Goal: Task Accomplishment & Management: Use online tool/utility

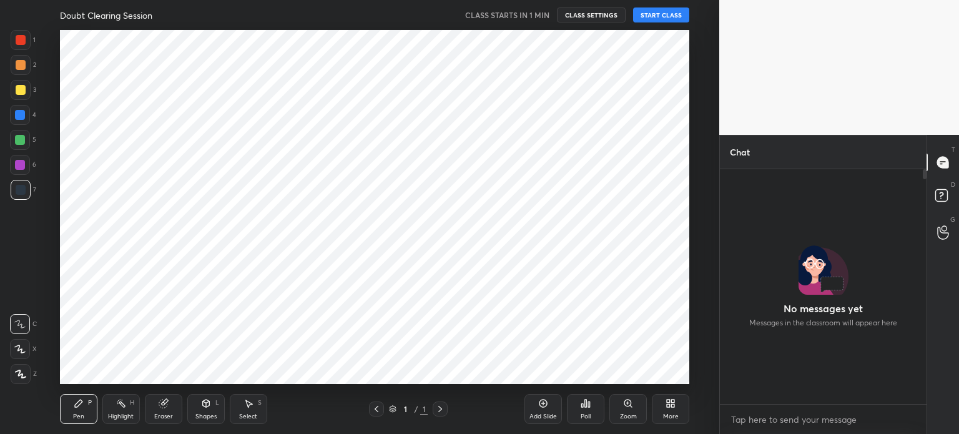
scroll to position [231, 203]
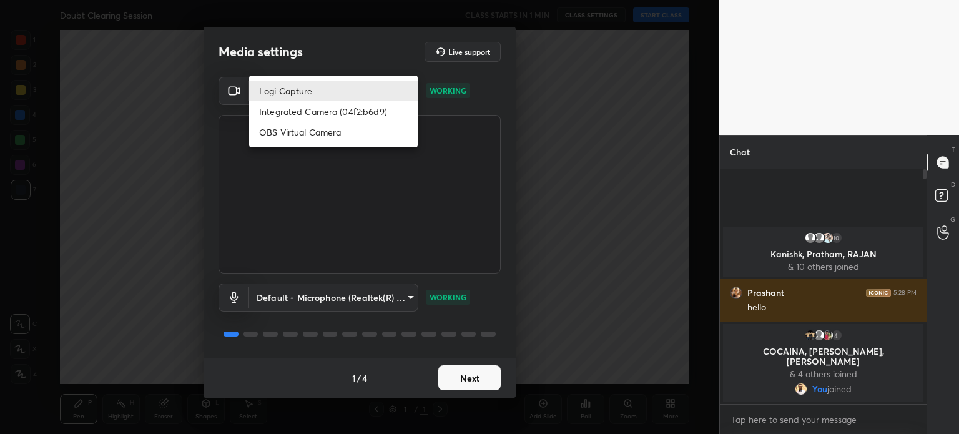
click at [311, 89] on body "1 2 3 4 5 6 7 C X Z C X Z E E Erase all H H Doubt Clearing Session CLASS STARTS…" at bounding box center [479, 217] width 959 height 434
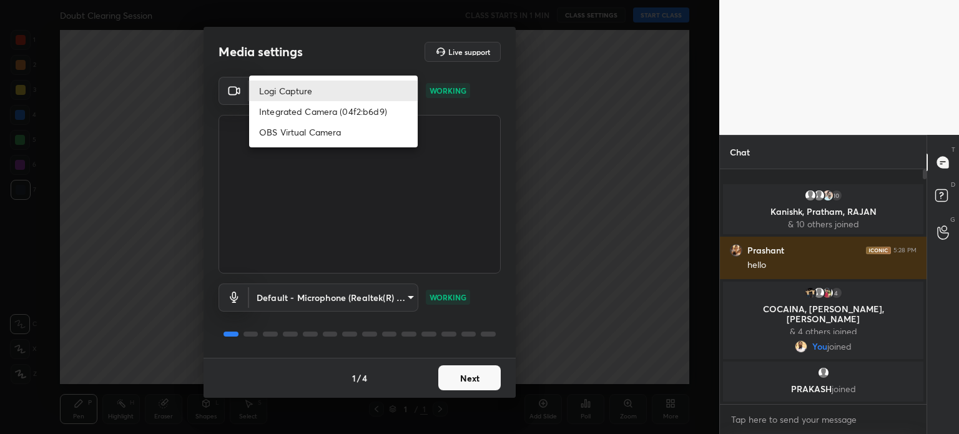
click at [332, 63] on div at bounding box center [479, 217] width 959 height 434
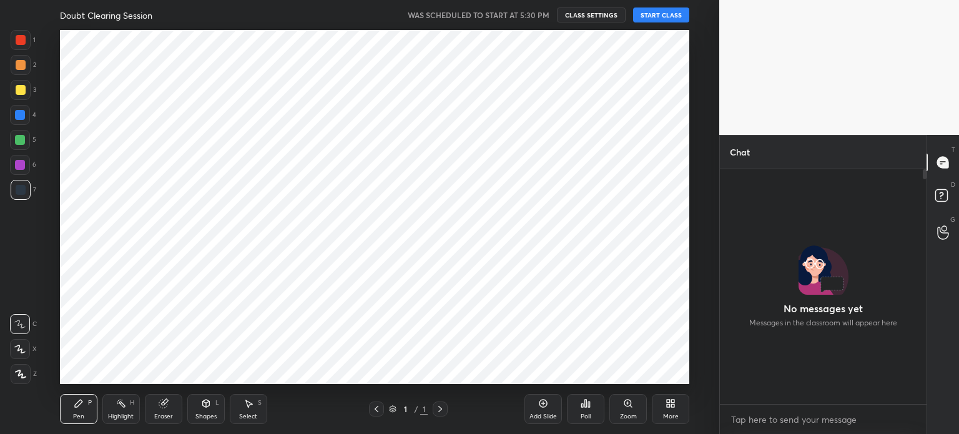
scroll to position [4, 4]
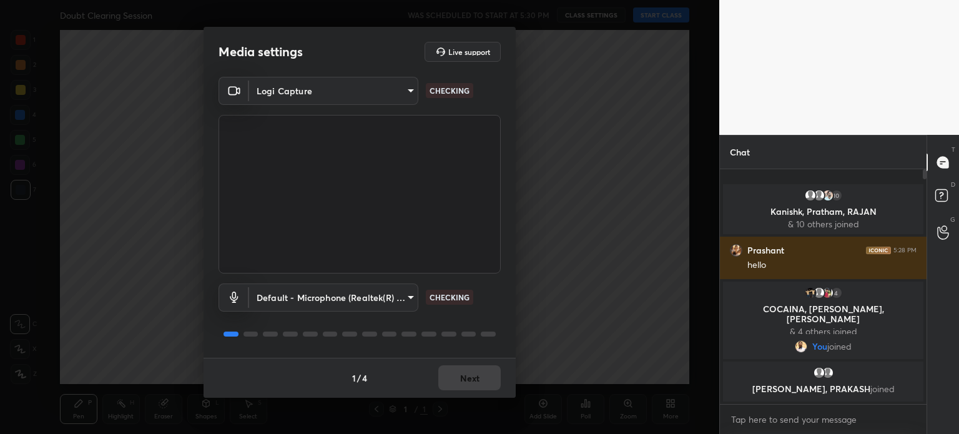
click at [363, 85] on body "1 2 3 4 5 6 7 C X Z C X Z E E Erase all H H Doubt Clearing Session WAS SCHEDULE…" at bounding box center [479, 217] width 959 height 434
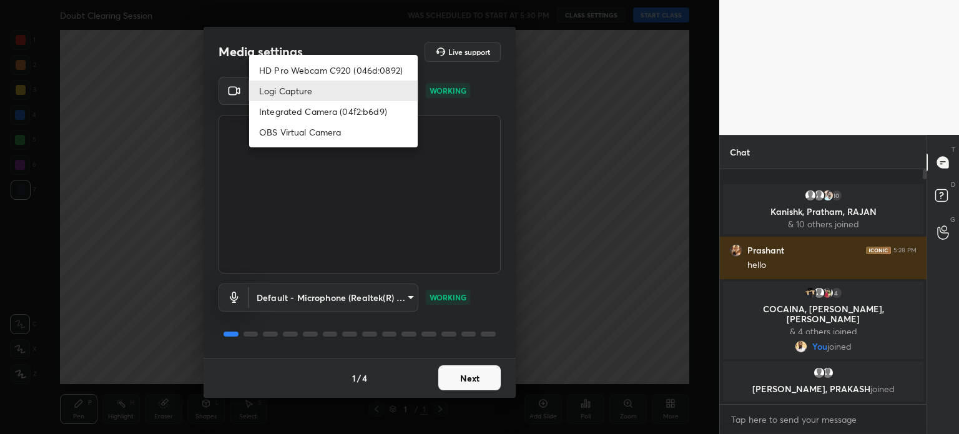
click at [359, 67] on li "HD Pro Webcam C920 (046d:0892)" at bounding box center [333, 70] width 169 height 21
type input "8aae292bd264e8f23df07134872443255bac35725bc490f4ead0b3da0b42236d"
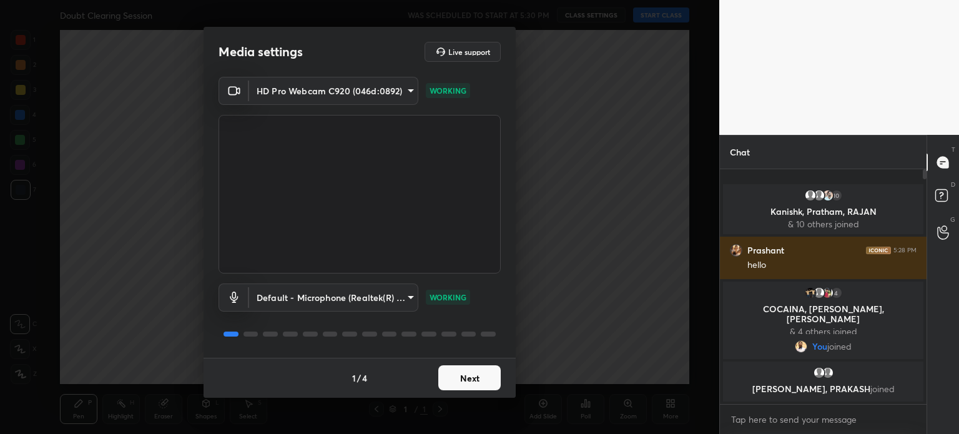
click at [334, 292] on body "1 2 3 4 5 6 7 C X Z C X Z E E Erase all H H Doubt Clearing Session WAS SCHEDULE…" at bounding box center [479, 217] width 959 height 434
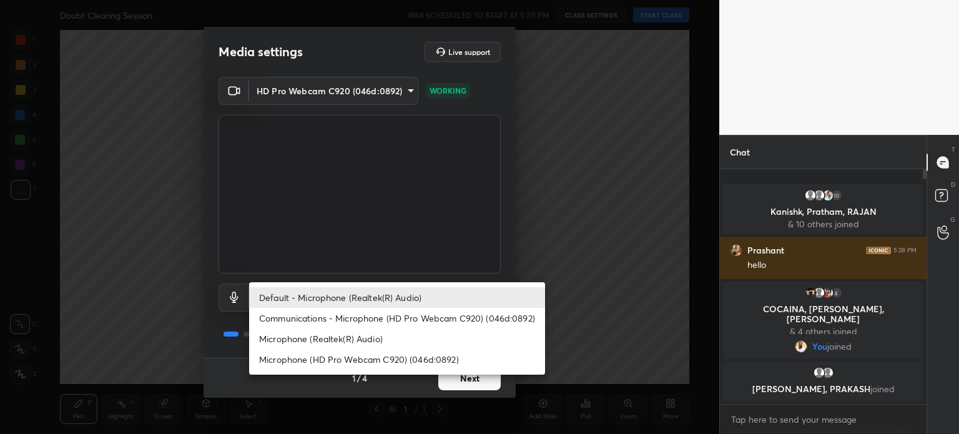
click at [334, 292] on li "Default - Microphone (Realtek(R) Audio)" at bounding box center [397, 297] width 296 height 21
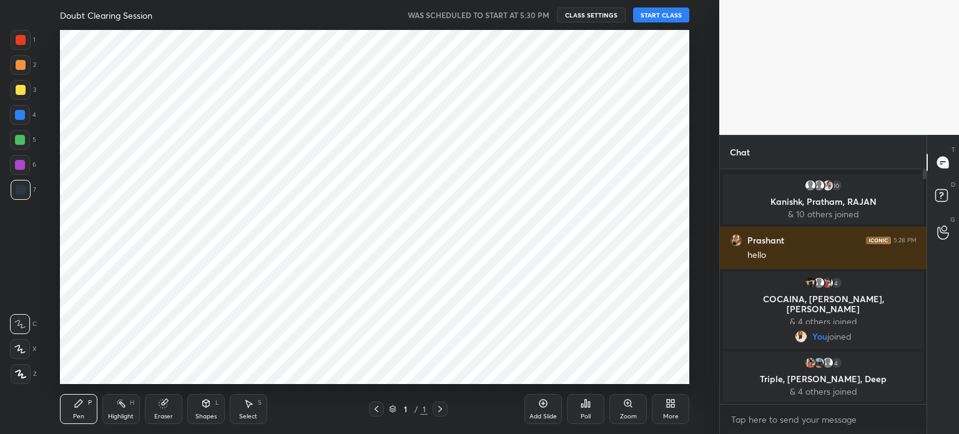
scroll to position [62099, 61784]
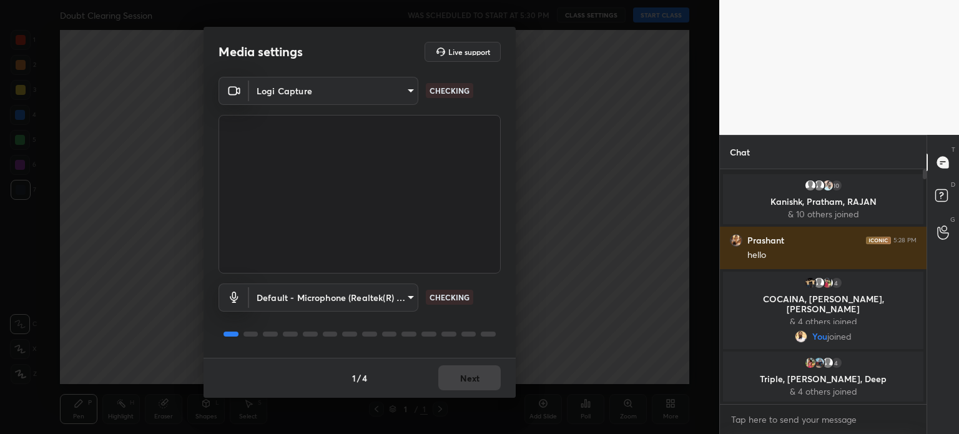
click at [349, 83] on body "1 2 3 4 5 6 7 C X Z C X Z E E Erase all H H Doubt Clearing Session WAS SCHEDULE…" at bounding box center [479, 217] width 959 height 434
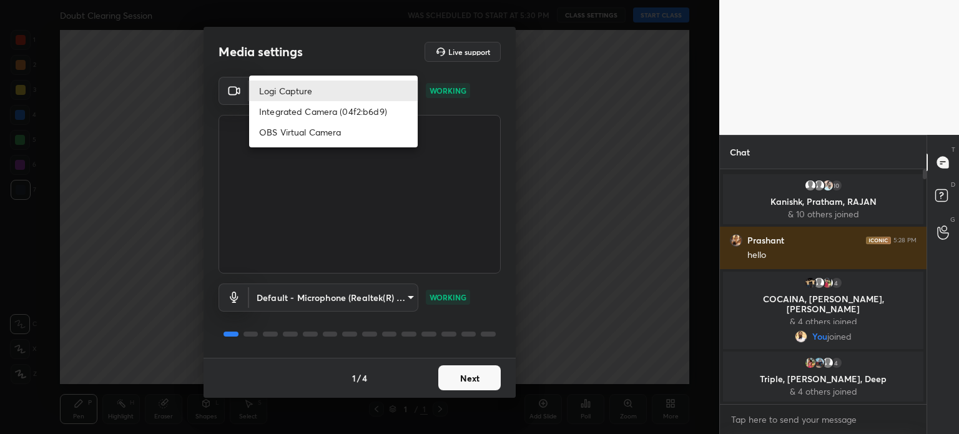
click at [350, 67] on div at bounding box center [479, 217] width 959 height 434
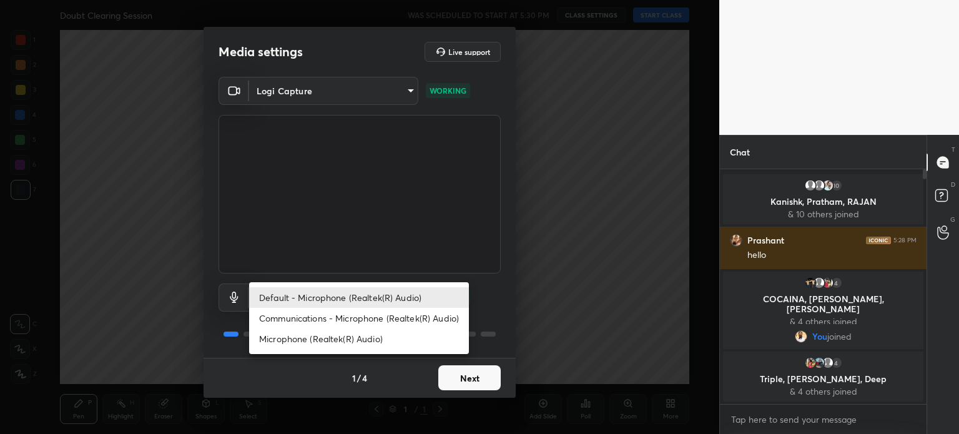
click at [319, 304] on body "1 2 3 4 5 6 7 C X Z C X Z E E Erase all H H Doubt Clearing Session WAS SCHEDULE…" at bounding box center [479, 217] width 959 height 434
click at [344, 67] on div at bounding box center [479, 217] width 959 height 434
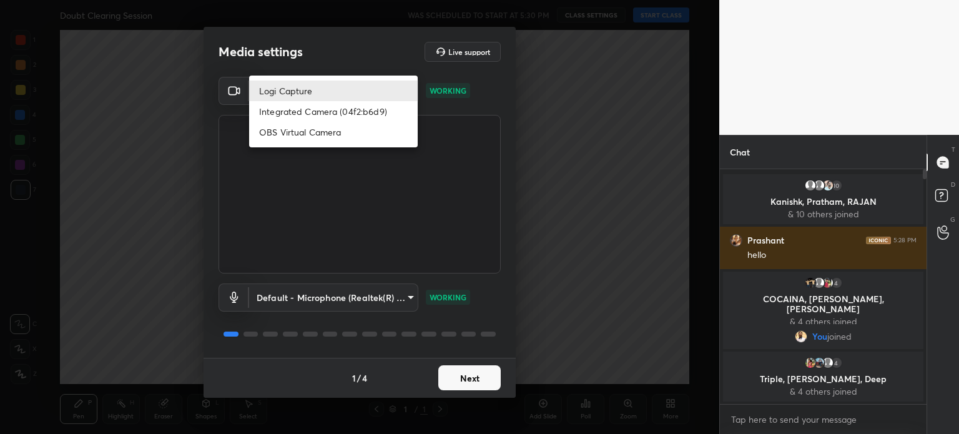
click at [342, 85] on body "1 2 3 4 5 6 7 C X Z C X Z E E Erase all H H Doubt Clearing Session WAS SCHEDULE…" at bounding box center [479, 217] width 959 height 434
click at [343, 54] on div at bounding box center [479, 217] width 959 height 434
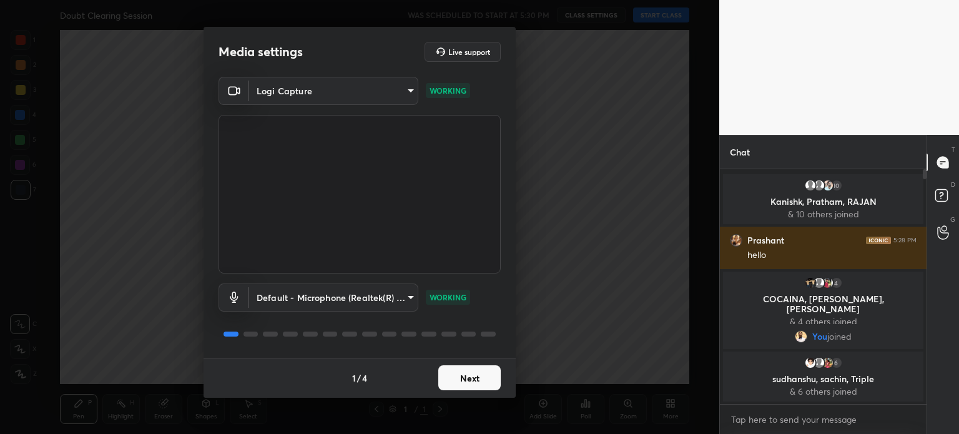
click at [305, 290] on body "1 2 3 4 5 6 7 C X Z C X Z E E Erase all H H Doubt Clearing Session WAS SCHEDULE…" at bounding box center [479, 217] width 959 height 434
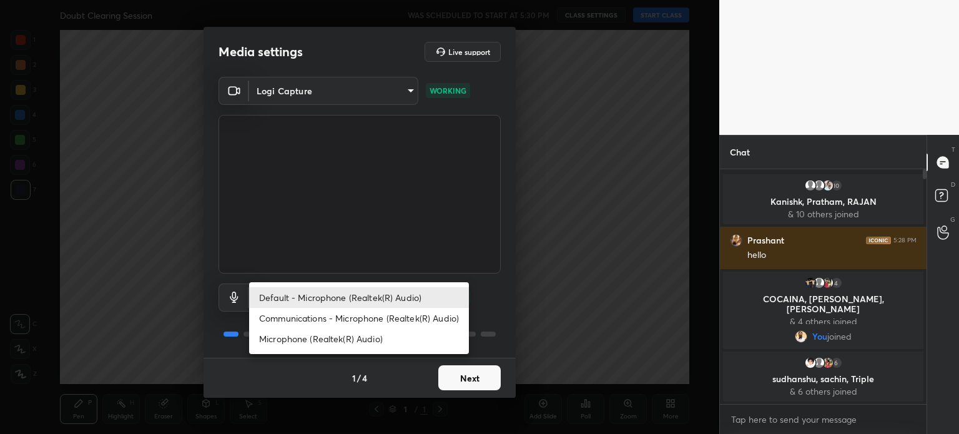
click at [278, 88] on div at bounding box center [479, 217] width 959 height 434
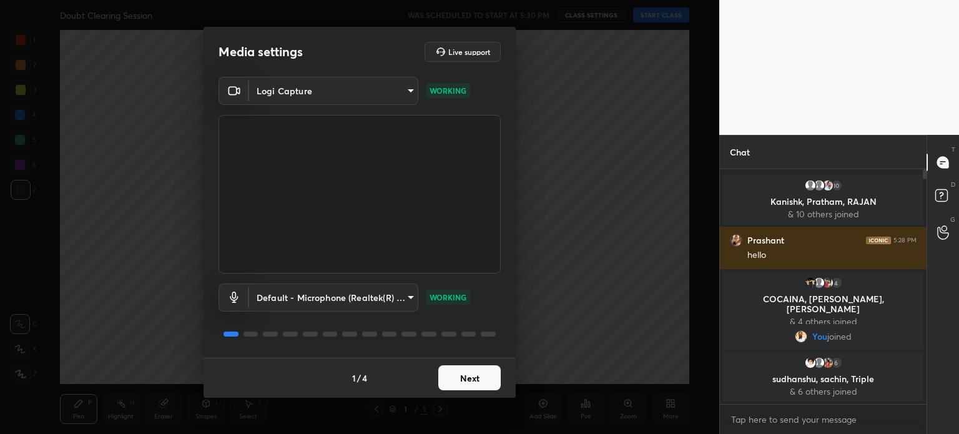
click at [278, 88] on body "1 2 3 4 5 6 7 C X Z C X Z E E Erase all H H Doubt Clearing Session WAS SCHEDULE…" at bounding box center [479, 217] width 959 height 434
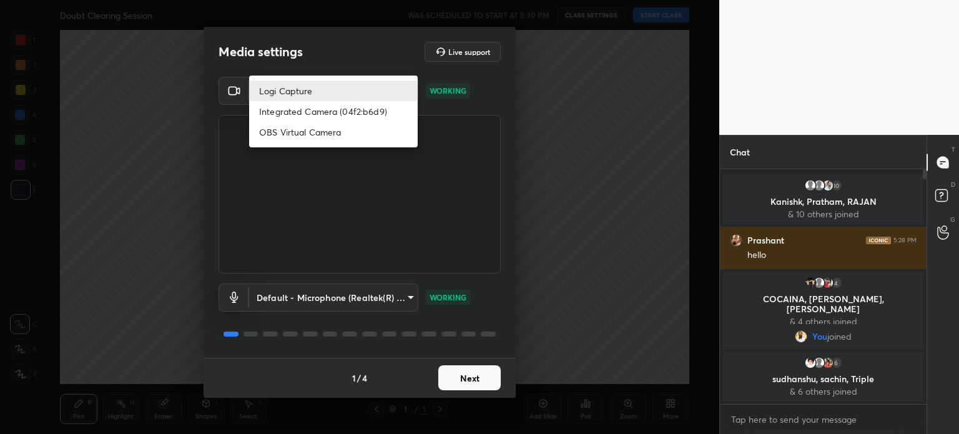
click at [310, 47] on div at bounding box center [479, 217] width 959 height 434
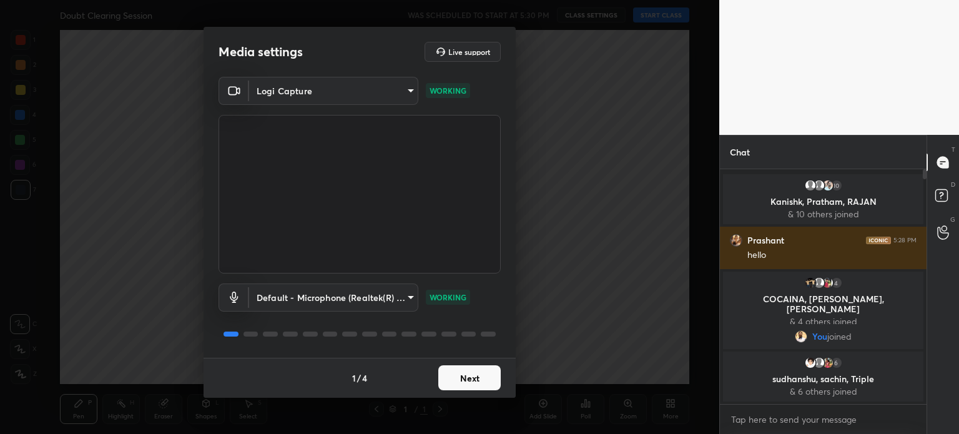
click at [300, 97] on body "1 2 3 4 5 6 7 C X Z C X Z E E Erase all H H Doubt Clearing Session WAS SCHEDULE…" at bounding box center [479, 217] width 959 height 434
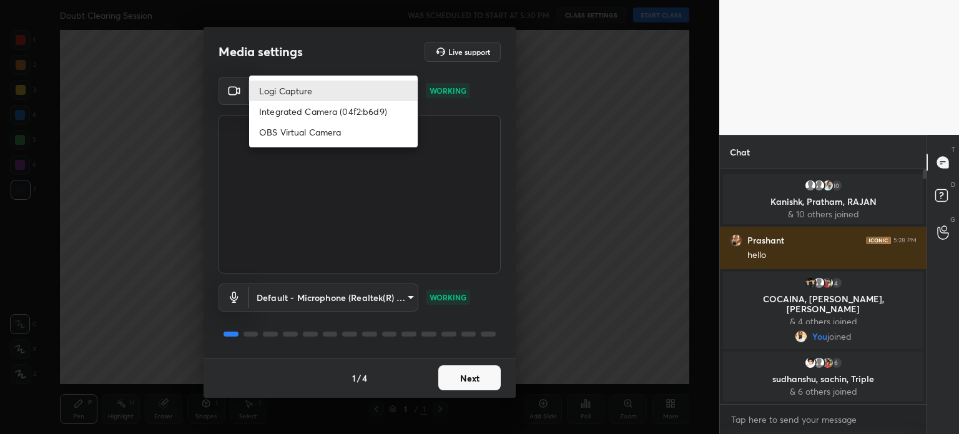
click at [309, 58] on div at bounding box center [479, 217] width 959 height 434
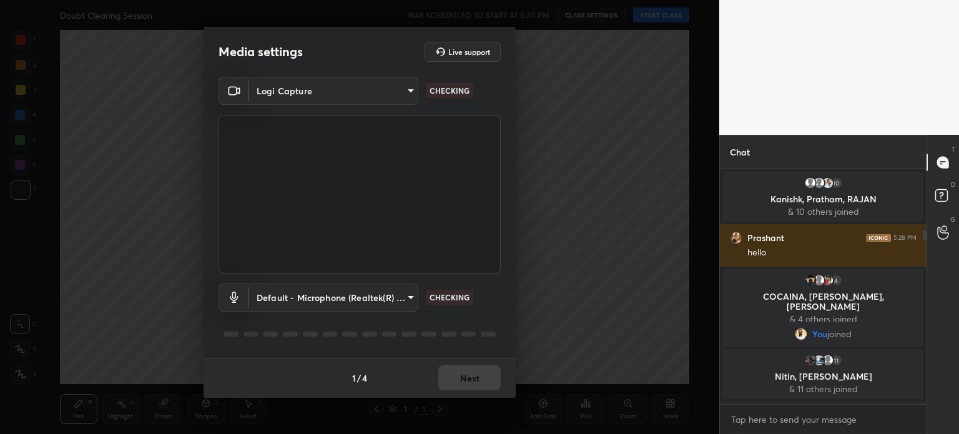
scroll to position [82, 0]
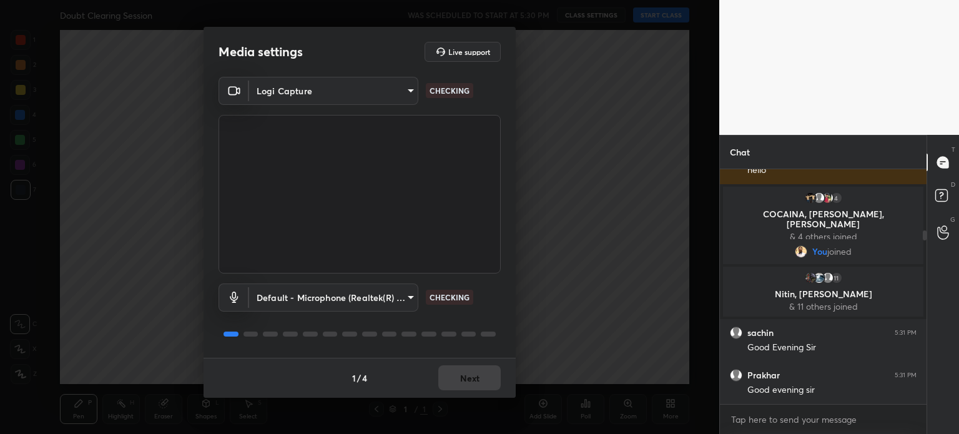
click at [353, 98] on body "1 2 3 4 5 6 7 C X Z C X Z E E Erase all H H Doubt Clearing Session WAS SCHEDULE…" at bounding box center [479, 217] width 959 height 434
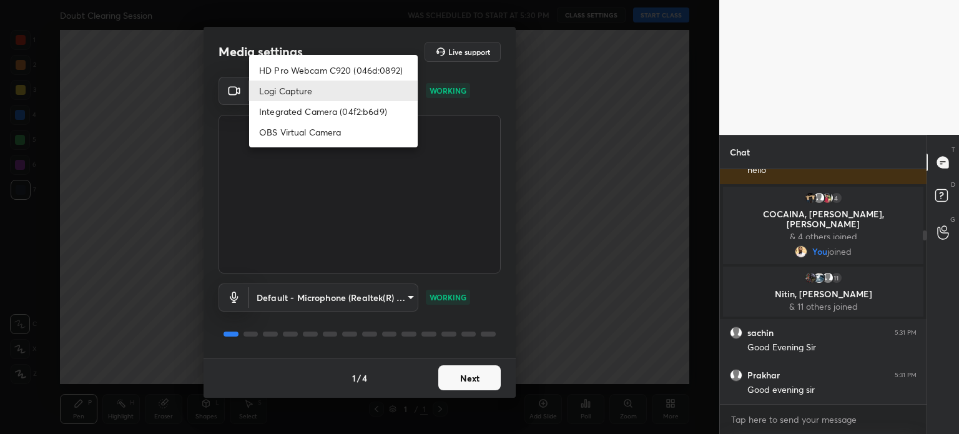
click at [362, 64] on li "HD Pro Webcam C920 (046d:0892)" at bounding box center [333, 70] width 169 height 21
type input "8aae292bd264e8f23df07134872443255bac35725bc490f4ead0b3da0b42236d"
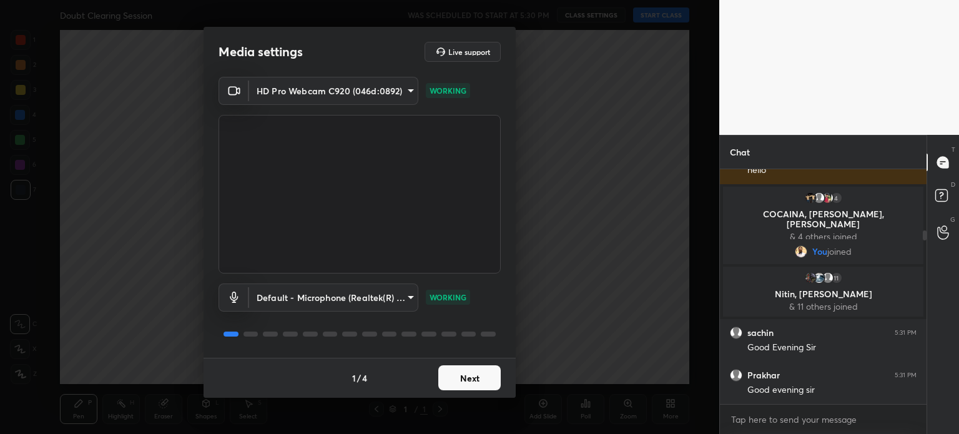
scroll to position [127, 0]
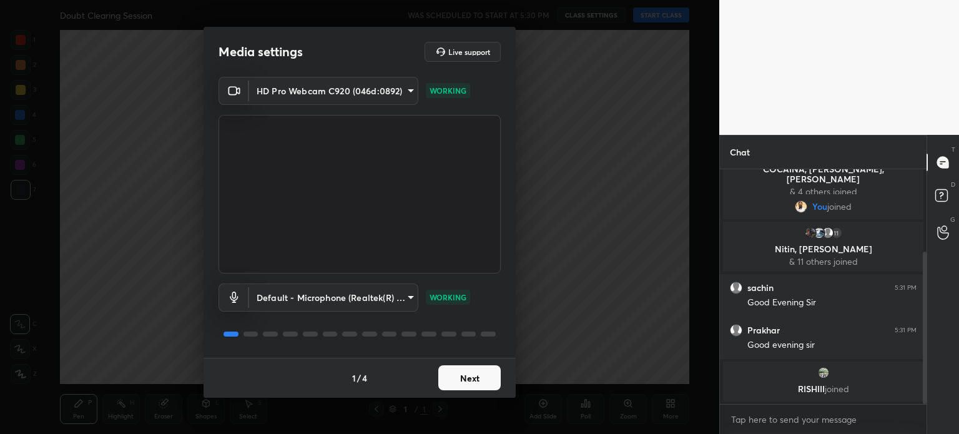
click at [343, 294] on body "1 2 3 4 5 6 7 C X Z C X Z E E Erase all H H Doubt Clearing Session WAS SCHEDULE…" at bounding box center [479, 217] width 959 height 434
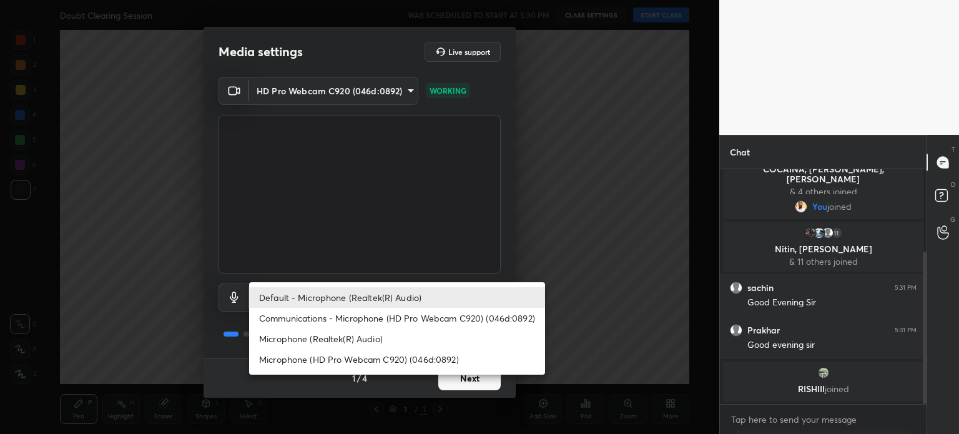
click at [339, 352] on li "Microphone (HD Pro Webcam C920) (046d:0892)" at bounding box center [397, 359] width 296 height 21
type input "bb1996644f97814f3b04d9f45ff94865e1a22455fd078c7d08893ce3d2a54486"
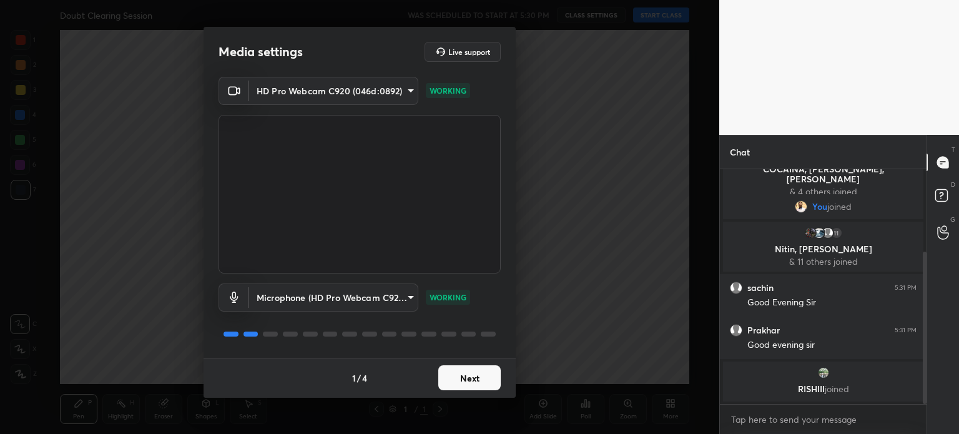
click at [475, 378] on button "Next" at bounding box center [469, 377] width 62 height 25
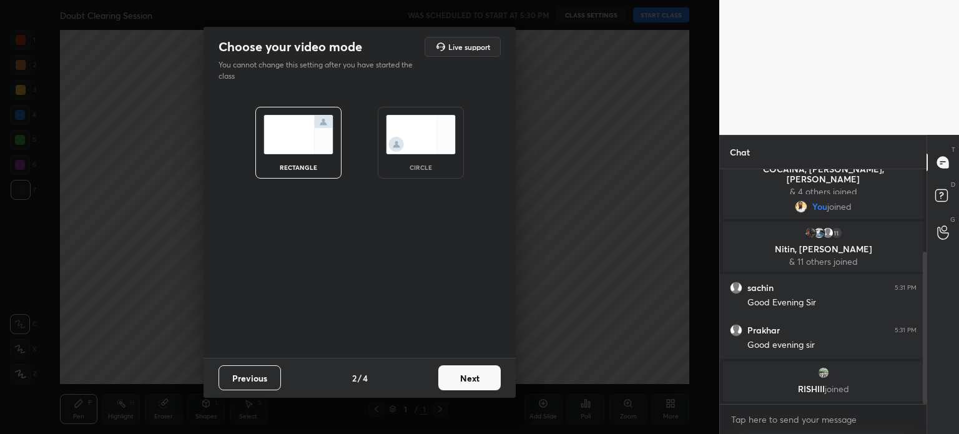
click at [477, 375] on button "Next" at bounding box center [469, 377] width 62 height 25
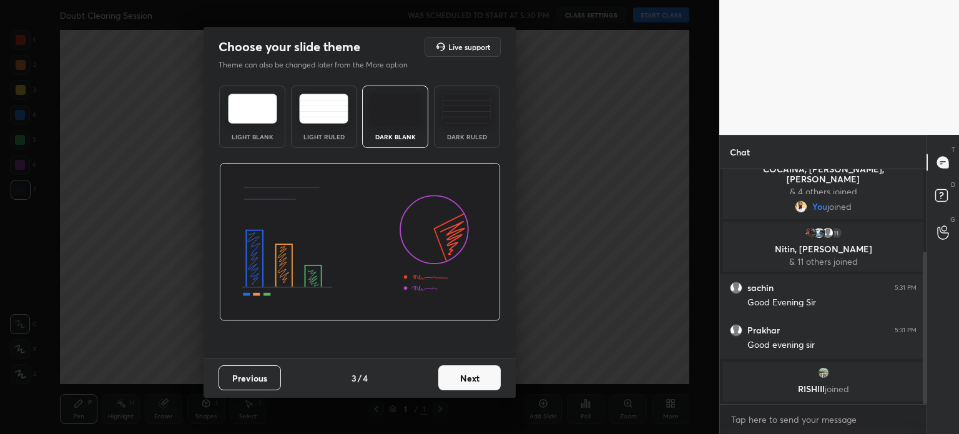
click at [477, 375] on button "Next" at bounding box center [469, 377] width 62 height 25
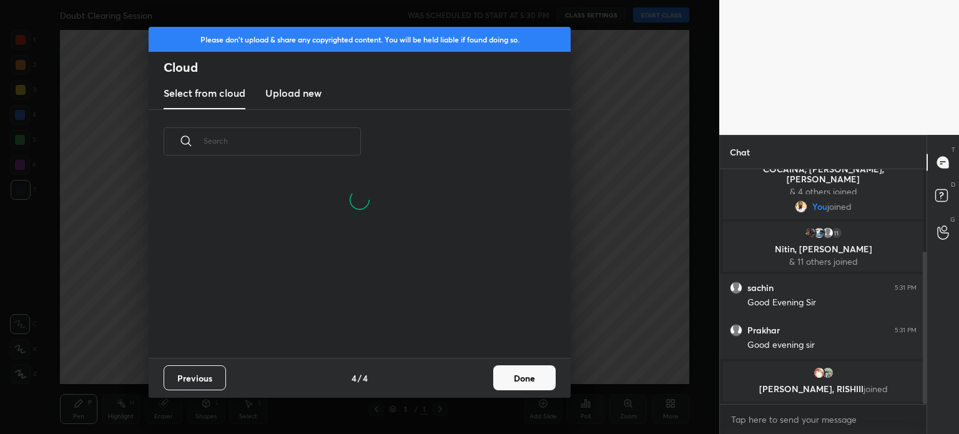
click at [506, 376] on button "Done" at bounding box center [524, 377] width 62 height 25
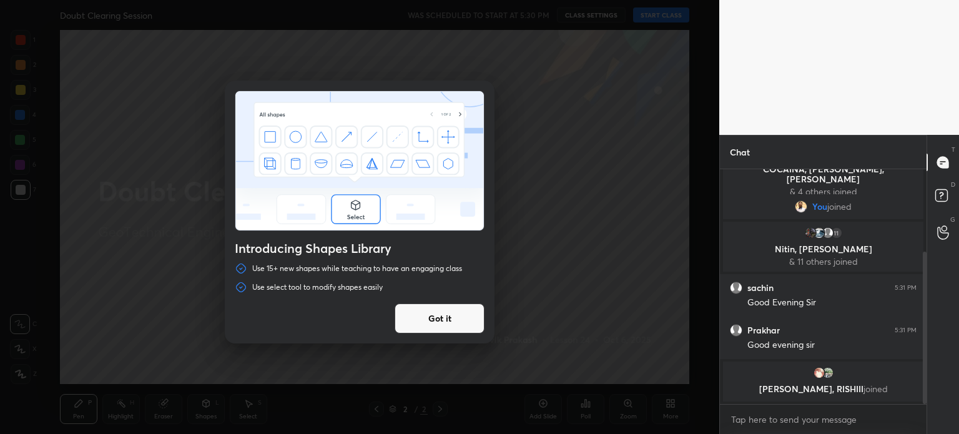
click at [457, 314] on button "Got it" at bounding box center [440, 319] width 90 height 30
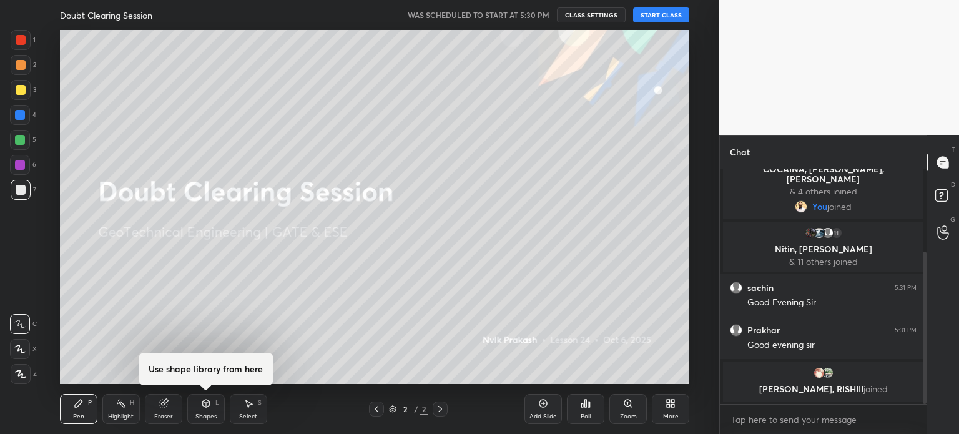
click at [654, 15] on button "START CLASS" at bounding box center [661, 14] width 56 height 15
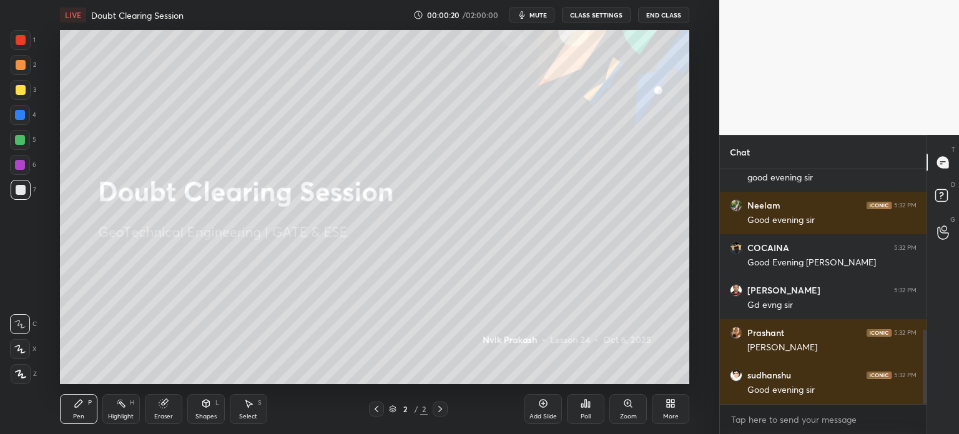
scroll to position [552, 0]
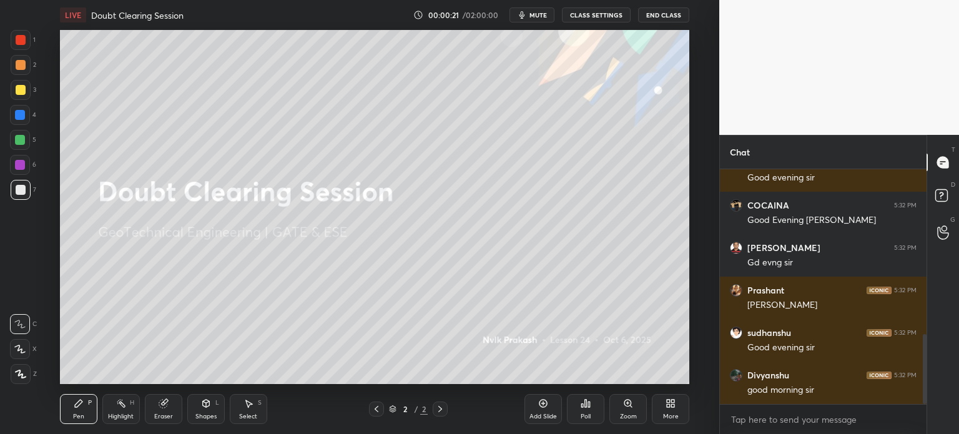
click at [25, 372] on icon at bounding box center [20, 374] width 11 height 9
click at [665, 413] on div "More" at bounding box center [671, 416] width 16 height 6
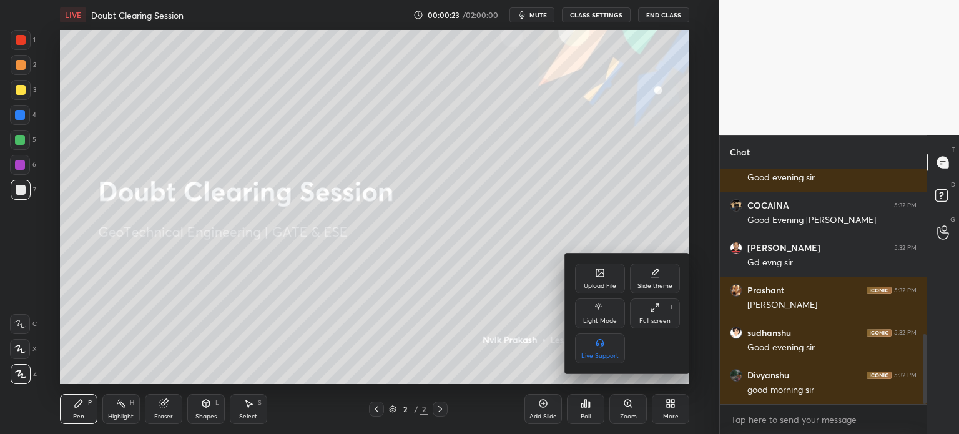
scroll to position [595, 0]
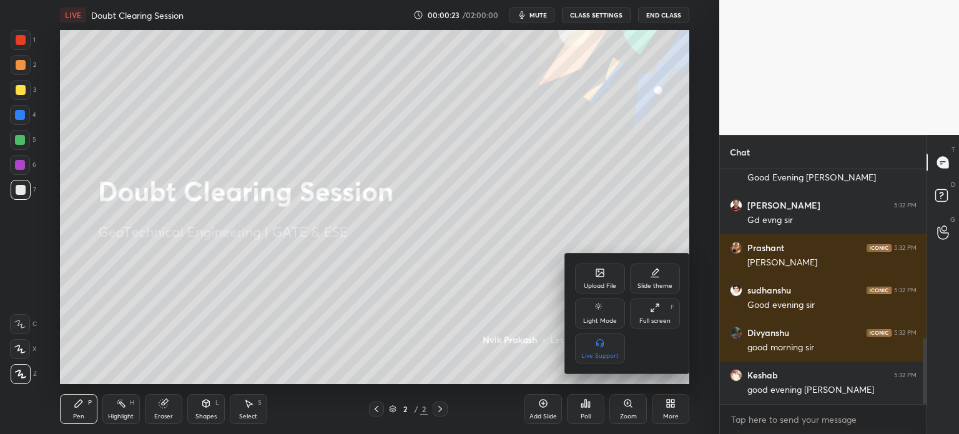
click at [598, 275] on icon at bounding box center [600, 274] width 7 height 4
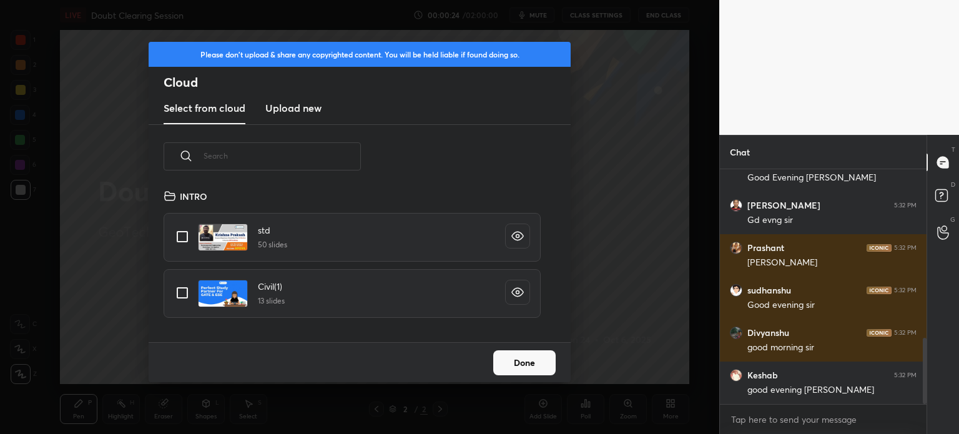
scroll to position [154, 401]
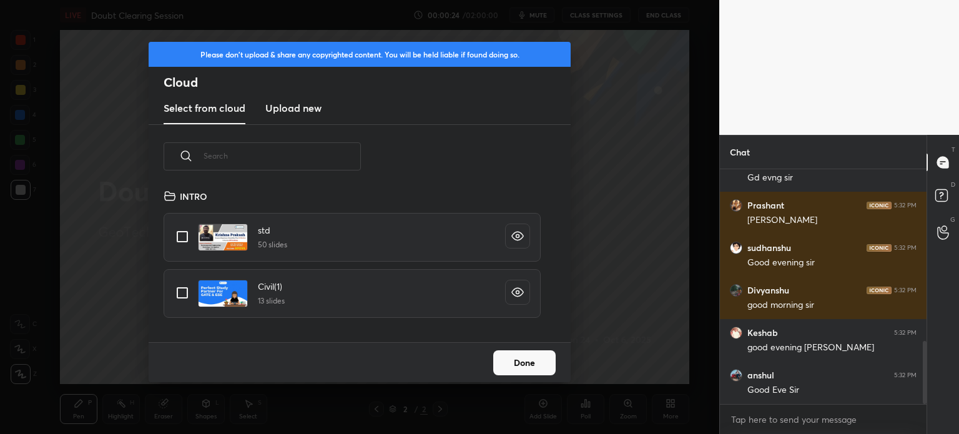
click at [302, 107] on h3 "Upload new" at bounding box center [293, 108] width 56 height 15
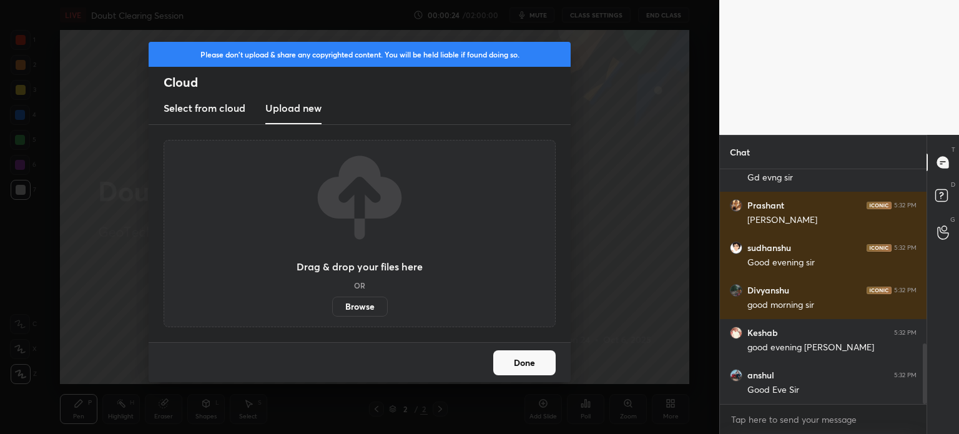
scroll to position [679, 0]
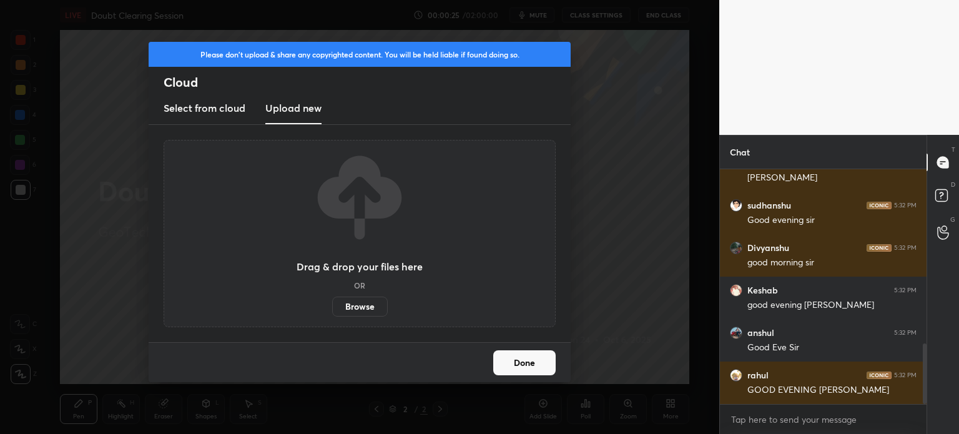
click at [374, 302] on label "Browse" at bounding box center [360, 307] width 56 height 20
click at [332, 302] on input "Browse" at bounding box center [332, 307] width 0 height 20
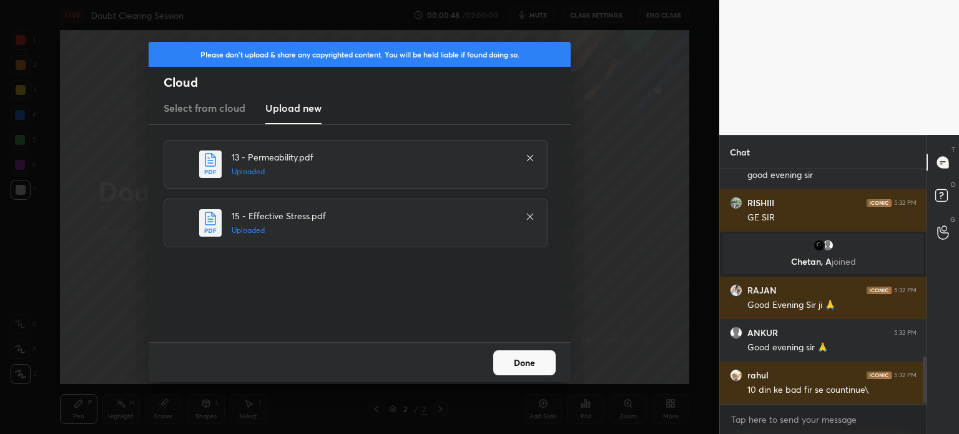
scroll to position [972, 0]
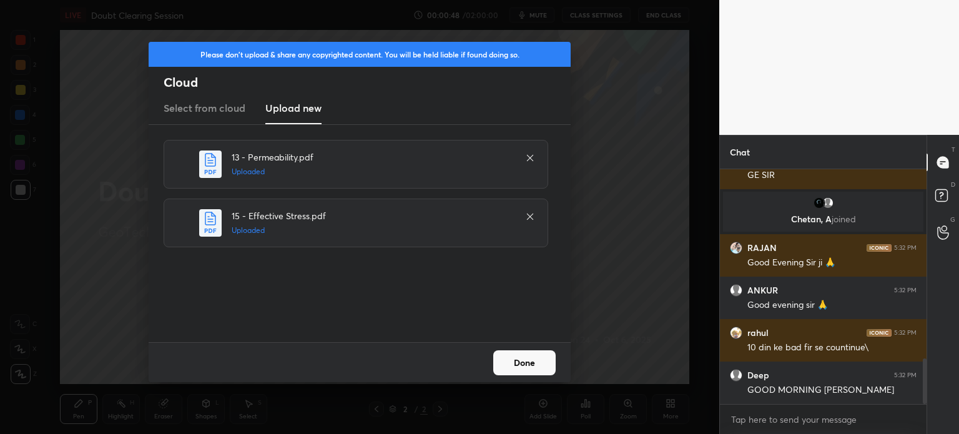
click at [526, 360] on button "Done" at bounding box center [524, 362] width 62 height 25
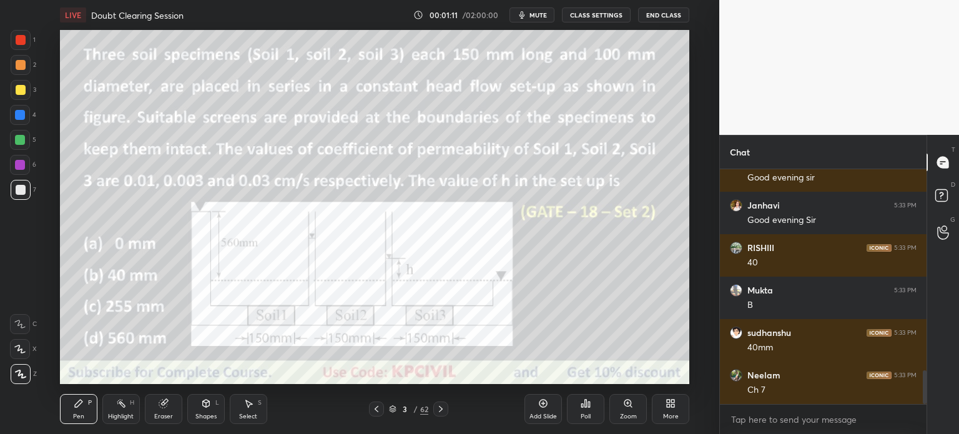
scroll to position [1439, 0]
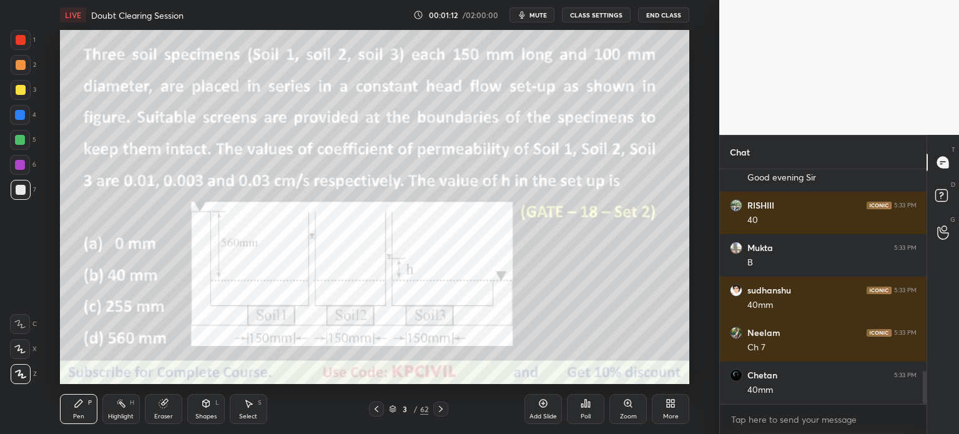
click at [205, 407] on icon at bounding box center [205, 403] width 7 height 7
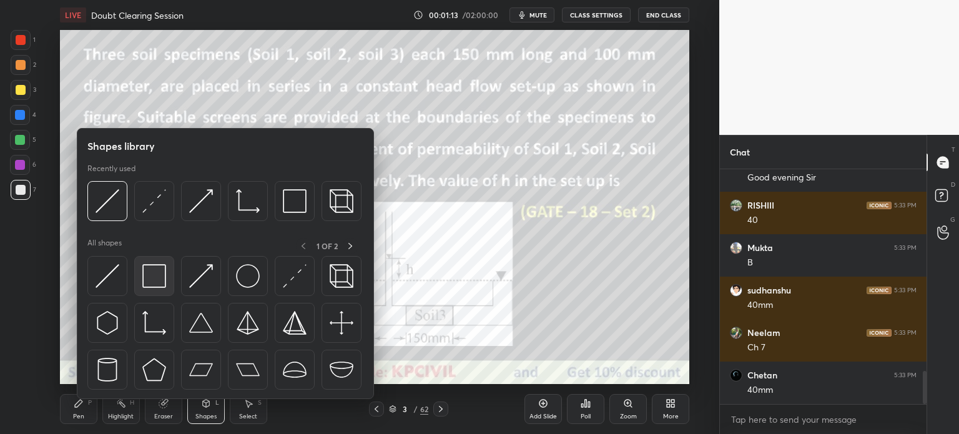
click at [156, 285] on img at bounding box center [154, 276] width 24 height 24
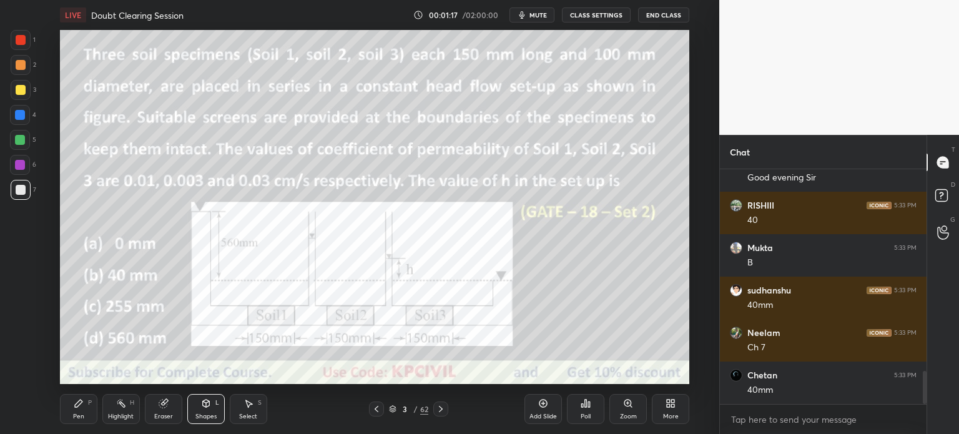
click at [17, 69] on div at bounding box center [21, 65] width 10 height 10
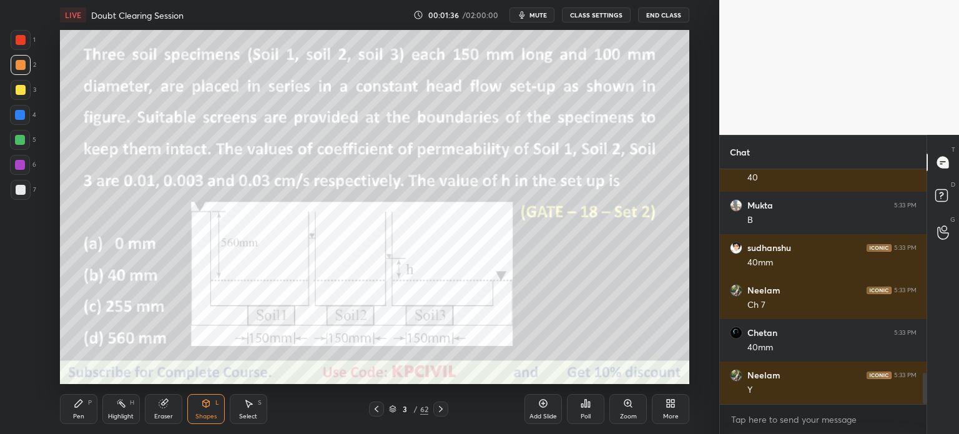
click at [438, 410] on icon at bounding box center [441, 409] width 10 height 10
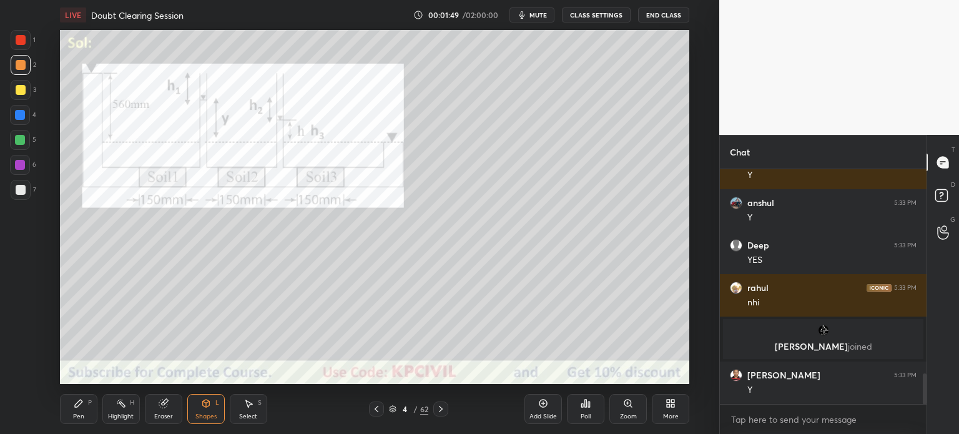
scroll to position [1608, 0]
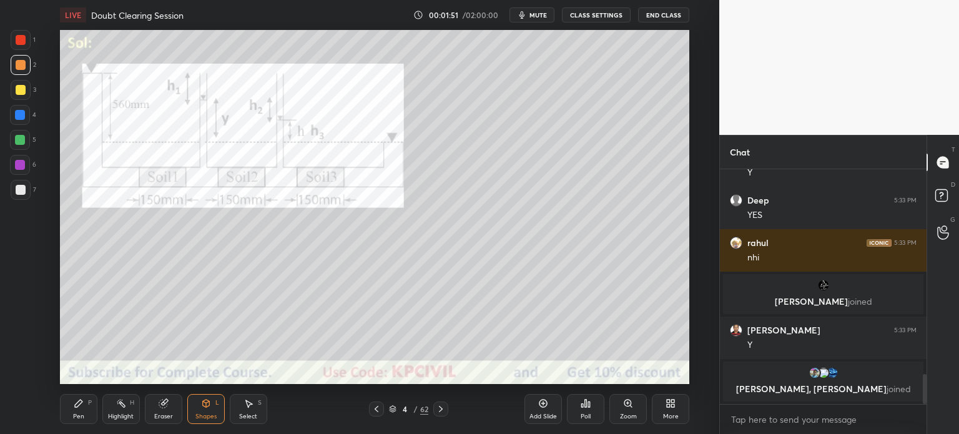
click at [375, 411] on icon at bounding box center [377, 409] width 10 height 10
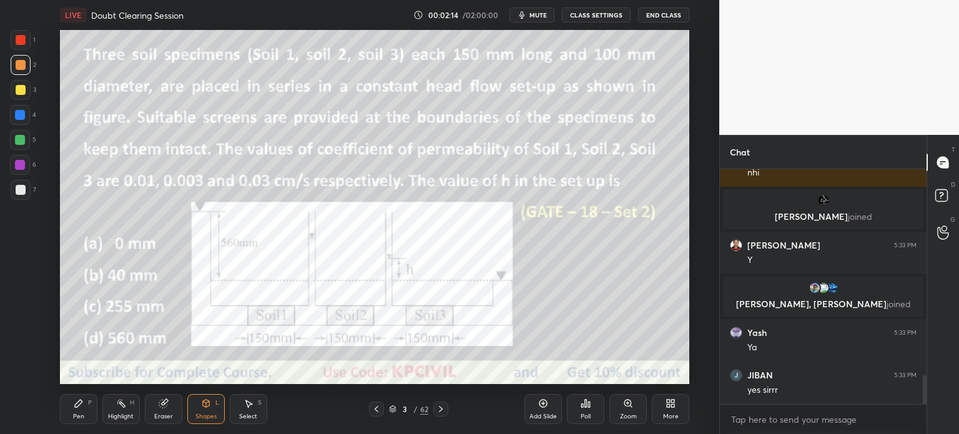
scroll to position [1724, 0]
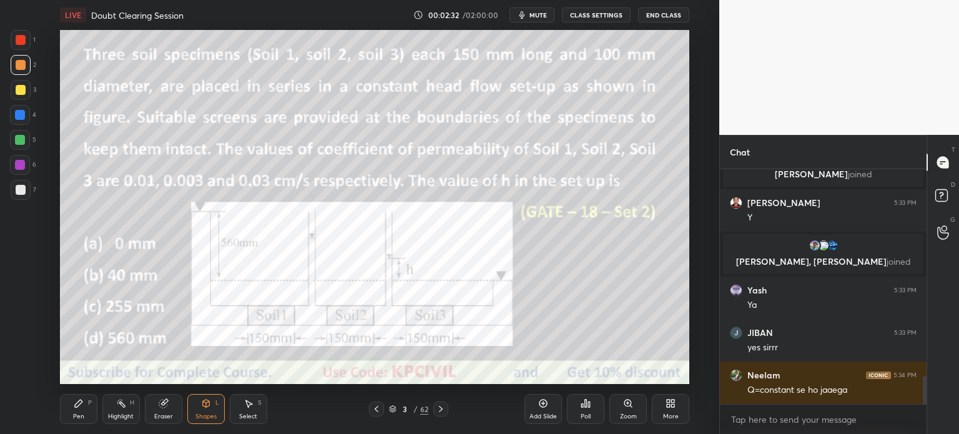
click at [442, 412] on icon at bounding box center [441, 409] width 10 height 10
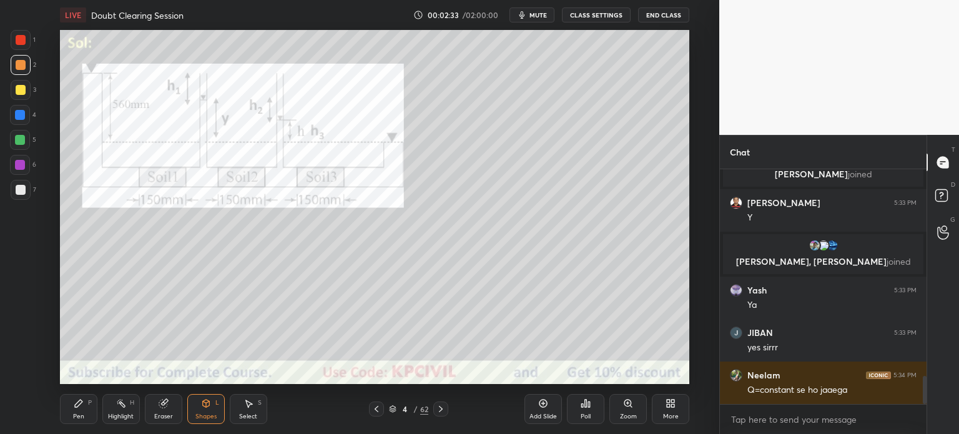
click at [74, 419] on div "Pen" at bounding box center [78, 416] width 11 height 6
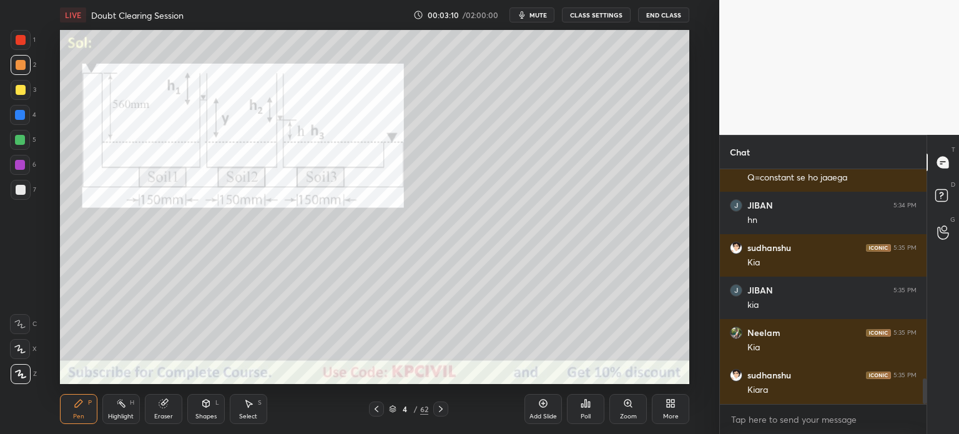
scroll to position [1979, 0]
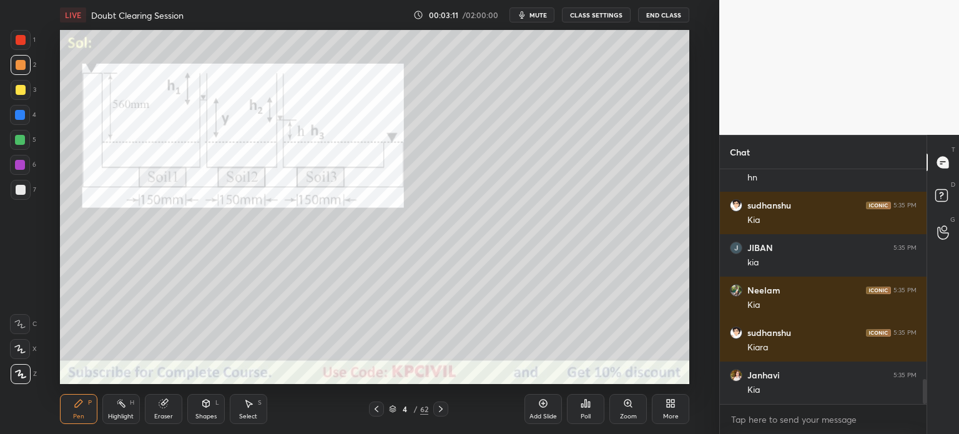
click at [162, 412] on div "Eraser" at bounding box center [163, 409] width 37 height 30
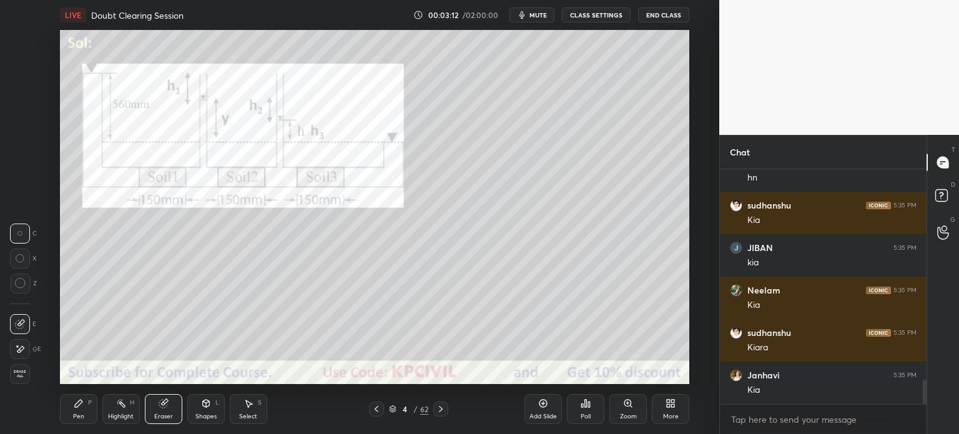
scroll to position [2023, 0]
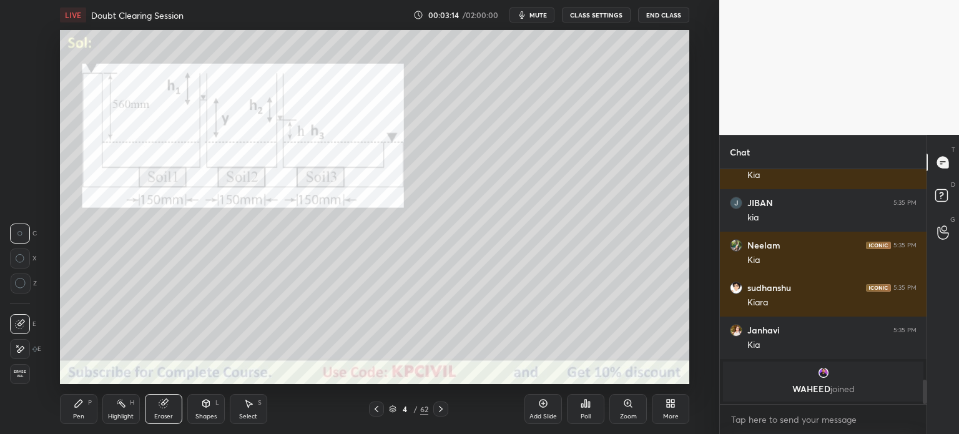
click at [86, 410] on div "Pen P" at bounding box center [78, 409] width 37 height 30
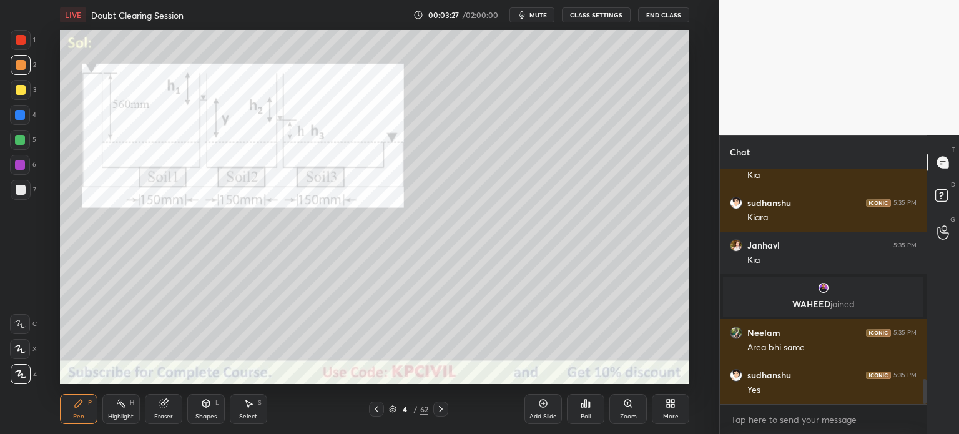
scroll to position [2027, 0]
click at [17, 192] on div at bounding box center [21, 190] width 10 height 10
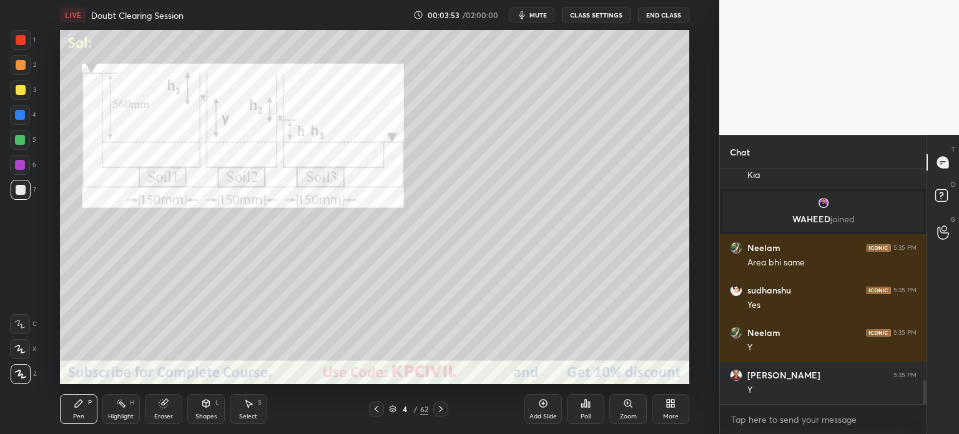
scroll to position [2112, 0]
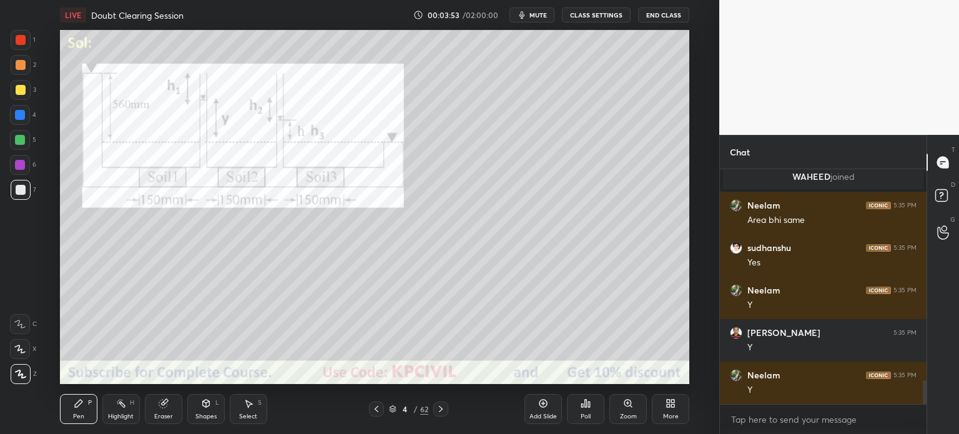
click at [17, 87] on div at bounding box center [21, 90] width 10 height 10
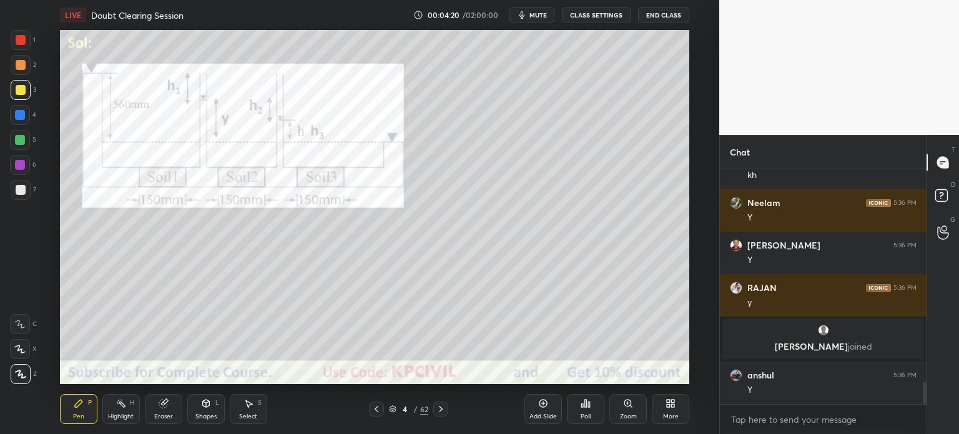
scroll to position [2283, 0]
click at [17, 40] on div at bounding box center [21, 40] width 10 height 10
click at [20, 193] on div at bounding box center [21, 190] width 10 height 10
click at [17, 39] on div at bounding box center [21, 40] width 10 height 10
click at [17, 192] on div at bounding box center [21, 190] width 10 height 10
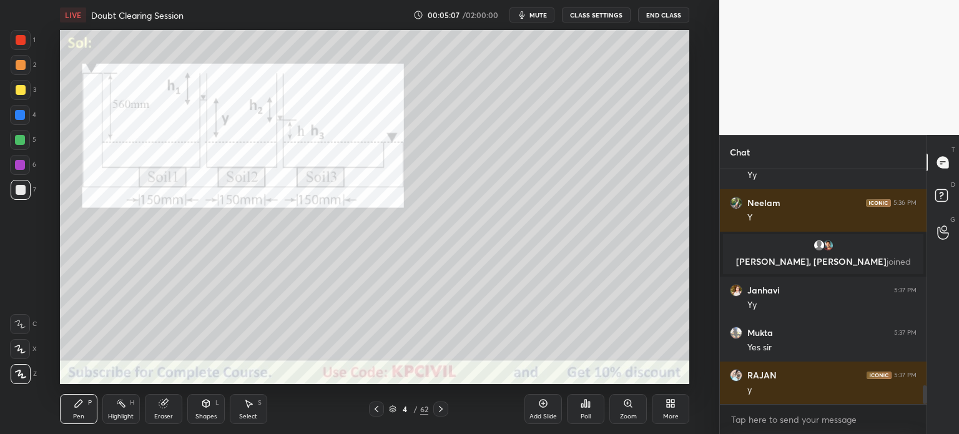
scroll to position [2723, 0]
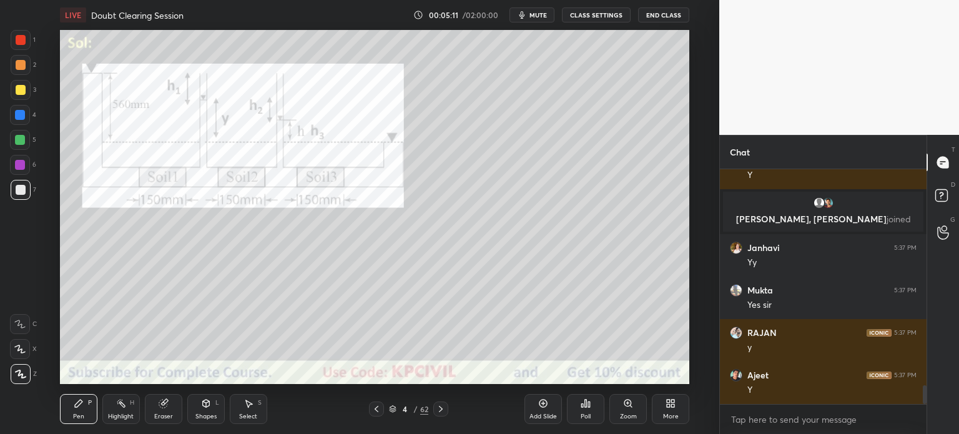
click at [20, 39] on div at bounding box center [21, 40] width 10 height 10
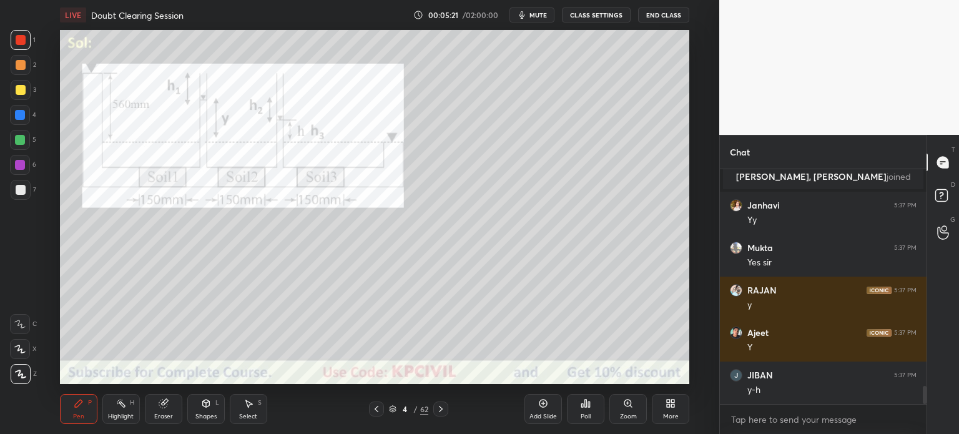
scroll to position [2808, 0]
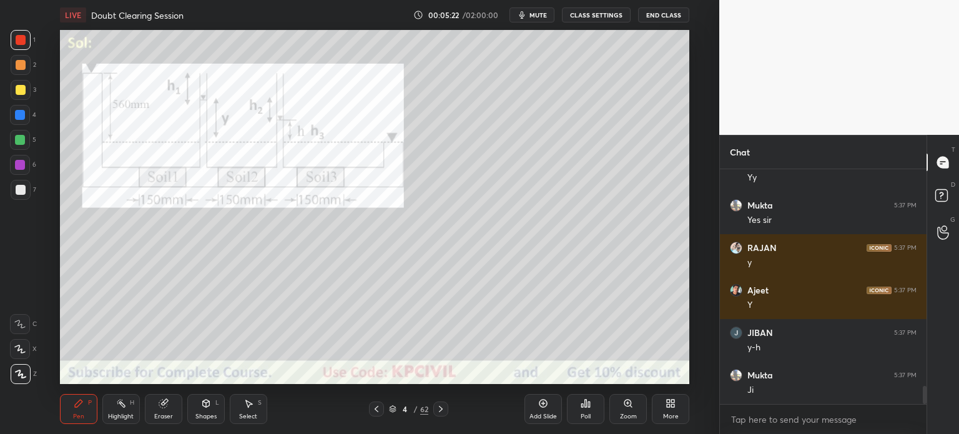
click at [17, 194] on div at bounding box center [21, 190] width 10 height 10
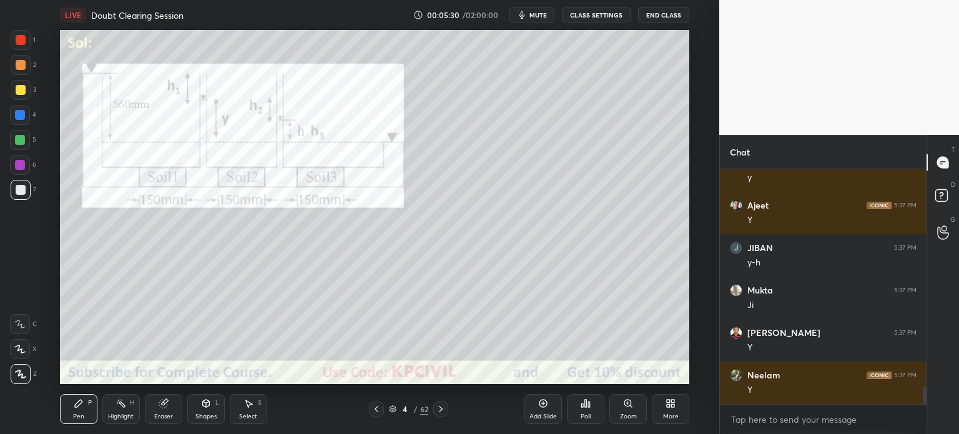
scroll to position [2935, 0]
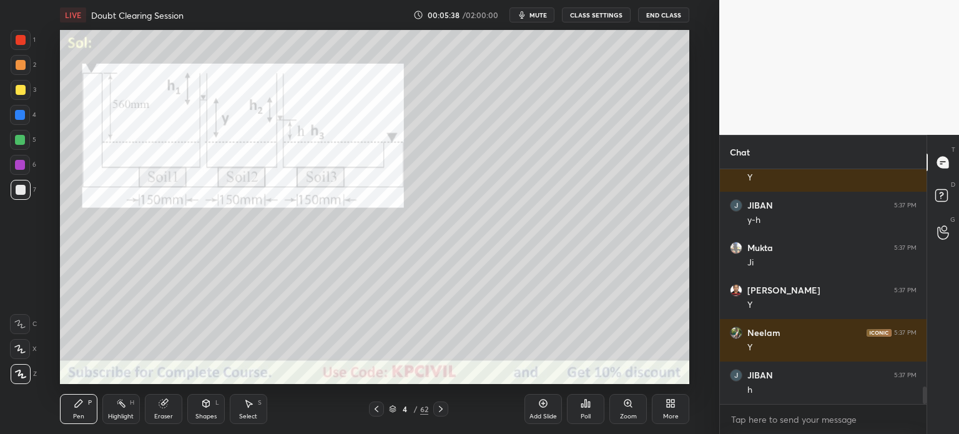
click at [377, 409] on icon at bounding box center [377, 409] width 10 height 10
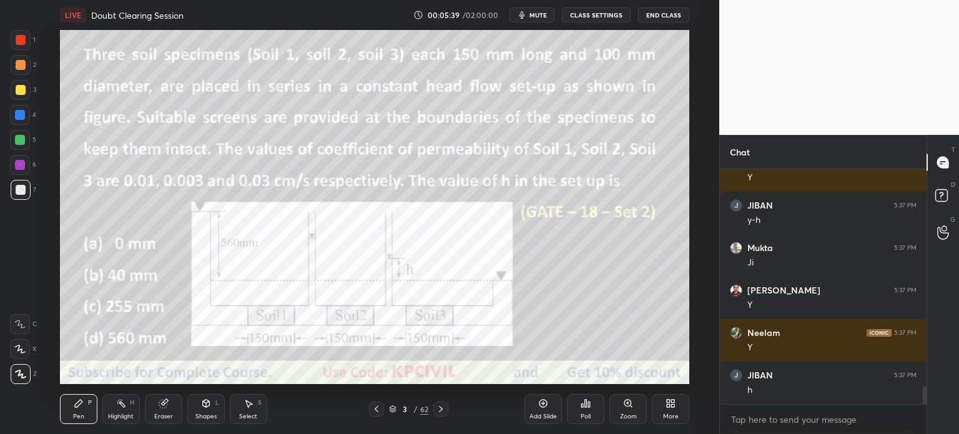
scroll to position [2980, 0]
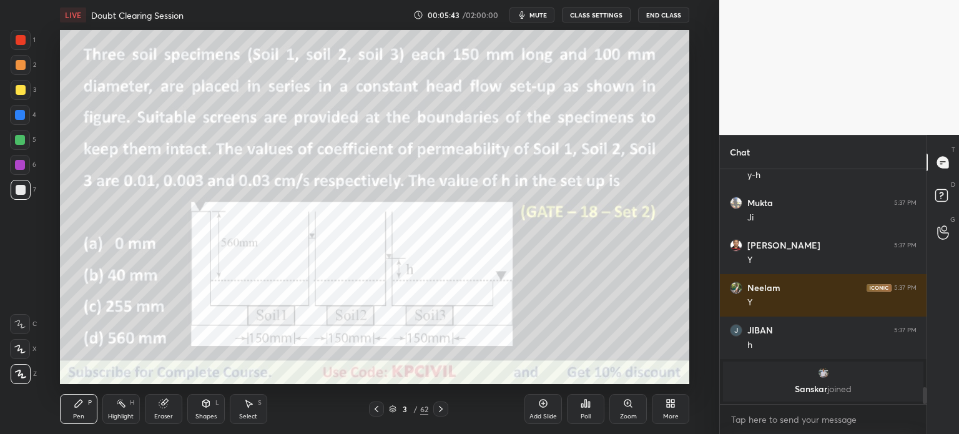
click at [440, 412] on icon at bounding box center [441, 409] width 10 height 10
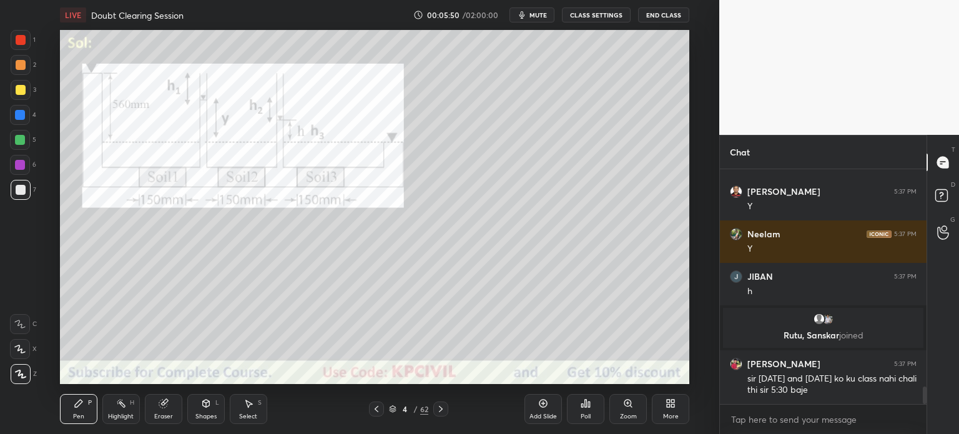
scroll to position [2919, 0]
click at [379, 412] on icon at bounding box center [377, 409] width 10 height 10
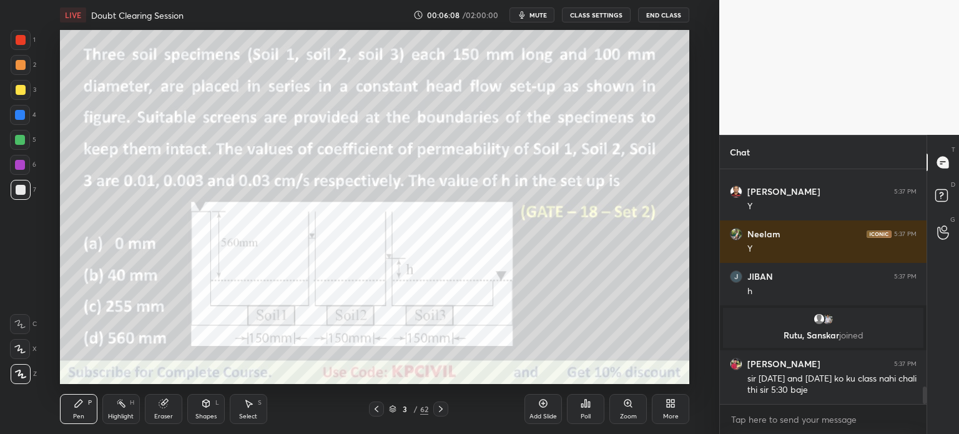
click at [16, 69] on div at bounding box center [21, 65] width 10 height 10
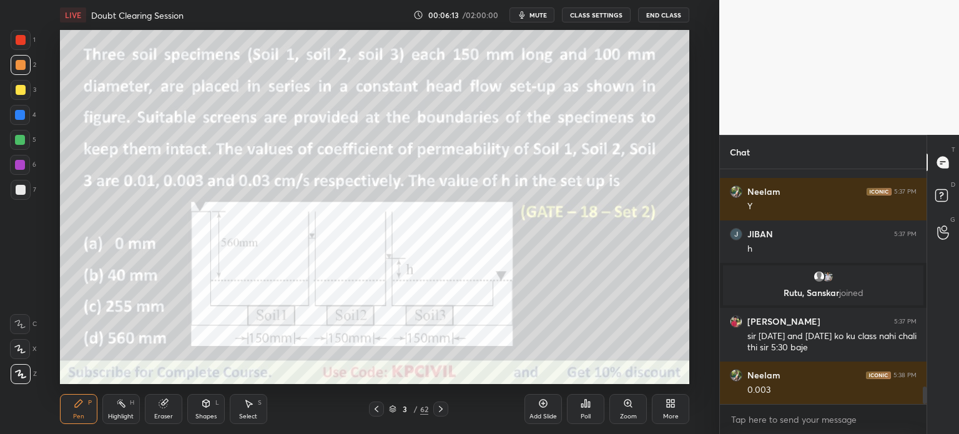
scroll to position [3004, 0]
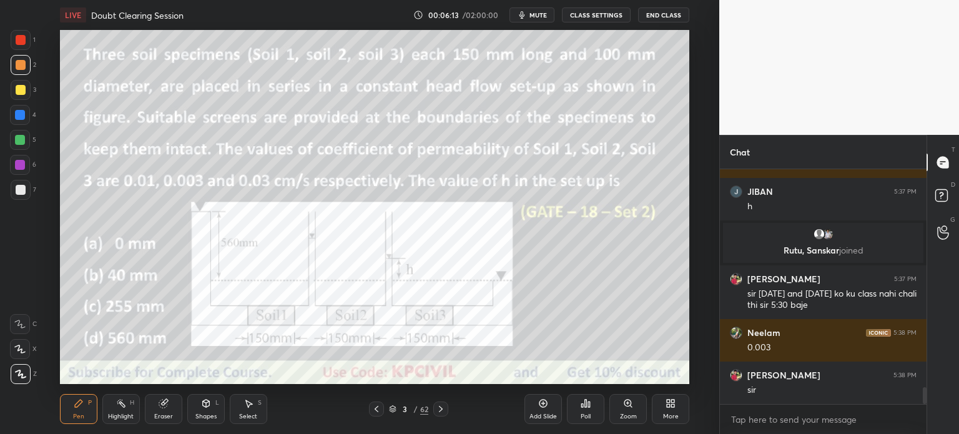
click at [443, 412] on icon at bounding box center [441, 409] width 10 height 10
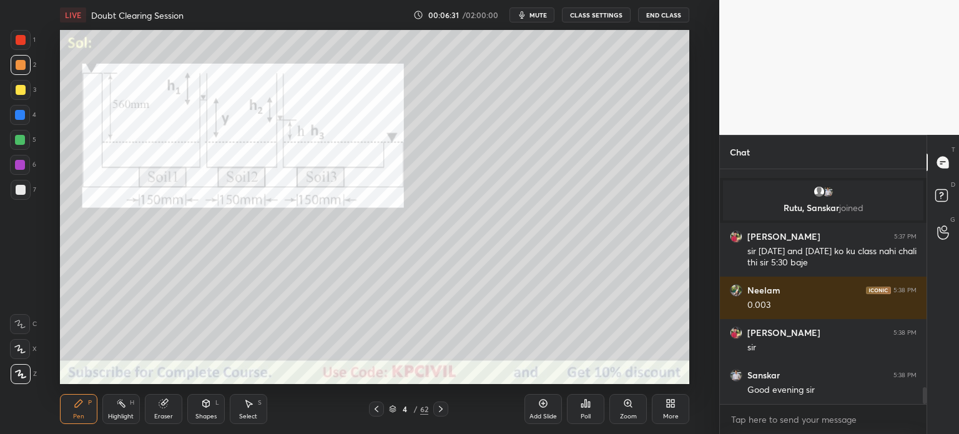
scroll to position [3089, 0]
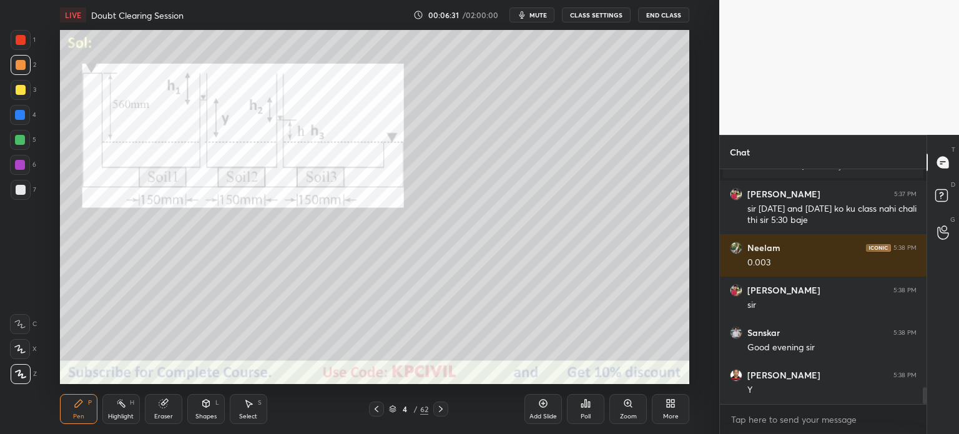
click at [373, 413] on icon at bounding box center [377, 409] width 10 height 10
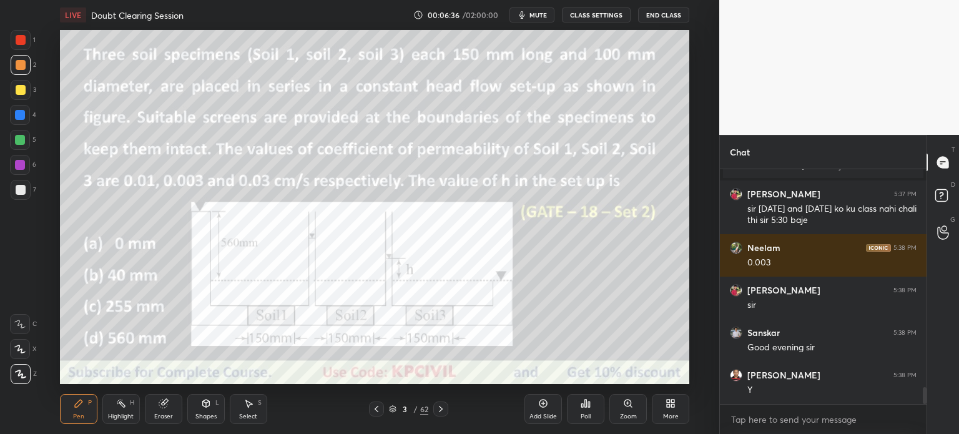
click at [440, 412] on icon at bounding box center [441, 409] width 10 height 10
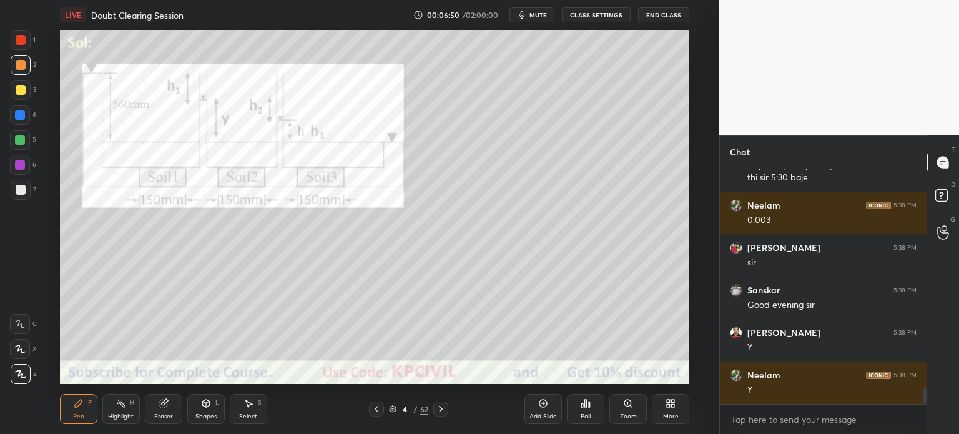
scroll to position [3176, 0]
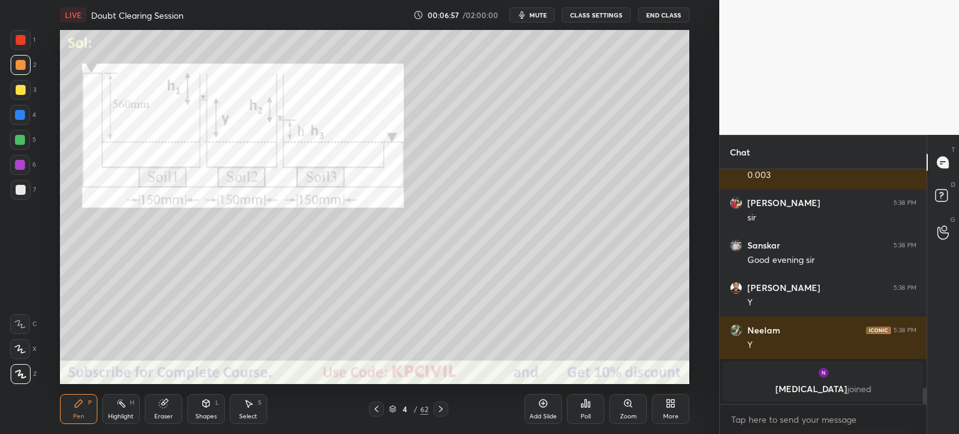
click at [124, 419] on div "Highlight" at bounding box center [121, 416] width 26 height 6
click at [74, 417] on div "Pen" at bounding box center [78, 416] width 11 height 6
click at [16, 195] on div at bounding box center [21, 190] width 20 height 20
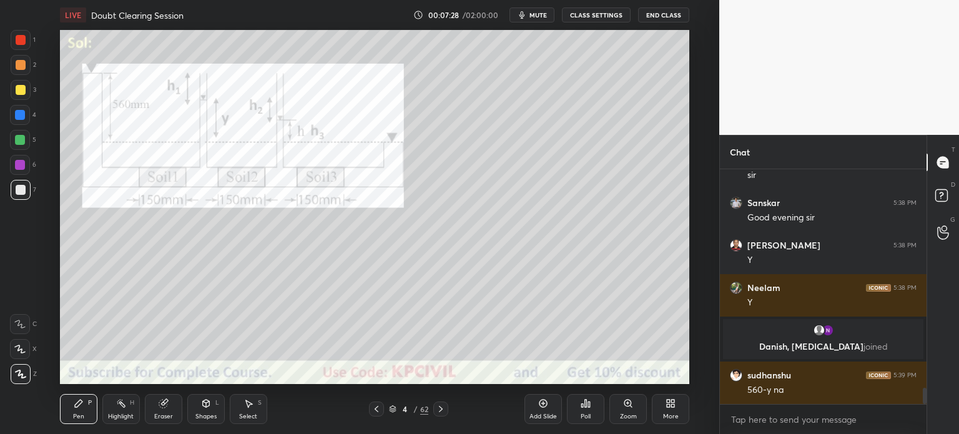
click at [165, 412] on div "Eraser" at bounding box center [163, 409] width 37 height 30
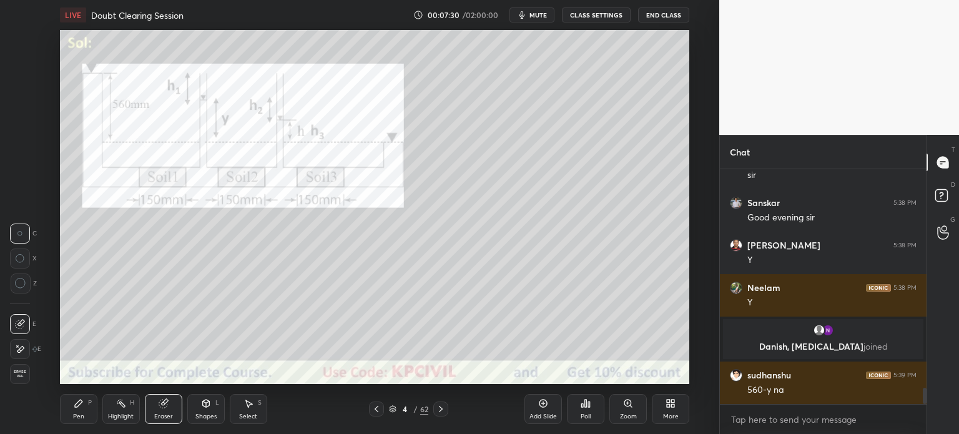
click at [74, 418] on div "Pen" at bounding box center [78, 416] width 11 height 6
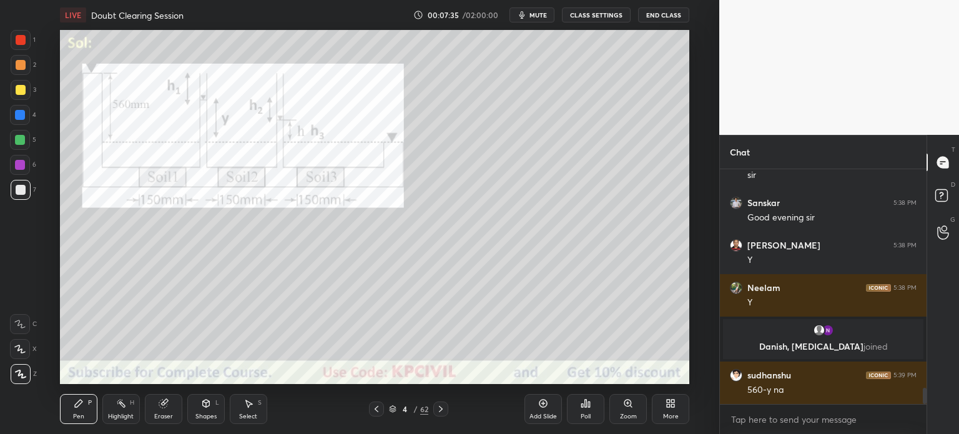
click at [167, 414] on div "Eraser" at bounding box center [163, 416] width 19 height 6
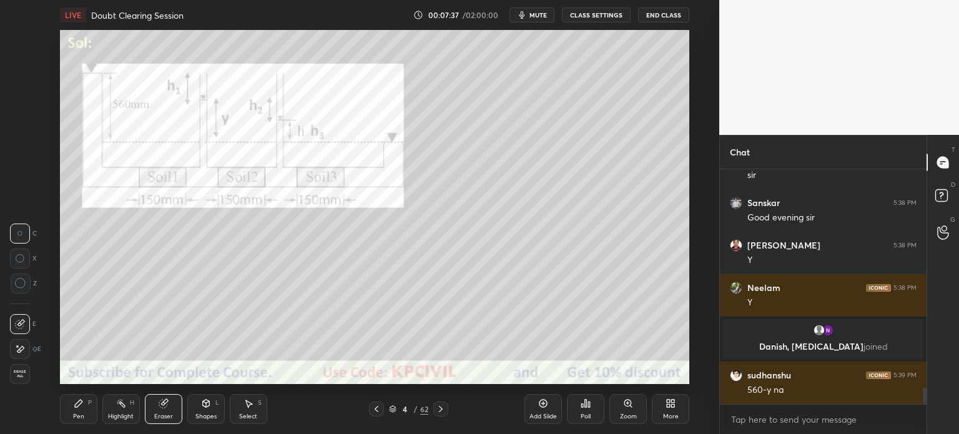
click at [77, 416] on div "Pen" at bounding box center [78, 416] width 11 height 6
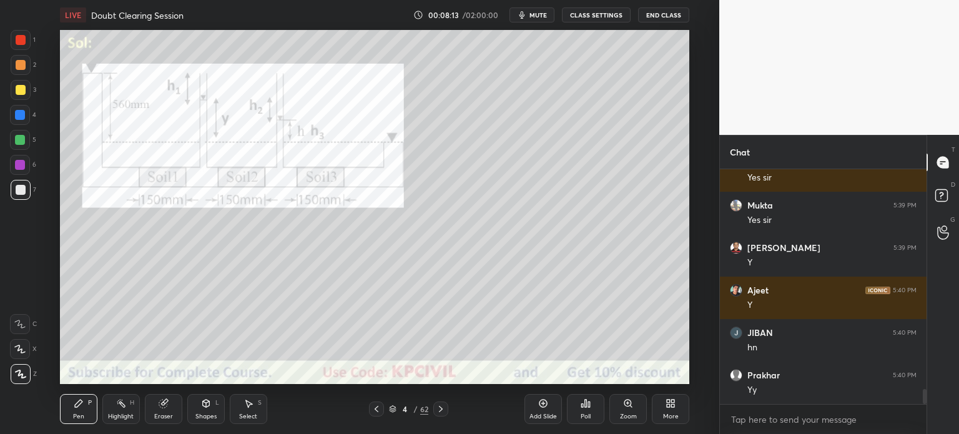
scroll to position [3477, 0]
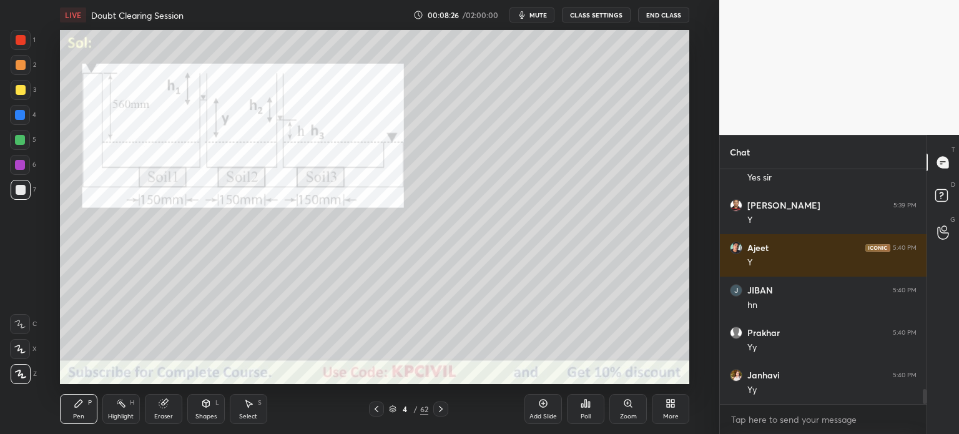
click at [115, 427] on div "Pen P Highlight H Eraser Shapes L Select S 4 / 62 Add Slide Poll Zoom More" at bounding box center [375, 409] width 630 height 50
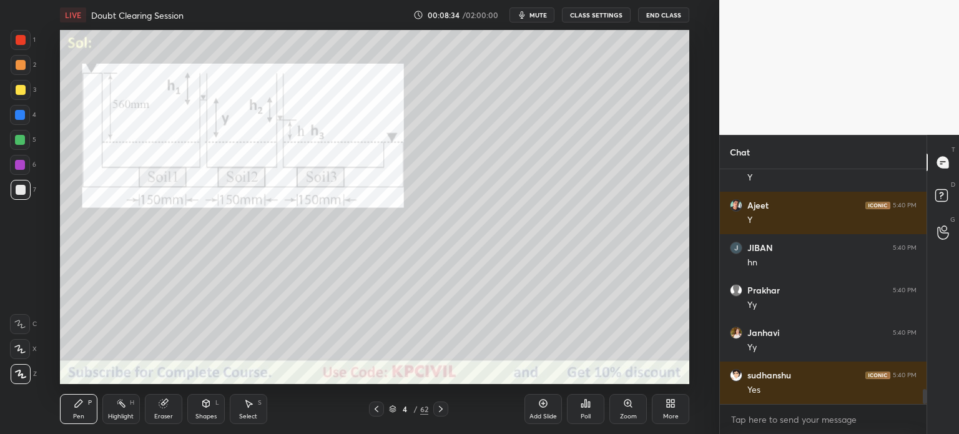
click at [438, 412] on icon at bounding box center [441, 409] width 10 height 10
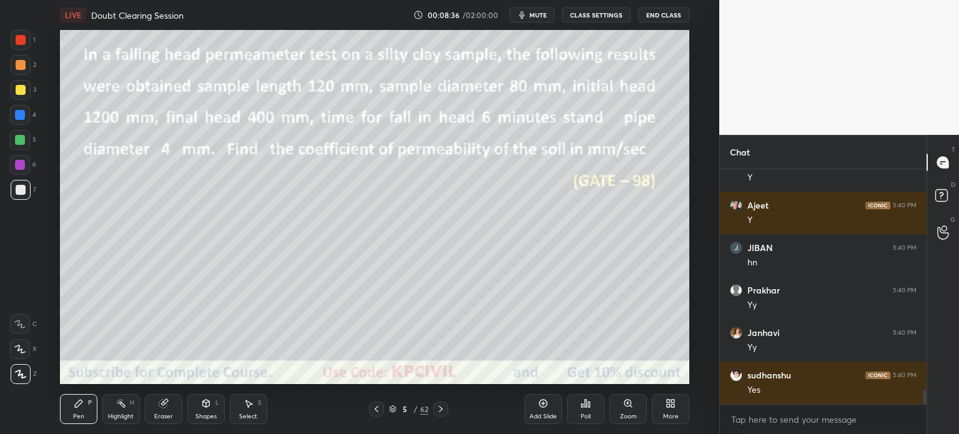
scroll to position [3562, 0]
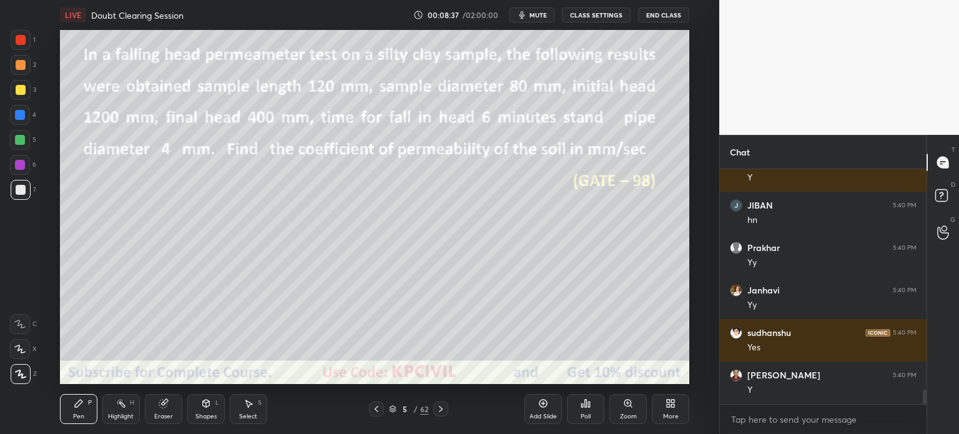
click at [375, 411] on icon at bounding box center [377, 409] width 10 height 10
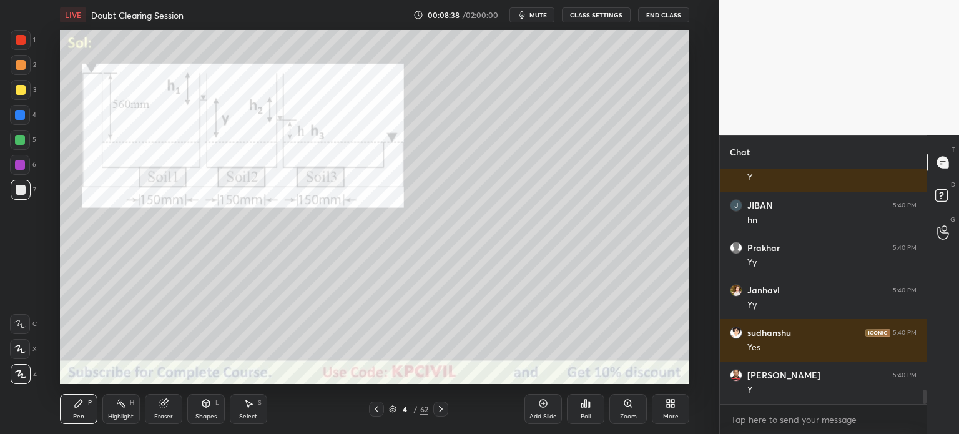
scroll to position [3605, 0]
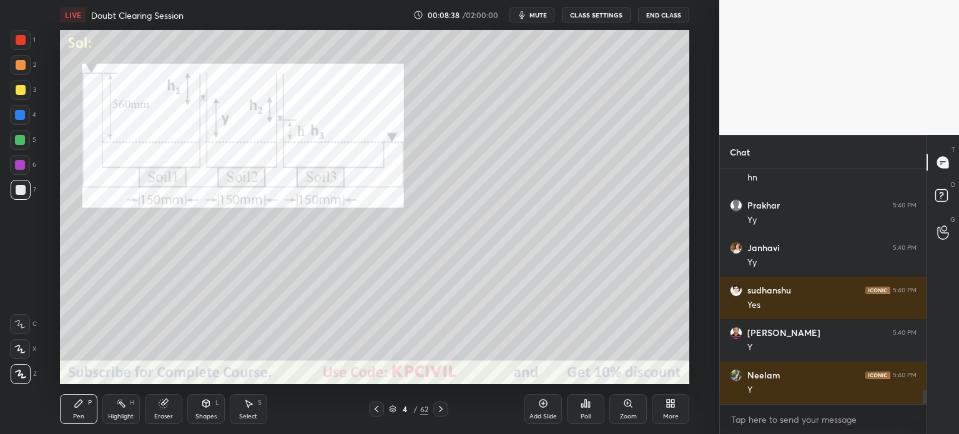
click at [538, 408] on icon at bounding box center [543, 403] width 10 height 10
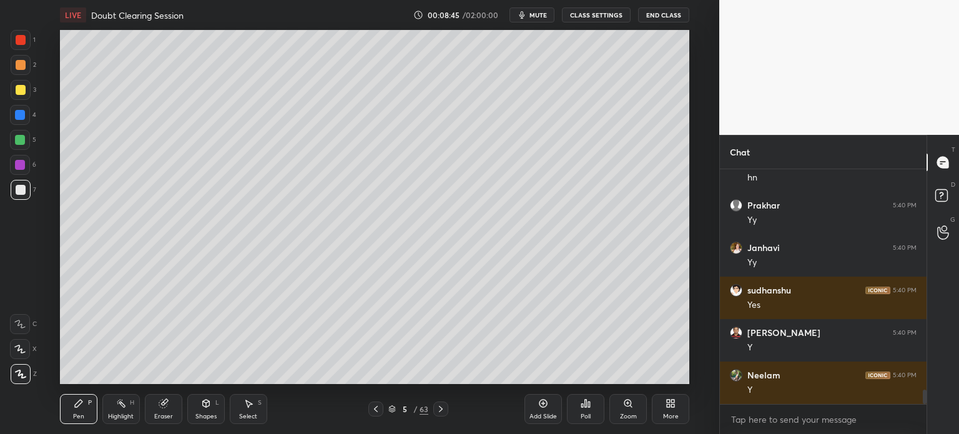
click at [375, 409] on icon at bounding box center [376, 409] width 4 height 6
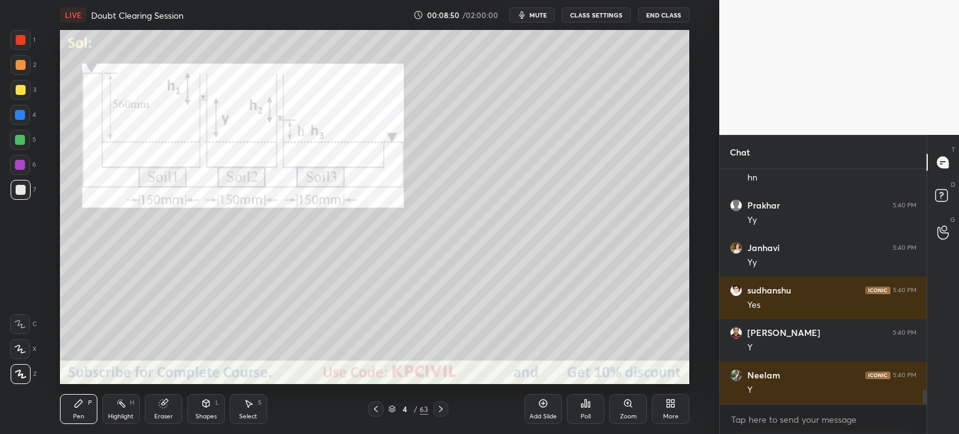
scroll to position [3647, 0]
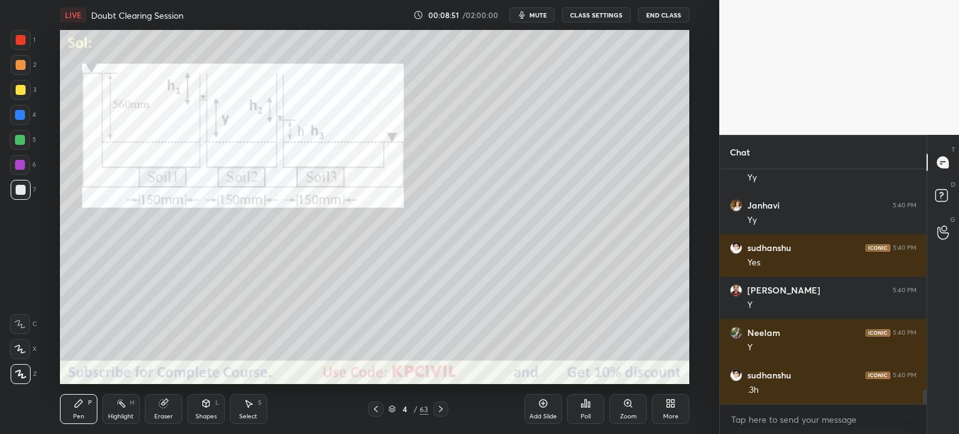
click at [437, 411] on icon at bounding box center [441, 409] width 10 height 10
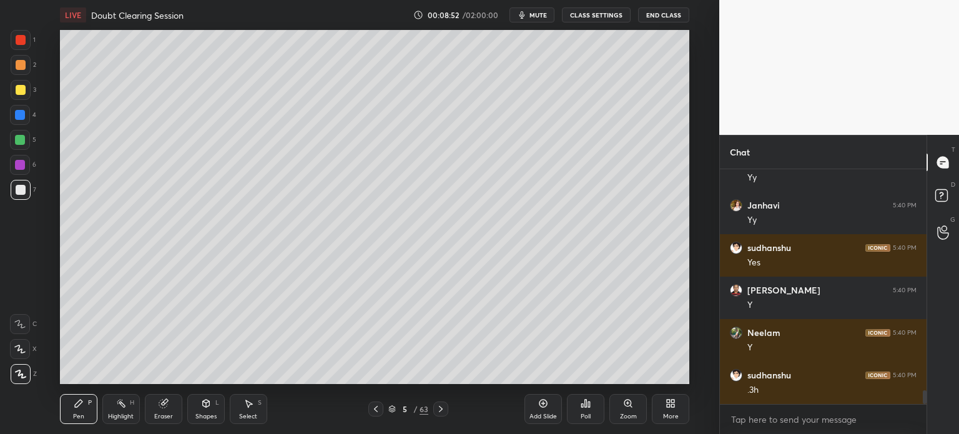
scroll to position [3690, 0]
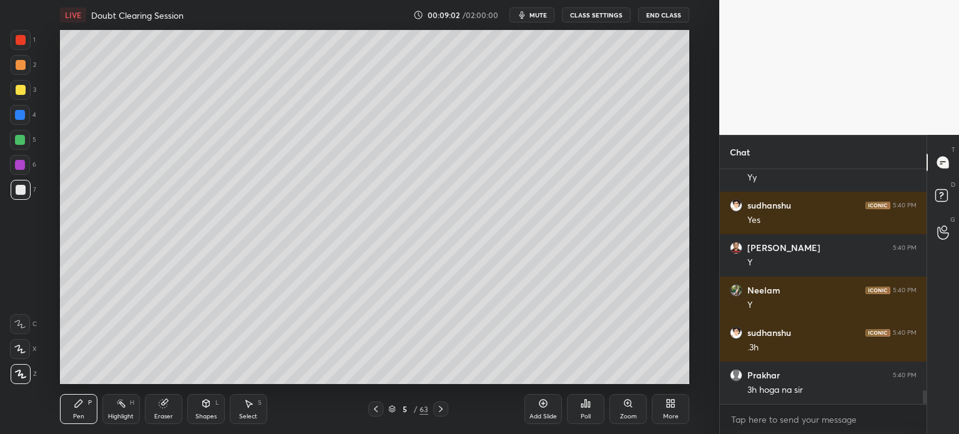
click at [19, 89] on div at bounding box center [21, 90] width 10 height 10
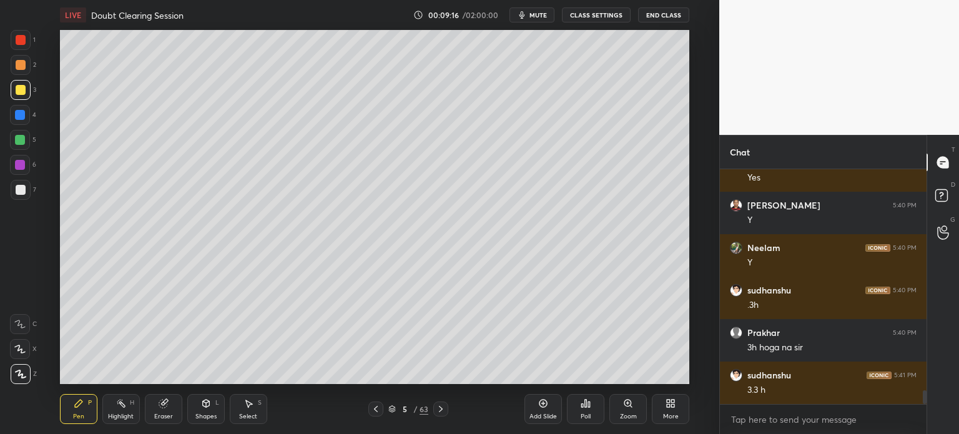
click at [375, 411] on icon at bounding box center [376, 409] width 10 height 10
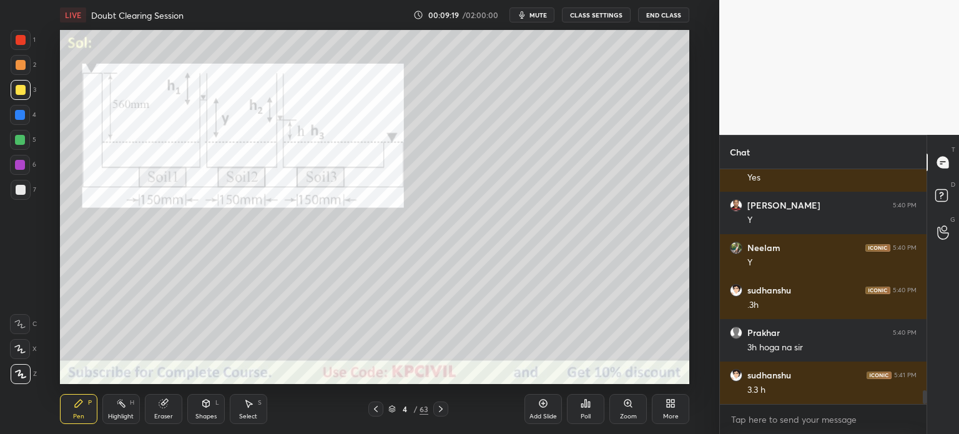
click at [445, 410] on icon at bounding box center [441, 409] width 10 height 10
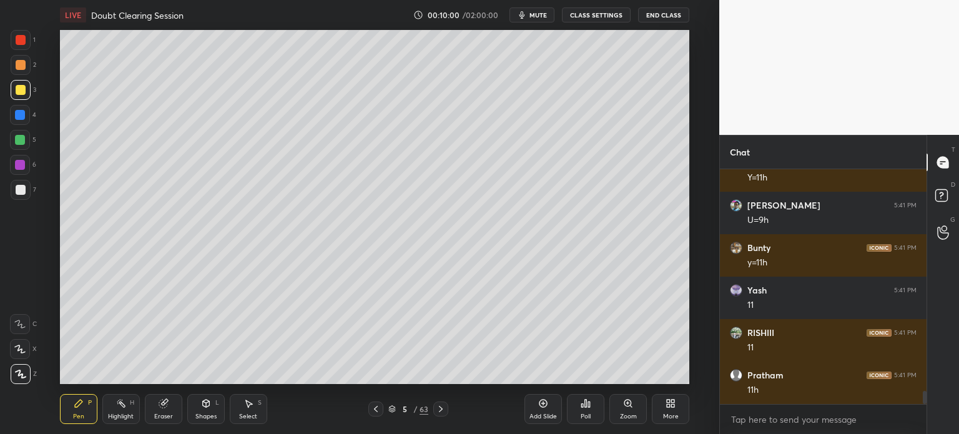
scroll to position [3941, 0]
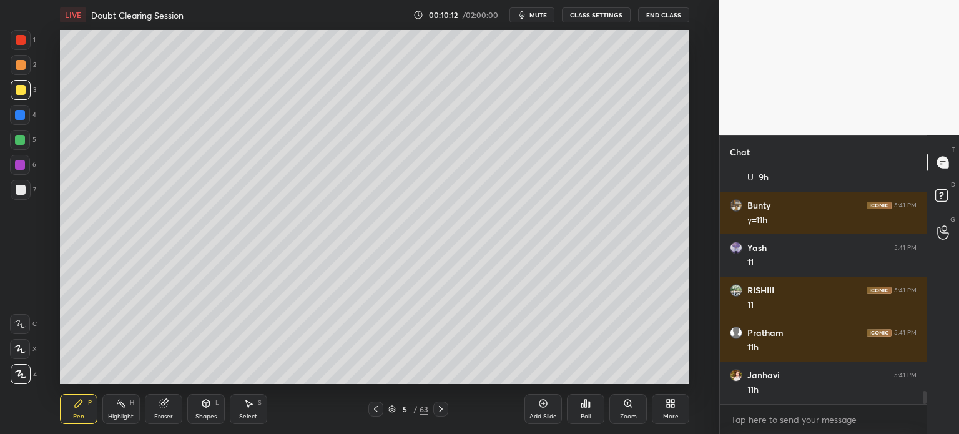
click at [165, 414] on div "Eraser" at bounding box center [163, 416] width 19 height 6
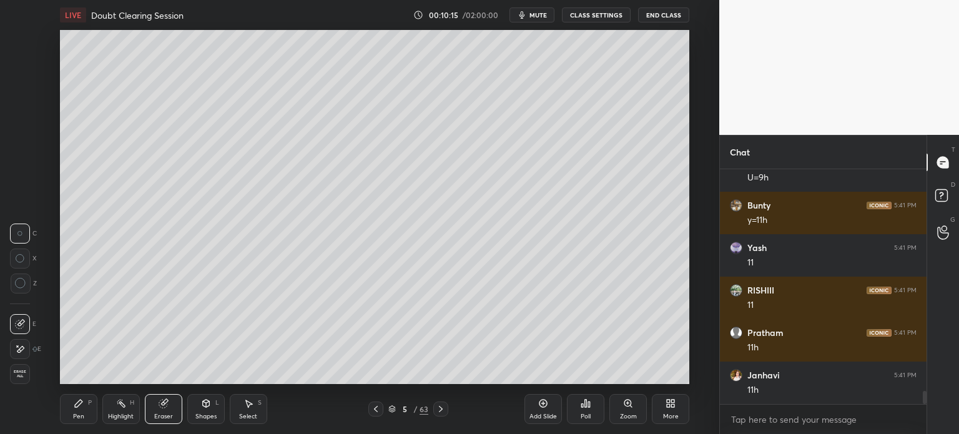
click at [82, 413] on div "Pen" at bounding box center [78, 416] width 11 height 6
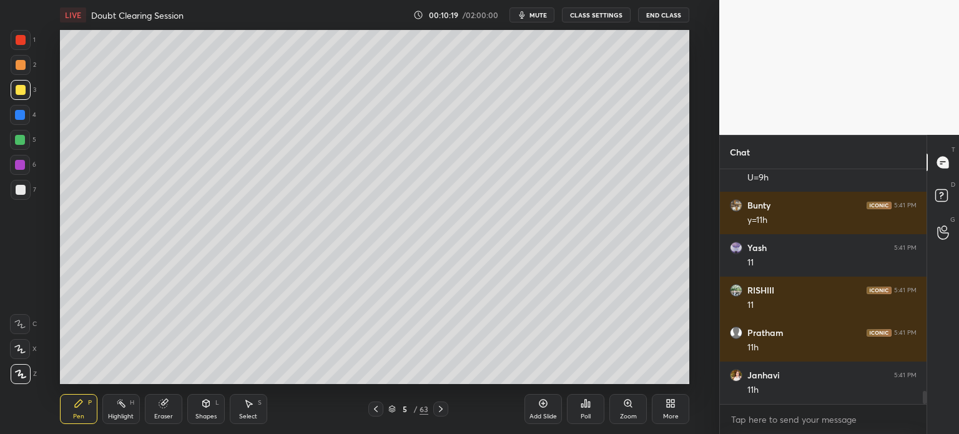
scroll to position [3983, 0]
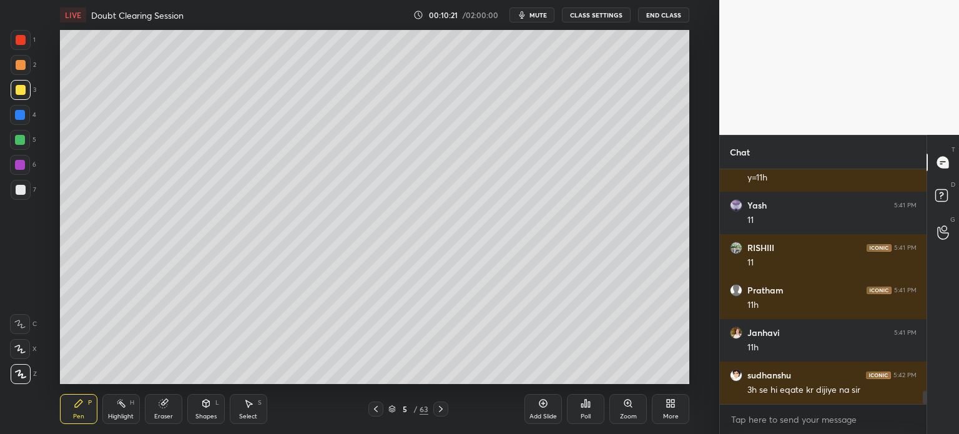
click at [16, 192] on div at bounding box center [21, 190] width 10 height 10
click at [171, 416] on div "Eraser" at bounding box center [163, 416] width 19 height 6
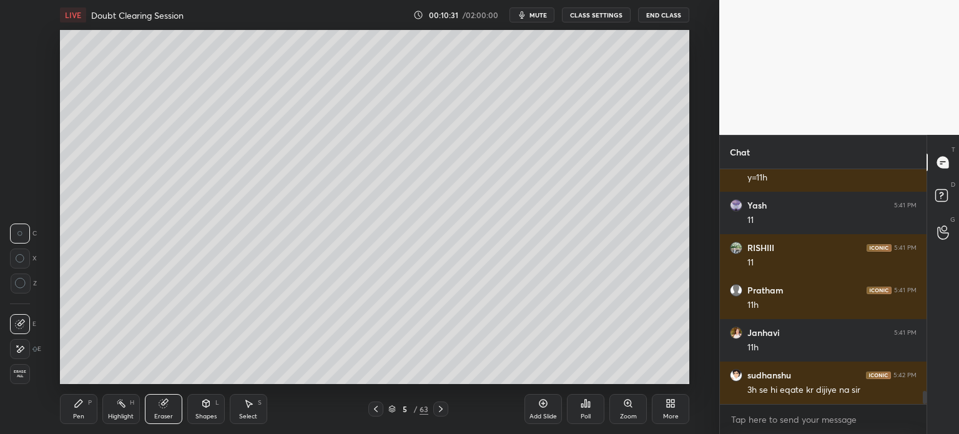
click at [82, 415] on div "Pen" at bounding box center [78, 416] width 11 height 6
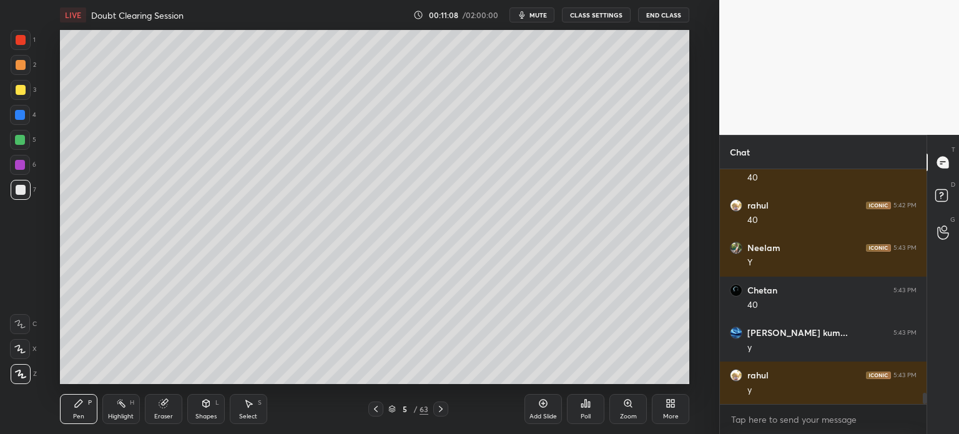
scroll to position [4665, 0]
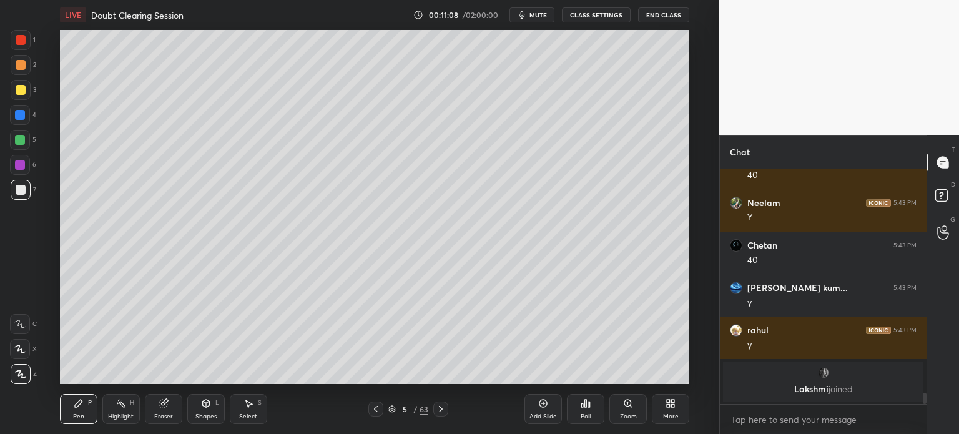
click at [372, 410] on icon at bounding box center [376, 409] width 10 height 10
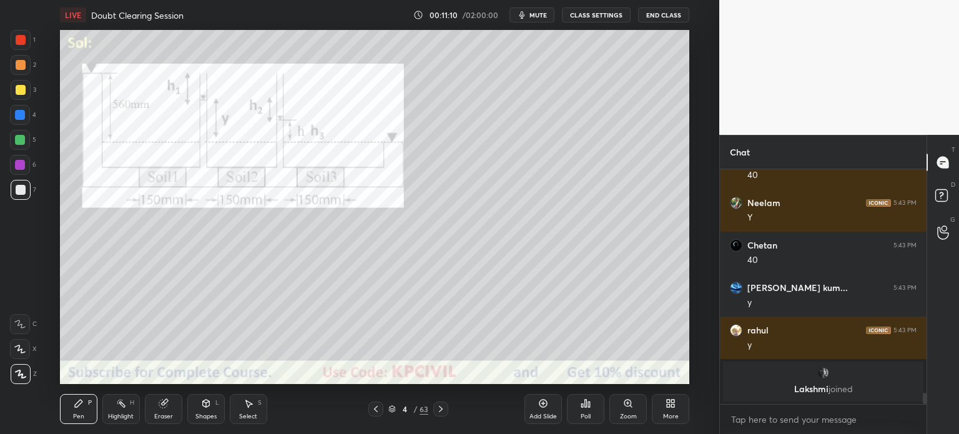
click at [16, 67] on div at bounding box center [21, 65] width 10 height 10
click at [376, 412] on icon at bounding box center [376, 409] width 10 height 10
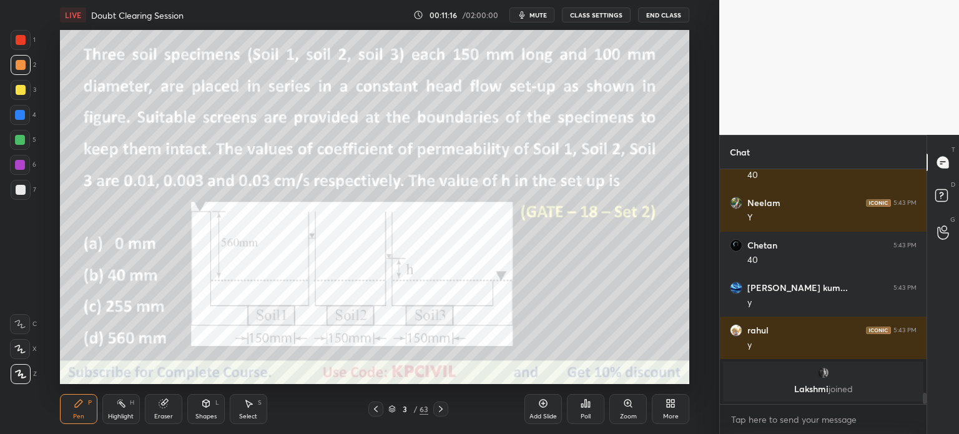
click at [437, 414] on div at bounding box center [440, 409] width 15 height 15
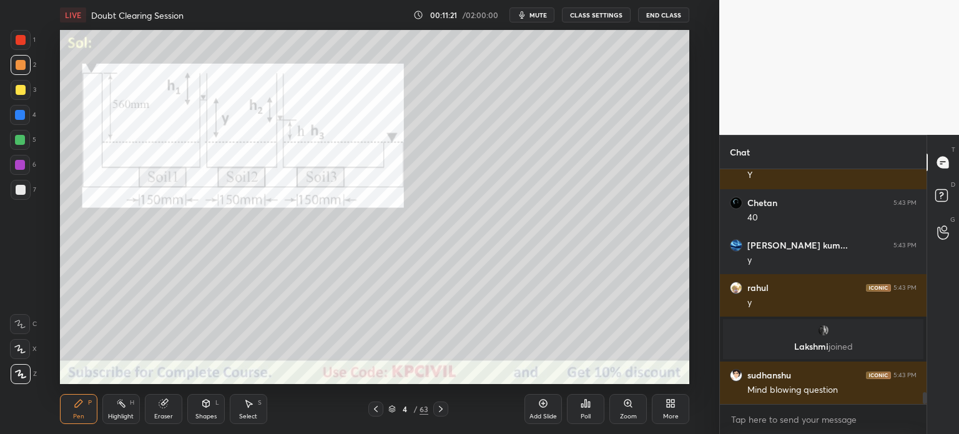
scroll to position [4489, 0]
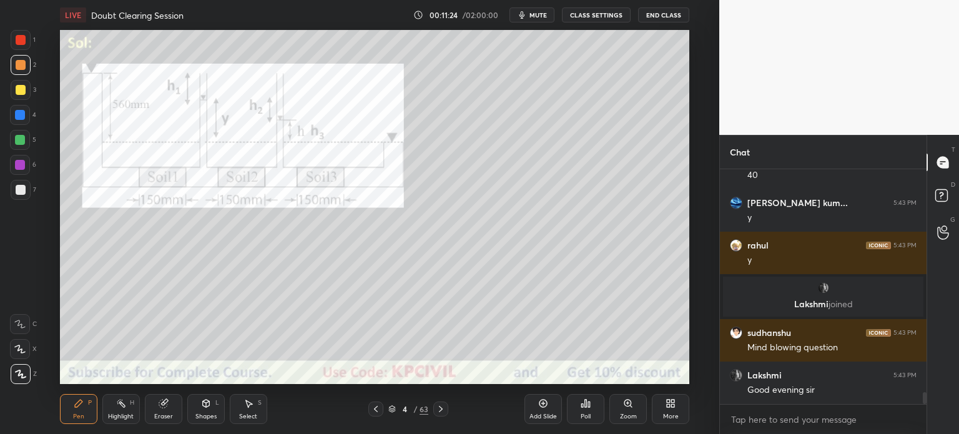
click at [440, 404] on icon at bounding box center [441, 409] width 10 height 10
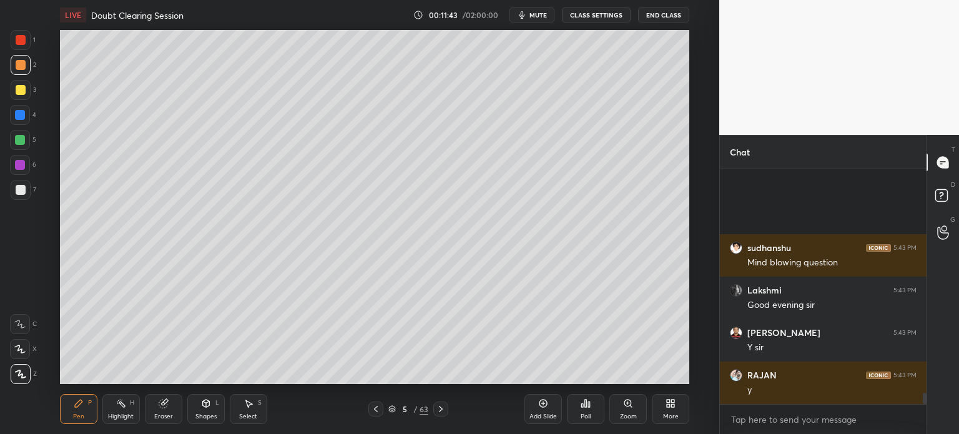
scroll to position [4701, 0]
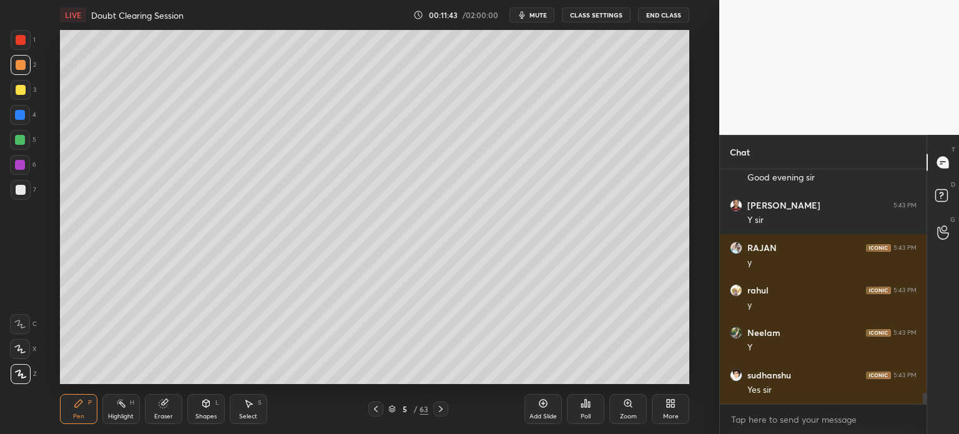
click at [440, 404] on icon at bounding box center [441, 409] width 10 height 10
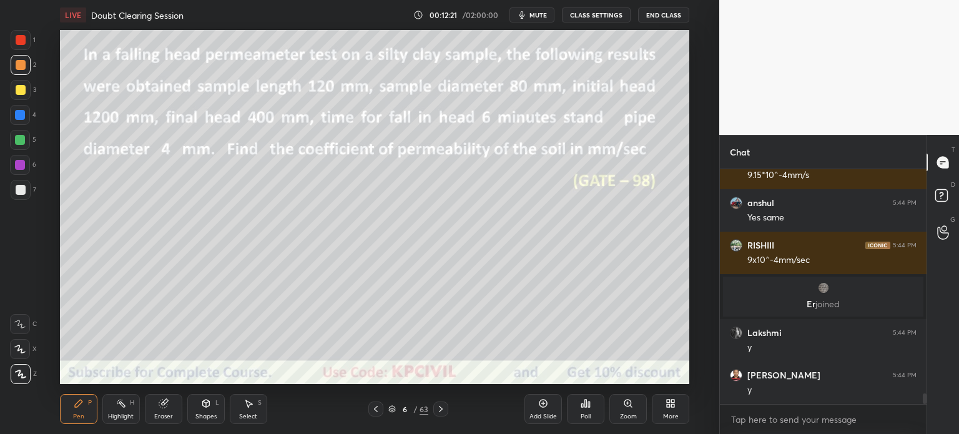
scroll to position [5082, 0]
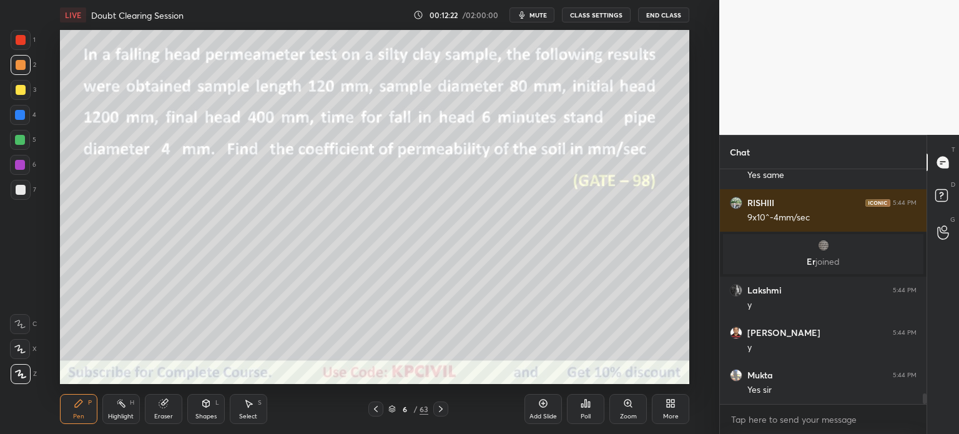
click at [442, 407] on icon at bounding box center [441, 409] width 10 height 10
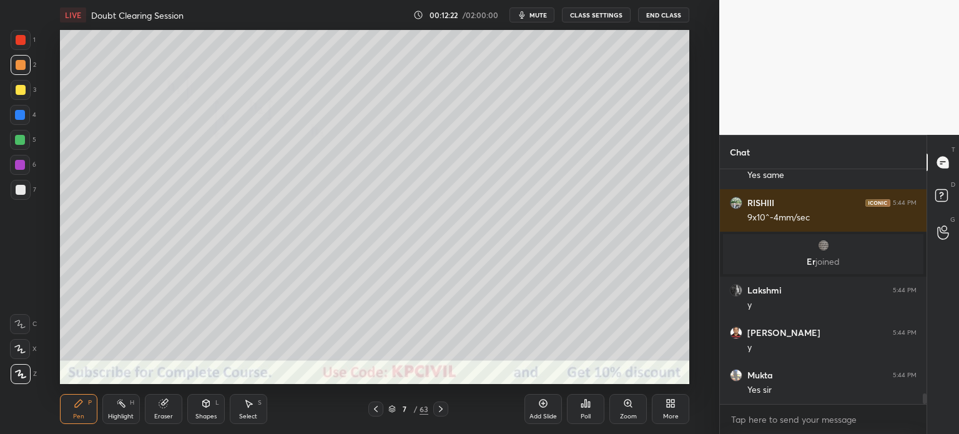
scroll to position [5125, 0]
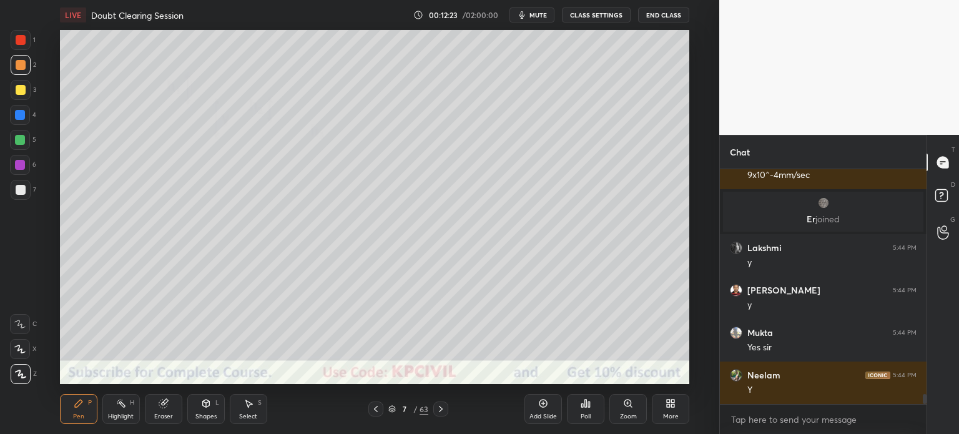
click at [442, 407] on icon at bounding box center [441, 409] width 10 height 10
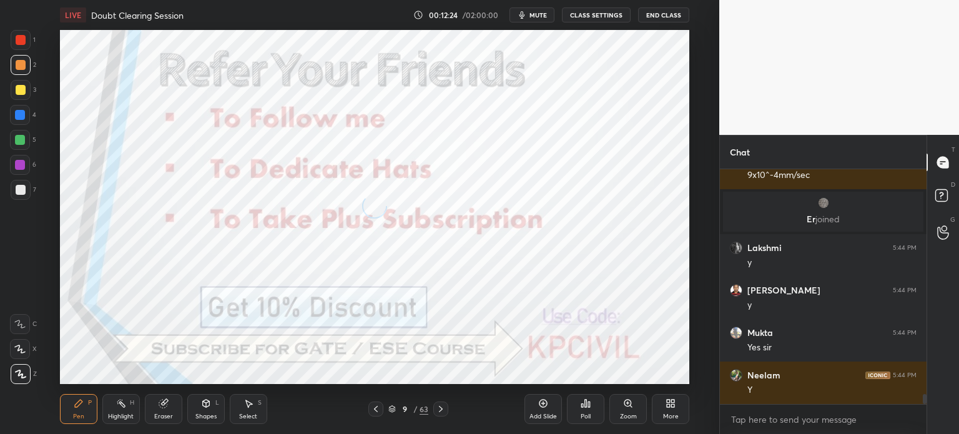
scroll to position [5167, 0]
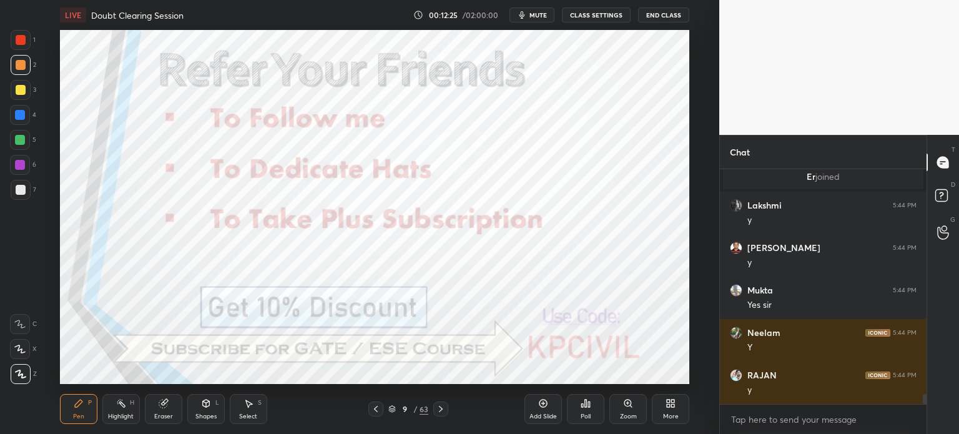
click at [373, 409] on icon at bounding box center [376, 409] width 10 height 10
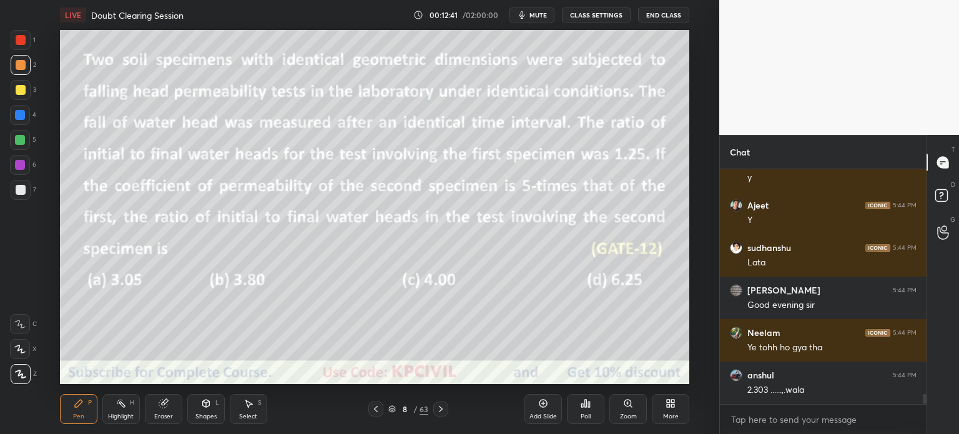
scroll to position [5422, 0]
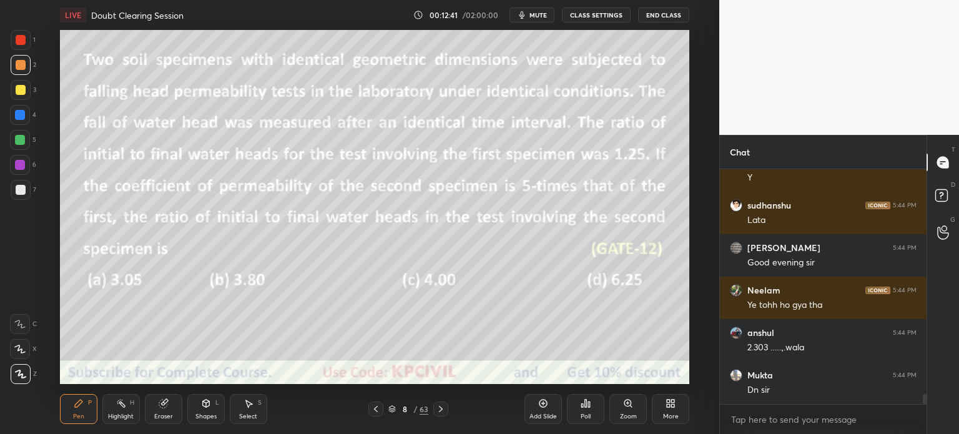
click at [442, 407] on icon at bounding box center [441, 409] width 10 height 10
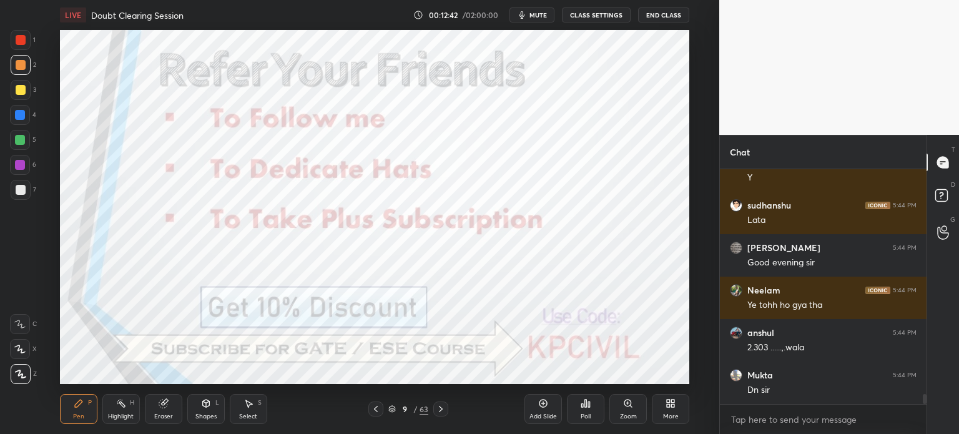
click at [442, 407] on icon at bounding box center [441, 409] width 10 height 10
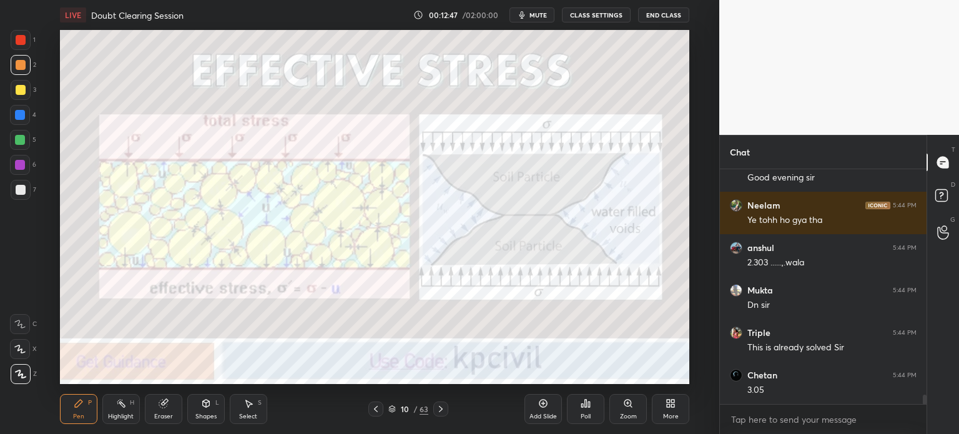
scroll to position [5550, 0]
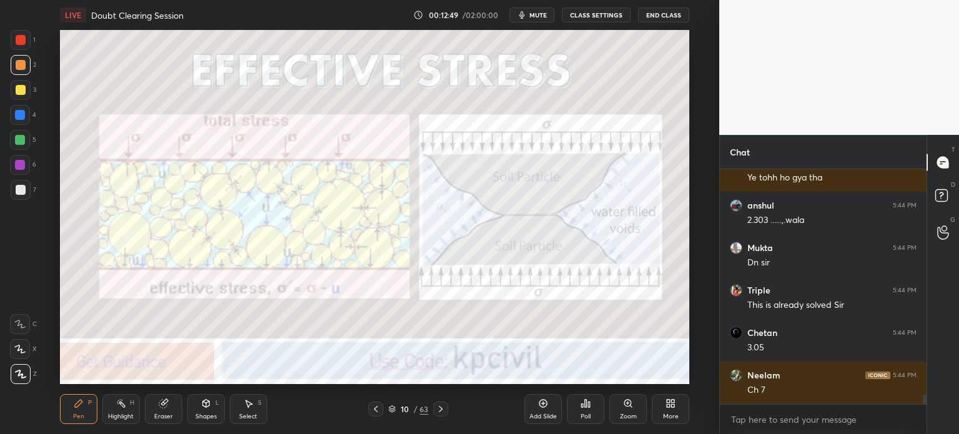
click at [17, 191] on div at bounding box center [21, 190] width 10 height 10
click at [16, 91] on div at bounding box center [21, 90] width 10 height 10
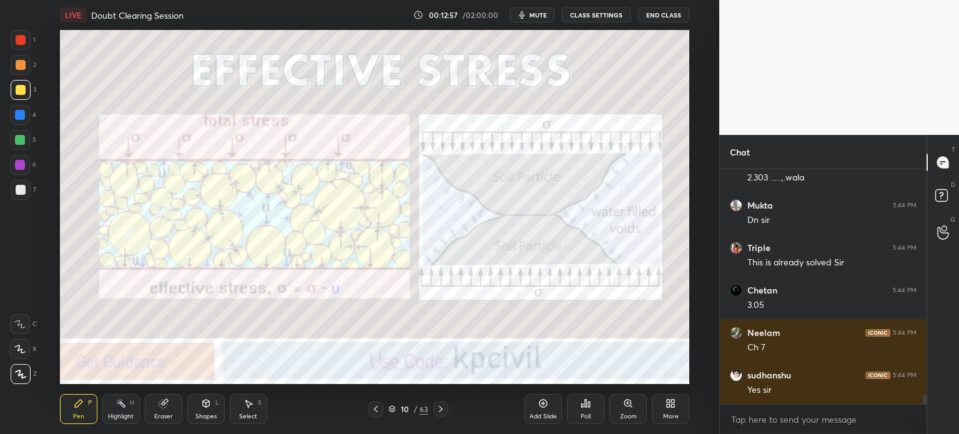
click at [662, 13] on button "End Class" at bounding box center [663, 14] width 51 height 15
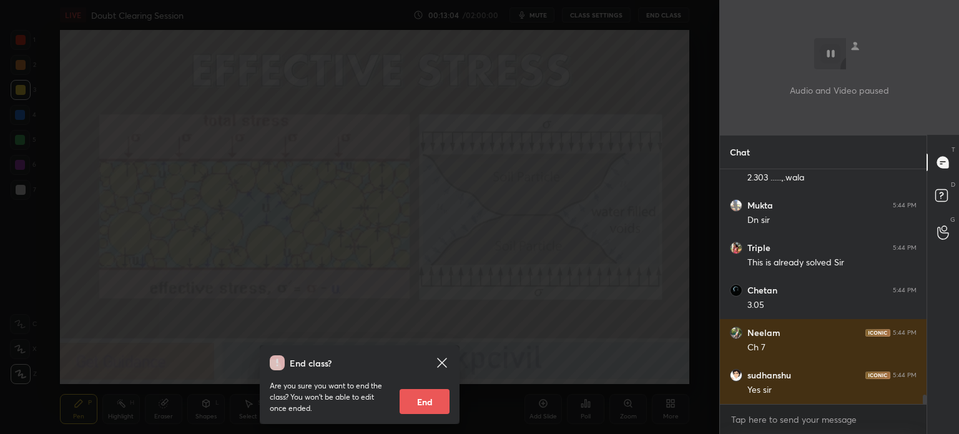
scroll to position [5635, 0]
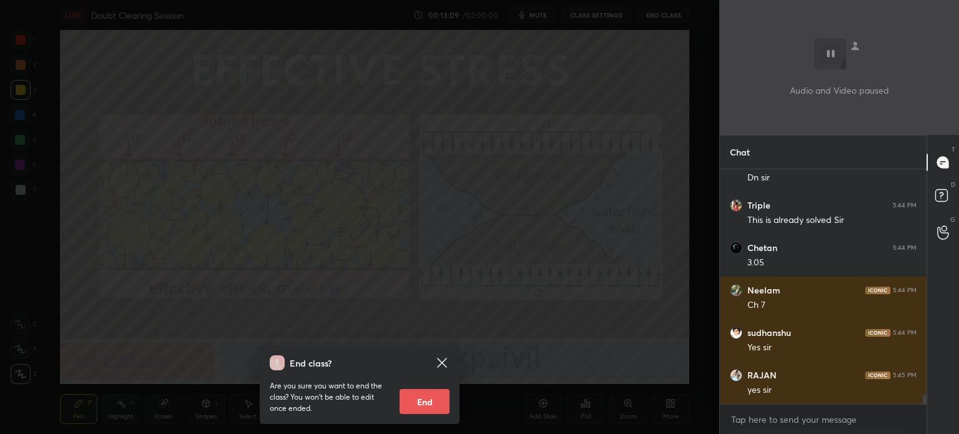
click at [299, 321] on div "End class? Are you sure you want to end the class? You won’t be able to edit on…" at bounding box center [359, 217] width 719 height 434
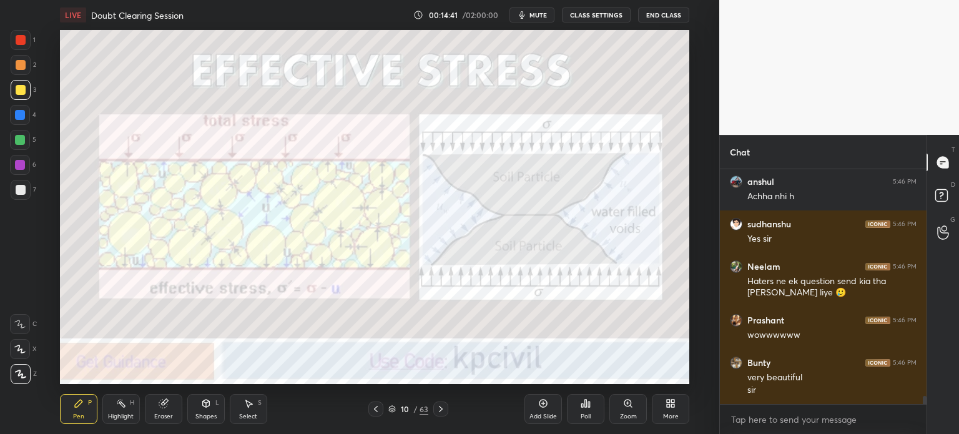
scroll to position [6635, 0]
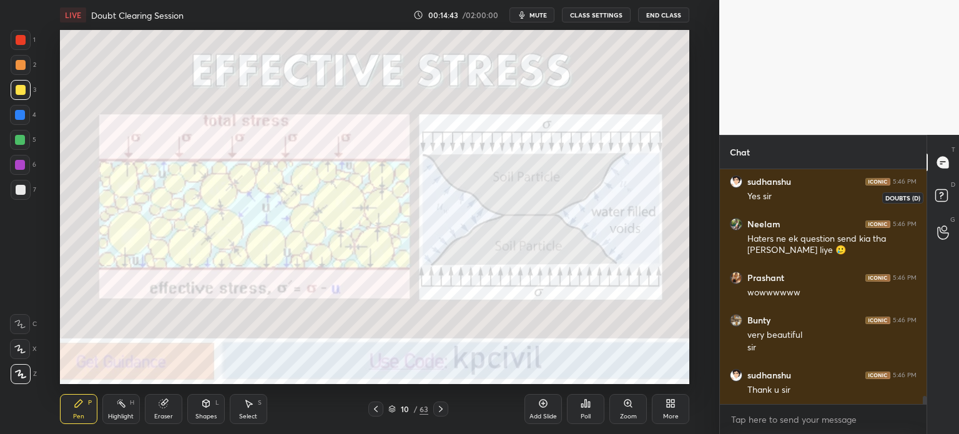
click at [939, 199] on rect at bounding box center [942, 196] width 12 height 12
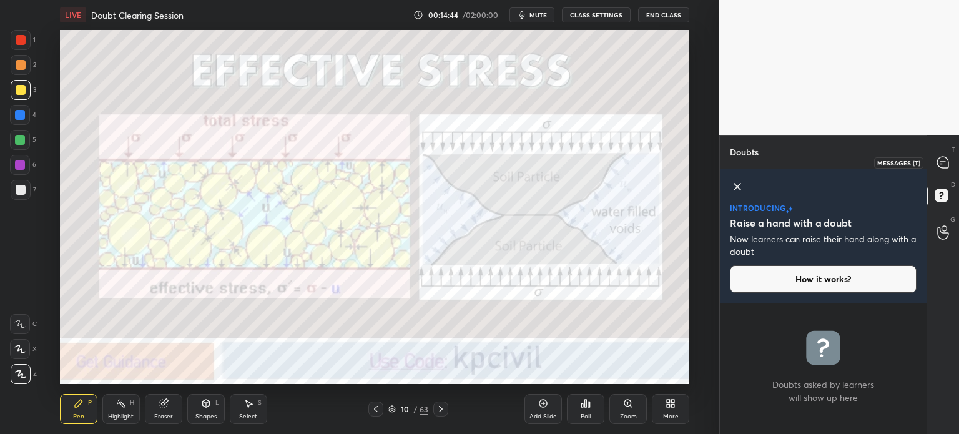
click at [942, 162] on icon at bounding box center [943, 162] width 5 height 0
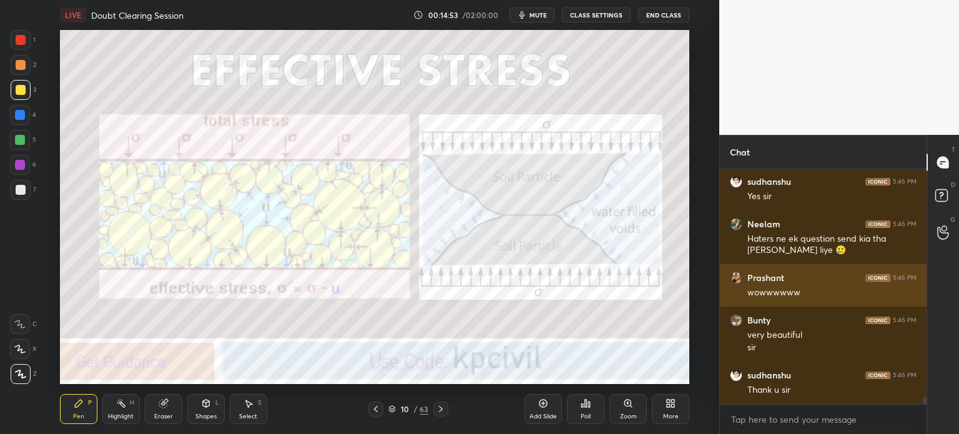
scroll to position [6902, 0]
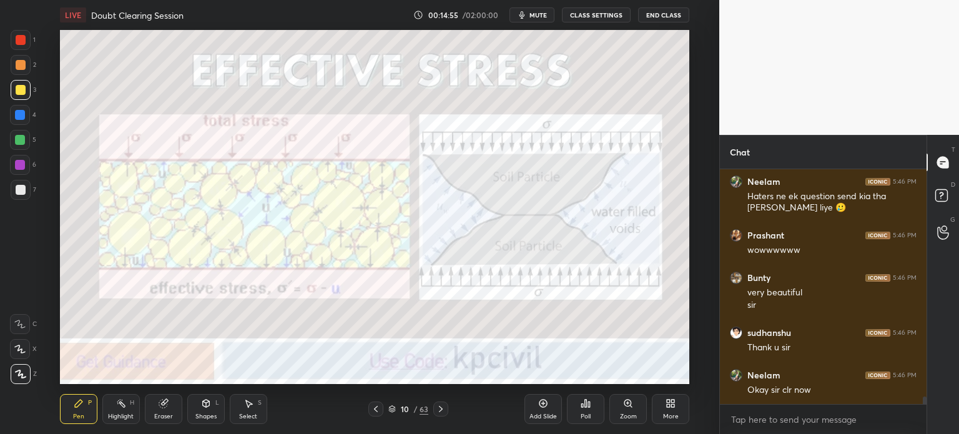
click at [437, 403] on div at bounding box center [440, 409] width 15 height 15
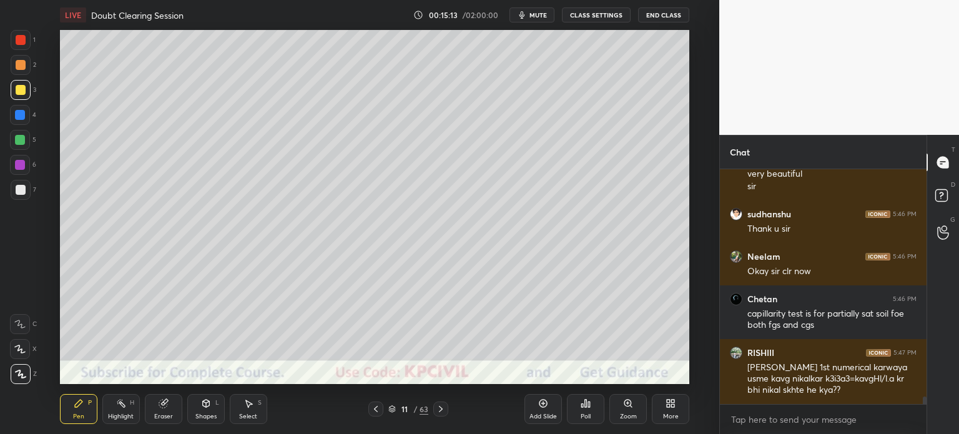
scroll to position [7063, 0]
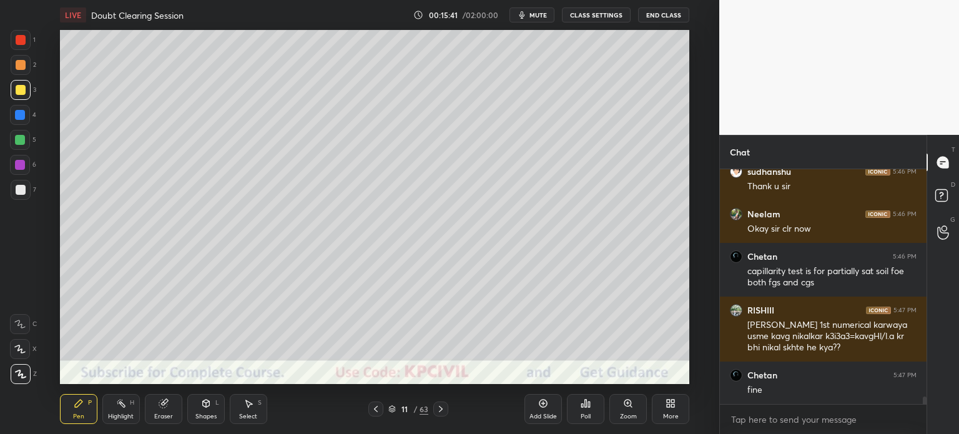
click at [16, 70] on div at bounding box center [21, 65] width 20 height 20
click at [69, 419] on div "Pen P" at bounding box center [78, 409] width 37 height 30
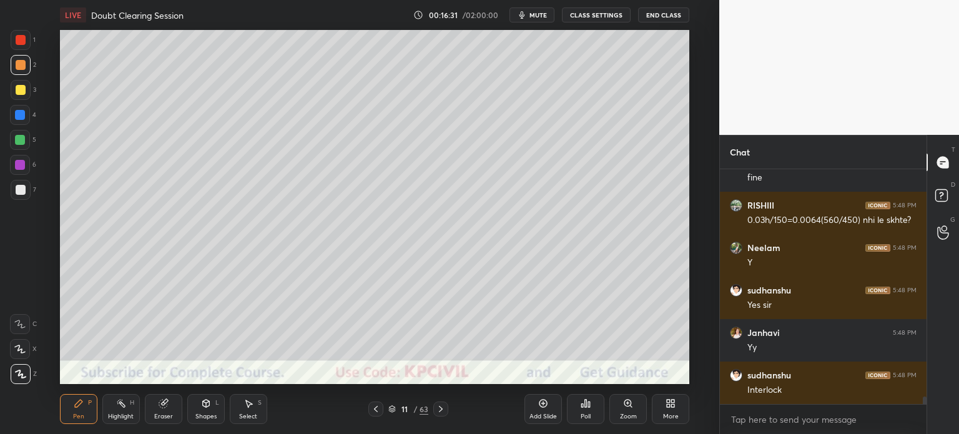
scroll to position [7318, 0]
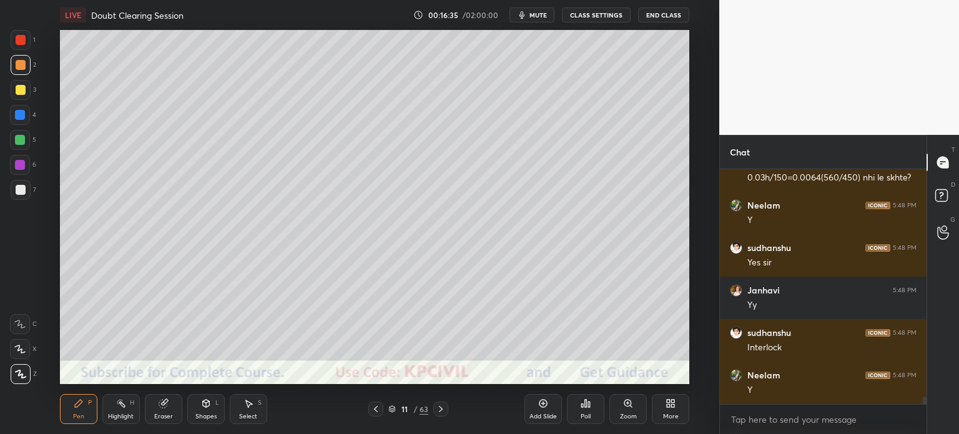
click at [18, 113] on div at bounding box center [20, 115] width 10 height 10
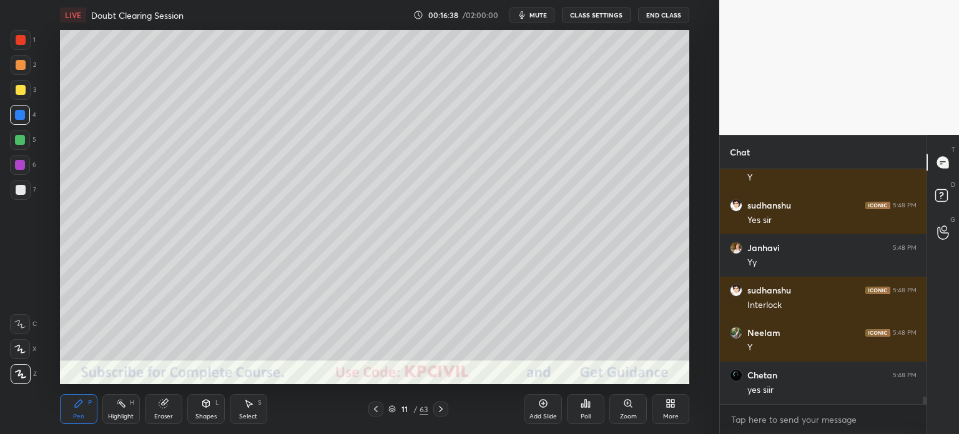
scroll to position [7403, 0]
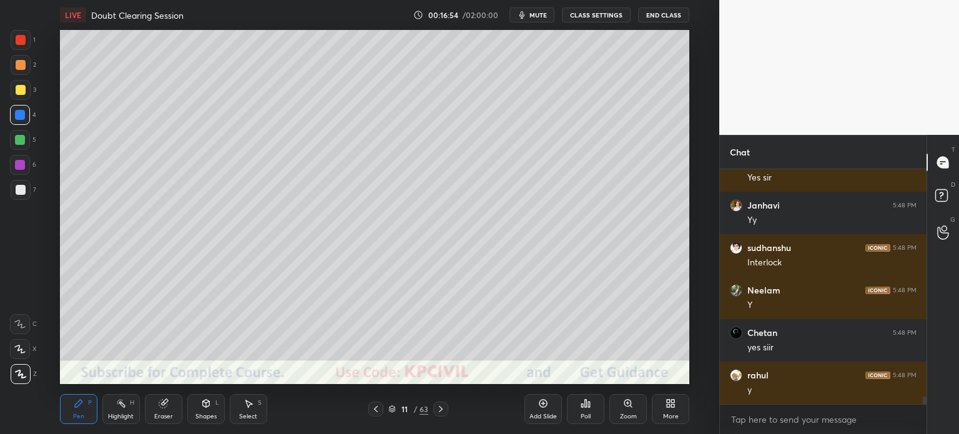
click at [20, 194] on div at bounding box center [21, 190] width 10 height 10
click at [14, 119] on div at bounding box center [20, 115] width 20 height 20
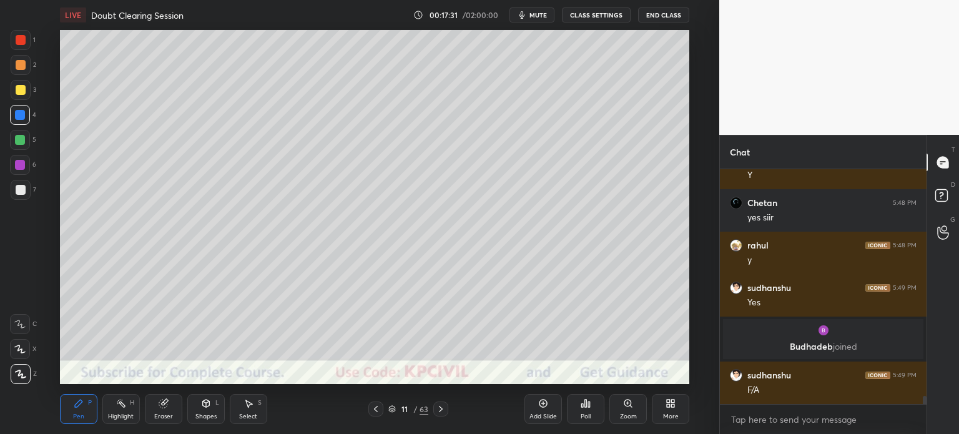
scroll to position [6732, 0]
click at [11, 194] on div at bounding box center [21, 190] width 20 height 20
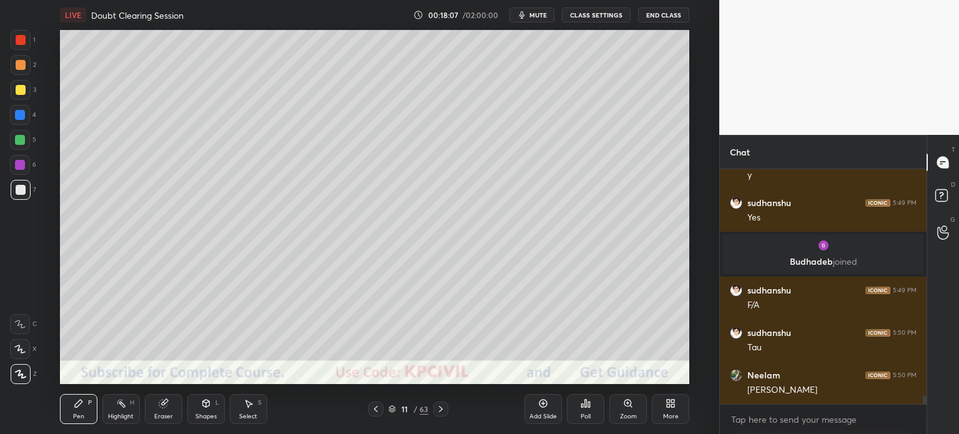
scroll to position [6860, 0]
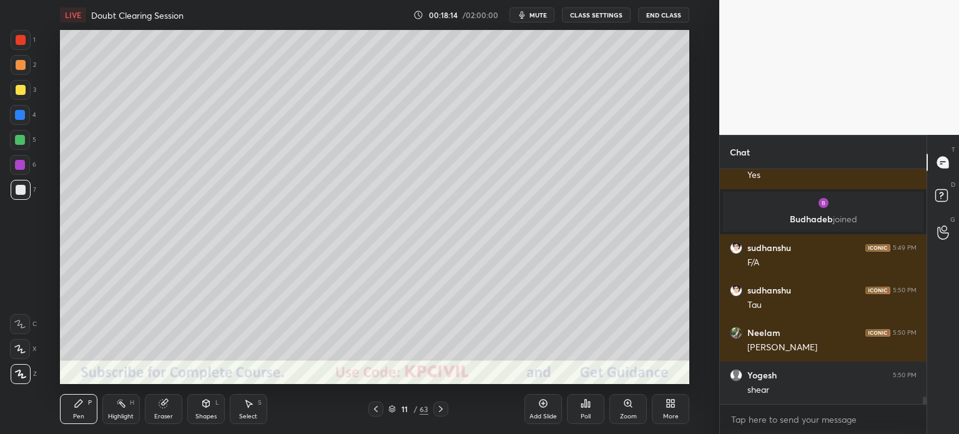
click at [13, 68] on div at bounding box center [21, 65] width 20 height 20
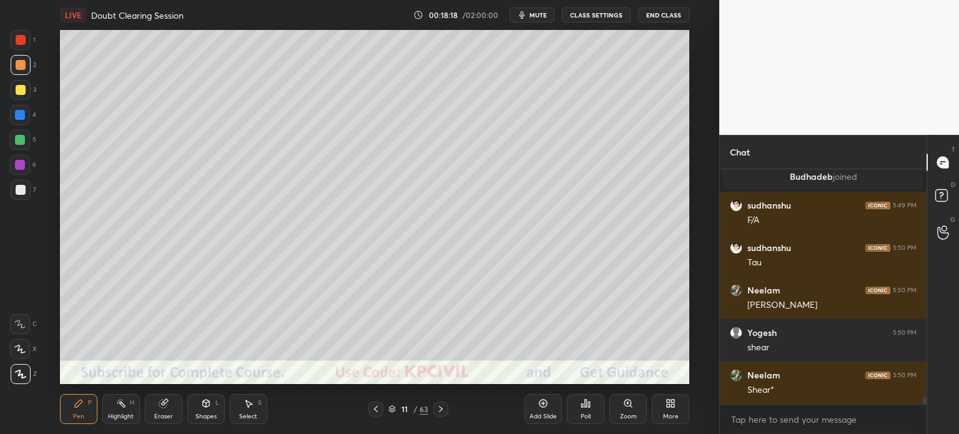
click at [19, 92] on div at bounding box center [21, 90] width 10 height 10
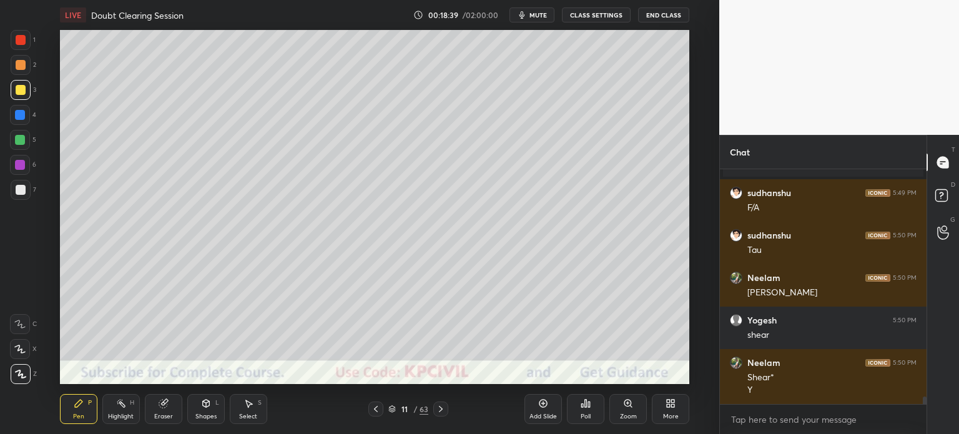
scroll to position [6957, 0]
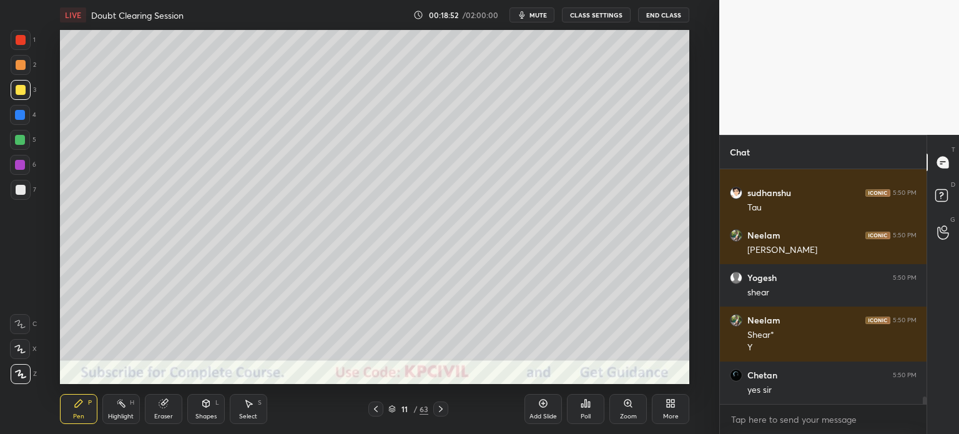
click at [16, 119] on div at bounding box center [20, 115] width 10 height 10
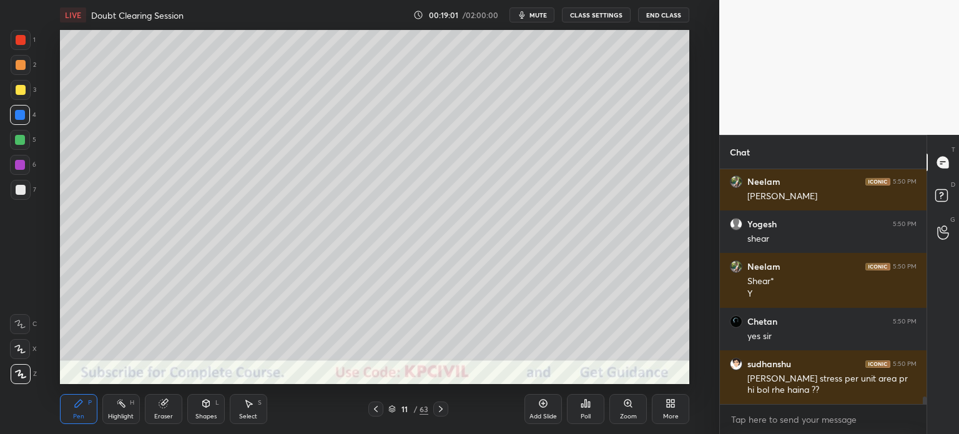
click at [16, 192] on div at bounding box center [21, 190] width 10 height 10
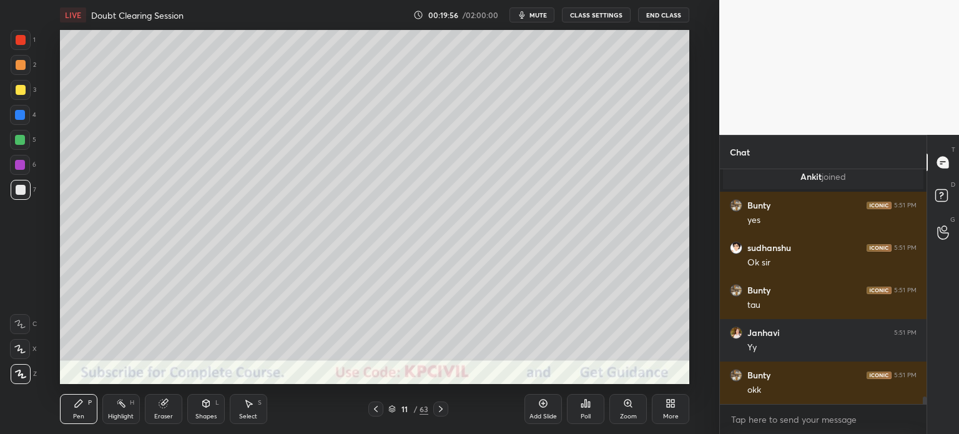
scroll to position [7235, 0]
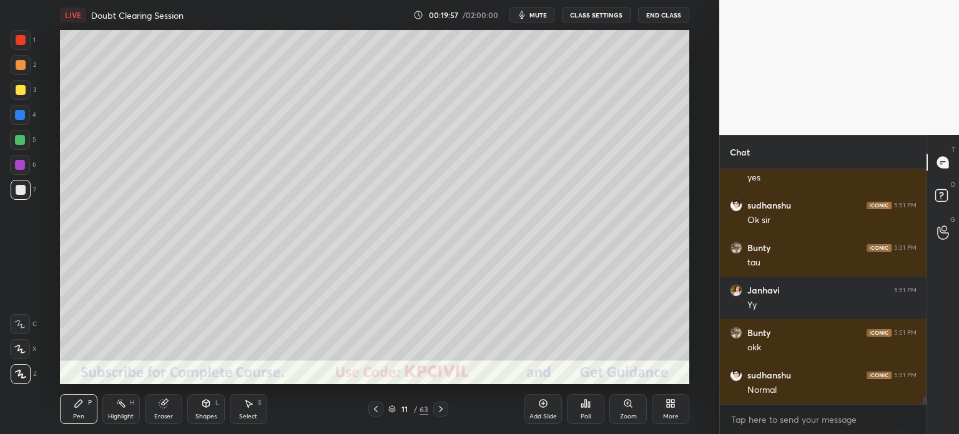
click at [249, 426] on div "Pen P Highlight H Eraser Shapes L Select S 11 / 63 Add Slide Poll Zoom More" at bounding box center [375, 409] width 630 height 50
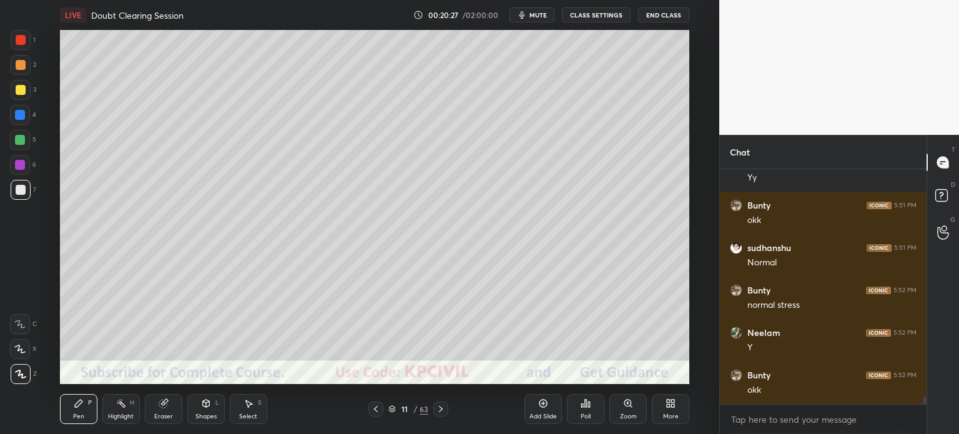
scroll to position [7404, 0]
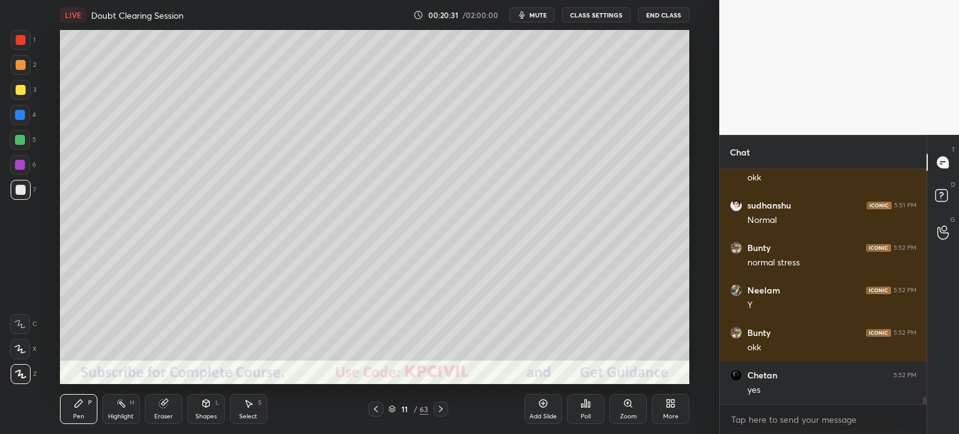
click at [440, 412] on icon at bounding box center [441, 409] width 4 height 6
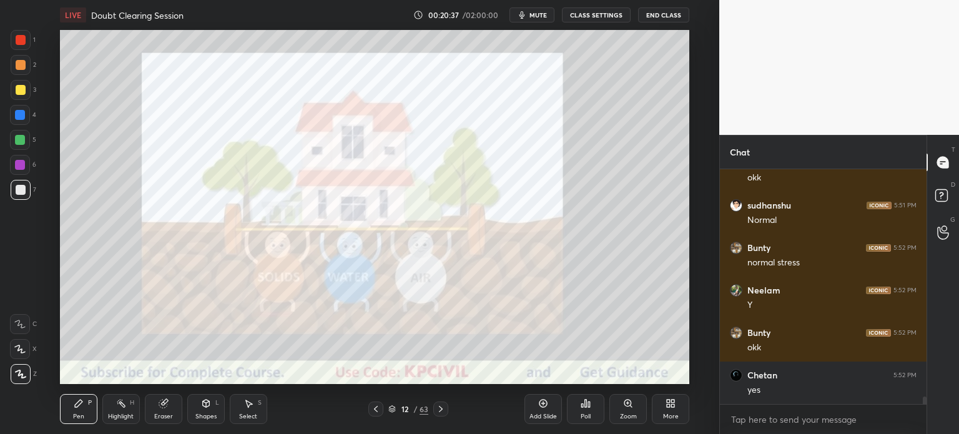
click at [16, 193] on div at bounding box center [21, 190] width 10 height 10
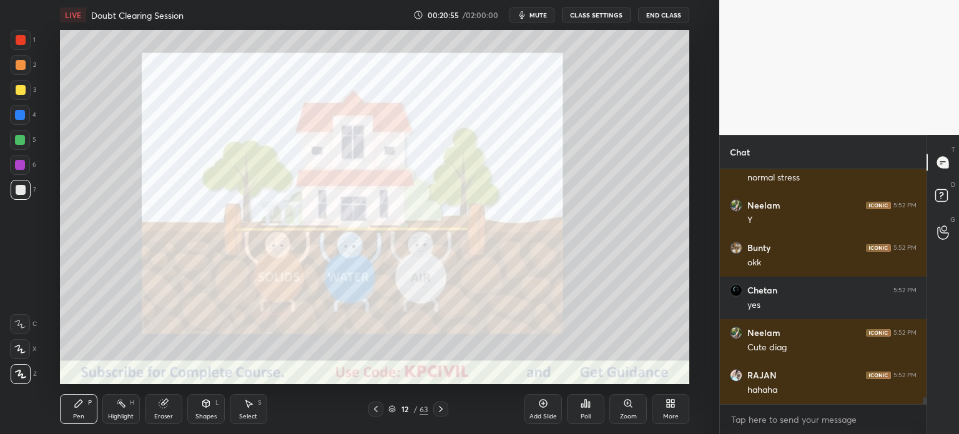
click at [16, 40] on div at bounding box center [21, 40] width 10 height 10
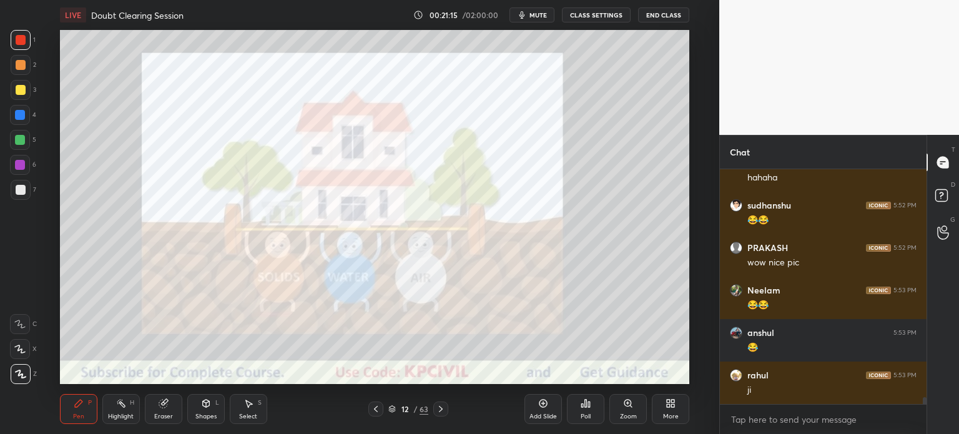
scroll to position [7744, 0]
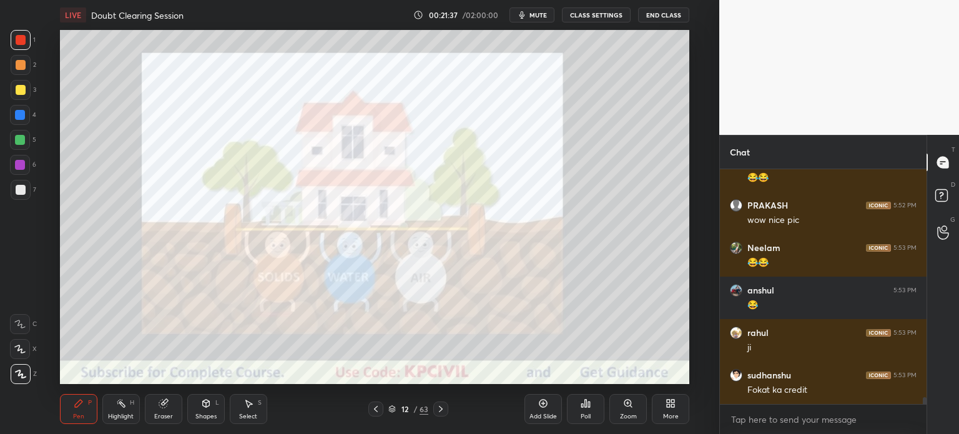
click at [117, 419] on div "Highlight" at bounding box center [121, 416] width 26 height 6
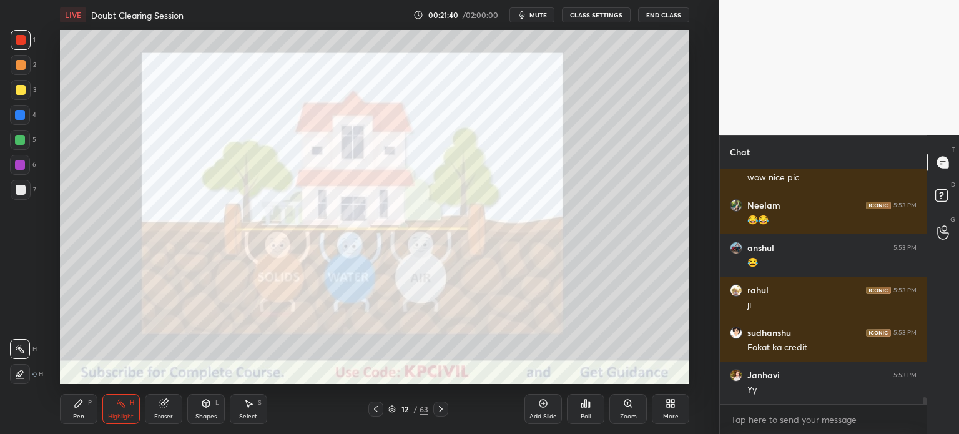
click at [72, 417] on div "Pen P" at bounding box center [78, 409] width 37 height 30
click at [17, 193] on div at bounding box center [21, 190] width 10 height 10
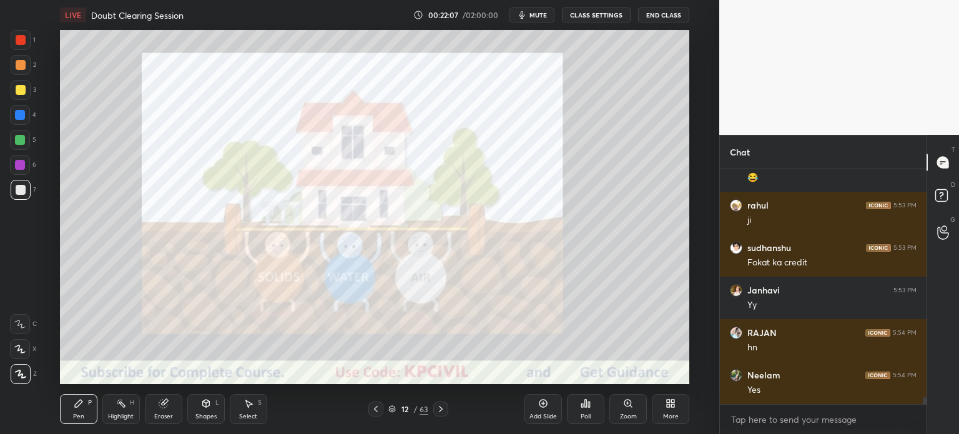
scroll to position [7914, 0]
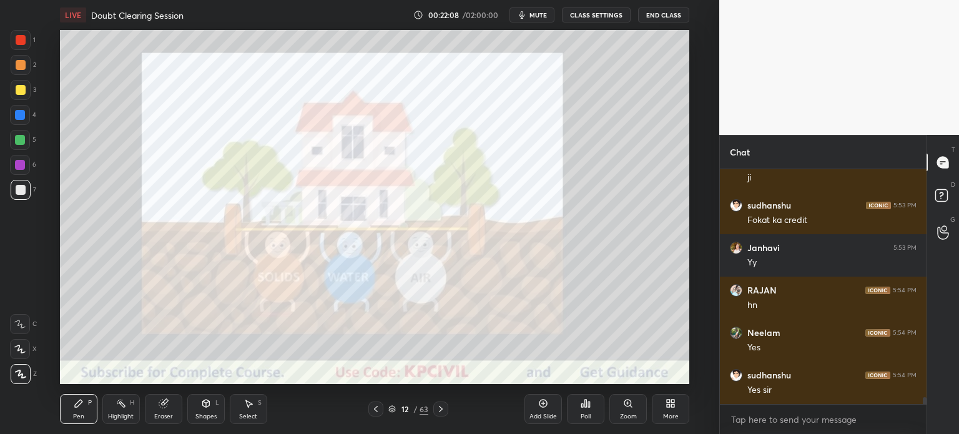
click at [16, 119] on div at bounding box center [20, 115] width 10 height 10
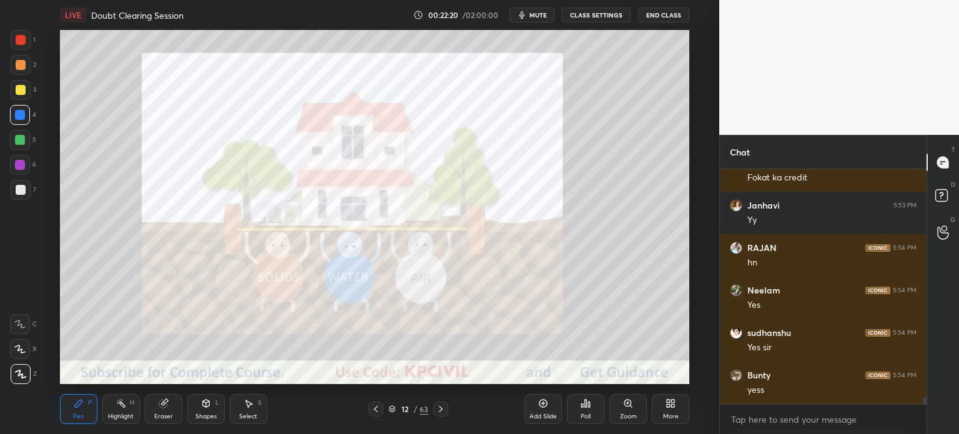
click at [117, 413] on div "Highlight" at bounding box center [121, 416] width 26 height 6
click at [16, 42] on div at bounding box center [21, 40] width 10 height 10
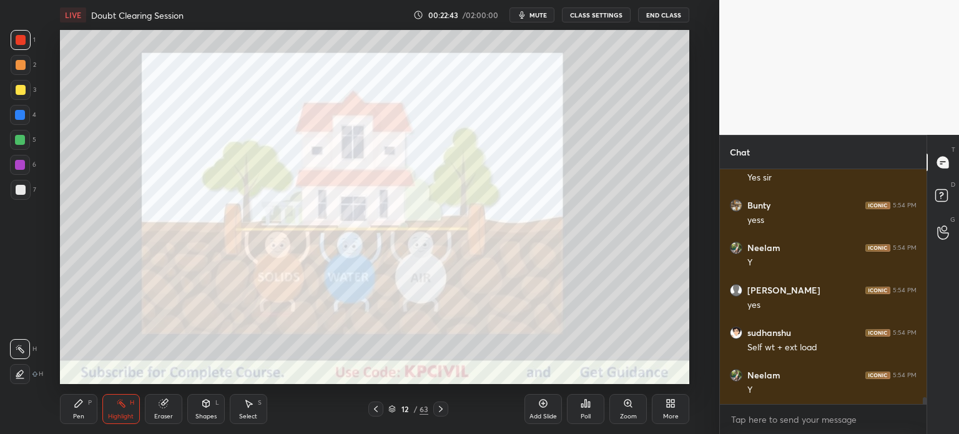
scroll to position [8169, 0]
click at [440, 412] on icon at bounding box center [441, 409] width 4 height 6
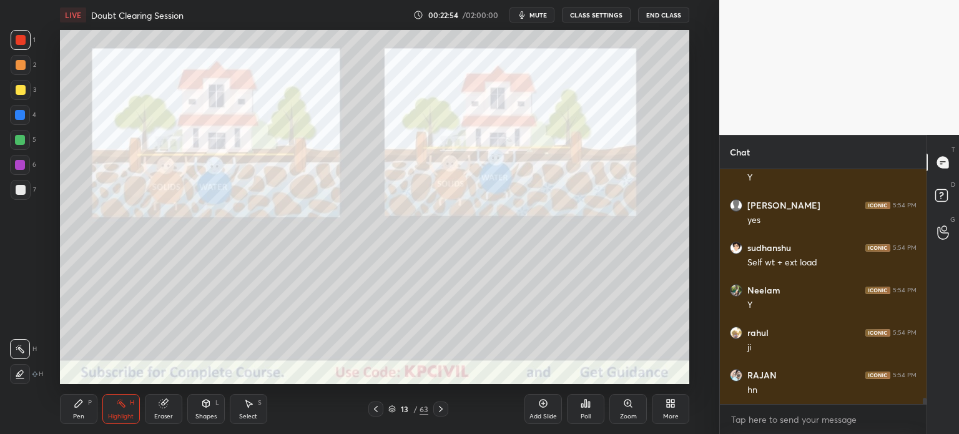
scroll to position [8254, 0]
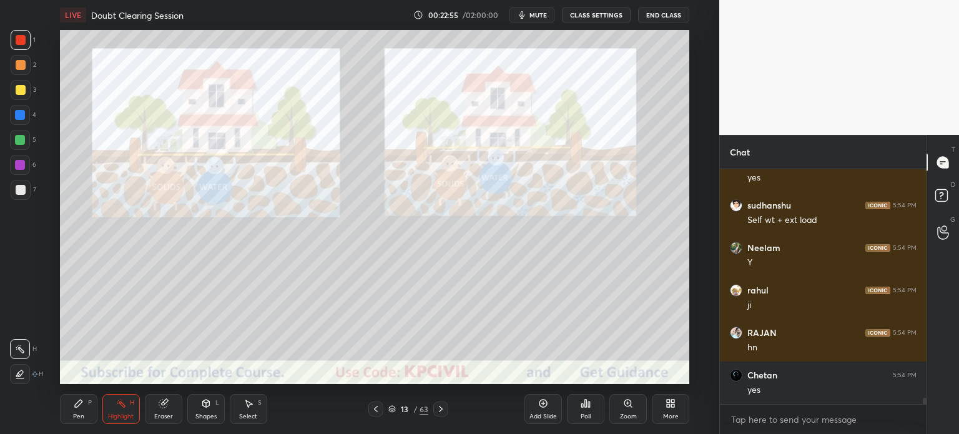
click at [440, 413] on icon at bounding box center [441, 409] width 10 height 10
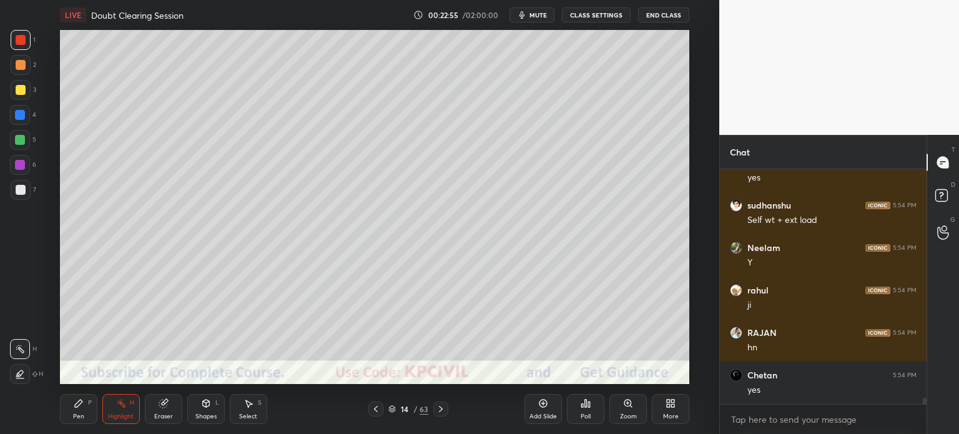
scroll to position [8296, 0]
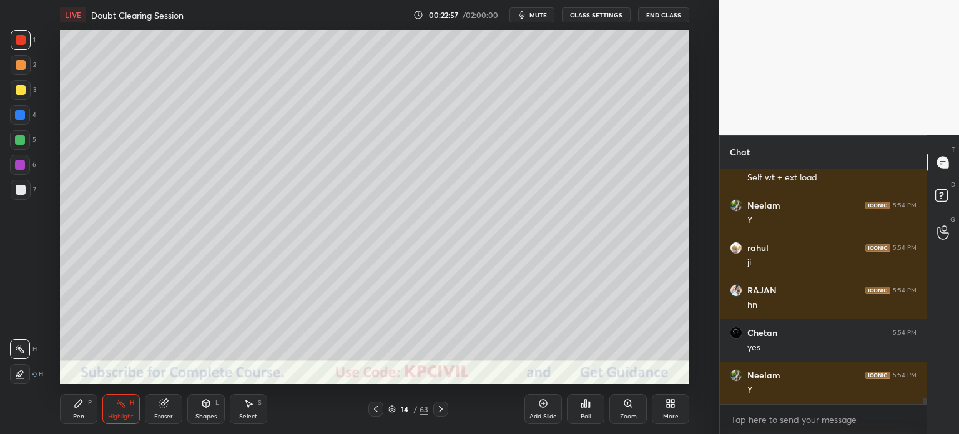
click at [70, 417] on div "Pen P" at bounding box center [78, 409] width 37 height 30
click at [16, 69] on div at bounding box center [21, 65] width 10 height 10
click at [242, 404] on div "Select S" at bounding box center [248, 409] width 37 height 30
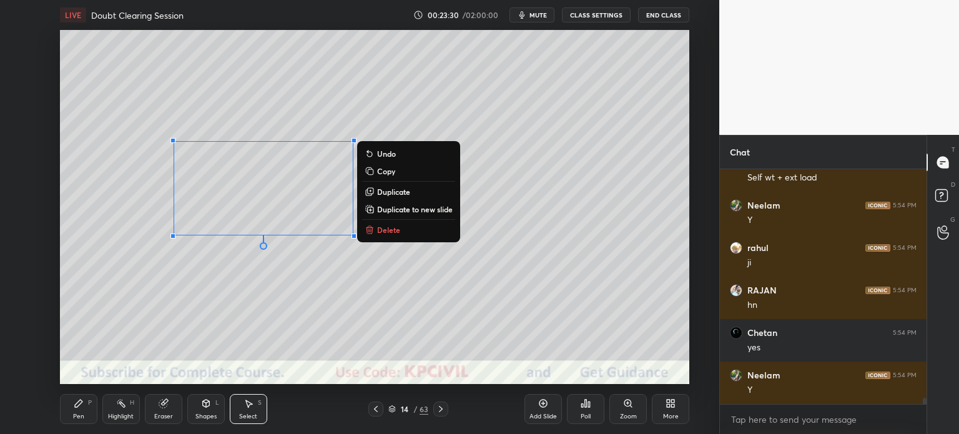
click at [398, 192] on p "Duplicate" at bounding box center [393, 192] width 33 height 10
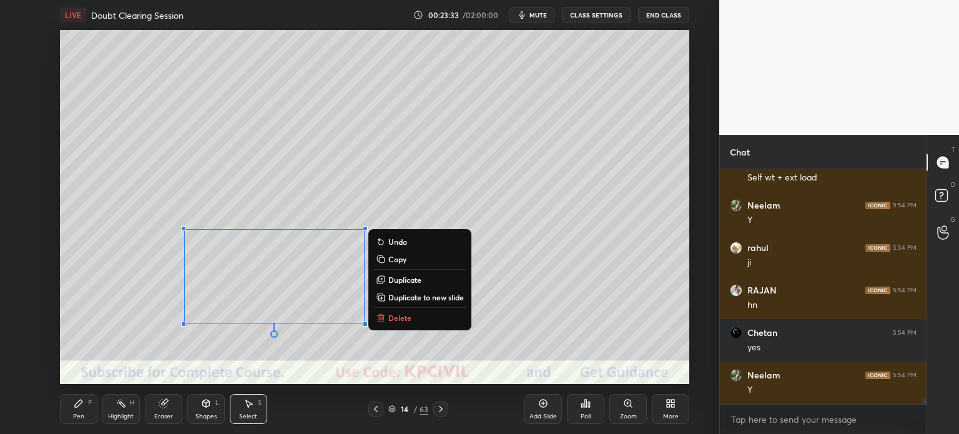
click at [125, 338] on div "0 ° Undo Copy Duplicate Duplicate to new slide Delete" at bounding box center [375, 207] width 630 height 354
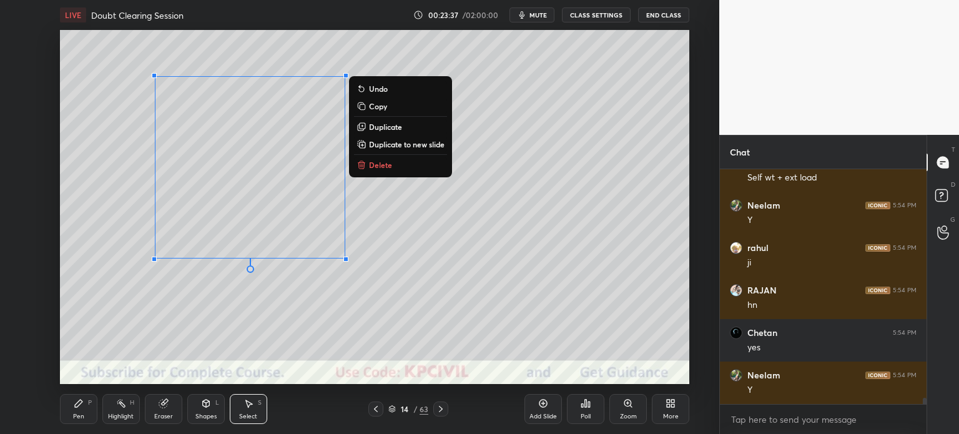
click at [83, 309] on div "0 ° Undo Copy Duplicate Duplicate to new slide Delete" at bounding box center [375, 207] width 630 height 354
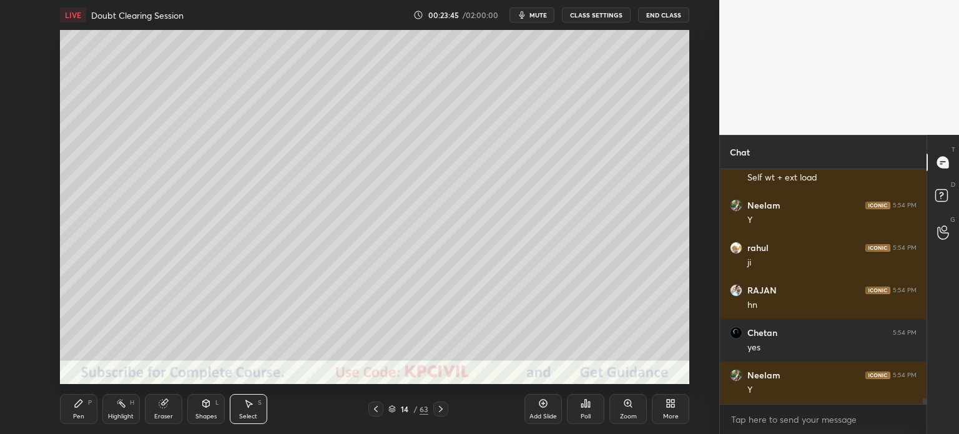
click at [204, 415] on div "Shapes" at bounding box center [205, 416] width 21 height 6
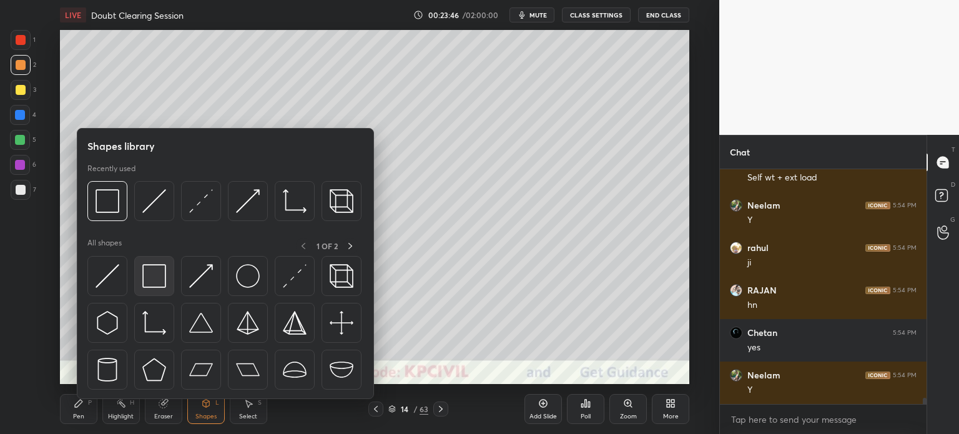
click at [147, 278] on img at bounding box center [154, 276] width 24 height 24
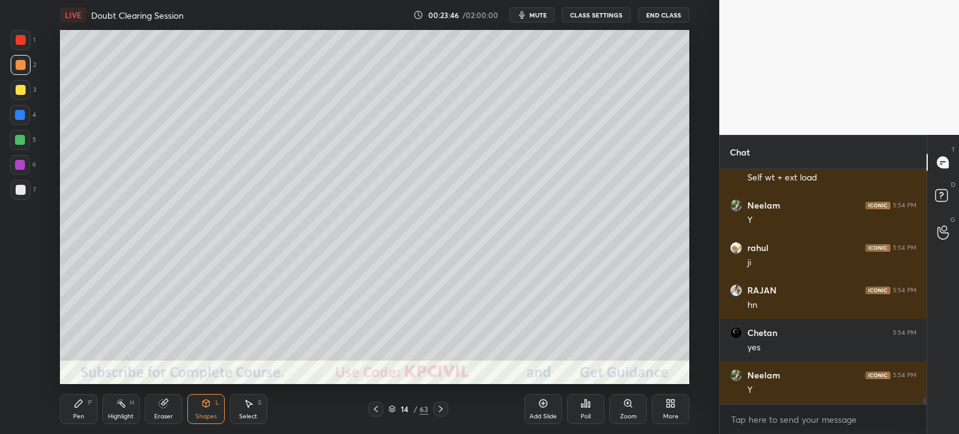
click at [17, 192] on div at bounding box center [21, 190] width 10 height 10
click at [242, 417] on div "Select" at bounding box center [248, 416] width 18 height 6
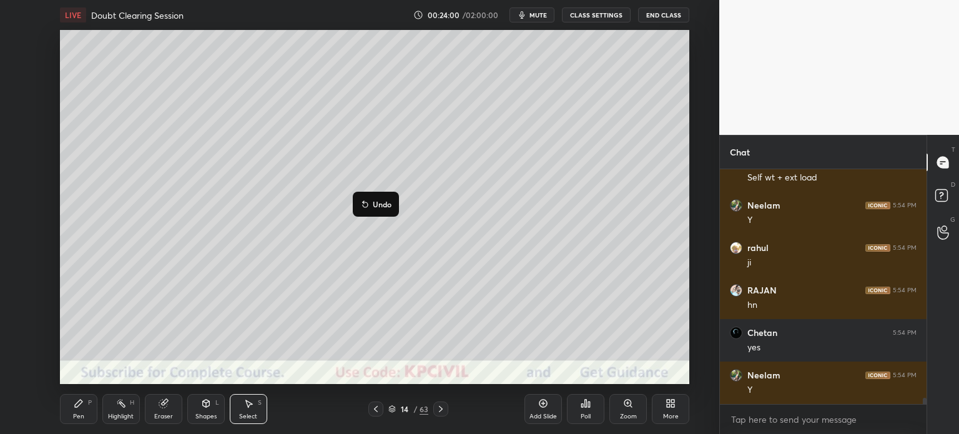
click at [259, 314] on div "0 ° Undo Copy Duplicate Duplicate to new slide Delete" at bounding box center [375, 207] width 630 height 354
click at [99, 300] on div "0 ° Undo Copy Duplicate Duplicate to new slide Delete" at bounding box center [375, 207] width 630 height 354
click at [72, 411] on div "Pen P" at bounding box center [78, 409] width 37 height 30
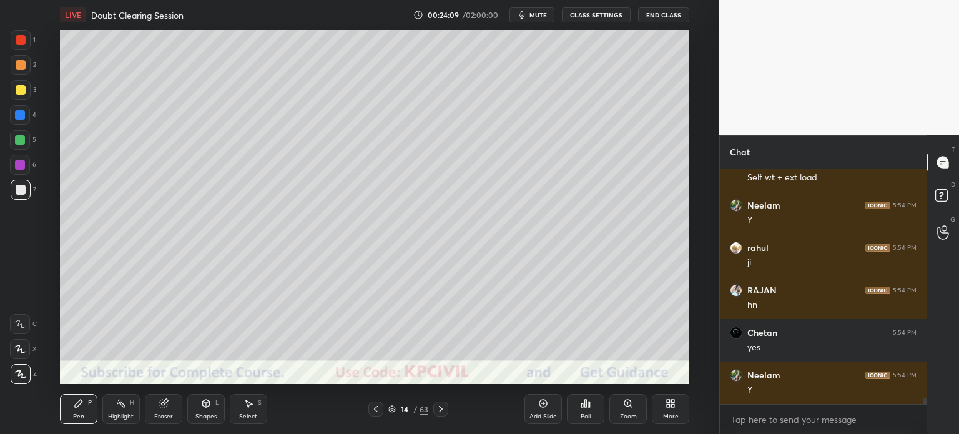
click at [14, 114] on div at bounding box center [20, 115] width 20 height 20
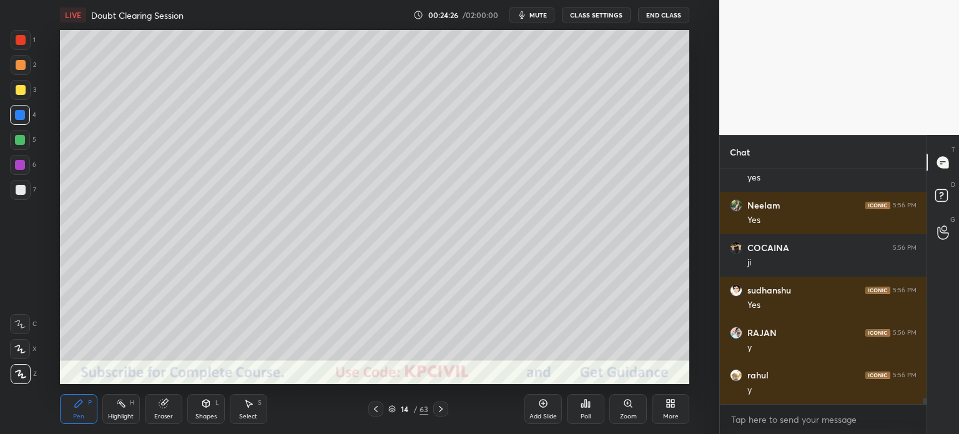
scroll to position [8594, 0]
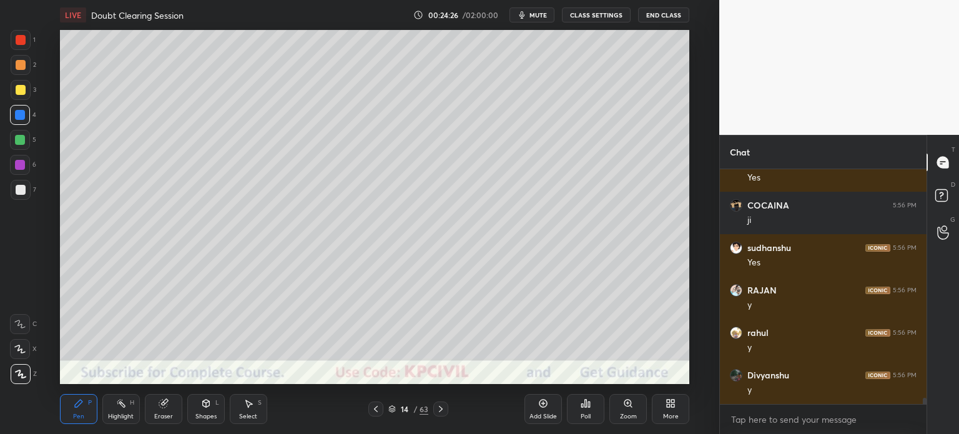
click at [16, 194] on div at bounding box center [21, 190] width 10 height 10
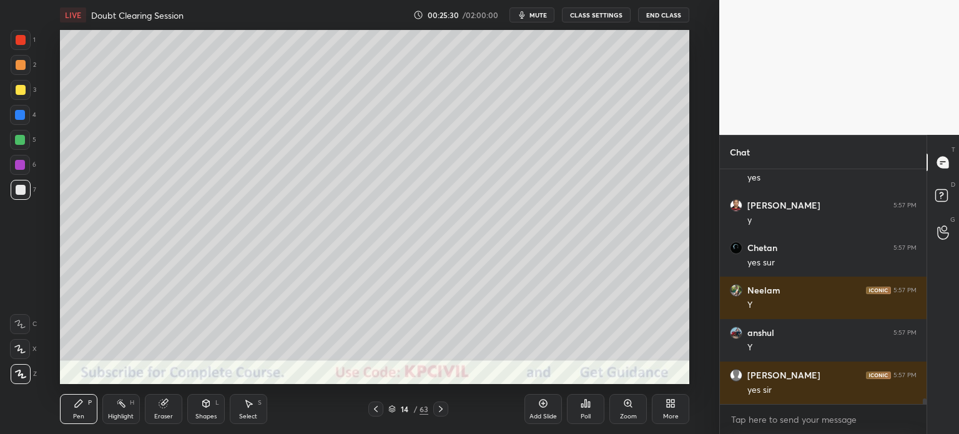
scroll to position [9106, 0]
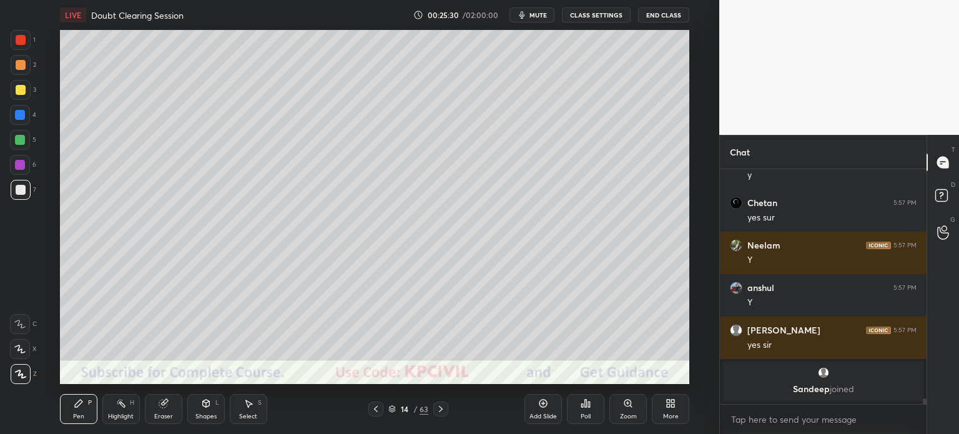
click at [16, 71] on div at bounding box center [21, 65] width 20 height 20
click at [247, 418] on div "Select" at bounding box center [248, 416] width 18 height 6
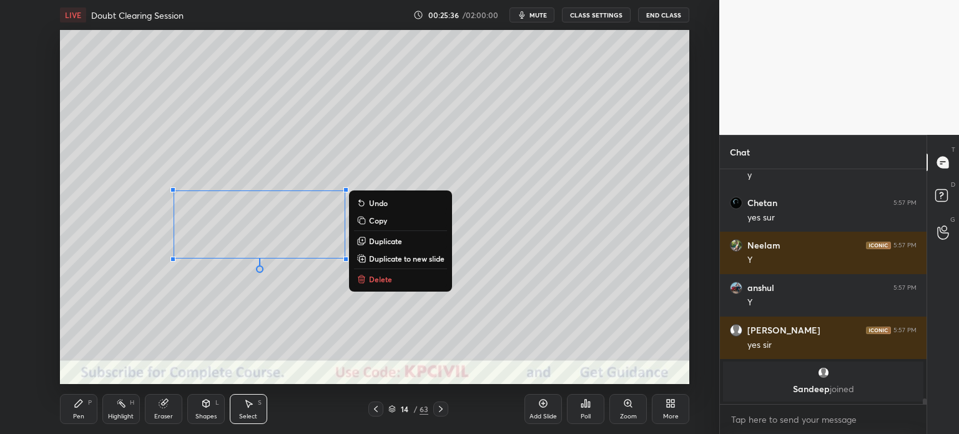
click at [387, 244] on p "Duplicate" at bounding box center [385, 241] width 33 height 10
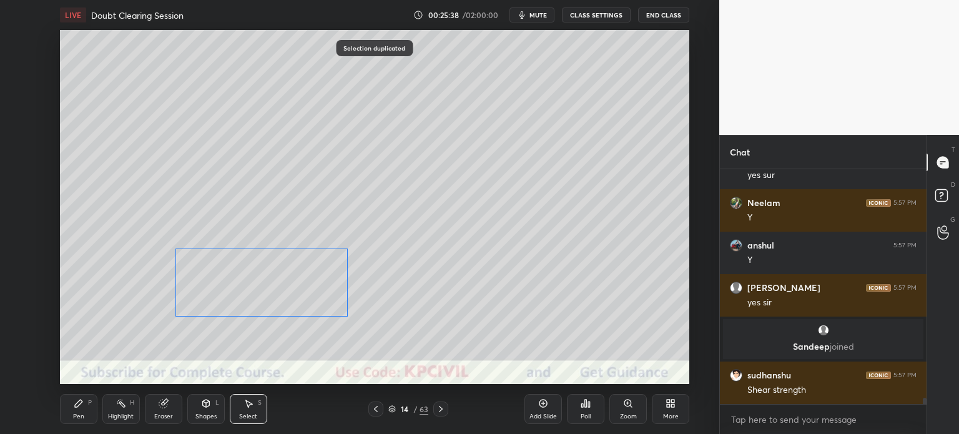
scroll to position [8557, 0]
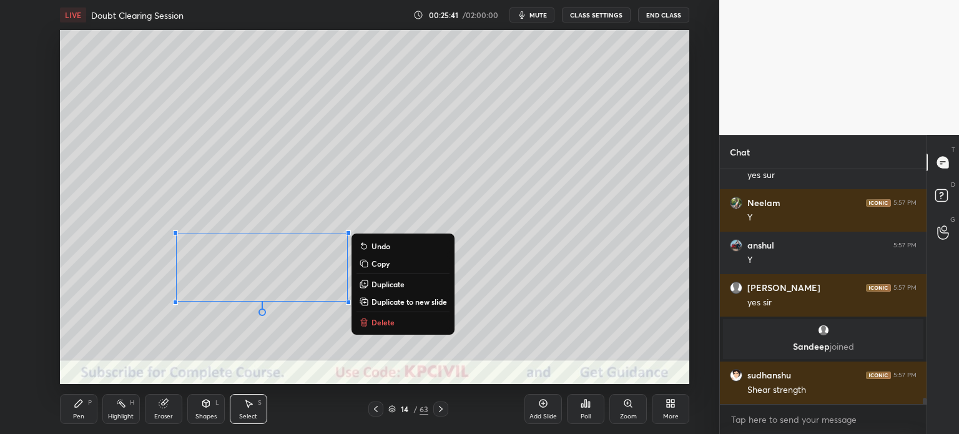
click at [77, 415] on div "Pen" at bounding box center [78, 416] width 11 height 6
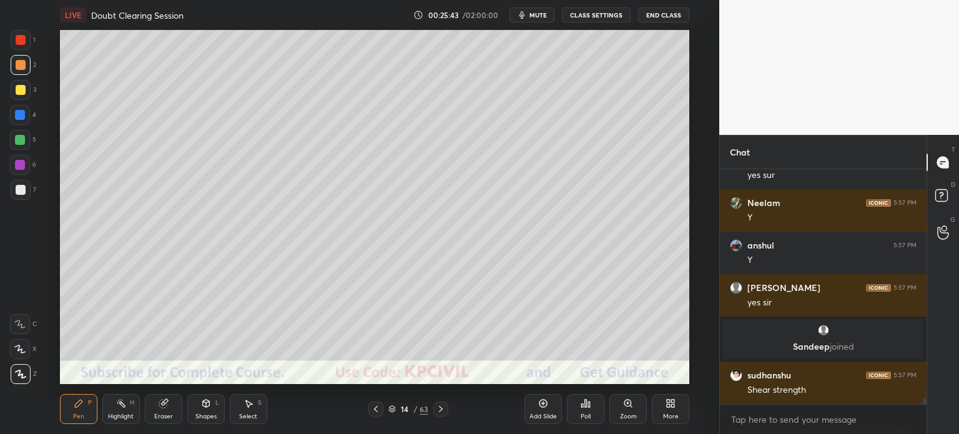
click at [14, 117] on div at bounding box center [20, 115] width 20 height 20
click at [16, 169] on div at bounding box center [20, 165] width 10 height 10
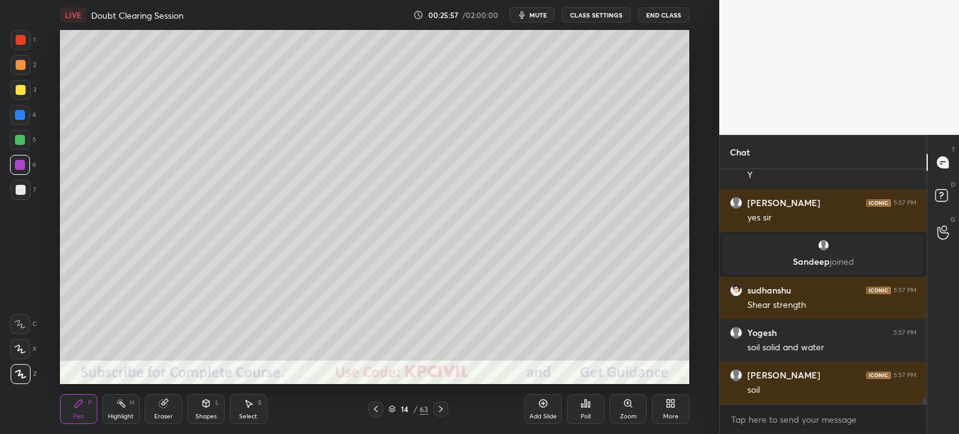
scroll to position [8685, 0]
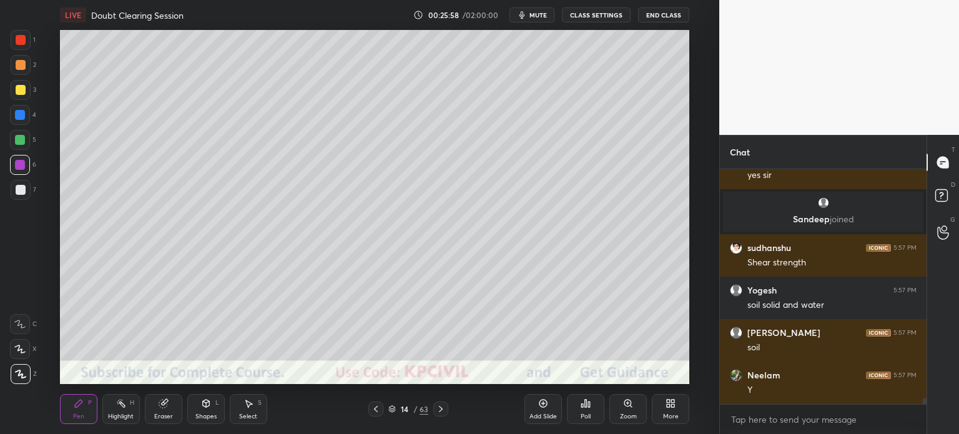
click at [16, 194] on div at bounding box center [21, 190] width 10 height 10
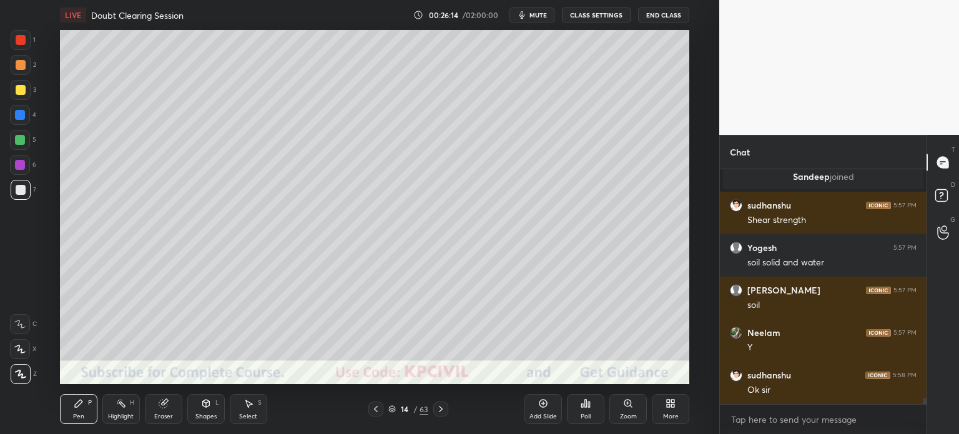
click at [623, 412] on div "Zoom" at bounding box center [628, 409] width 37 height 30
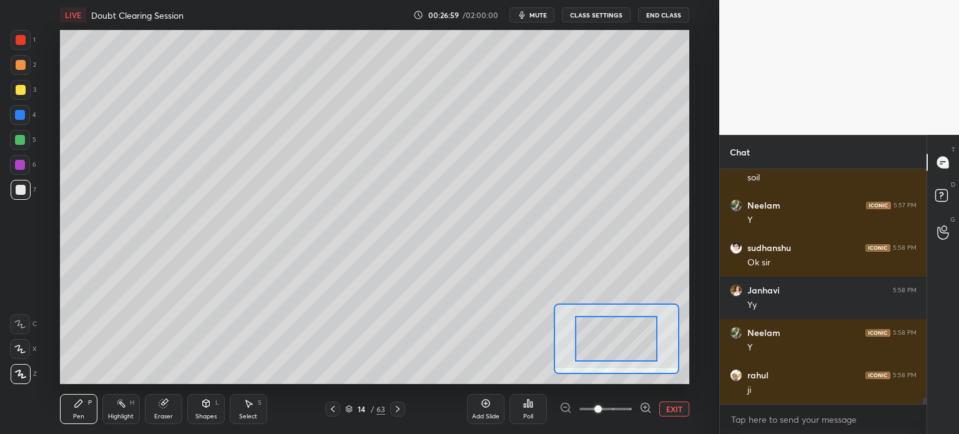
scroll to position [8908, 0]
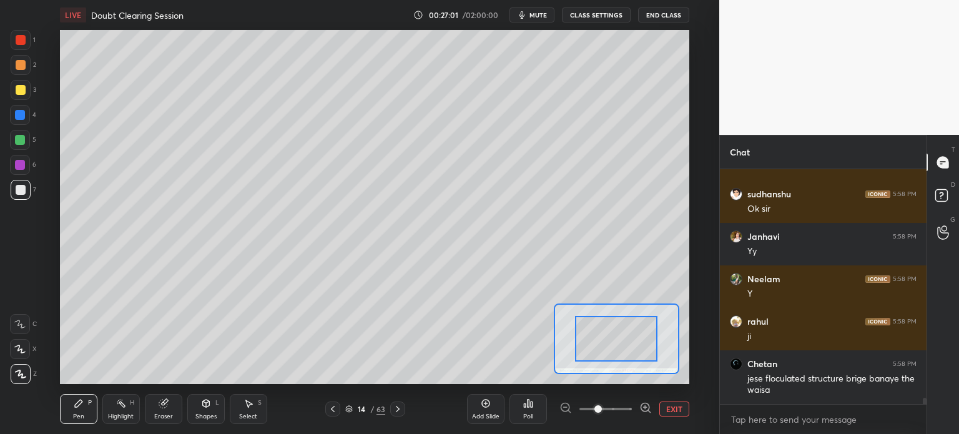
click at [332, 411] on icon at bounding box center [333, 409] width 10 height 10
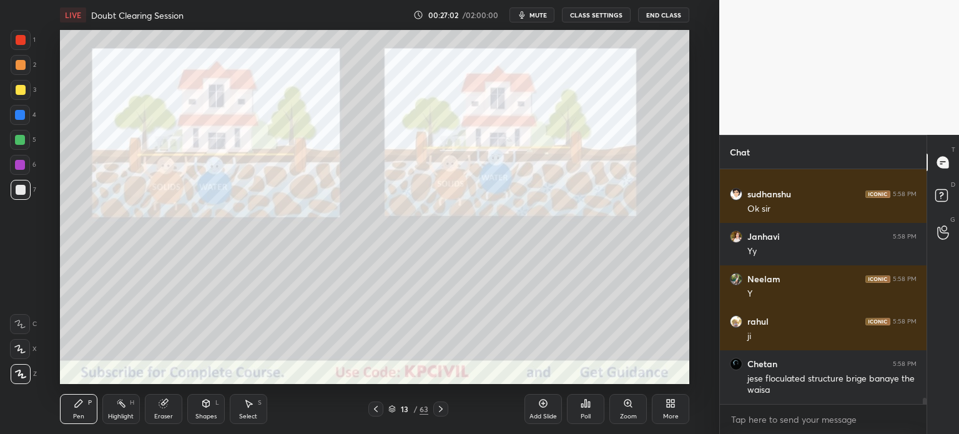
click at [439, 411] on icon at bounding box center [441, 409] width 10 height 10
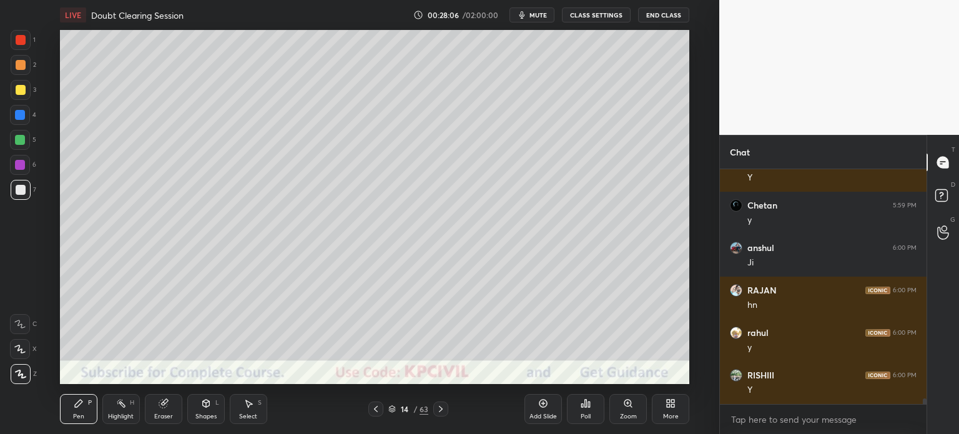
scroll to position [9503, 0]
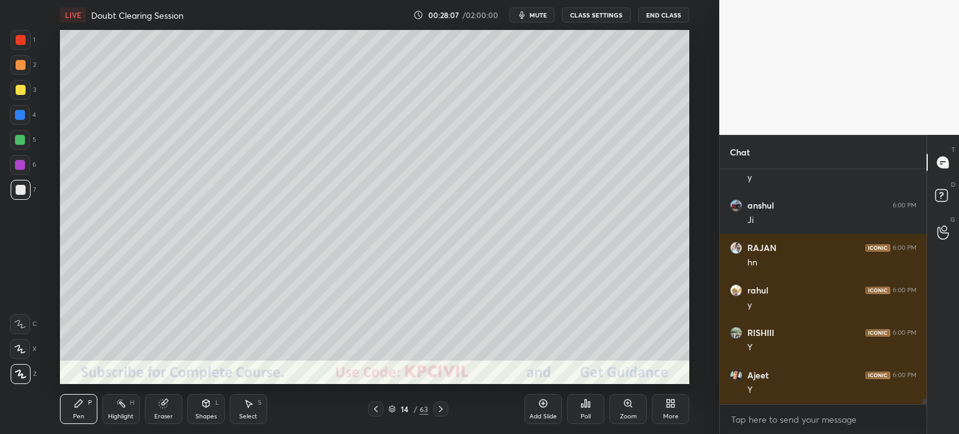
click at [120, 413] on div "Highlight" at bounding box center [121, 416] width 26 height 6
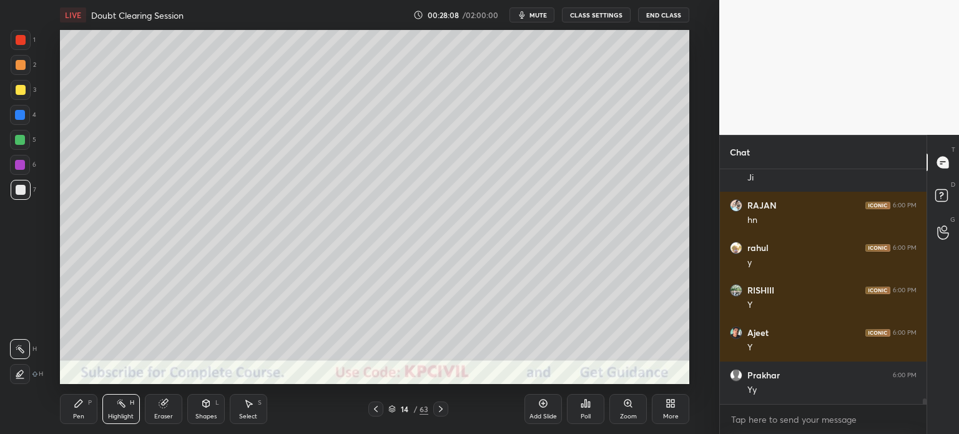
click at [15, 380] on div at bounding box center [20, 374] width 20 height 20
click at [75, 419] on div "Pen" at bounding box center [78, 416] width 11 height 6
click at [622, 412] on div "Zoom" at bounding box center [628, 409] width 37 height 30
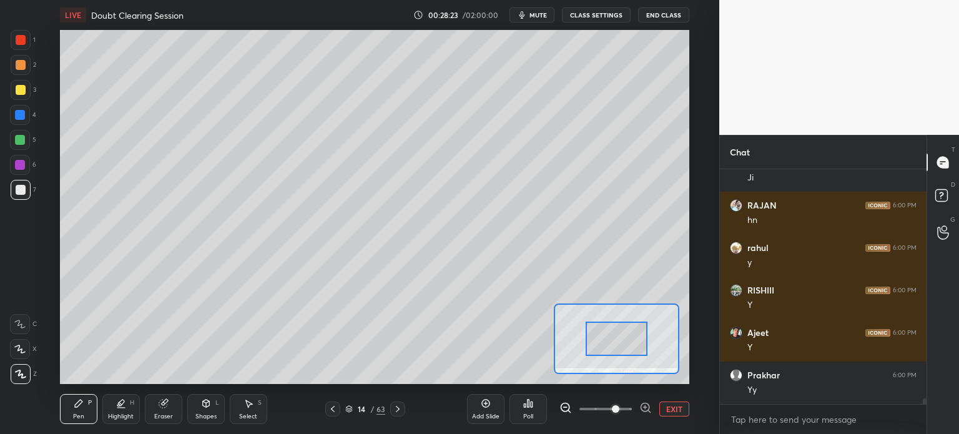
click at [14, 42] on div at bounding box center [21, 40] width 20 height 20
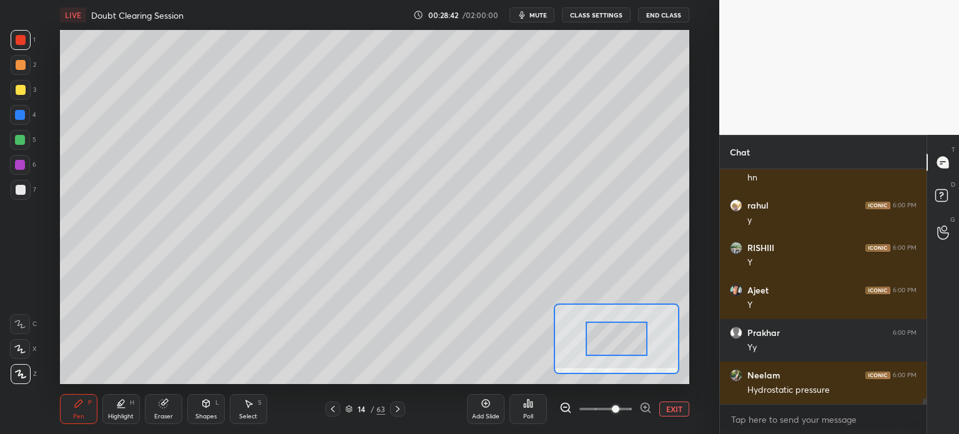
click at [333, 412] on icon at bounding box center [333, 409] width 10 height 10
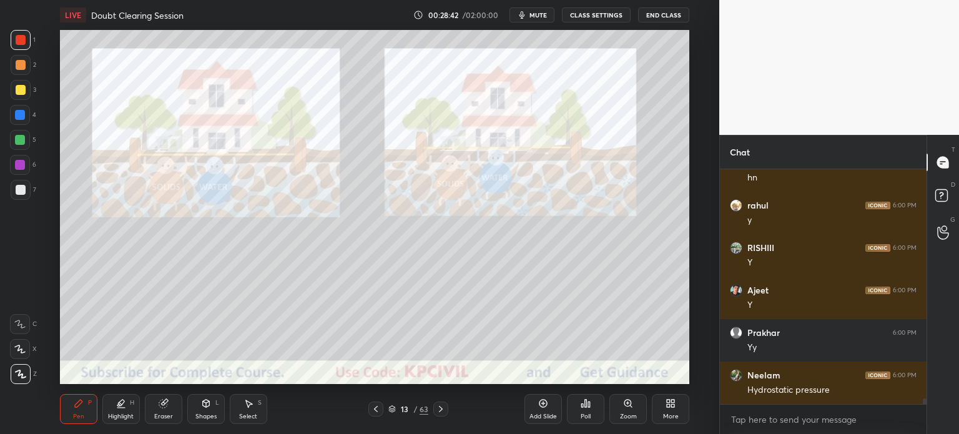
click at [440, 410] on icon at bounding box center [441, 409] width 10 height 10
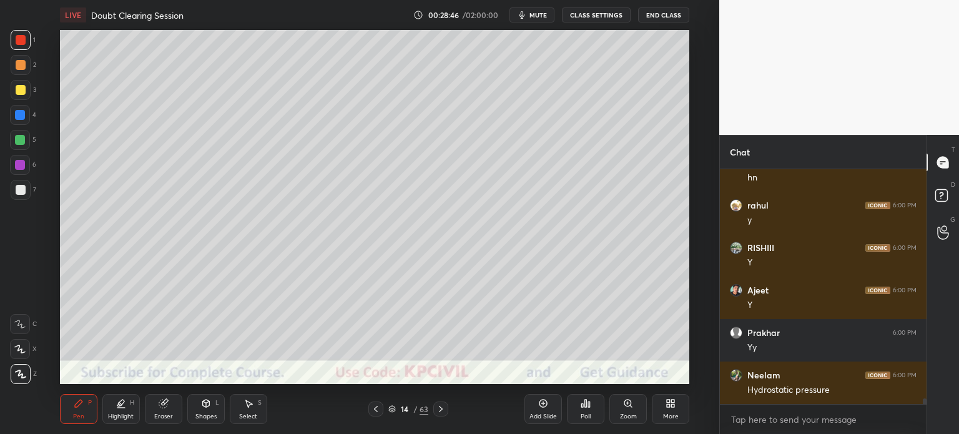
click at [16, 86] on div at bounding box center [21, 90] width 10 height 10
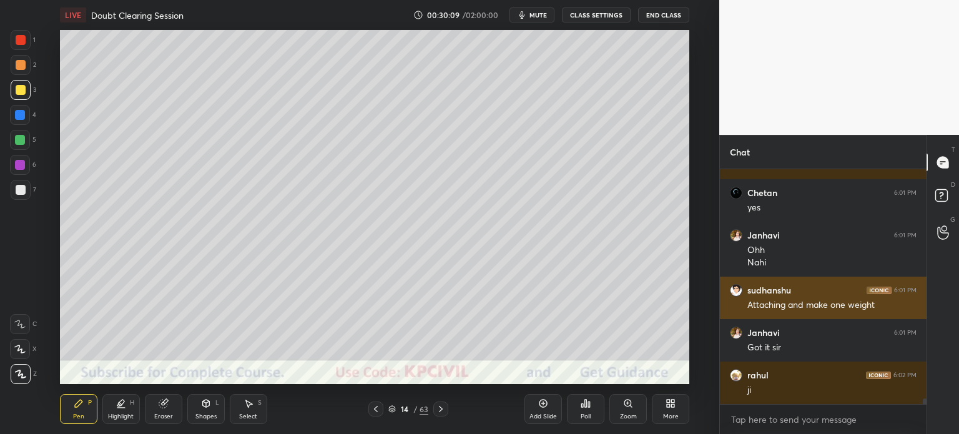
scroll to position [10090, 0]
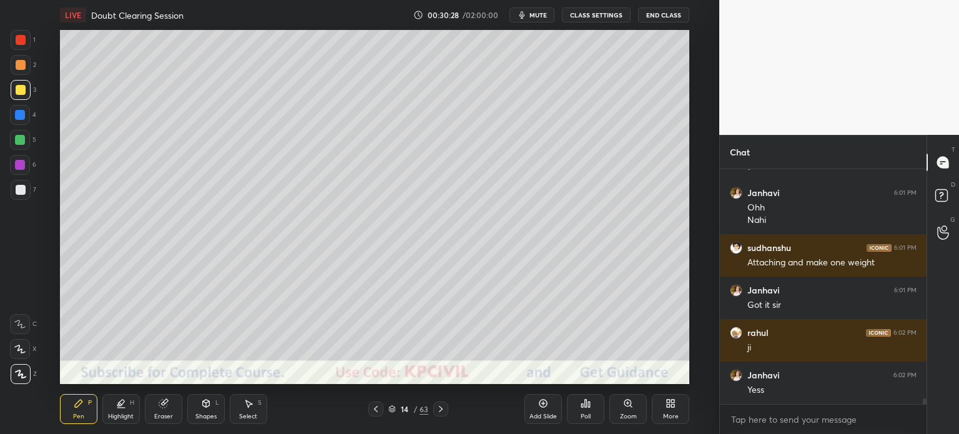
click at [18, 189] on div at bounding box center [21, 190] width 10 height 10
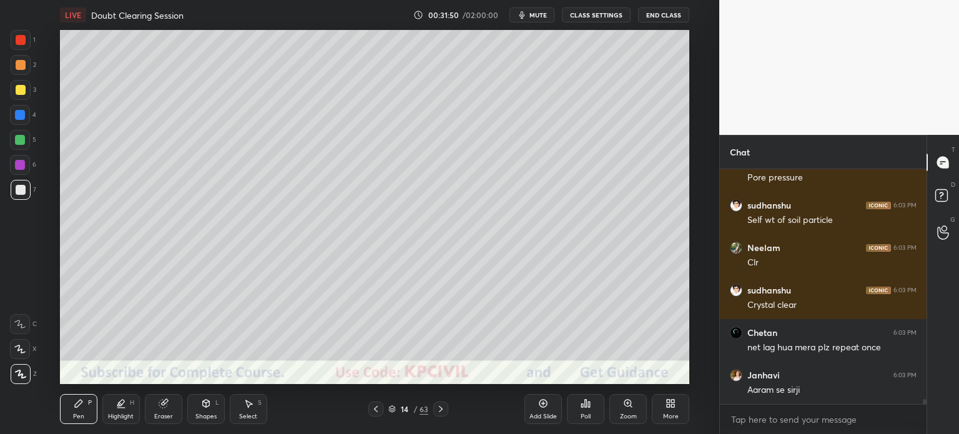
scroll to position [10430, 0]
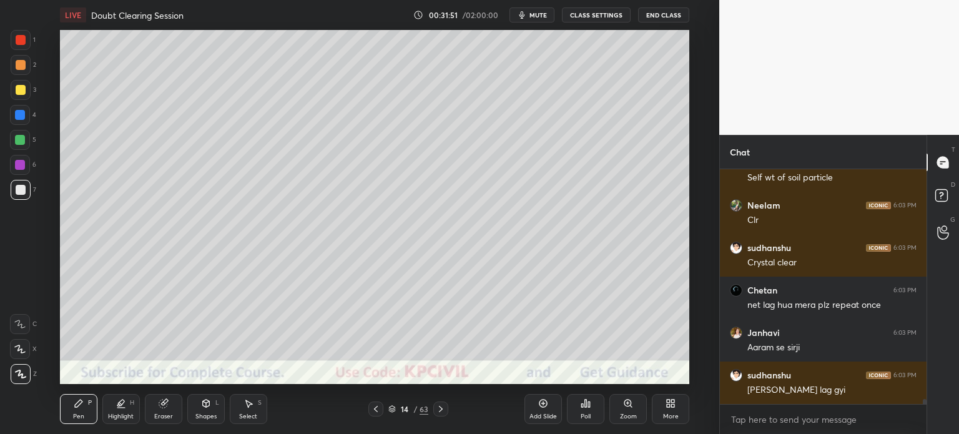
click at [542, 14] on span "mute" at bounding box center [538, 15] width 17 height 9
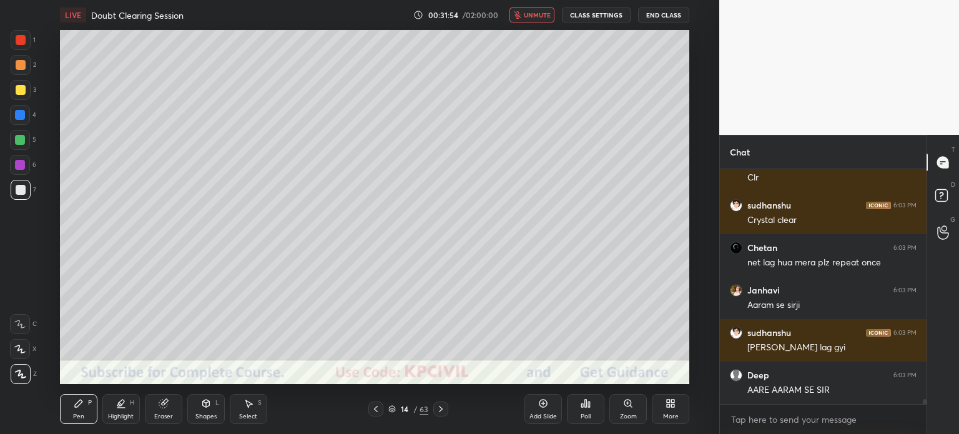
click at [655, 16] on button "End Class" at bounding box center [663, 14] width 51 height 15
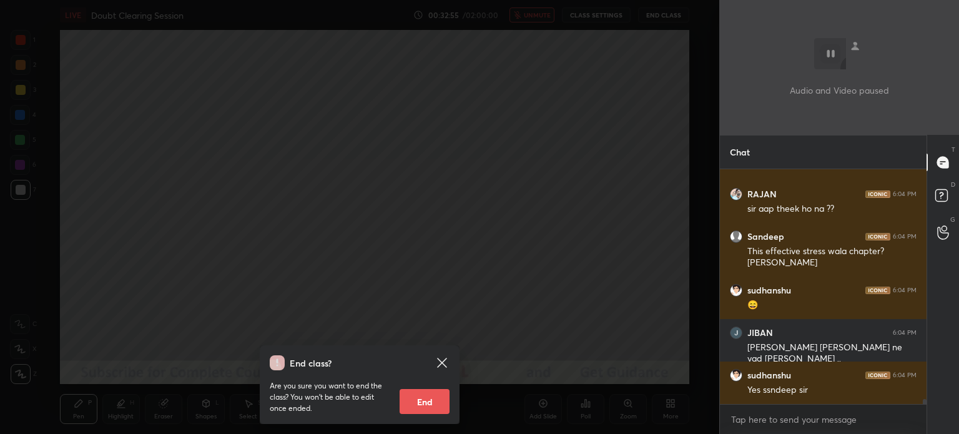
scroll to position [10993, 0]
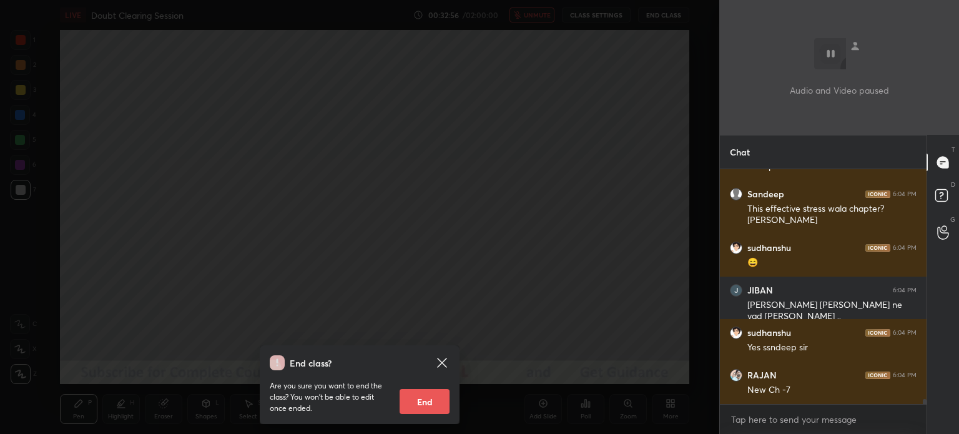
click at [352, 187] on div "End class? Are you sure you want to end the class? You won’t be able to edit on…" at bounding box center [359, 217] width 719 height 434
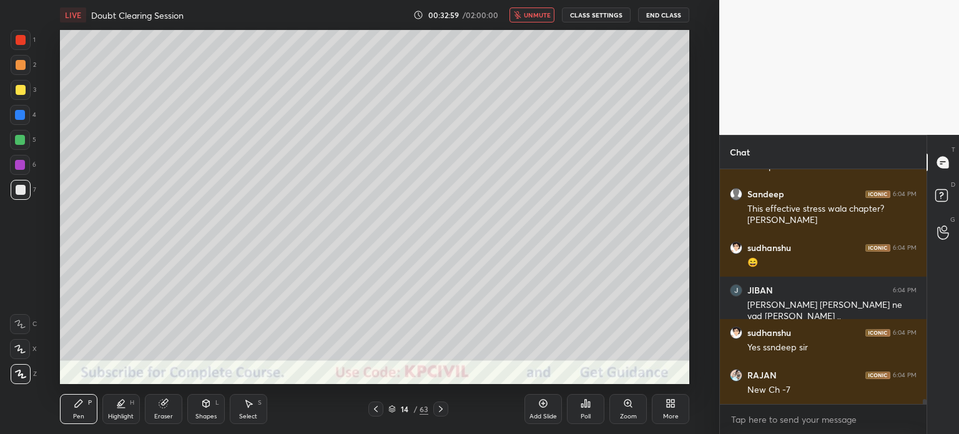
click at [539, 18] on span "unmute" at bounding box center [537, 15] width 27 height 9
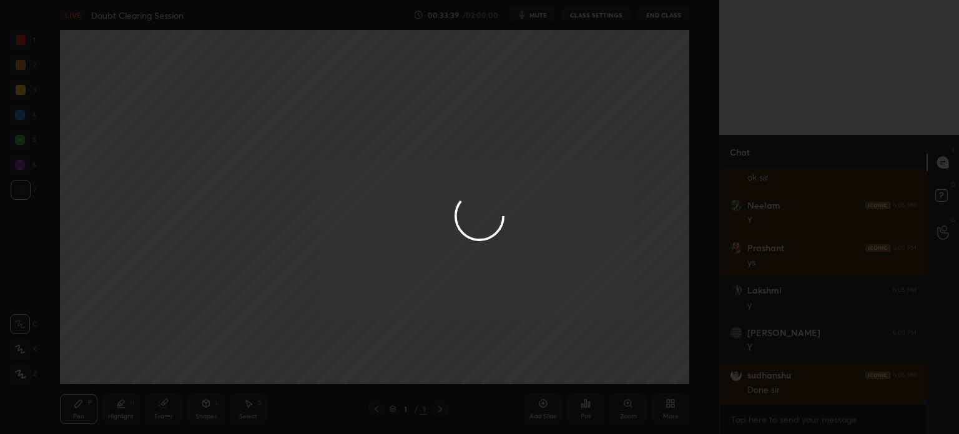
scroll to position [11558, 0]
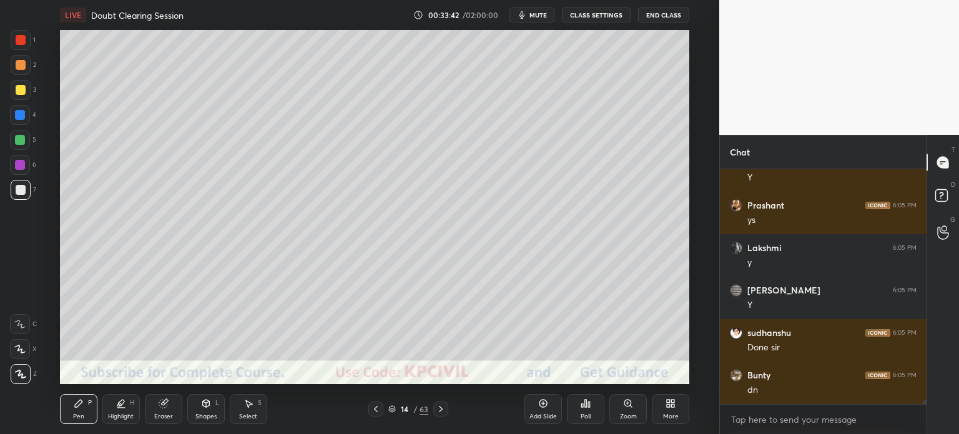
click at [442, 408] on icon at bounding box center [441, 409] width 10 height 10
click at [16, 92] on div at bounding box center [21, 90] width 10 height 10
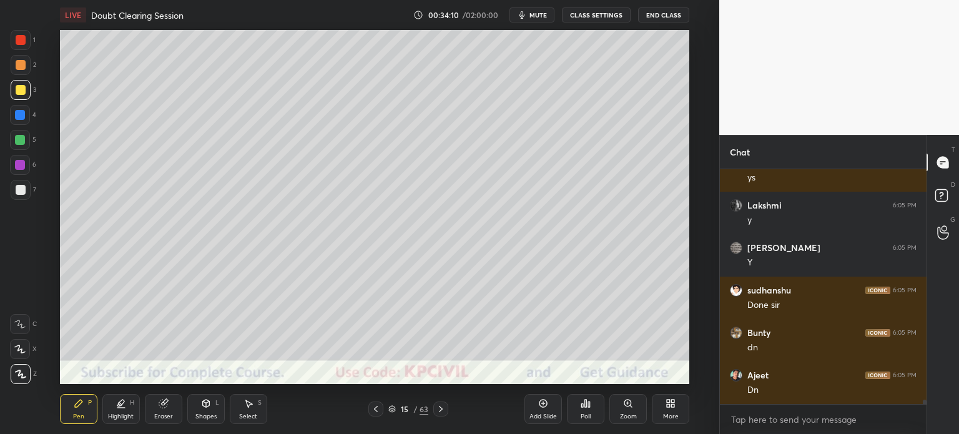
click at [17, 185] on div at bounding box center [21, 190] width 10 height 10
click at [18, 96] on div at bounding box center [21, 90] width 20 height 20
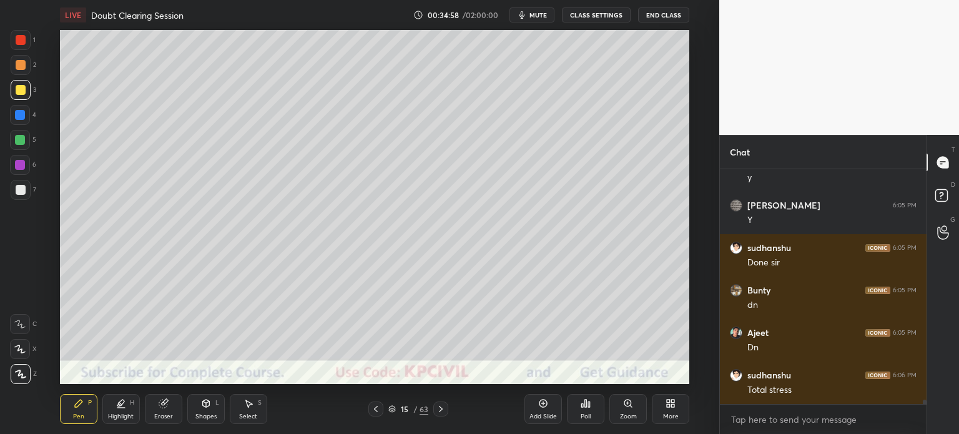
scroll to position [11685, 0]
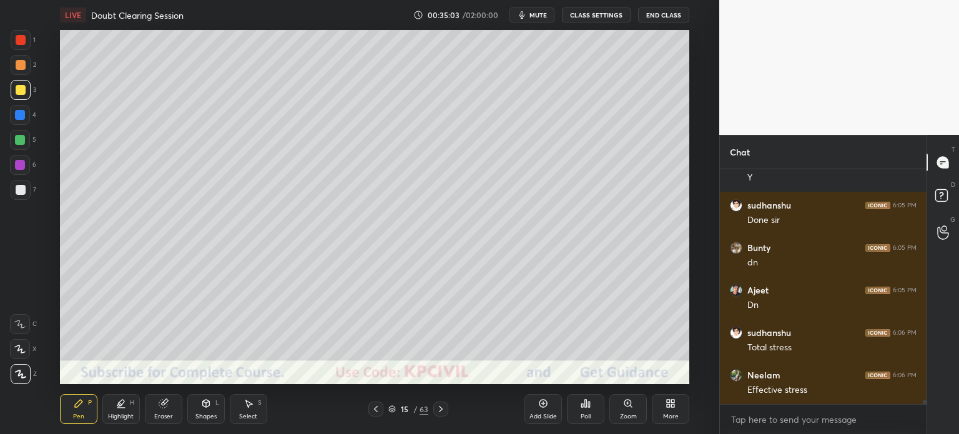
click at [167, 413] on div "Eraser" at bounding box center [163, 416] width 19 height 6
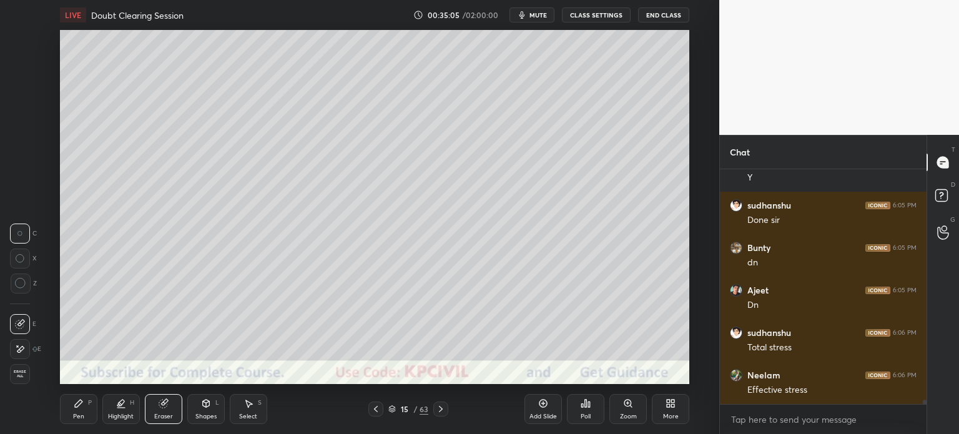
click at [77, 413] on div "Pen" at bounding box center [78, 416] width 11 height 6
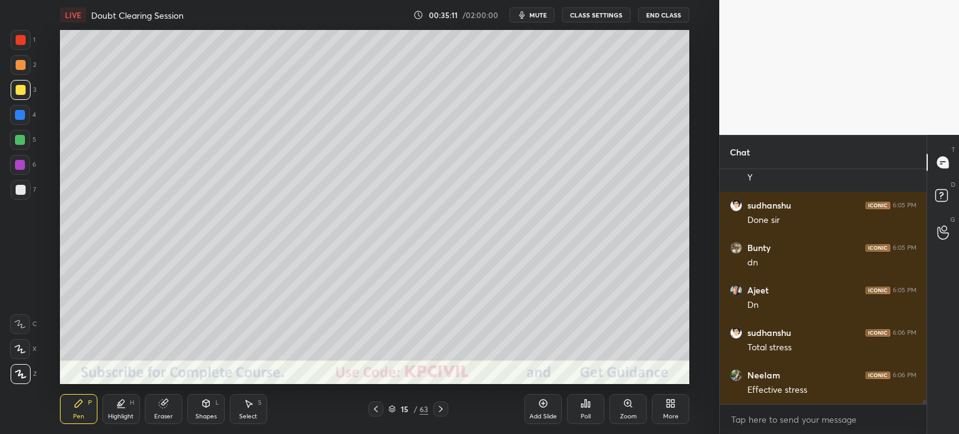
click at [161, 414] on div "Eraser" at bounding box center [163, 416] width 19 height 6
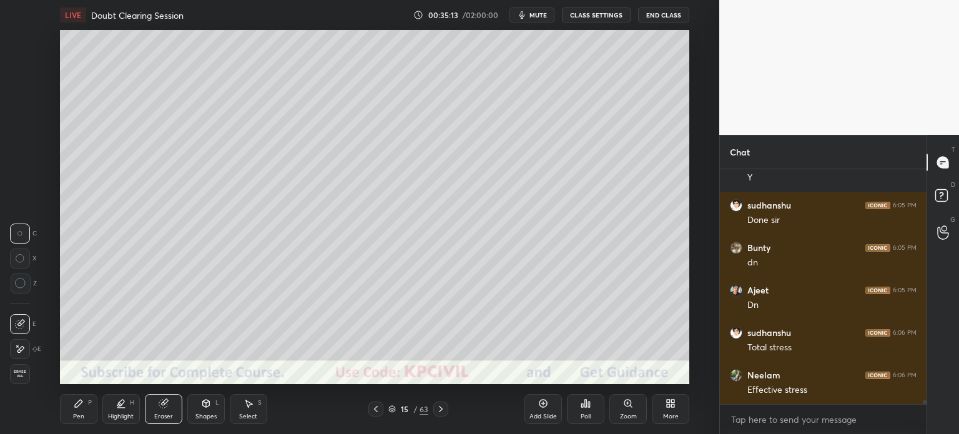
click at [77, 412] on div "Pen P" at bounding box center [78, 409] width 37 height 30
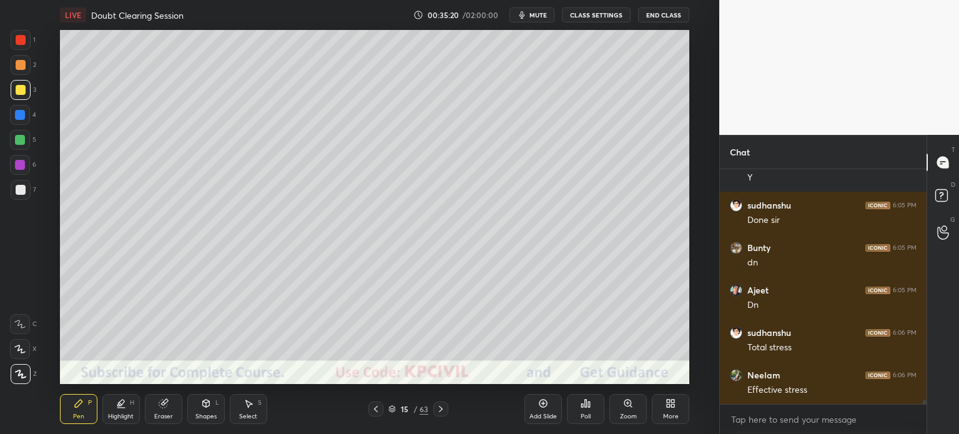
scroll to position [11727, 0]
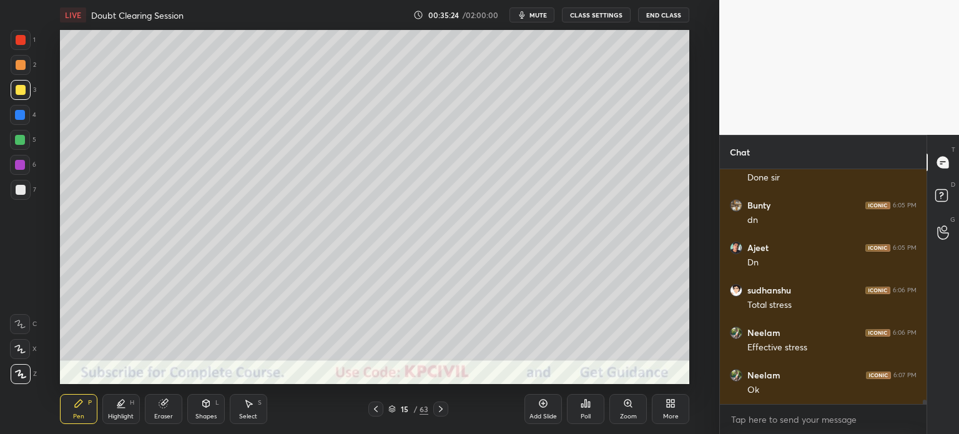
click at [16, 194] on div at bounding box center [21, 190] width 10 height 10
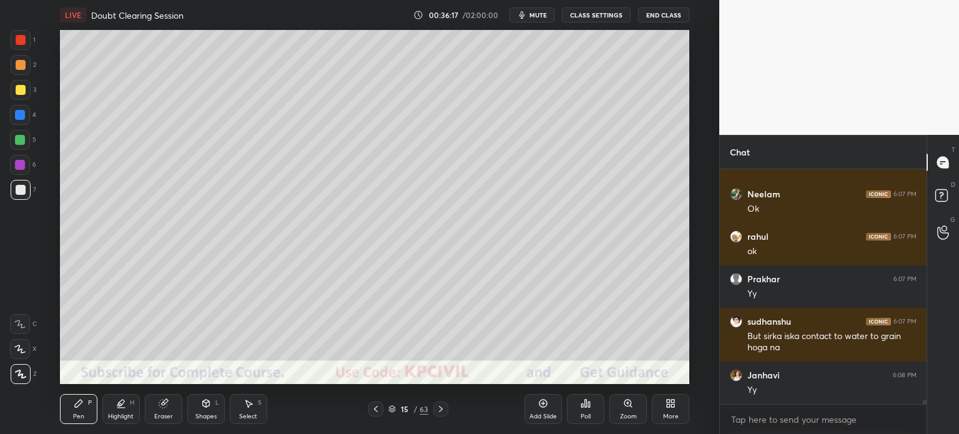
scroll to position [11951, 0]
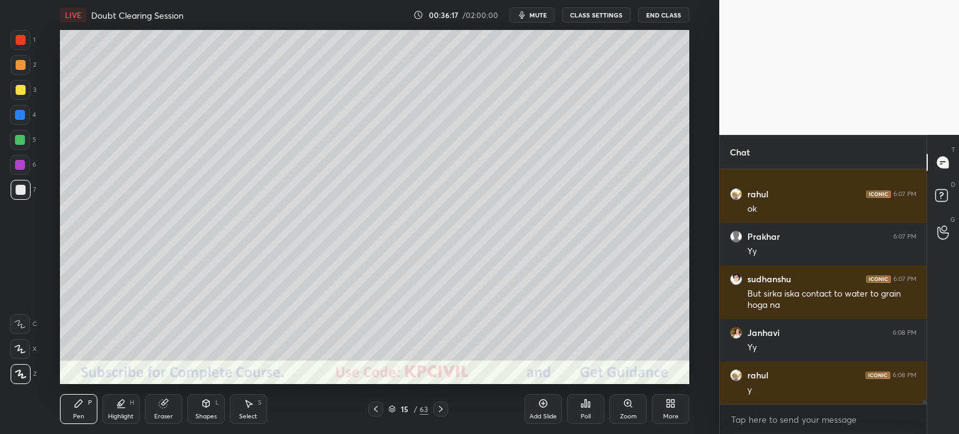
click at [17, 74] on div at bounding box center [21, 65] width 20 height 20
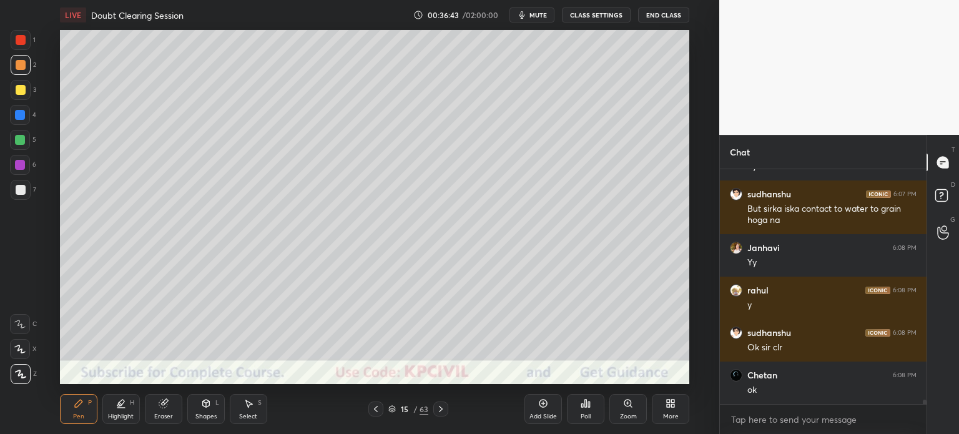
scroll to position [12078, 0]
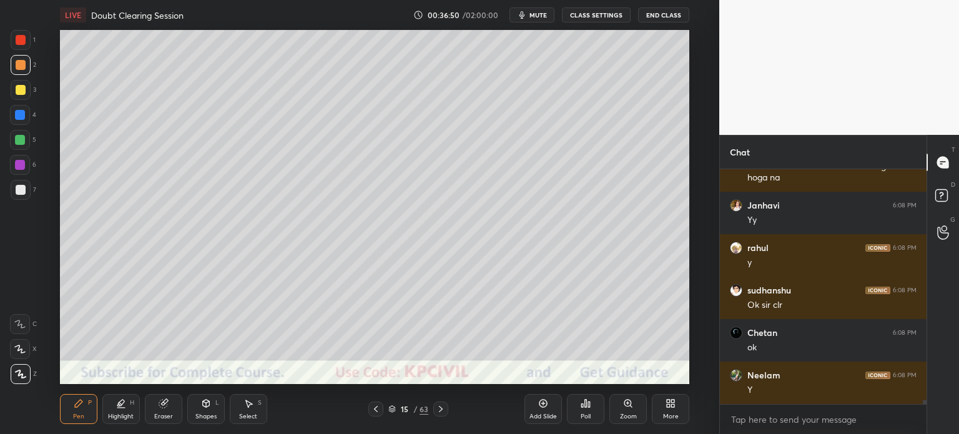
click at [17, 112] on div at bounding box center [20, 115] width 10 height 10
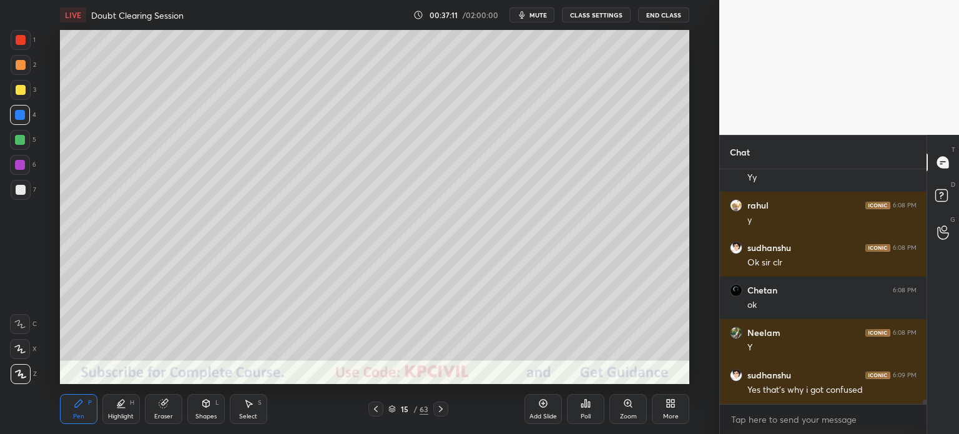
scroll to position [12163, 0]
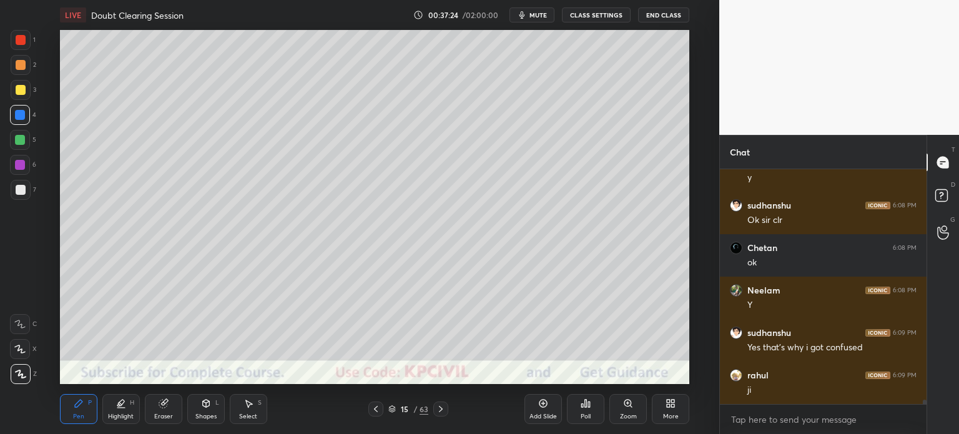
click at [12, 197] on div at bounding box center [21, 190] width 20 height 20
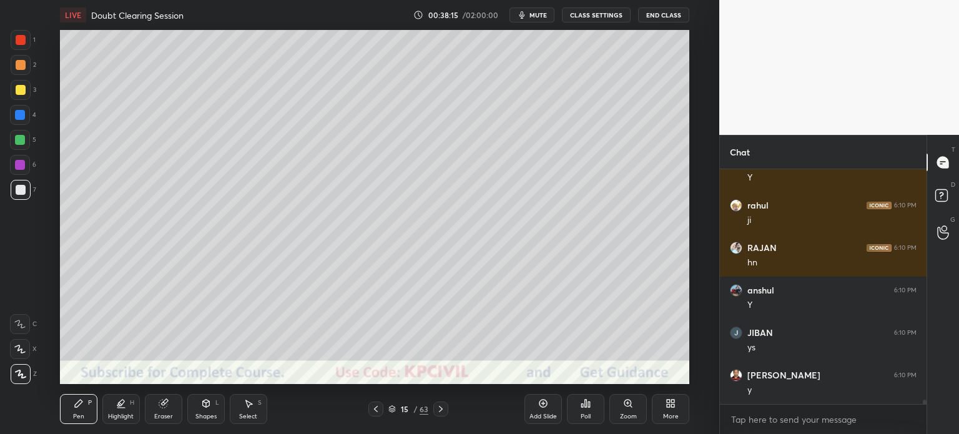
scroll to position [12546, 0]
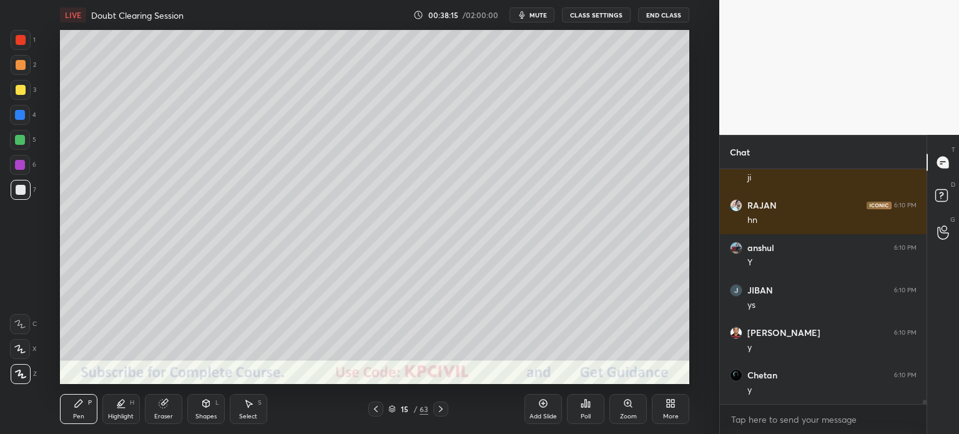
click at [445, 410] on icon at bounding box center [441, 409] width 10 height 10
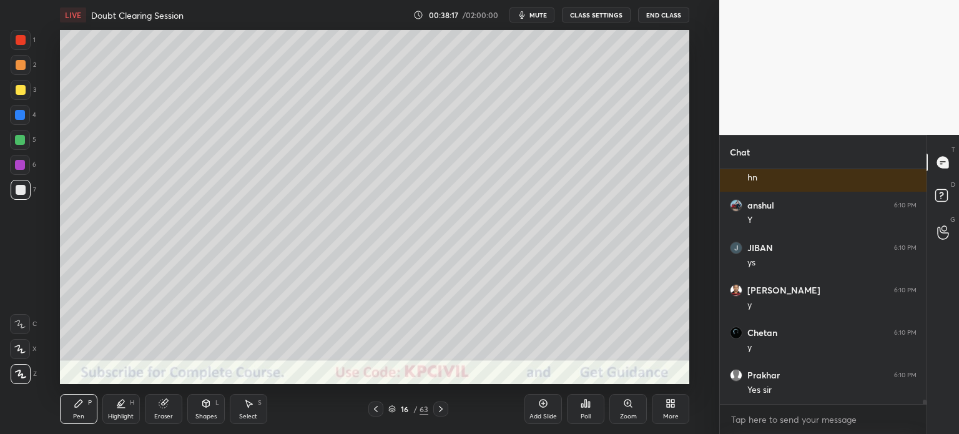
click at [17, 92] on div at bounding box center [21, 90] width 10 height 10
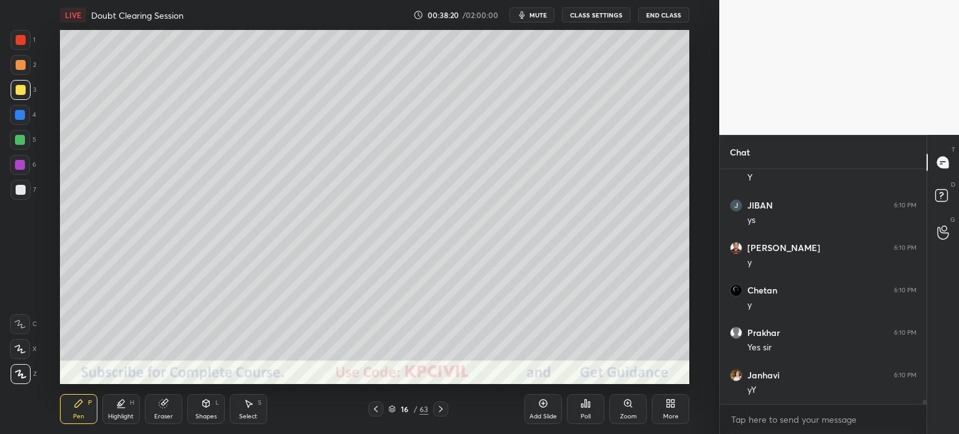
click at [375, 411] on icon at bounding box center [376, 409] width 10 height 10
click at [441, 413] on icon at bounding box center [441, 409] width 10 height 10
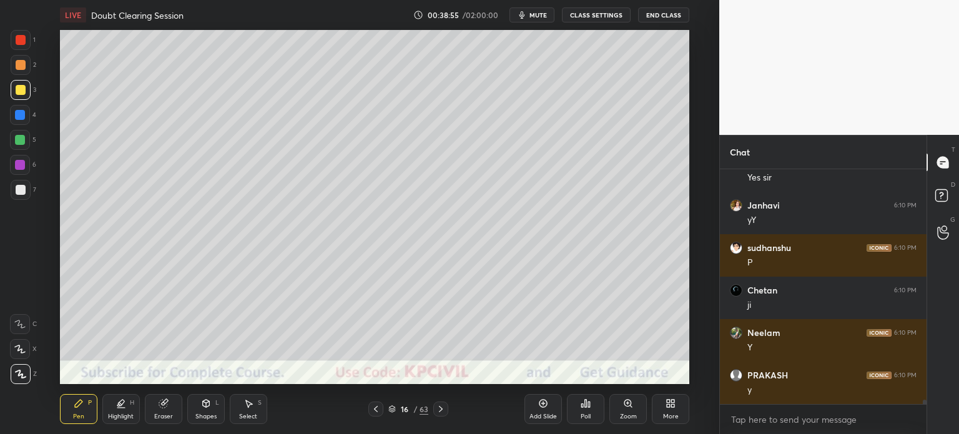
scroll to position [12843, 0]
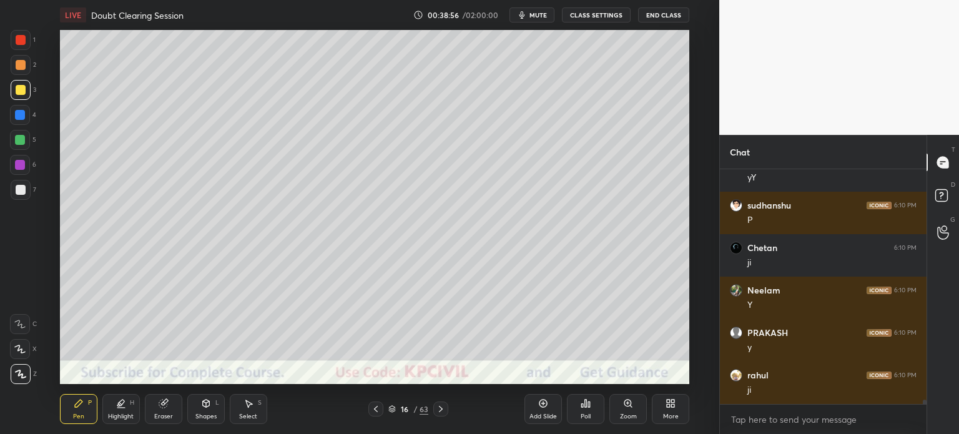
click at [17, 194] on div at bounding box center [21, 190] width 10 height 10
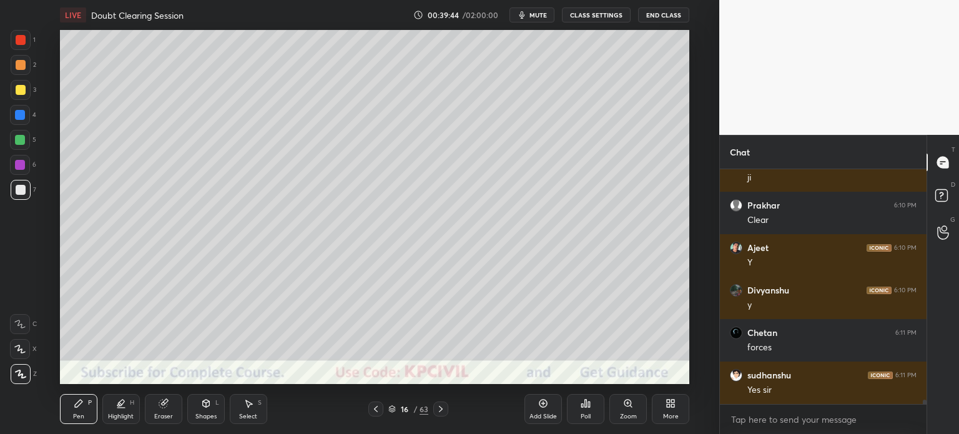
scroll to position [13098, 0]
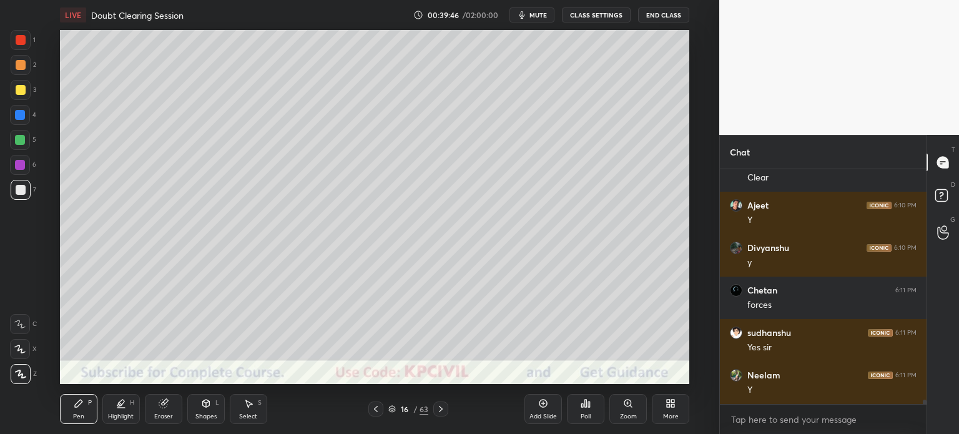
click at [17, 66] on div at bounding box center [21, 65] width 10 height 10
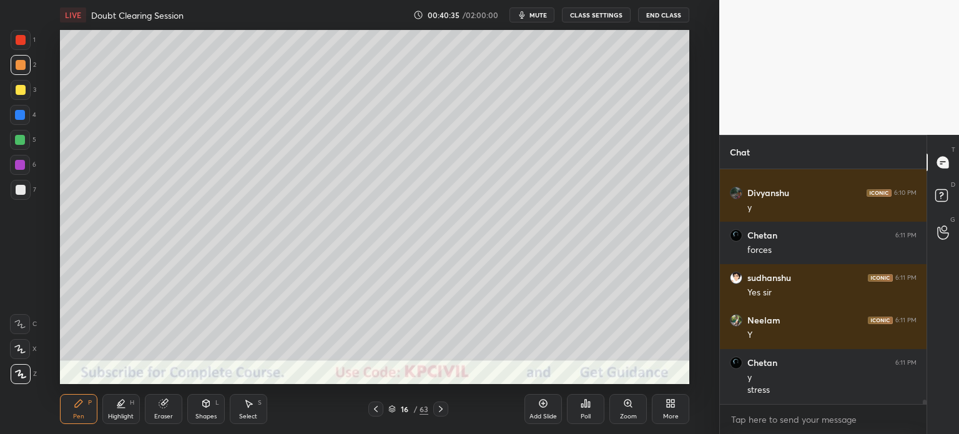
scroll to position [13195, 0]
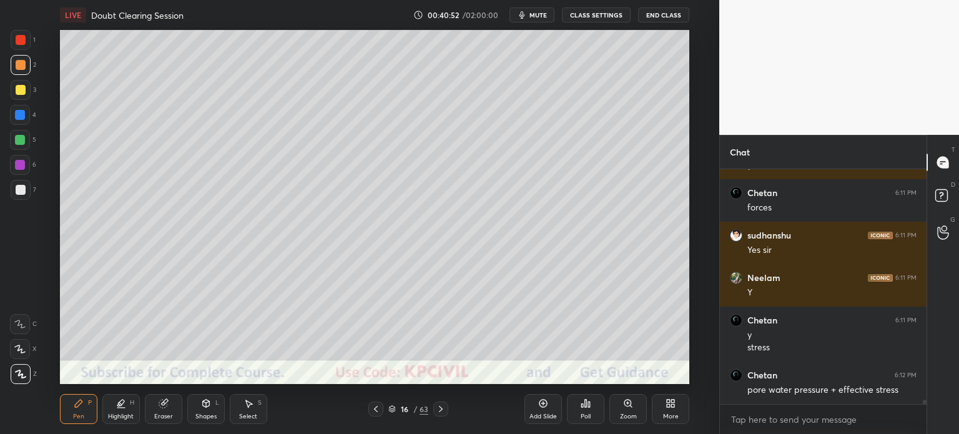
click at [374, 405] on icon at bounding box center [376, 409] width 10 height 10
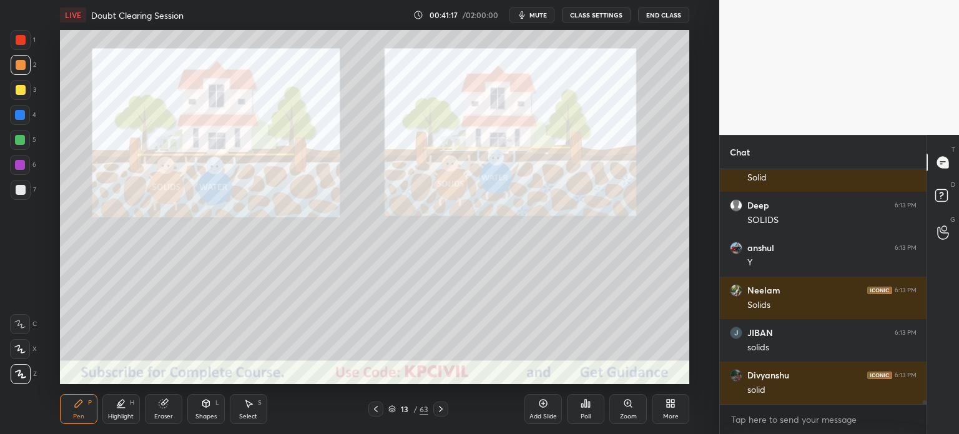
scroll to position [13662, 0]
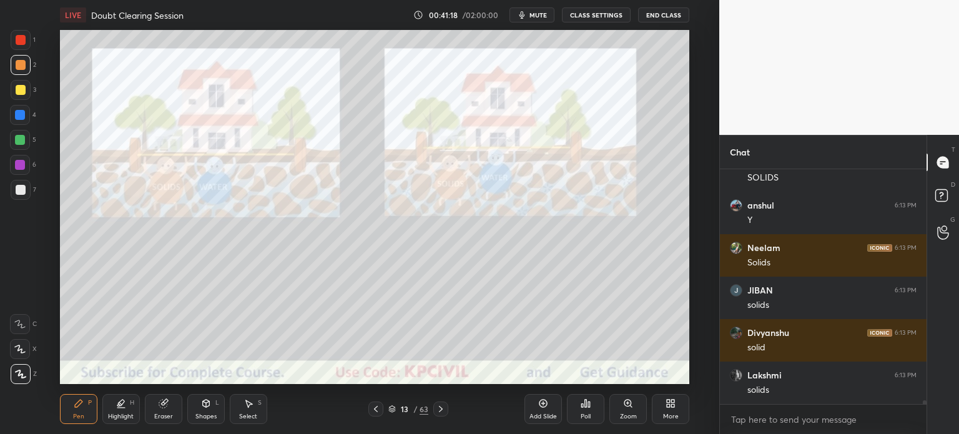
click at [377, 405] on icon at bounding box center [376, 409] width 10 height 10
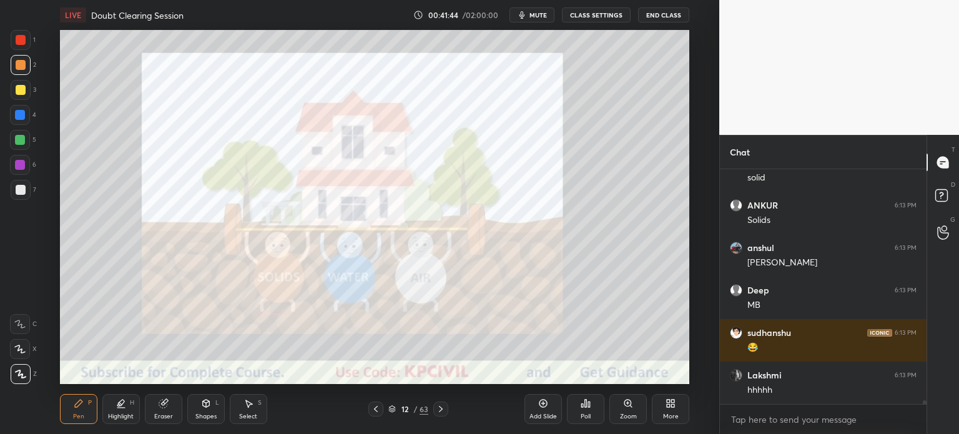
scroll to position [14044, 0]
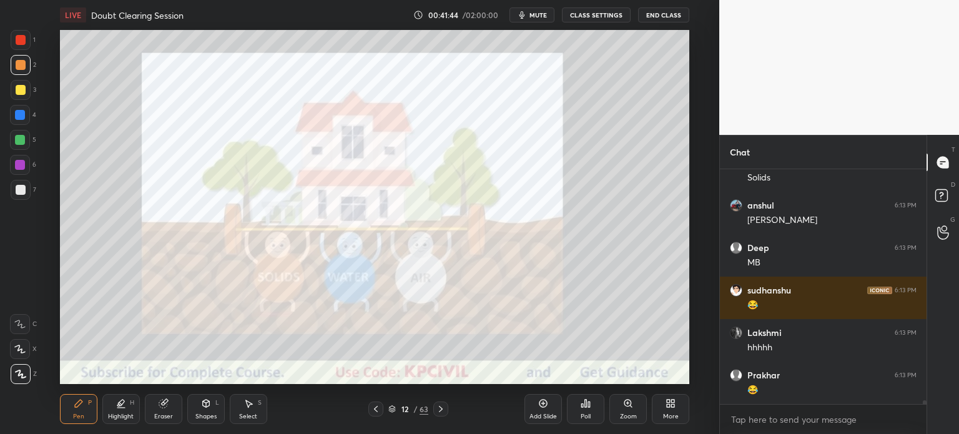
click at [440, 405] on icon at bounding box center [441, 409] width 10 height 10
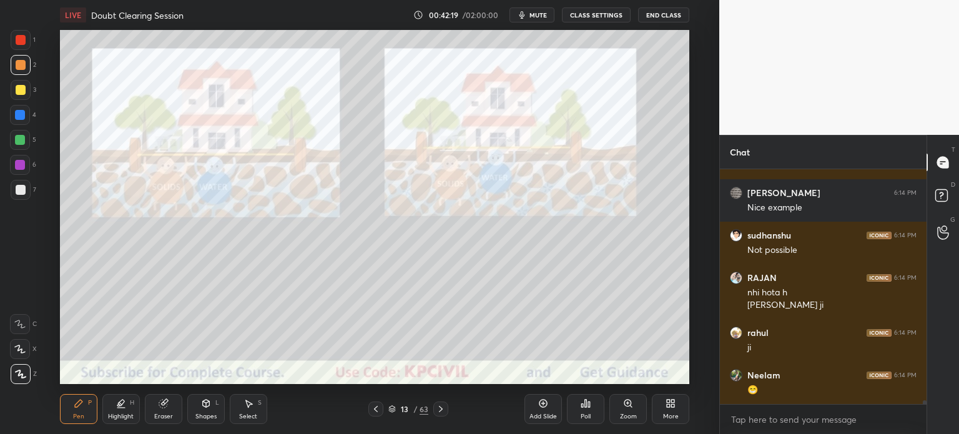
scroll to position [14397, 0]
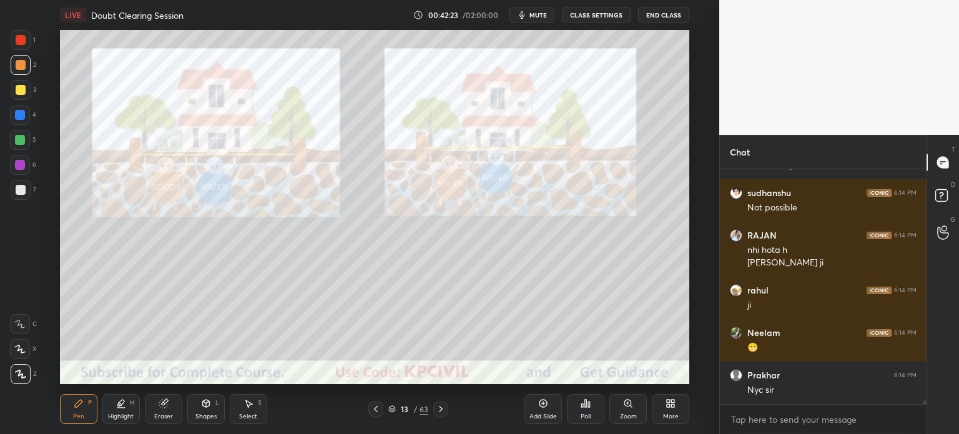
click at [441, 409] on icon at bounding box center [441, 409] width 10 height 10
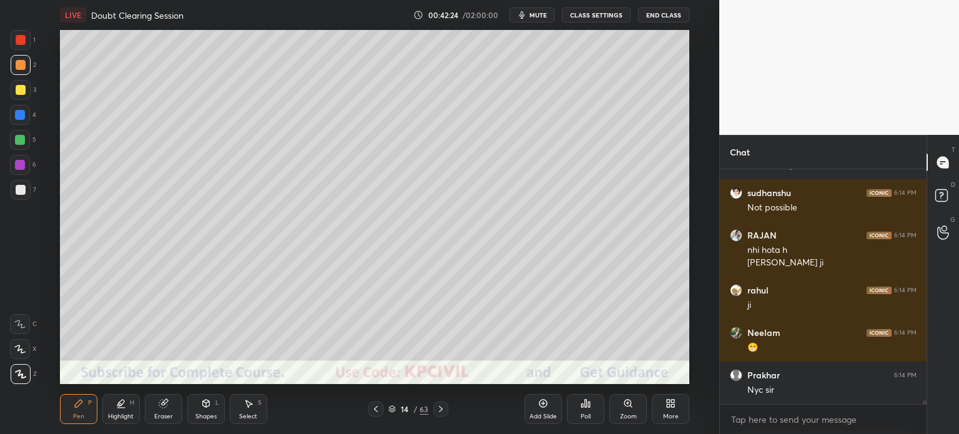
click at [441, 409] on icon at bounding box center [441, 409] width 10 height 10
click at [442, 409] on icon at bounding box center [441, 409] width 4 height 6
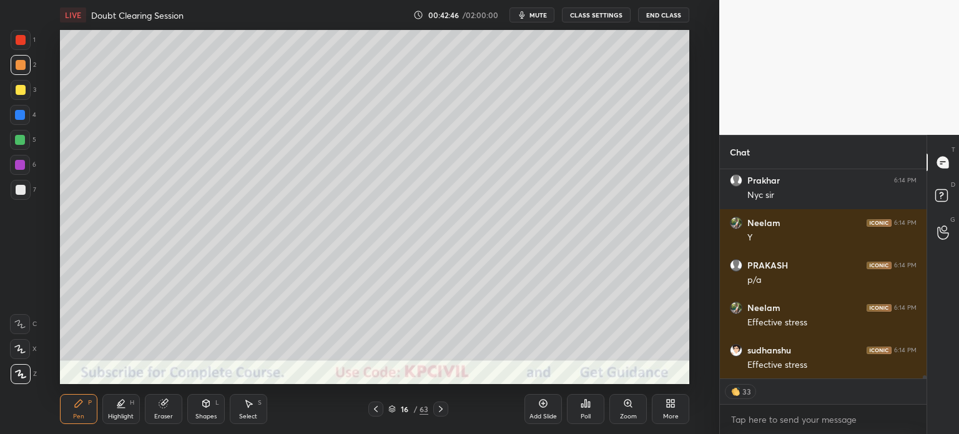
scroll to position [14634, 0]
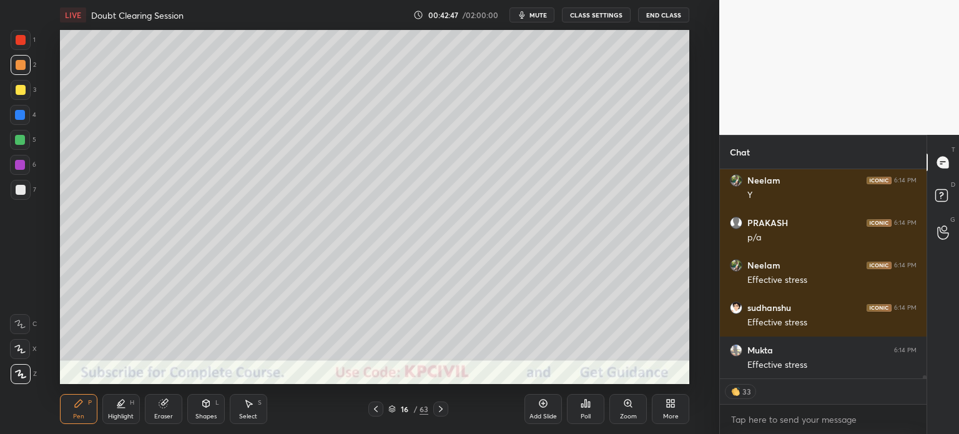
click at [14, 194] on div at bounding box center [21, 190] width 20 height 20
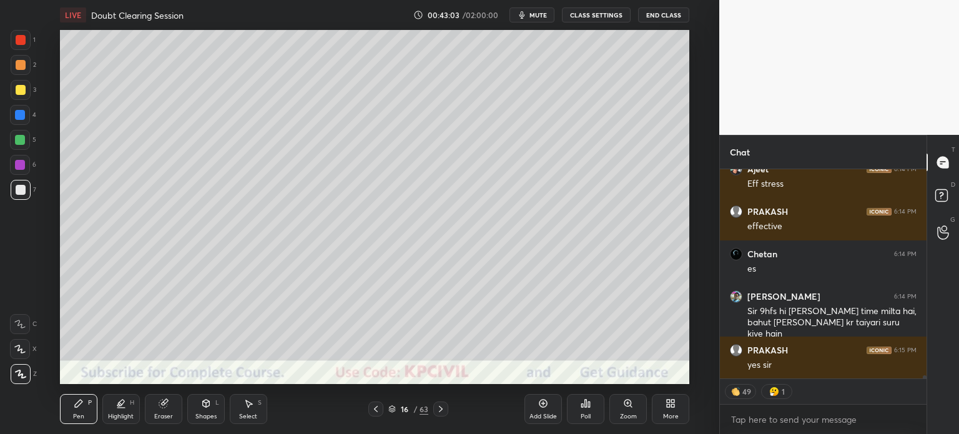
scroll to position [15070, 0]
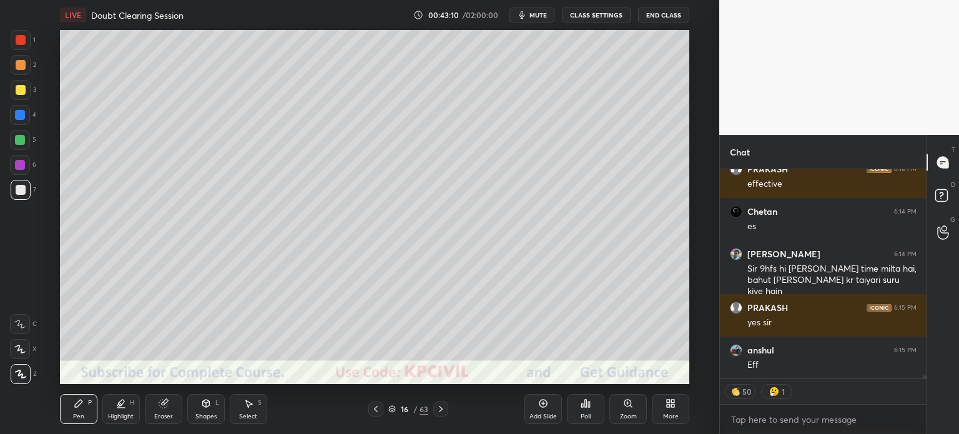
click at [440, 402] on div at bounding box center [440, 409] width 15 height 15
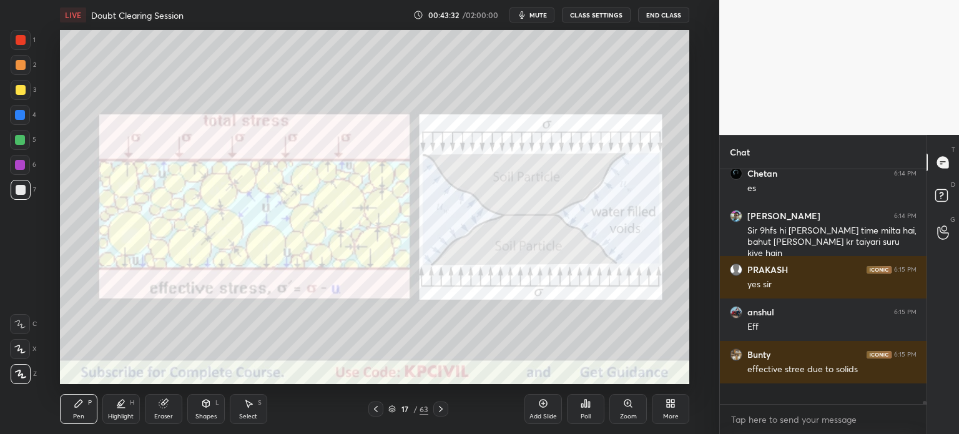
scroll to position [15087, 0]
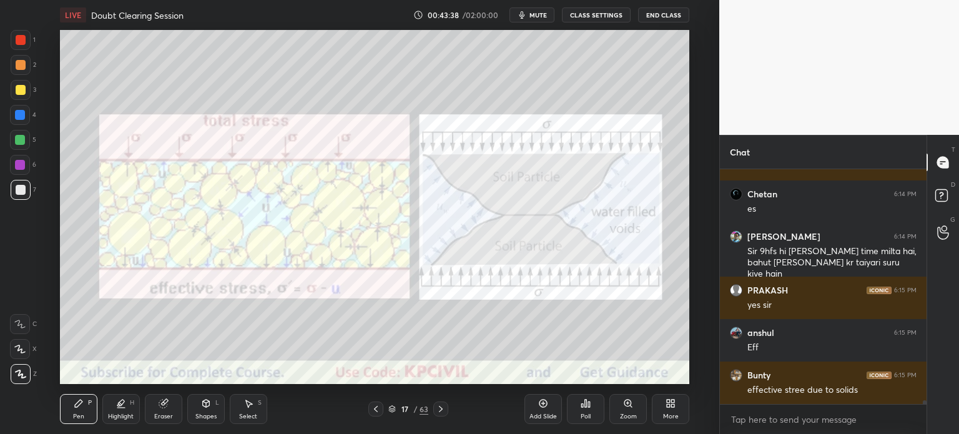
click at [18, 36] on div at bounding box center [21, 40] width 10 height 10
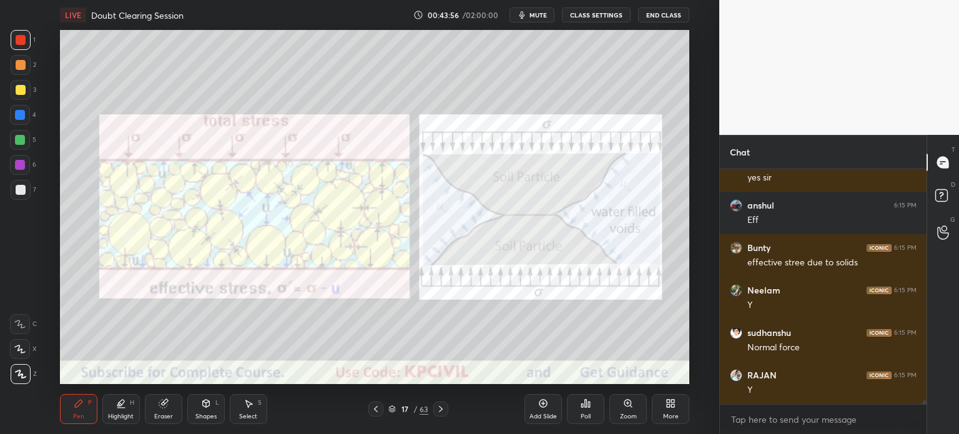
scroll to position [15257, 0]
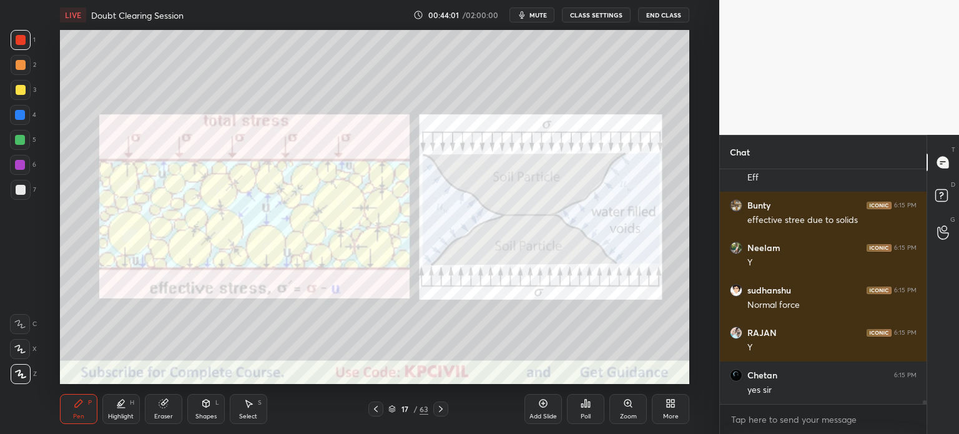
click at [17, 197] on div at bounding box center [21, 190] width 20 height 20
click at [209, 417] on div "Shapes" at bounding box center [205, 416] width 21 height 6
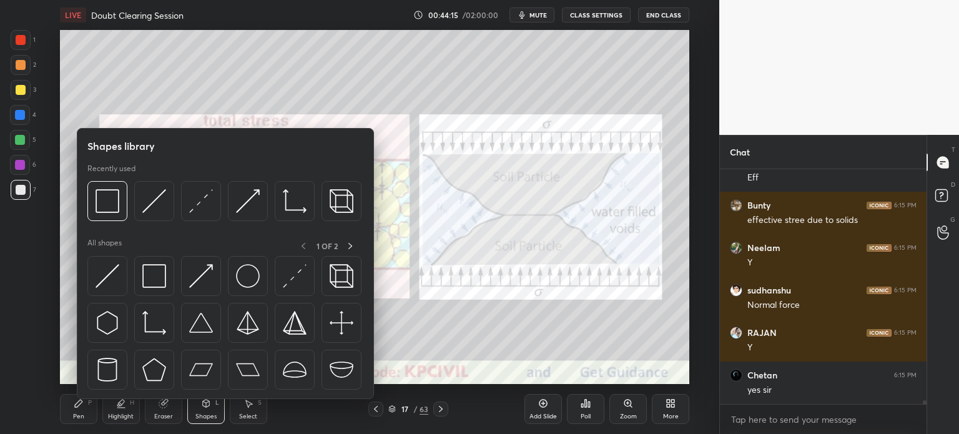
click at [156, 407] on div "Eraser" at bounding box center [163, 409] width 37 height 30
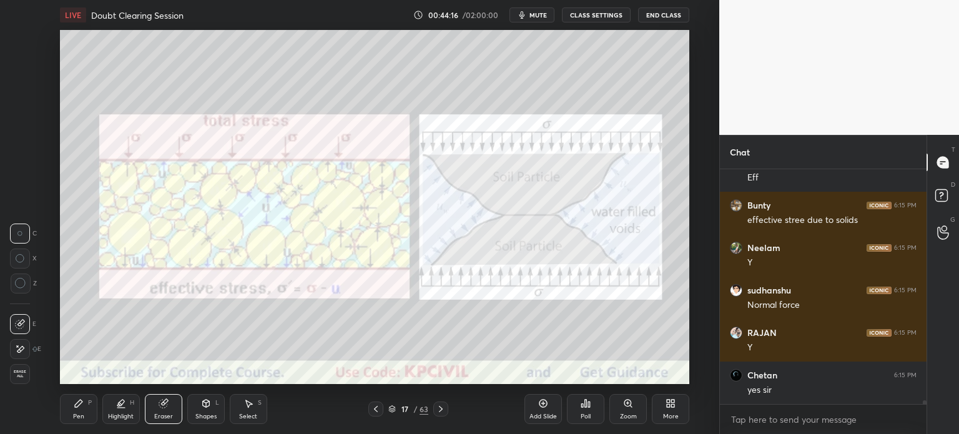
click at [377, 409] on icon at bounding box center [376, 409] width 10 height 10
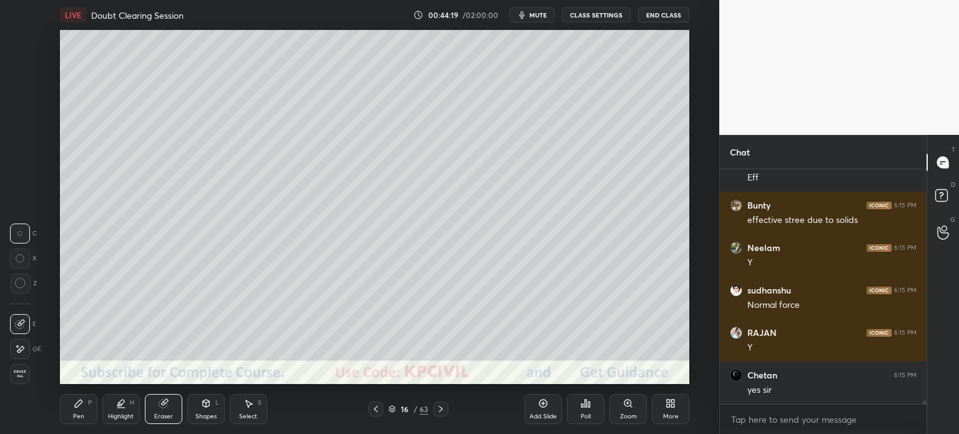
click at [79, 417] on div "Pen" at bounding box center [78, 416] width 11 height 6
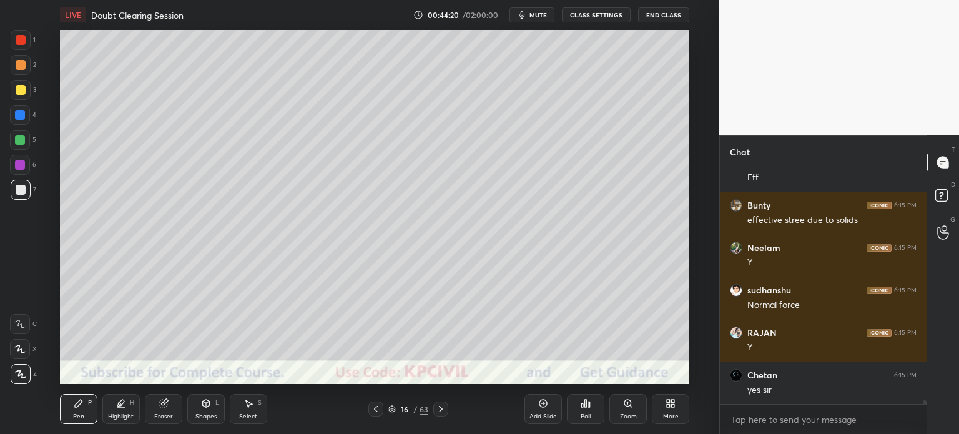
click at [77, 417] on div "Pen" at bounding box center [78, 416] width 11 height 6
click at [17, 71] on div at bounding box center [21, 65] width 20 height 20
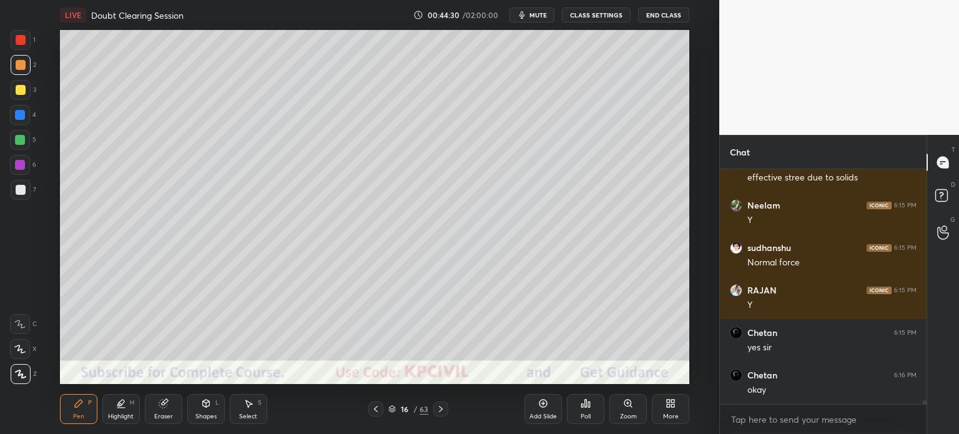
click at [443, 409] on icon at bounding box center [441, 409] width 10 height 10
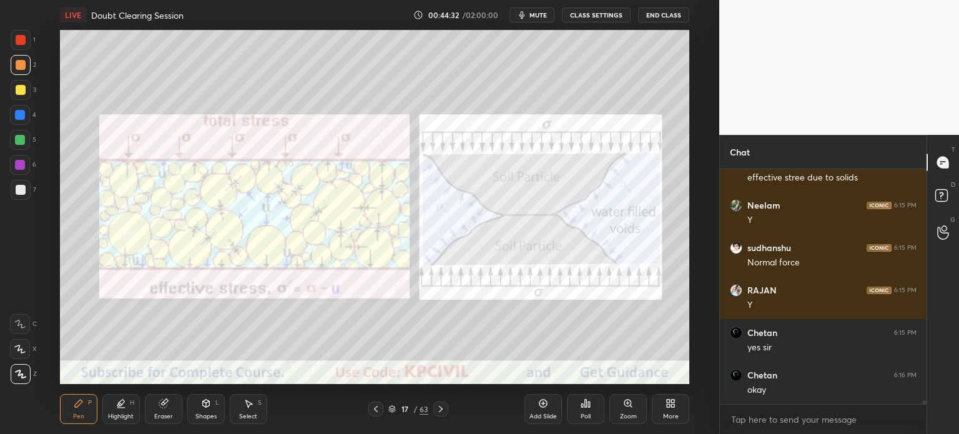
click at [157, 412] on div "Eraser" at bounding box center [163, 409] width 37 height 30
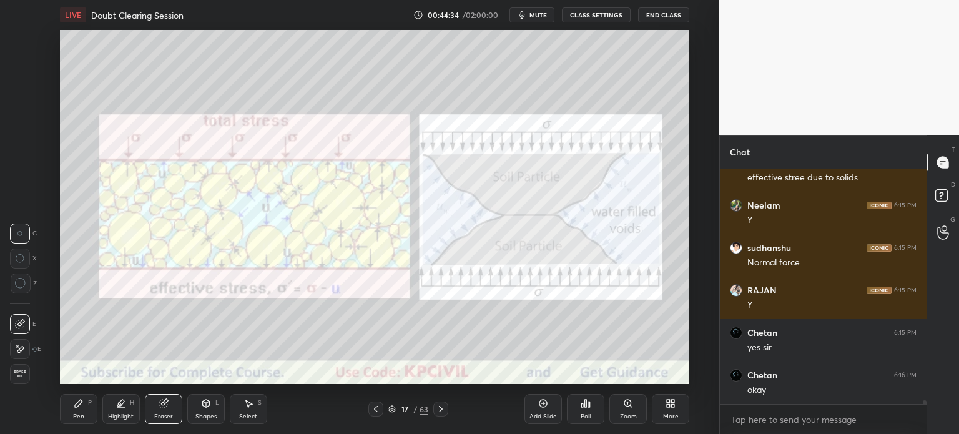
click at [77, 413] on div "Pen" at bounding box center [78, 416] width 11 height 6
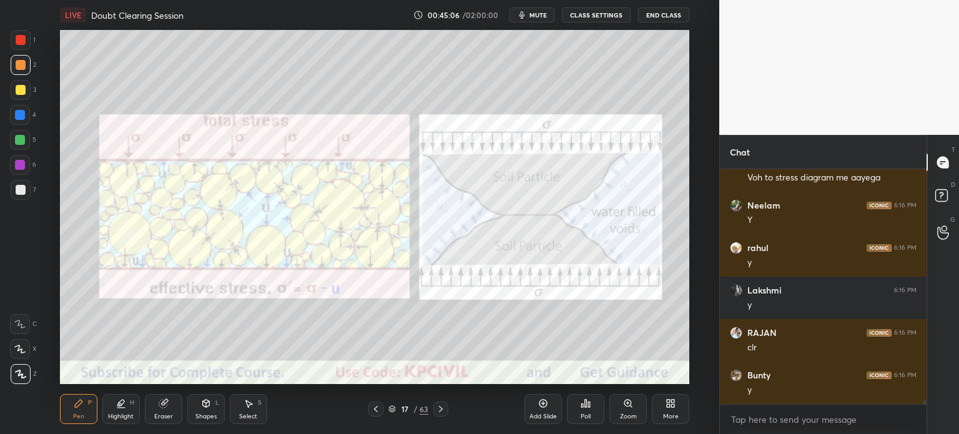
scroll to position [15597, 0]
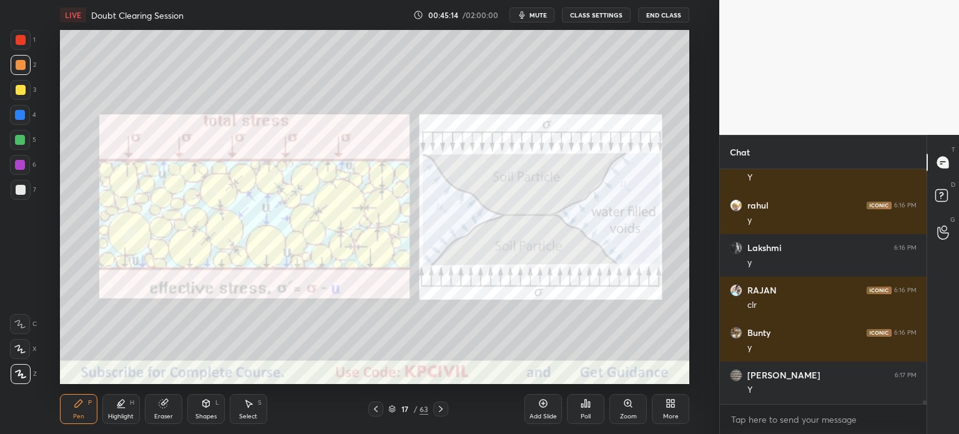
click at [122, 417] on div "Highlight" at bounding box center [121, 416] width 26 height 6
click at [17, 39] on div at bounding box center [21, 40] width 10 height 10
click at [10, 358] on div "H" at bounding box center [26, 349] width 33 height 20
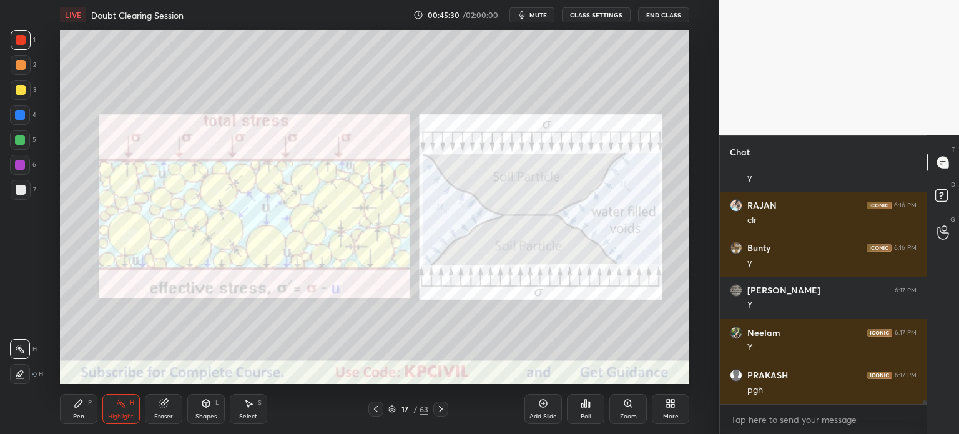
scroll to position [15724, 0]
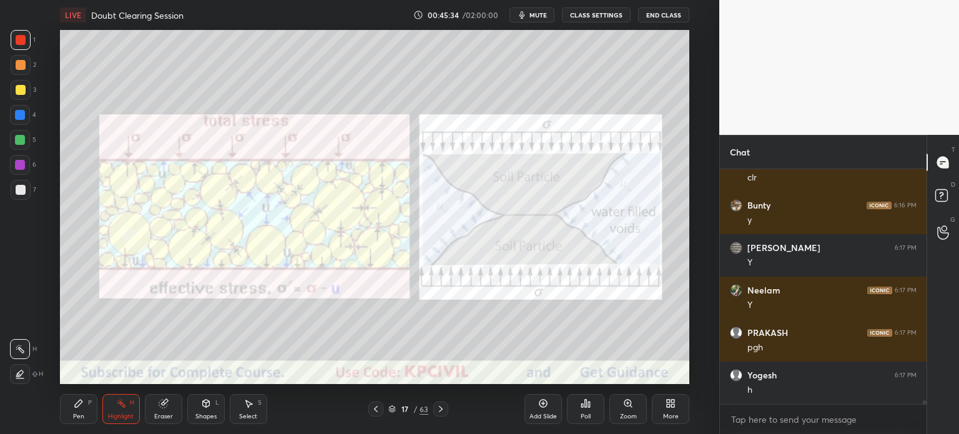
click at [438, 409] on icon at bounding box center [441, 409] width 10 height 10
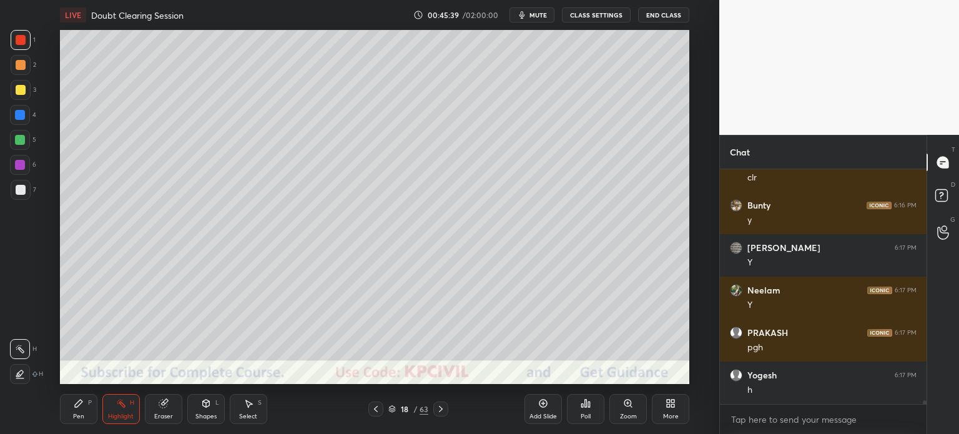
click at [76, 412] on div "Pen P" at bounding box center [78, 409] width 37 height 30
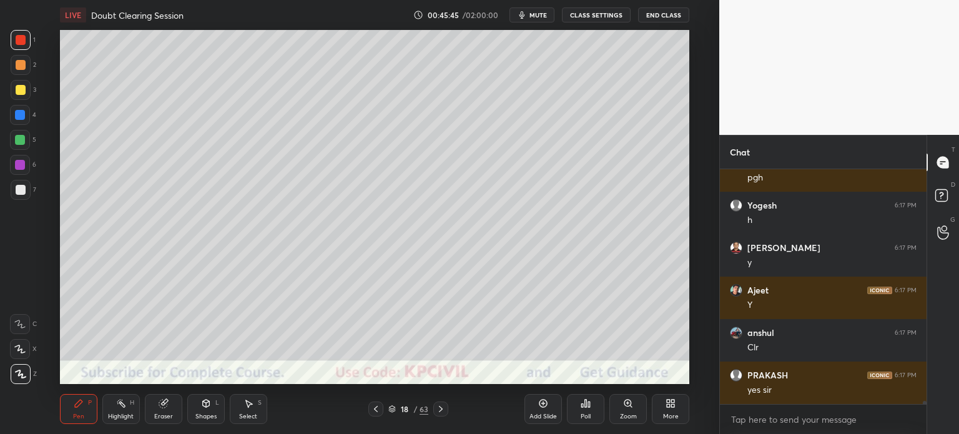
scroll to position [15937, 0]
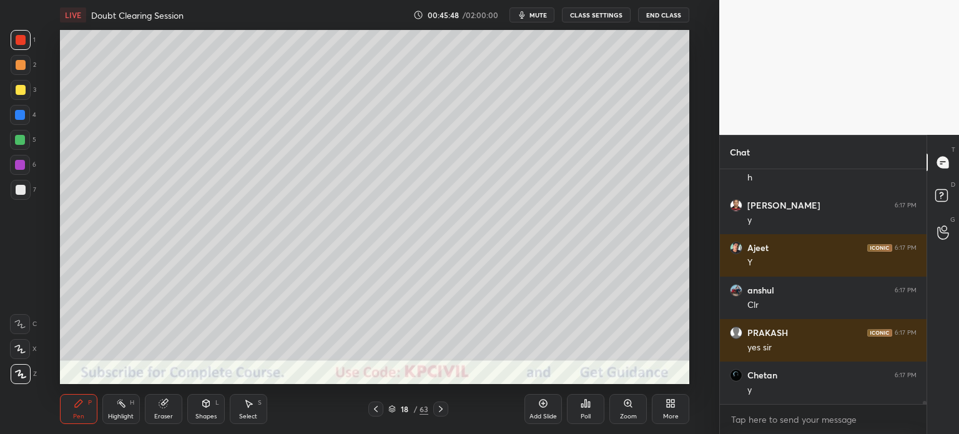
click at [17, 190] on div at bounding box center [21, 190] width 10 height 10
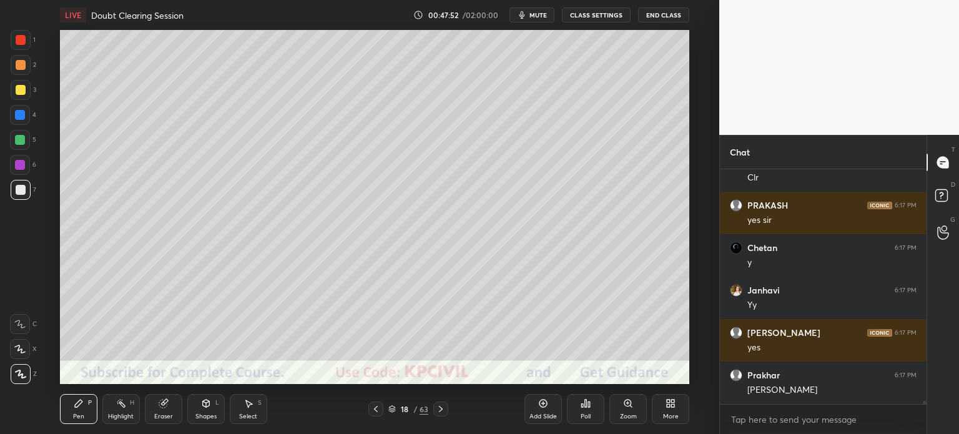
scroll to position [16107, 0]
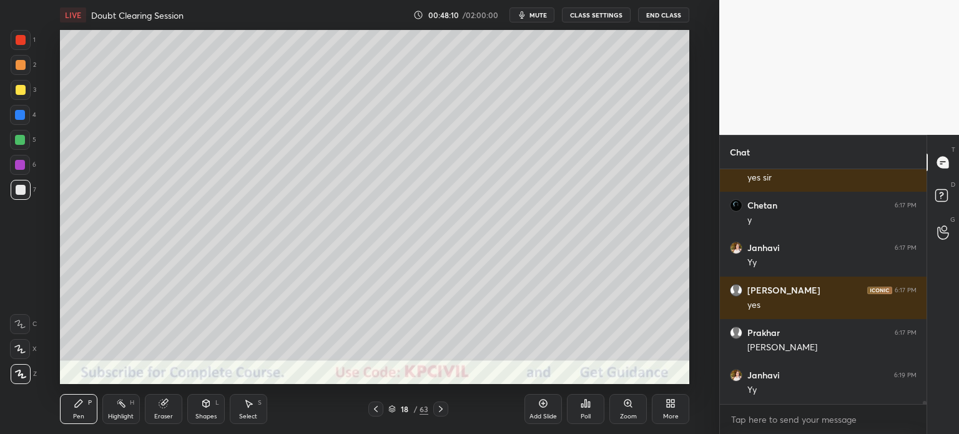
click at [162, 412] on div "Eraser" at bounding box center [163, 409] width 37 height 30
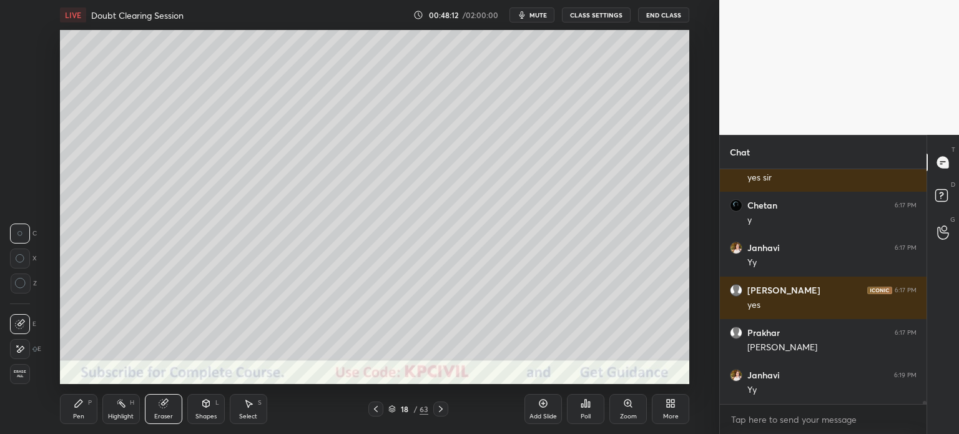
click at [76, 414] on div "Pen" at bounding box center [78, 416] width 11 height 6
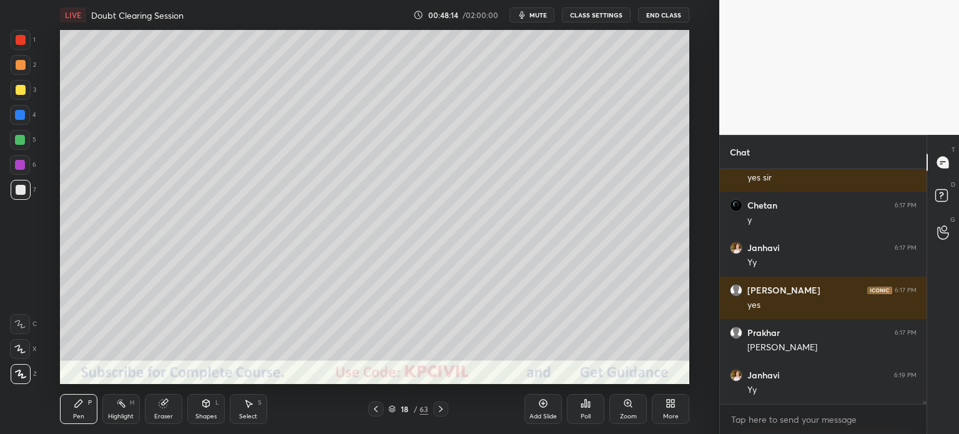
click at [12, 94] on div at bounding box center [21, 90] width 20 height 20
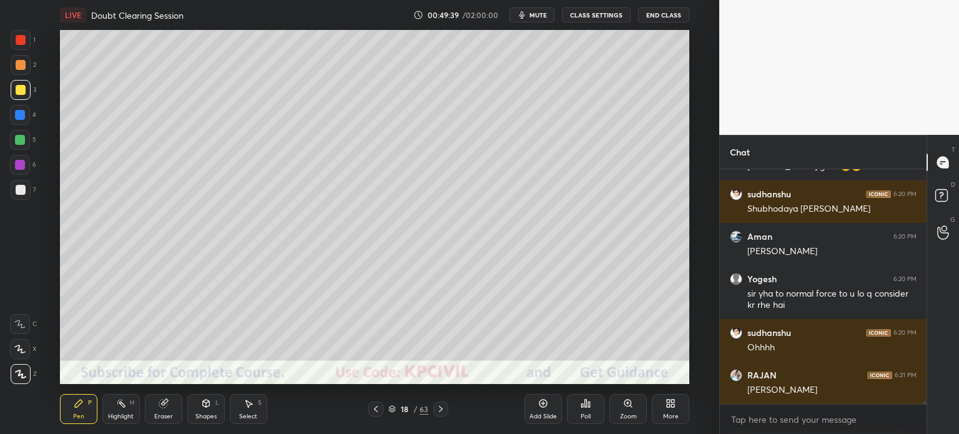
scroll to position [16585, 0]
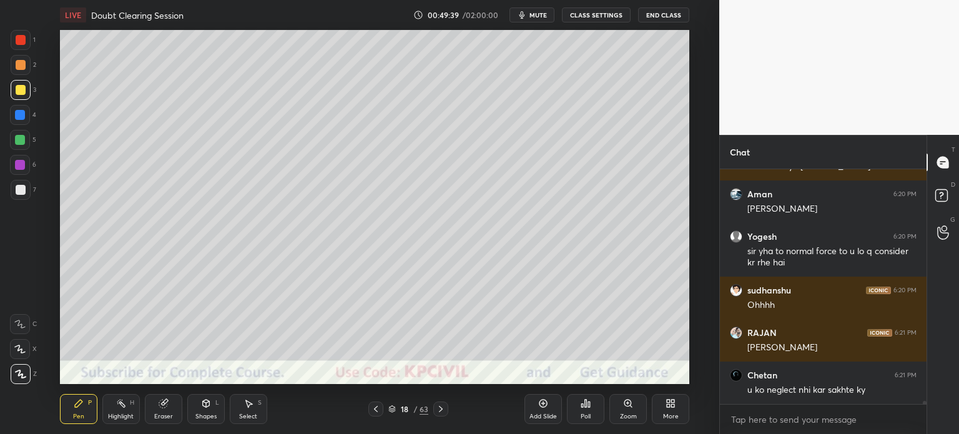
click at [16, 64] on div at bounding box center [21, 65] width 10 height 10
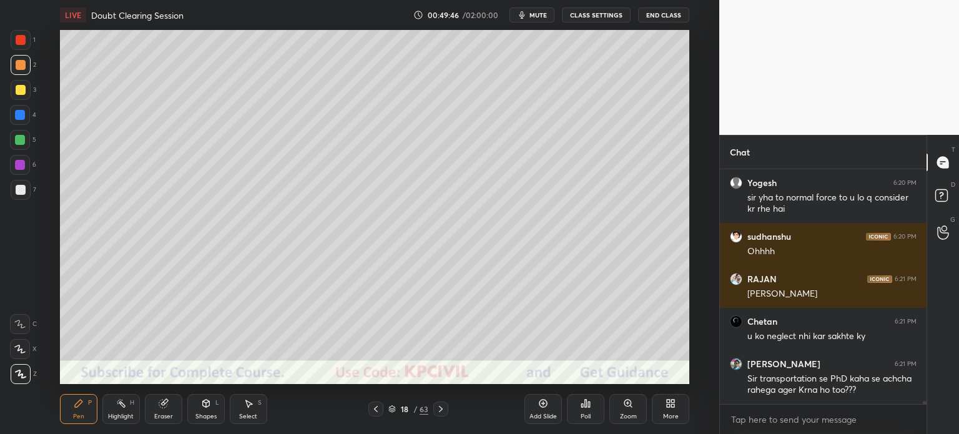
click at [17, 196] on div at bounding box center [21, 190] width 20 height 20
click at [14, 84] on div at bounding box center [21, 90] width 20 height 20
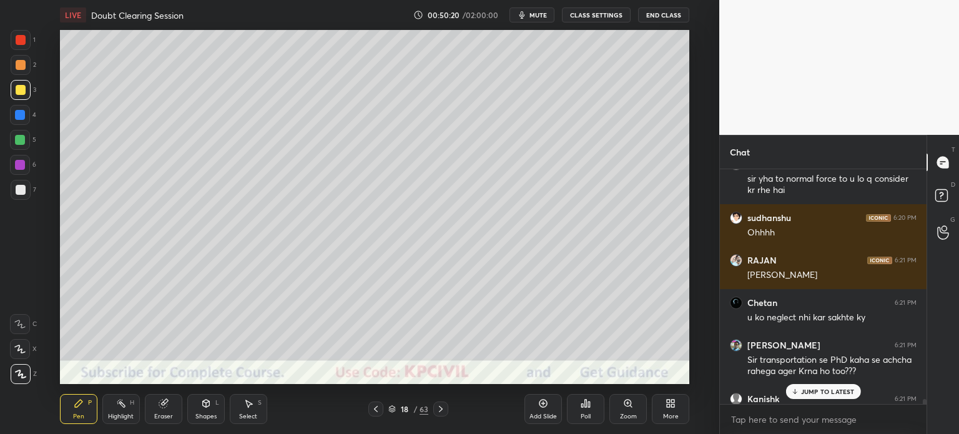
scroll to position [16777, 0]
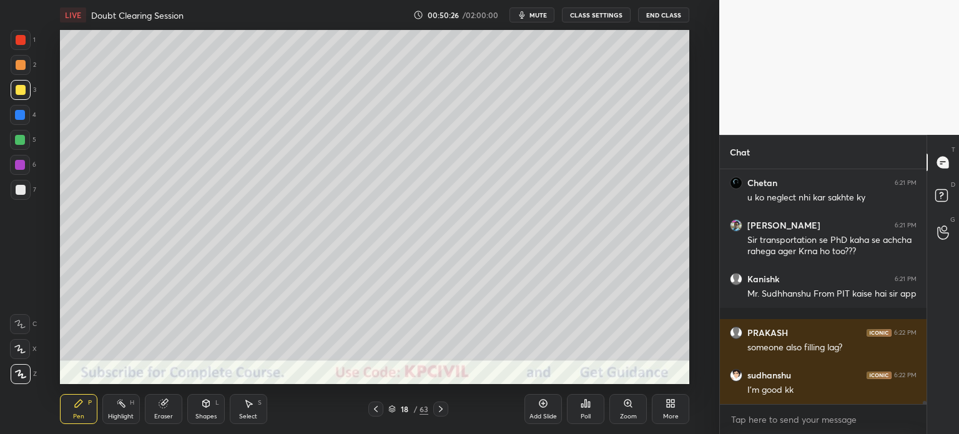
click at [435, 409] on div at bounding box center [440, 409] width 15 height 15
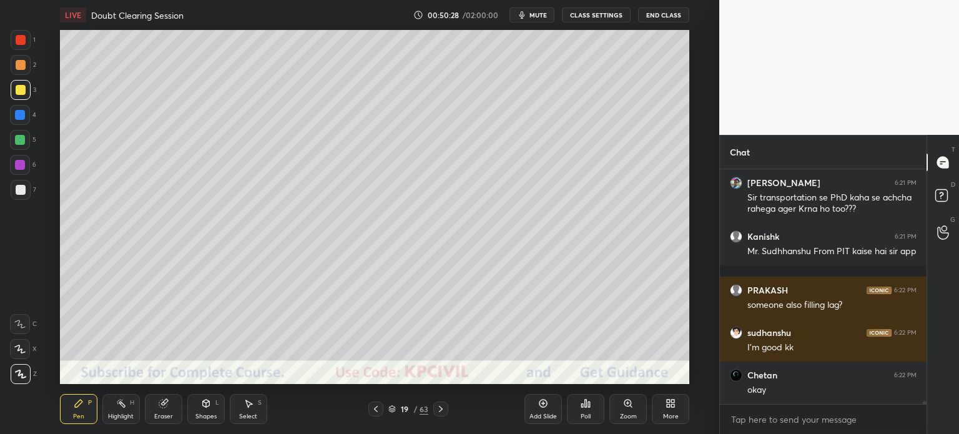
scroll to position [16865, 0]
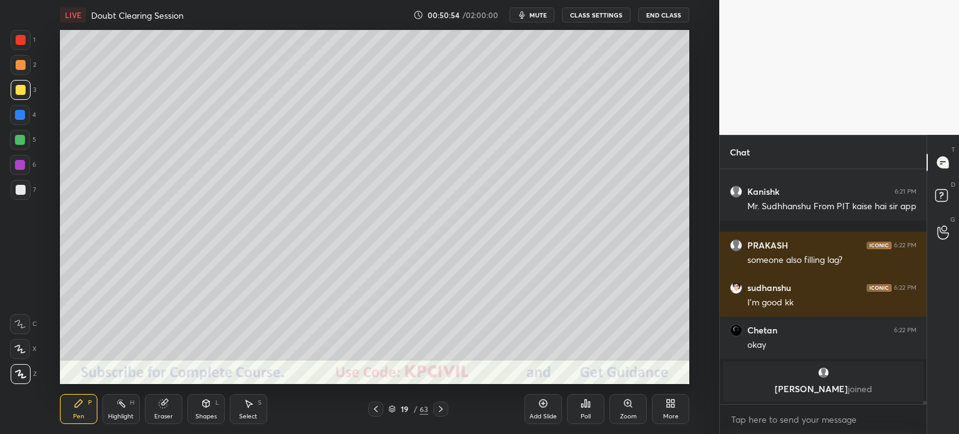
click at [16, 117] on div at bounding box center [20, 115] width 10 height 10
click at [15, 194] on div at bounding box center [21, 190] width 20 height 20
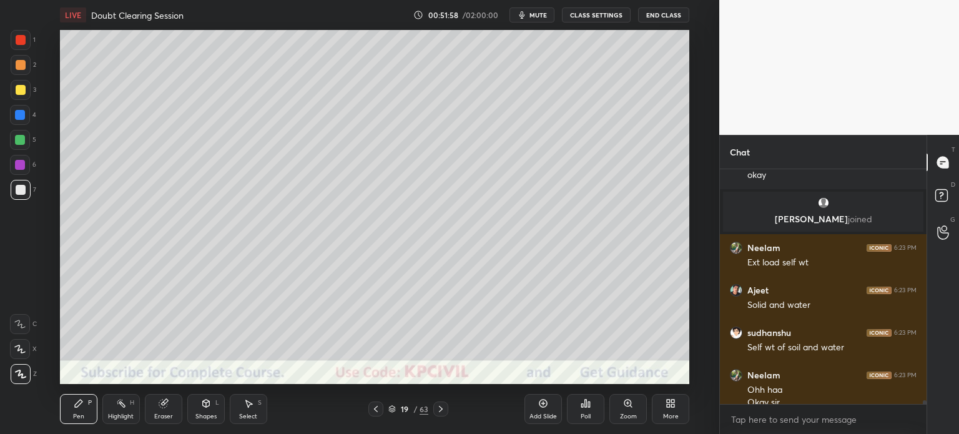
scroll to position [14758, 0]
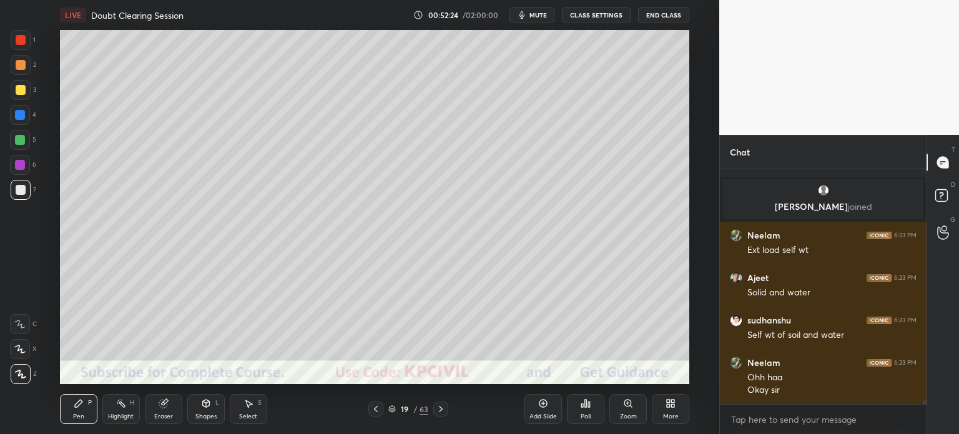
click at [16, 91] on div at bounding box center [21, 90] width 10 height 10
click at [17, 192] on div at bounding box center [21, 190] width 10 height 10
click at [17, 92] on div at bounding box center [21, 90] width 10 height 10
click at [16, 195] on div at bounding box center [21, 190] width 20 height 20
click at [17, 62] on div at bounding box center [21, 65] width 10 height 10
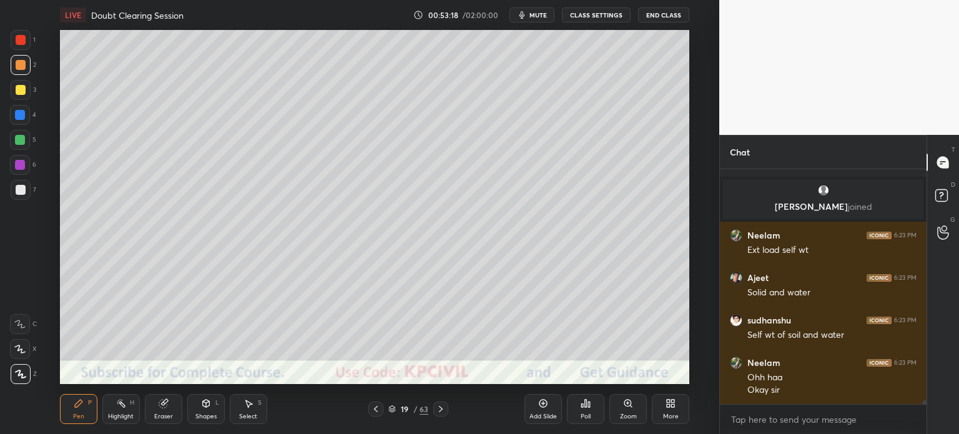
scroll to position [14811, 0]
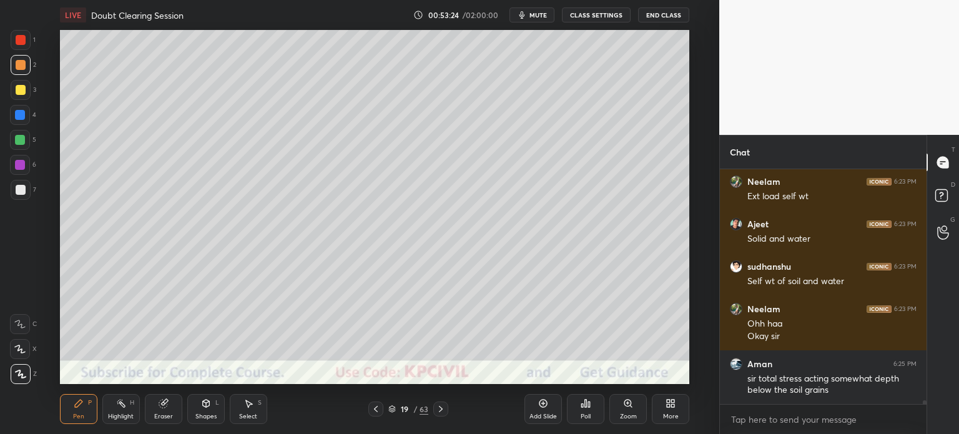
click at [115, 417] on div "Highlight" at bounding box center [121, 416] width 26 height 6
click at [14, 382] on div at bounding box center [20, 374] width 20 height 20
click at [16, 189] on div at bounding box center [21, 190] width 10 height 10
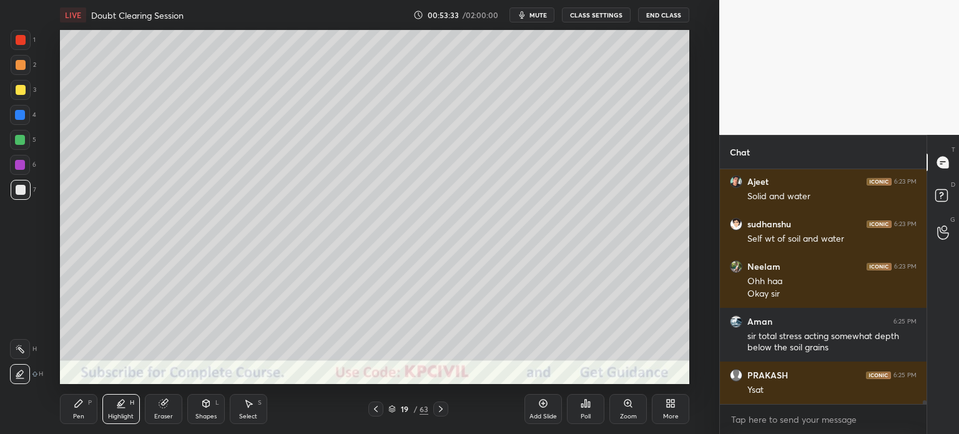
click at [76, 416] on div "Pen" at bounding box center [78, 416] width 11 height 6
click at [71, 412] on div "Pen P" at bounding box center [78, 409] width 37 height 30
click at [20, 194] on div at bounding box center [21, 190] width 10 height 10
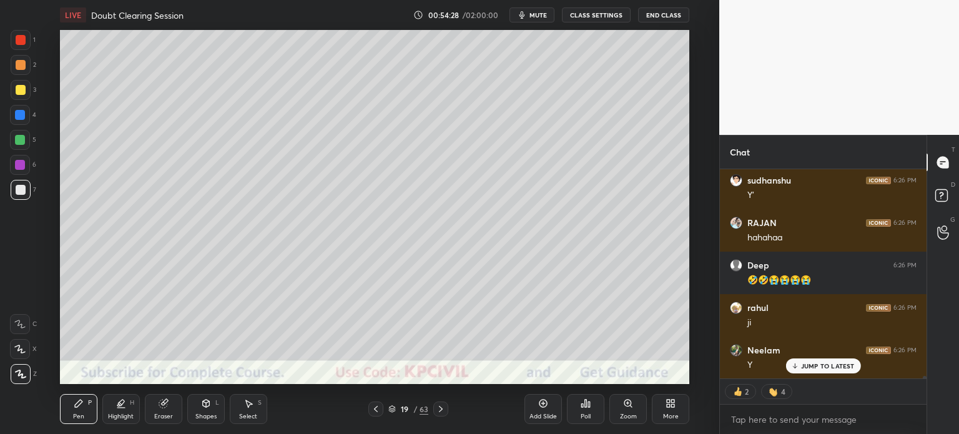
scroll to position [15431, 0]
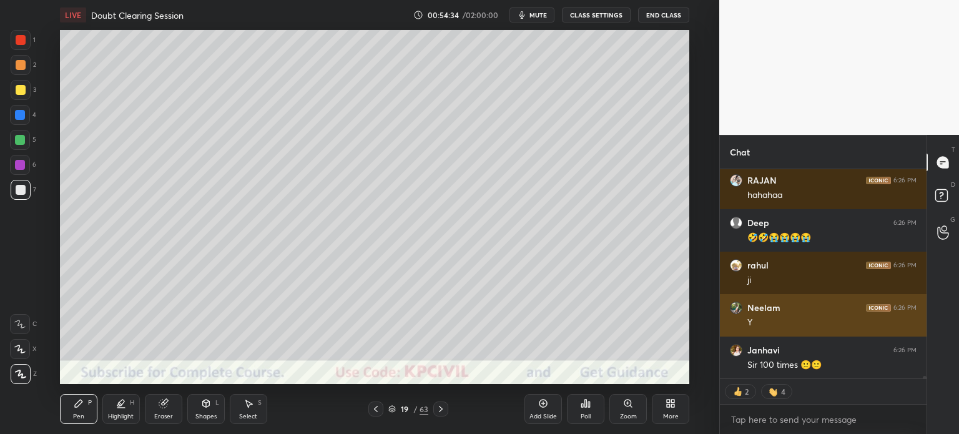
type textarea "x"
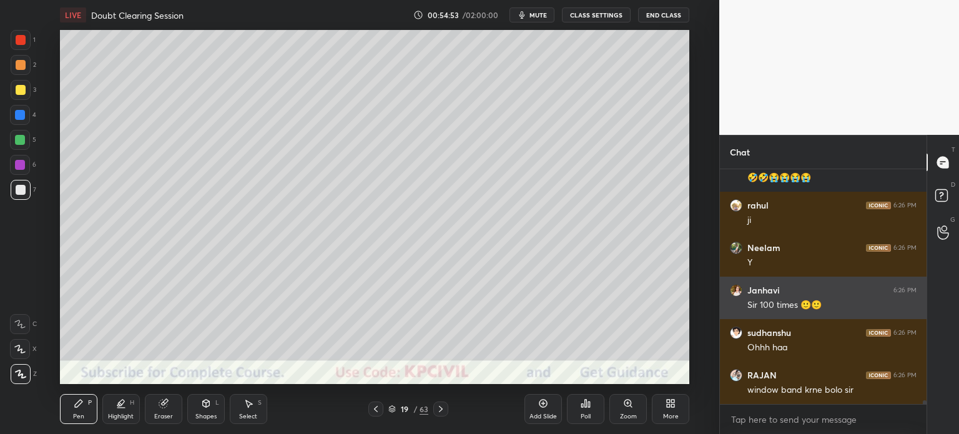
scroll to position [15533, 0]
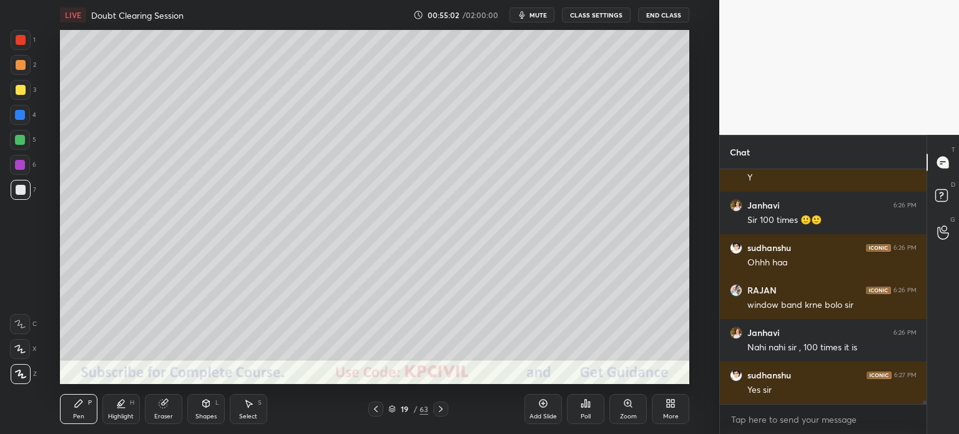
click at [17, 92] on div at bounding box center [21, 90] width 10 height 10
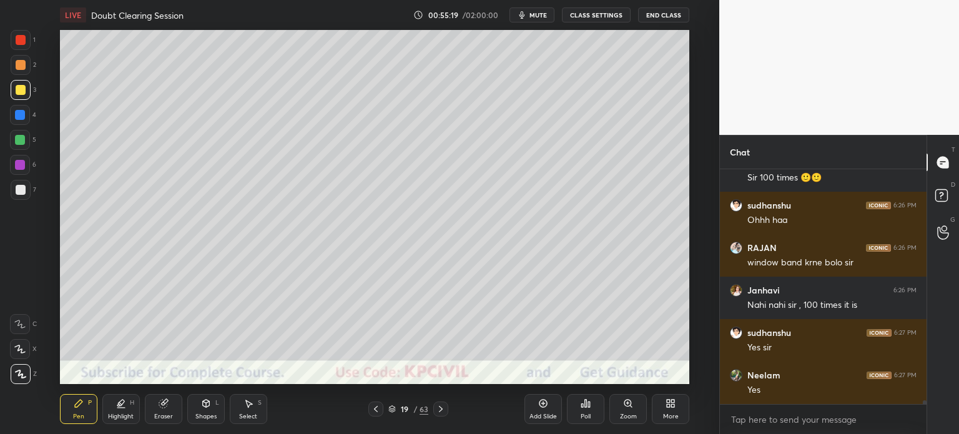
click at [17, 191] on div at bounding box center [21, 190] width 10 height 10
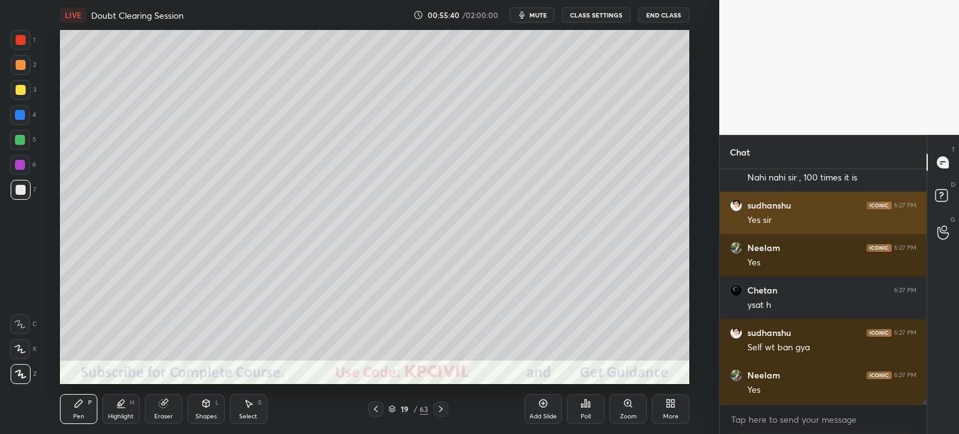
scroll to position [15788, 0]
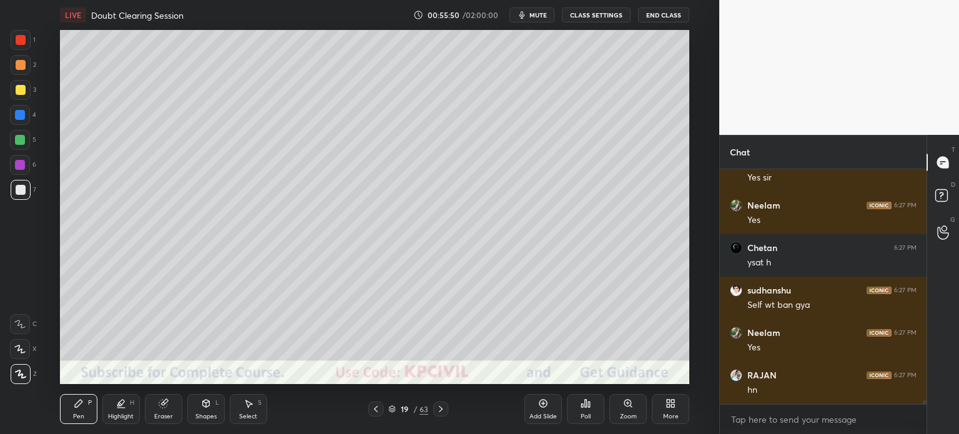
click at [125, 415] on div "Highlight" at bounding box center [121, 416] width 26 height 6
click at [12, 358] on div at bounding box center [20, 349] width 20 height 20
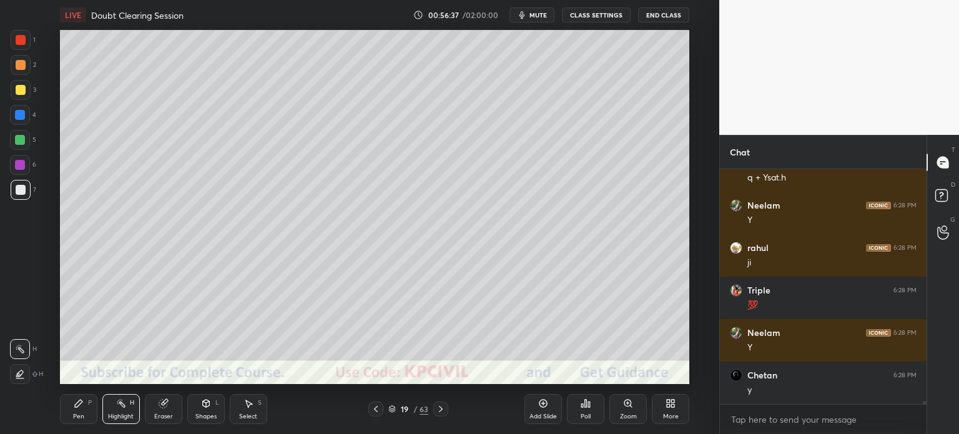
scroll to position [16140, 0]
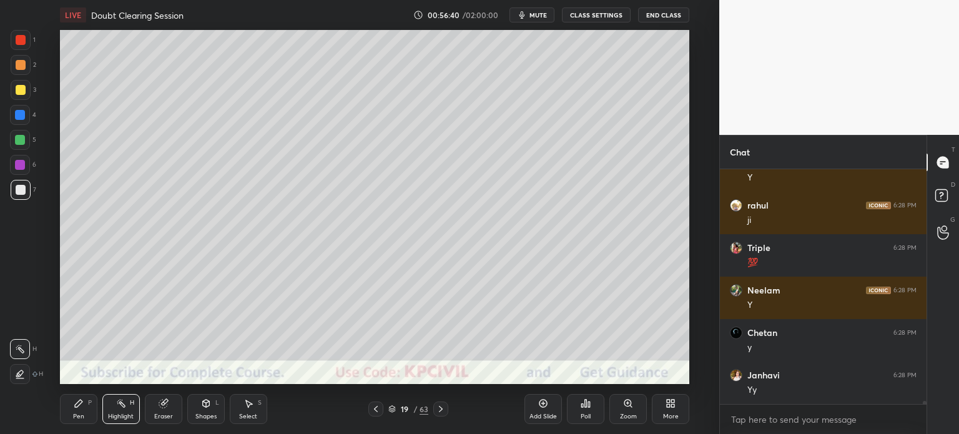
click at [440, 409] on icon at bounding box center [441, 409] width 10 height 10
click at [17, 99] on div at bounding box center [21, 90] width 20 height 20
click at [75, 417] on div "Pen" at bounding box center [78, 416] width 11 height 6
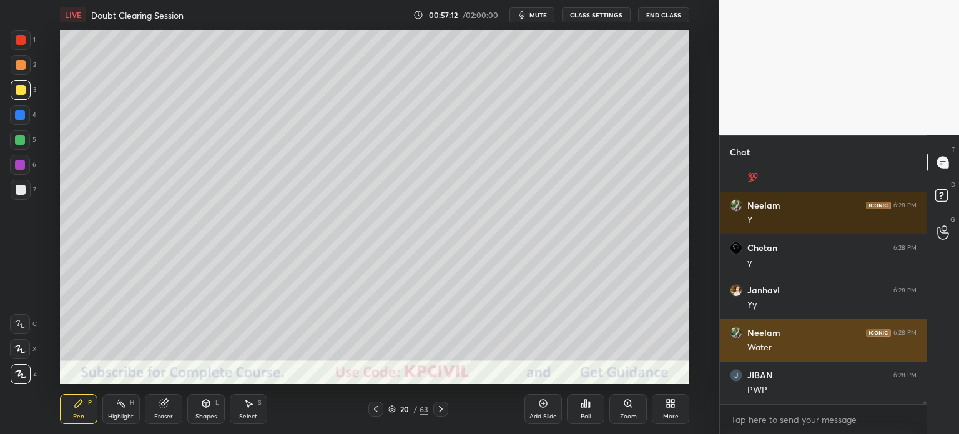
scroll to position [16268, 0]
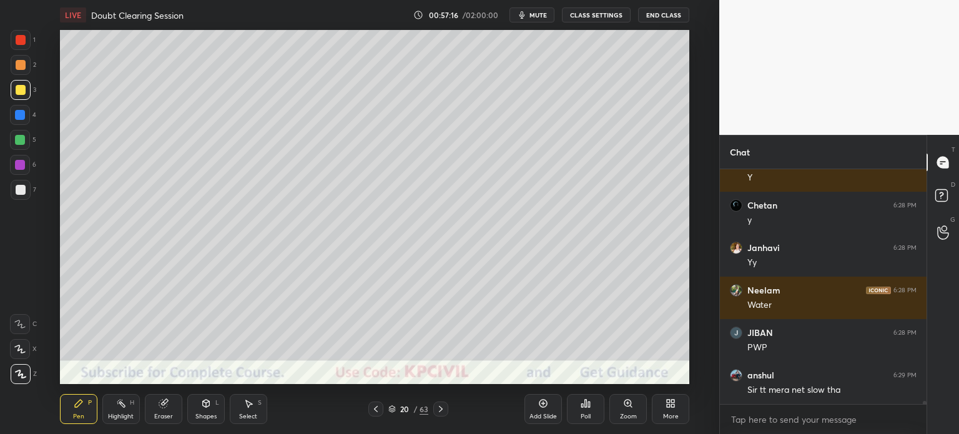
click at [19, 116] on div at bounding box center [20, 115] width 10 height 10
click at [690, 57] on div "Setting up your live class Poll for secs No correct answer Start poll" at bounding box center [374, 207] width 669 height 354
click at [692, 62] on div "Setting up your live class Poll for secs No correct answer Start poll" at bounding box center [374, 207] width 669 height 354
click at [377, 410] on icon at bounding box center [376, 409] width 10 height 10
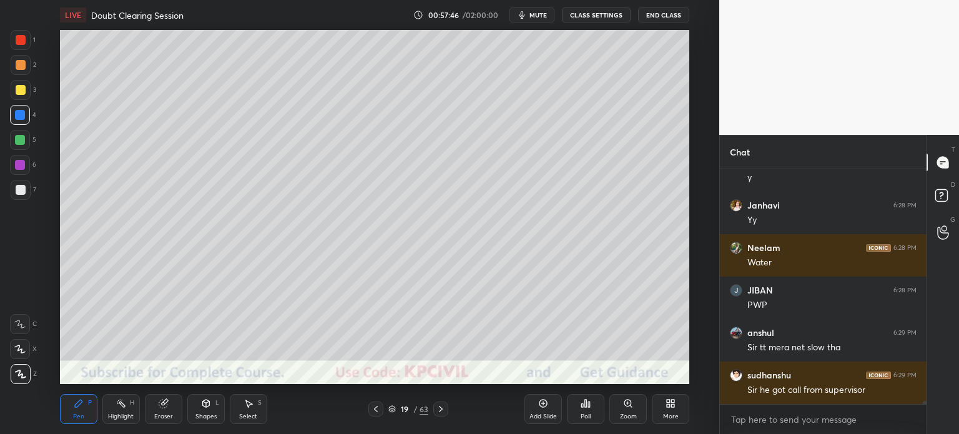
scroll to position [16353, 0]
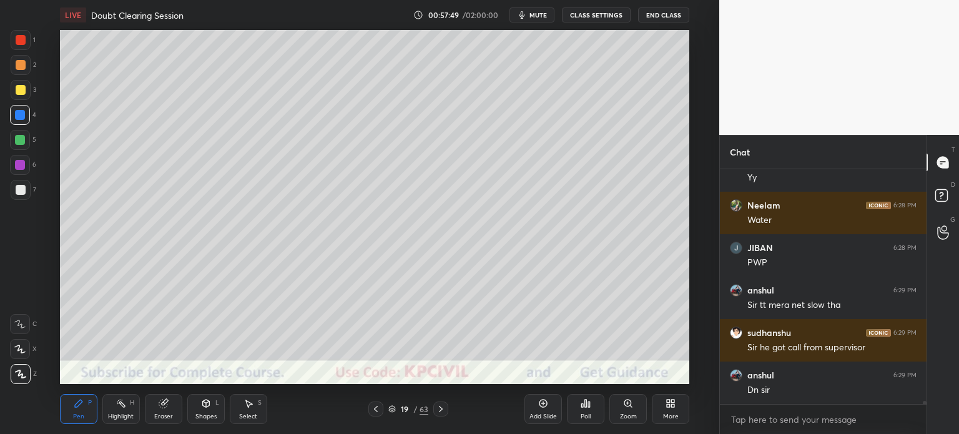
click at [440, 403] on div at bounding box center [440, 409] width 15 height 15
click at [14, 194] on div at bounding box center [21, 190] width 20 height 20
click at [253, 414] on div "Select" at bounding box center [248, 416] width 18 height 6
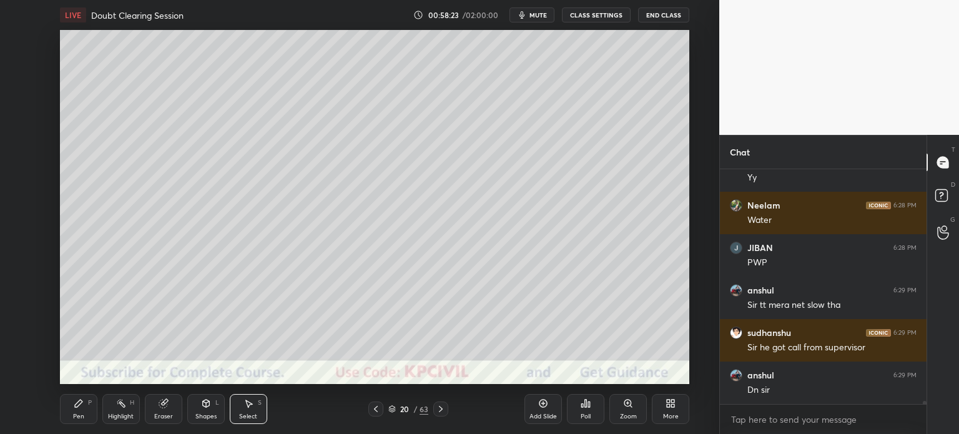
click at [373, 411] on icon at bounding box center [376, 409] width 10 height 10
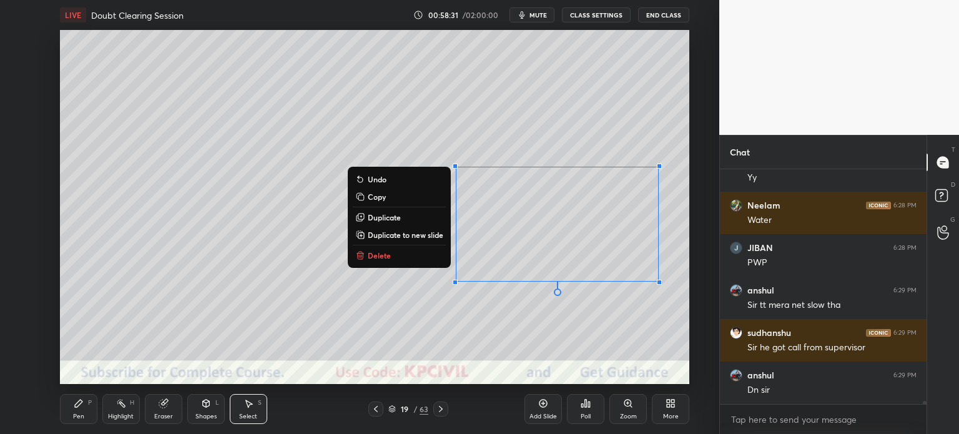
click at [384, 195] on p "Copy" at bounding box center [377, 197] width 18 height 10
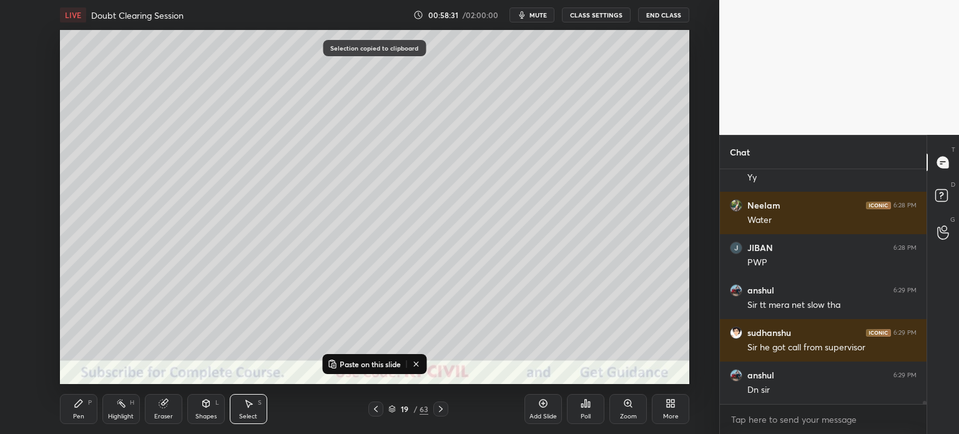
click at [441, 411] on icon at bounding box center [441, 409] width 4 height 6
click at [370, 368] on p "Paste on this slide" at bounding box center [370, 364] width 61 height 10
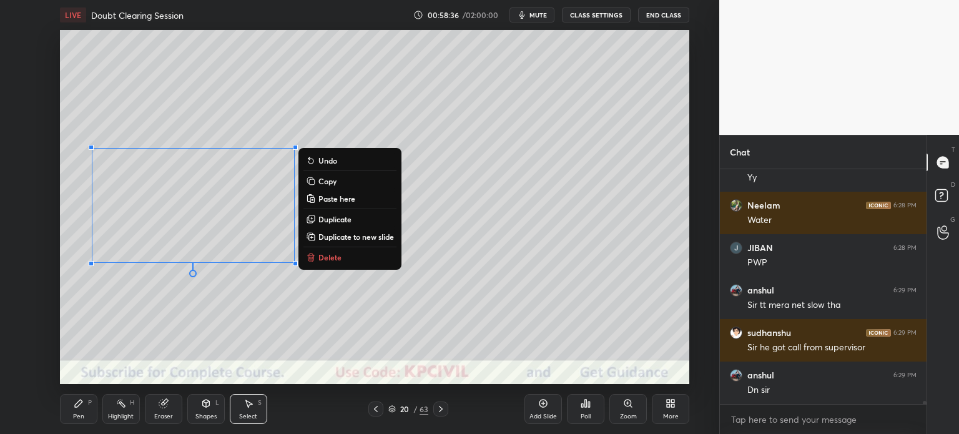
click at [159, 341] on div "0 ° Undo Copy Paste here Duplicate Duplicate to new slide Delete" at bounding box center [375, 207] width 630 height 354
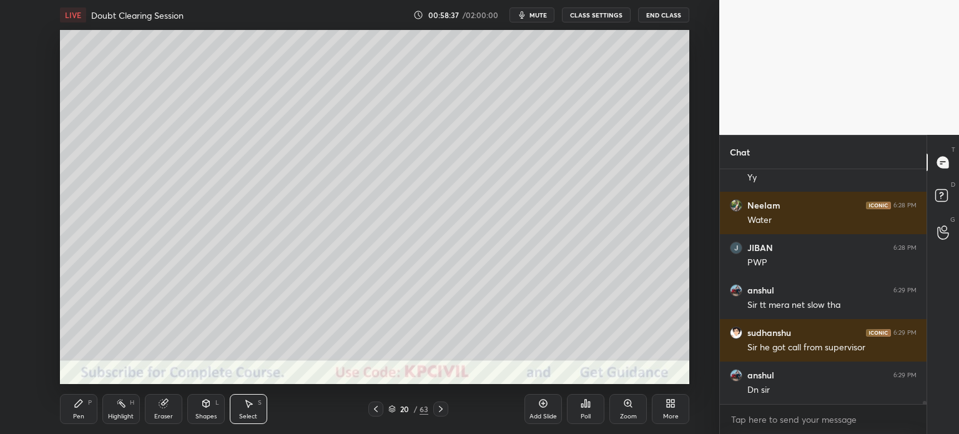
click at [160, 414] on div "Eraser" at bounding box center [163, 416] width 19 height 6
click at [74, 421] on div "Pen P" at bounding box center [78, 409] width 37 height 30
click at [16, 90] on div at bounding box center [21, 90] width 10 height 10
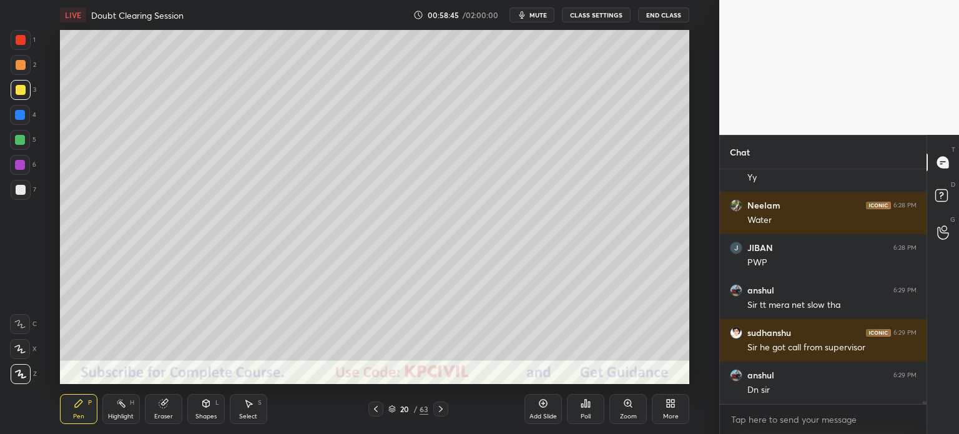
click at [17, 116] on div at bounding box center [20, 115] width 10 height 10
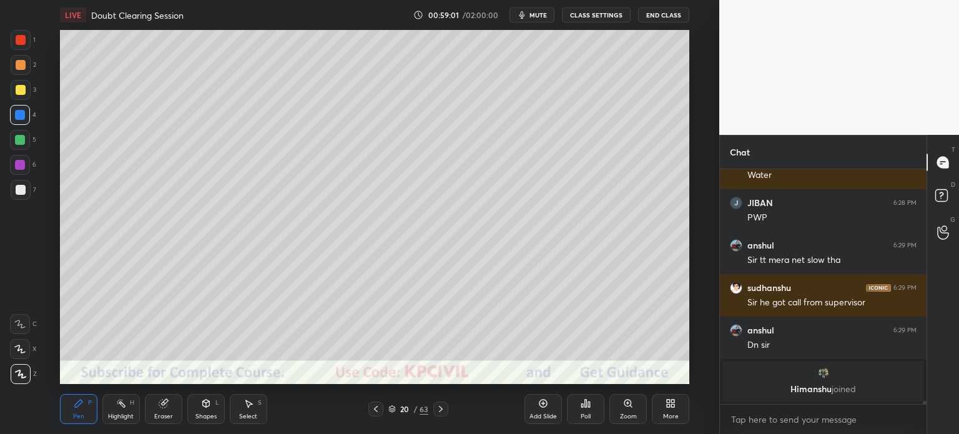
click at [15, 195] on div at bounding box center [21, 190] width 20 height 20
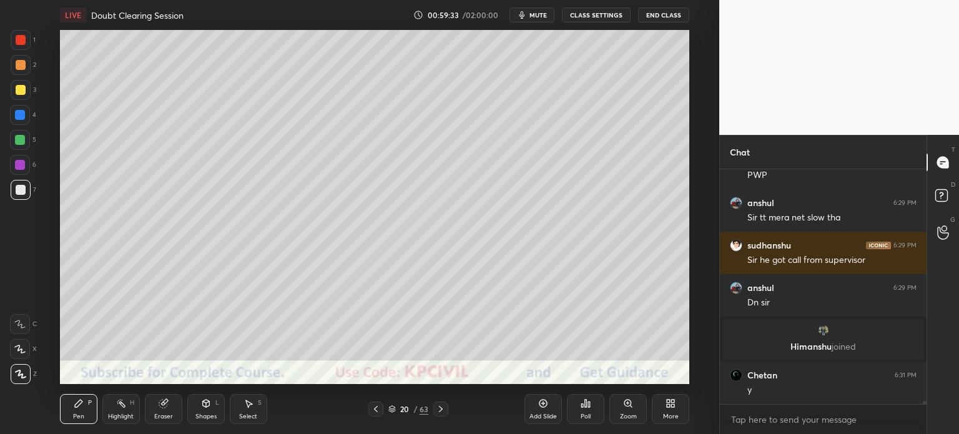
scroll to position [15962, 0]
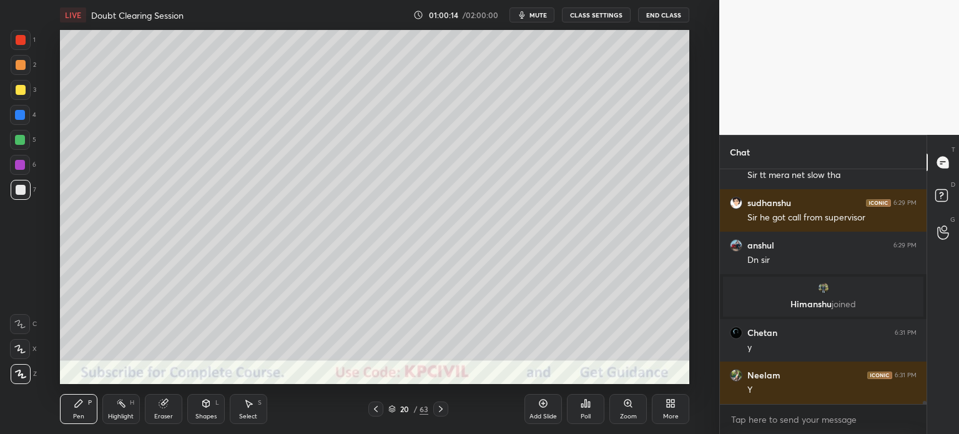
click at [14, 92] on div at bounding box center [21, 90] width 20 height 20
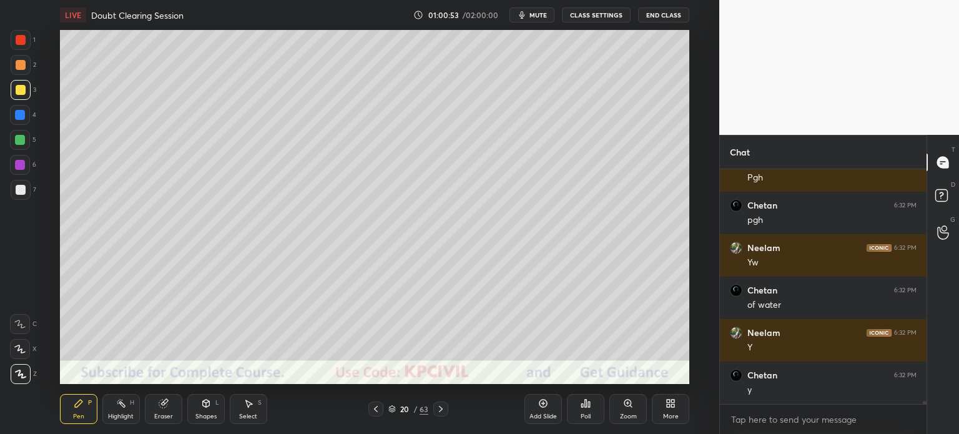
scroll to position [16259, 0]
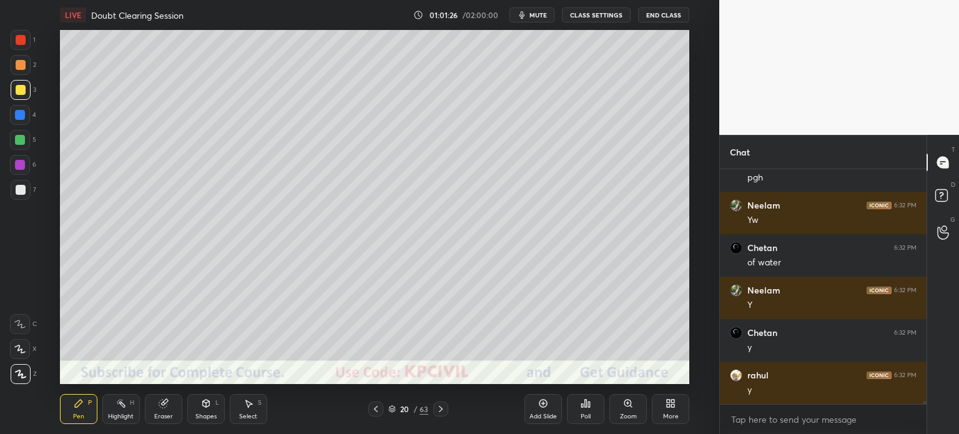
click at [668, 14] on button "End Class" at bounding box center [663, 14] width 51 height 15
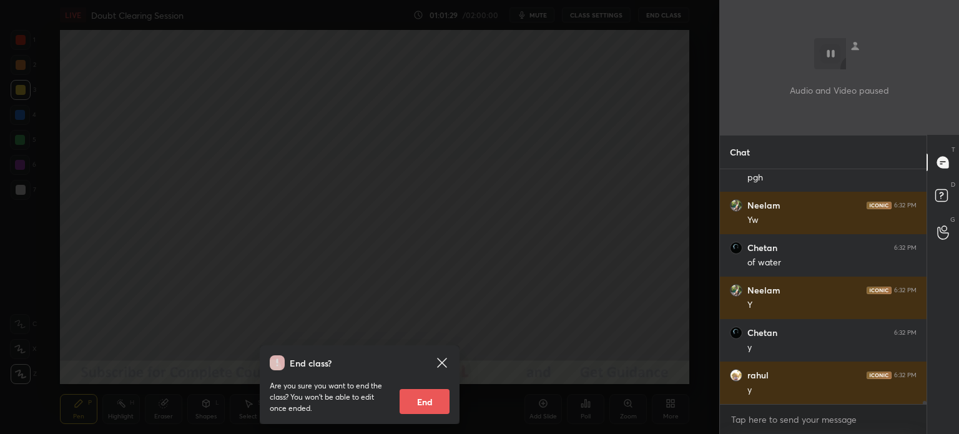
click at [285, 165] on div "End class? Are you sure you want to end the class? You won’t be able to edit on…" at bounding box center [359, 217] width 719 height 434
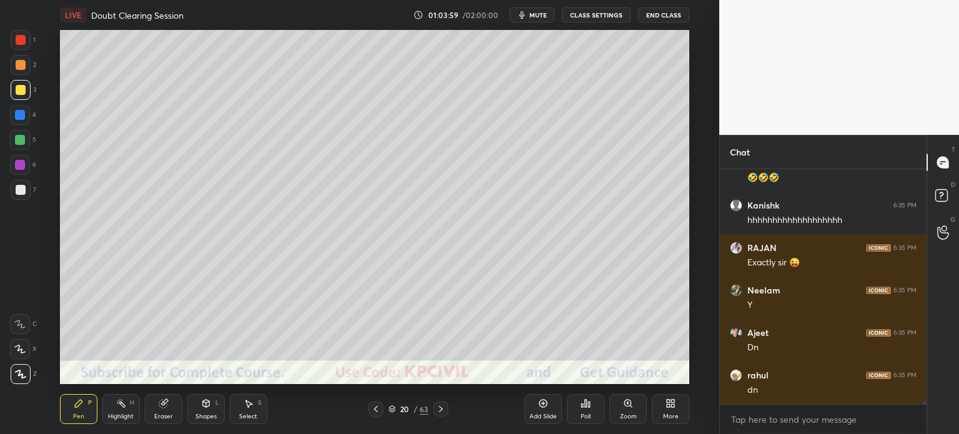
scroll to position [17609, 0]
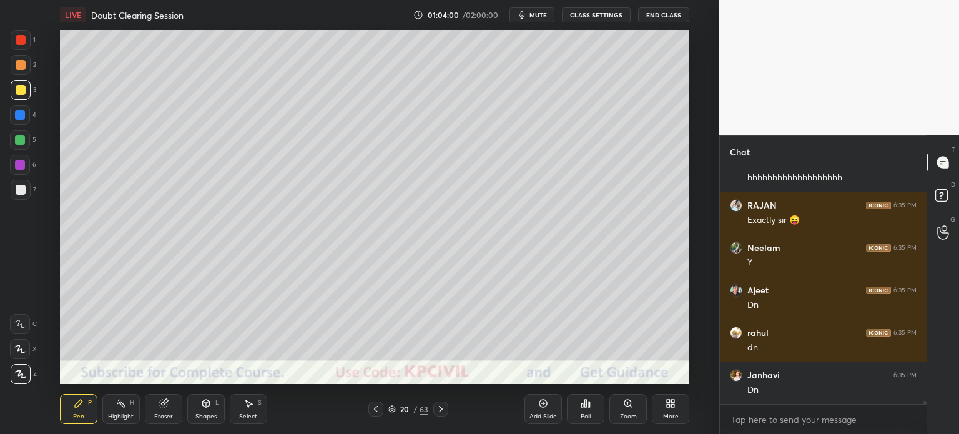
click at [445, 407] on icon at bounding box center [441, 409] width 10 height 10
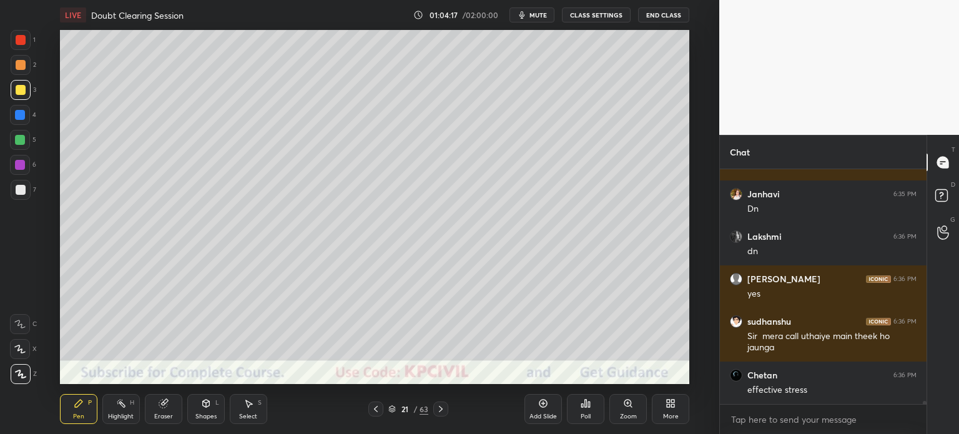
scroll to position [17833, 0]
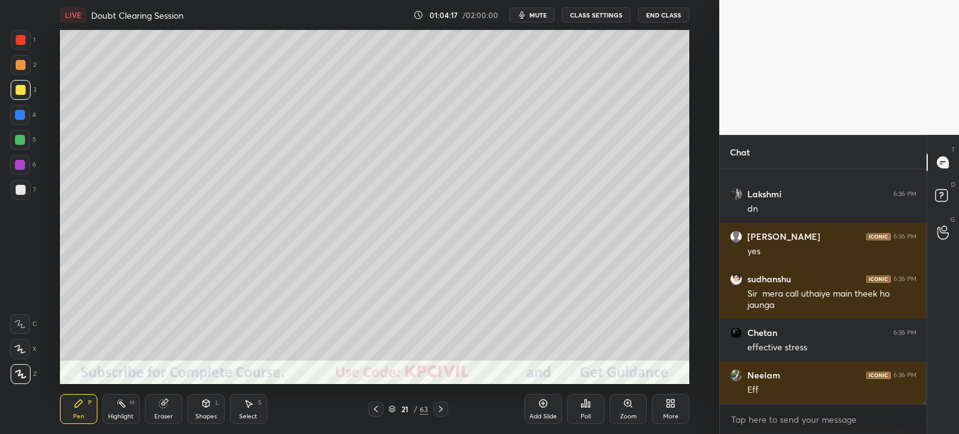
click at [18, 193] on div at bounding box center [21, 190] width 10 height 10
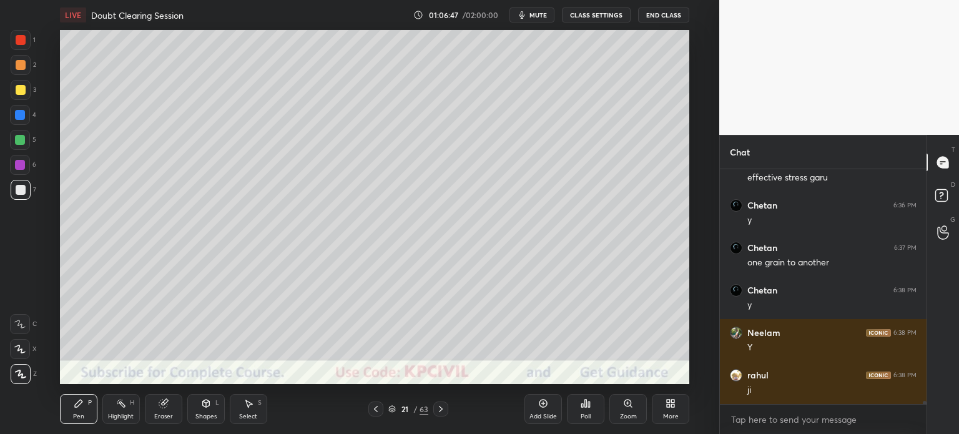
scroll to position [18215, 0]
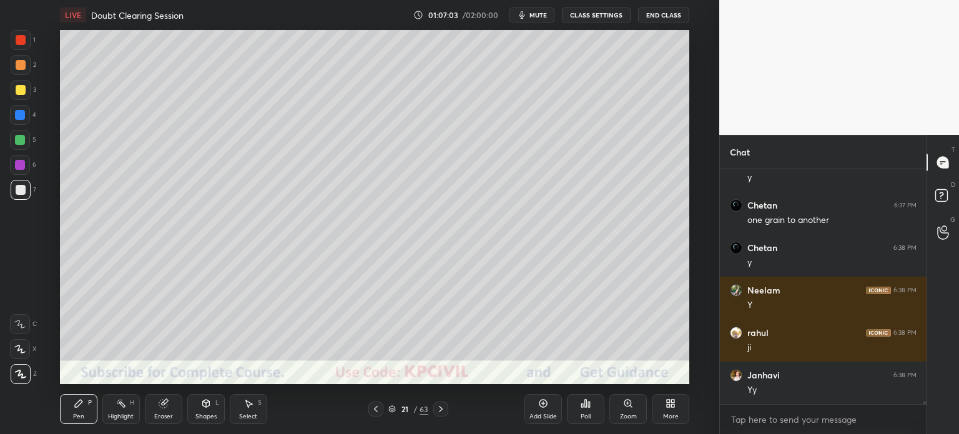
click at [16, 86] on div at bounding box center [21, 90] width 10 height 10
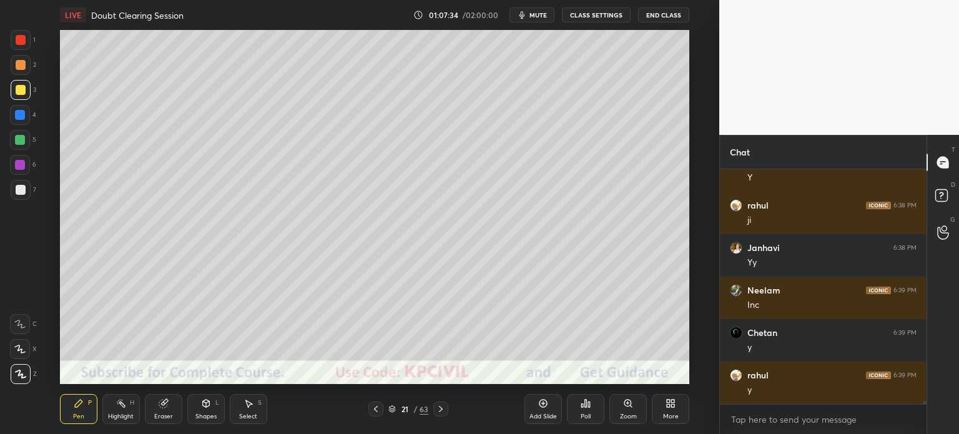
scroll to position [18385, 0]
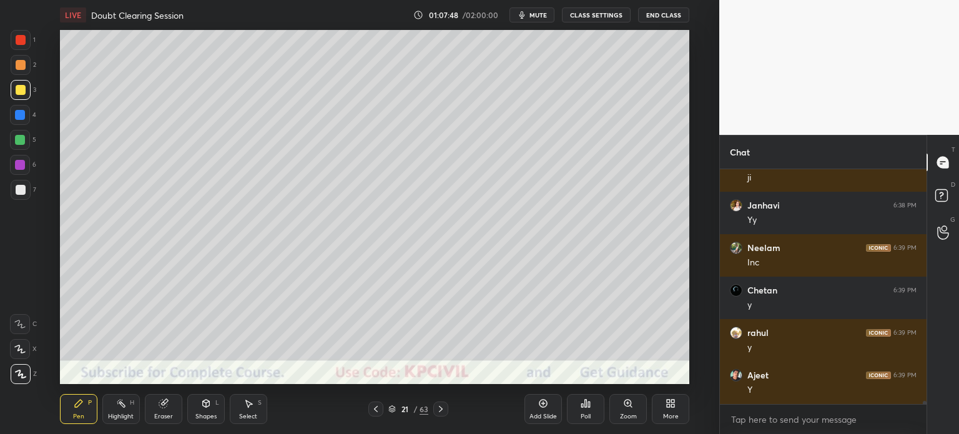
click at [251, 414] on div "Select" at bounding box center [248, 416] width 18 height 6
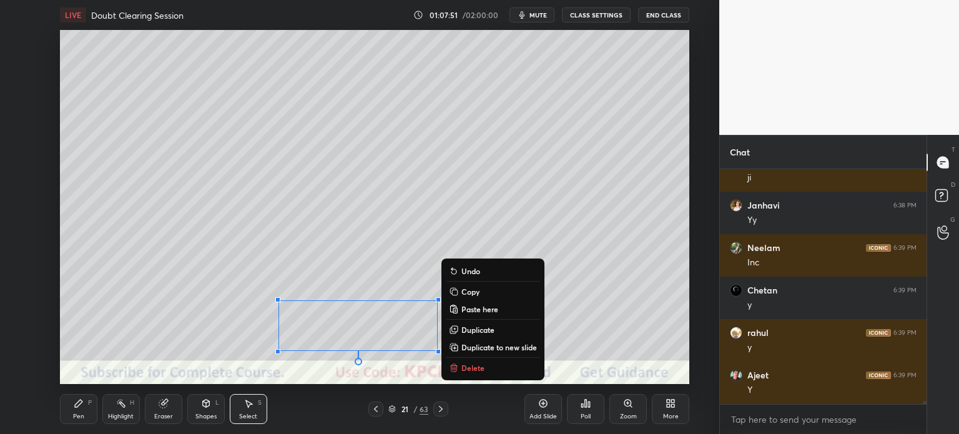
click at [70, 415] on div "Pen P" at bounding box center [78, 409] width 37 height 30
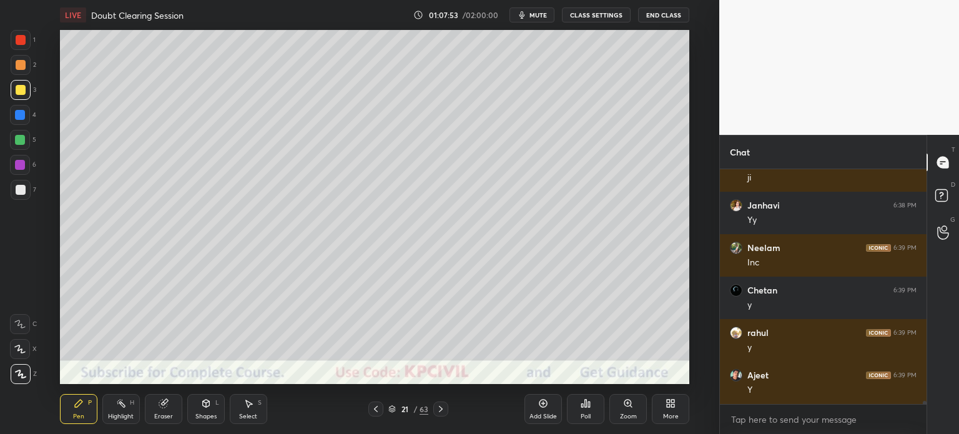
click at [16, 194] on div at bounding box center [21, 190] width 10 height 10
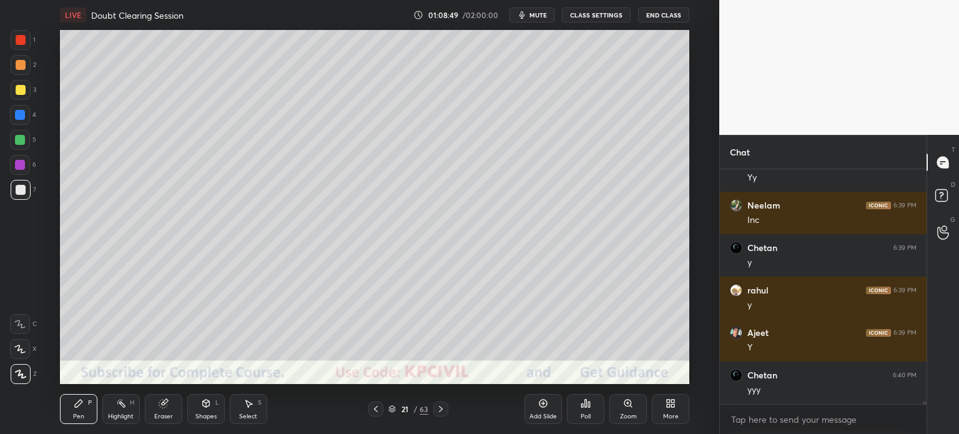
click at [16, 70] on div at bounding box center [21, 65] width 20 height 20
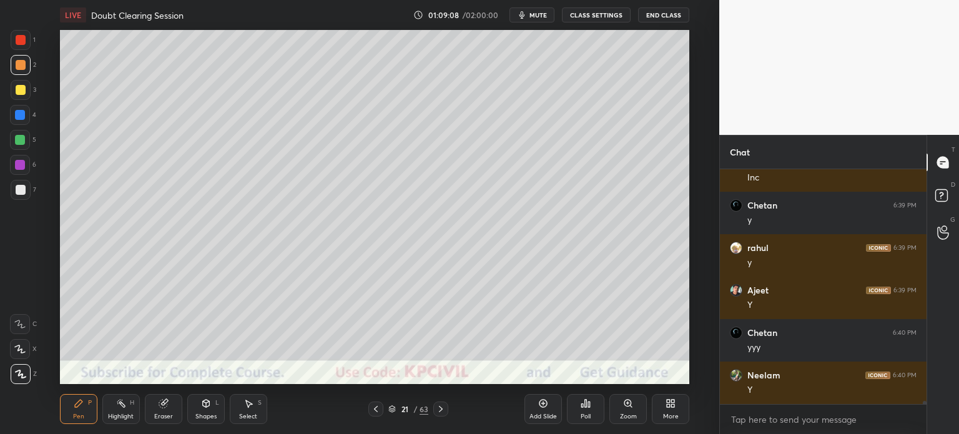
click at [157, 412] on div "Eraser" at bounding box center [163, 409] width 37 height 30
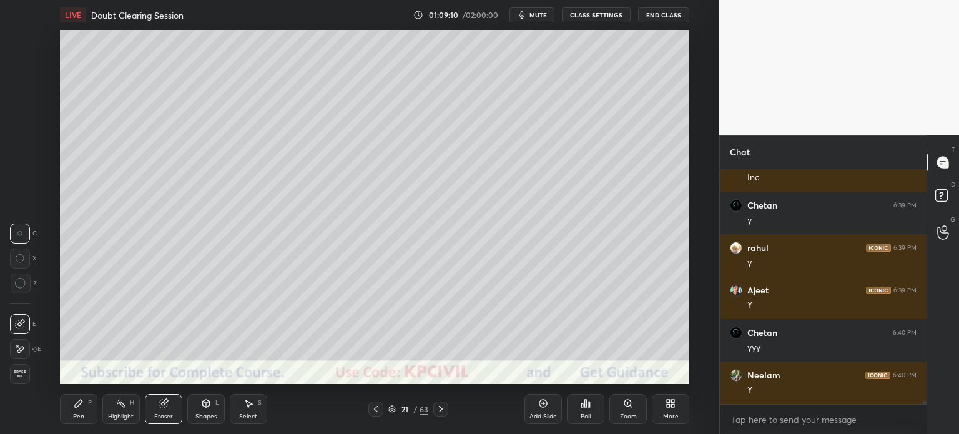
click at [74, 418] on div "Pen" at bounding box center [78, 416] width 11 height 6
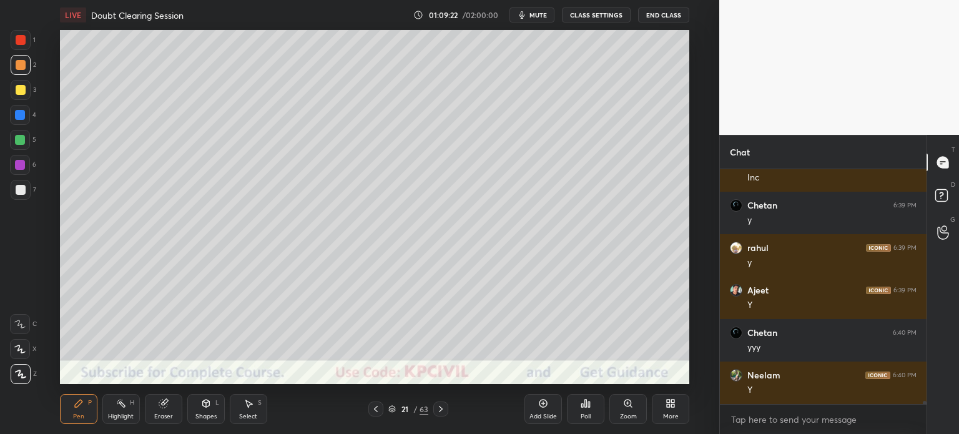
click at [373, 405] on icon at bounding box center [376, 409] width 10 height 10
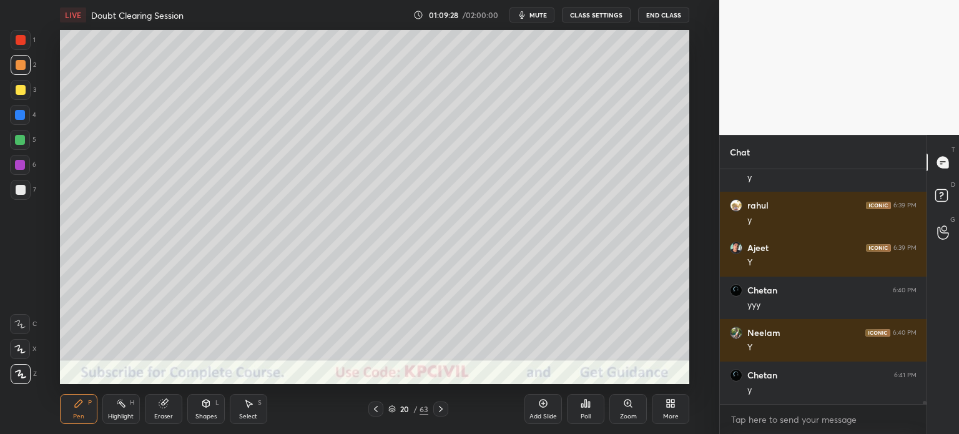
click at [373, 405] on icon at bounding box center [376, 409] width 10 height 10
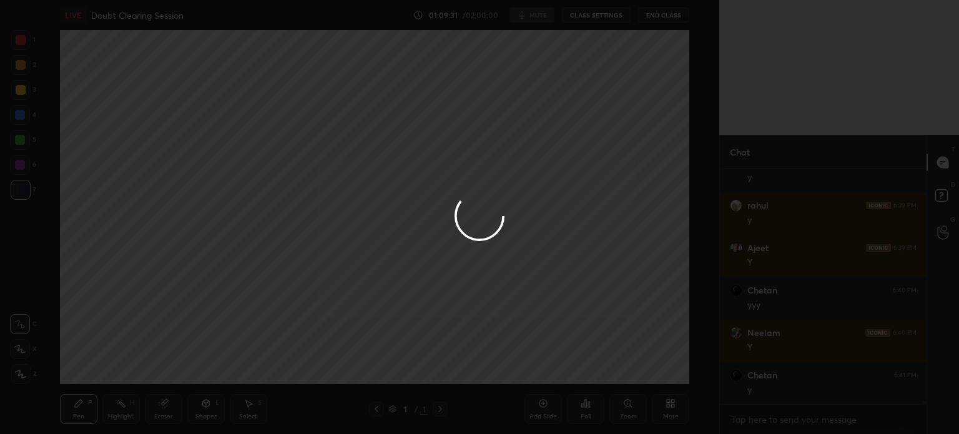
click at [438, 408] on div at bounding box center [479, 217] width 959 height 434
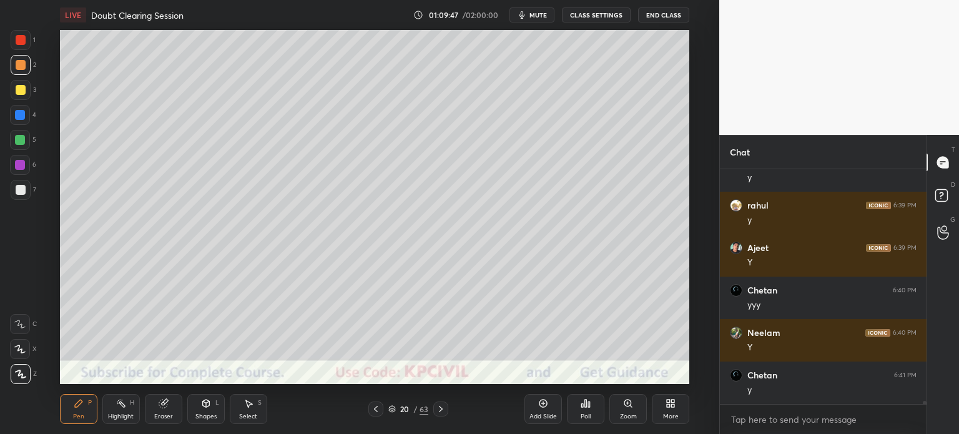
scroll to position [18555, 0]
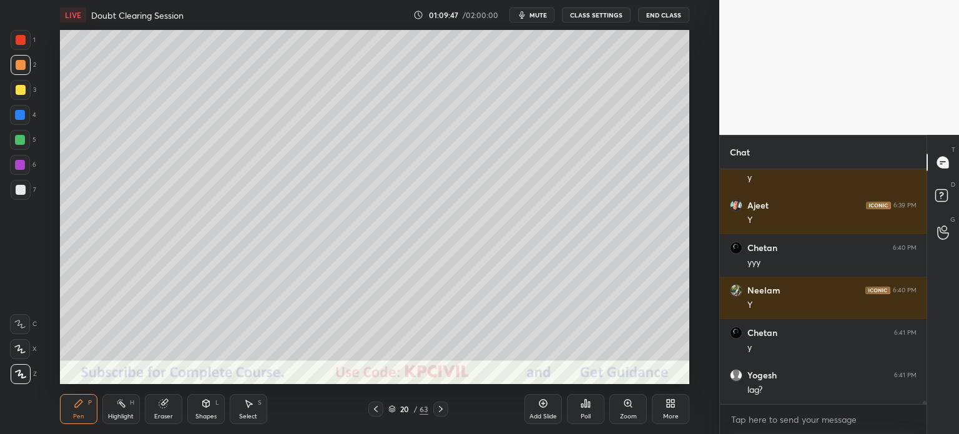
click at [440, 404] on icon at bounding box center [441, 409] width 10 height 10
click at [373, 409] on icon at bounding box center [376, 409] width 10 height 10
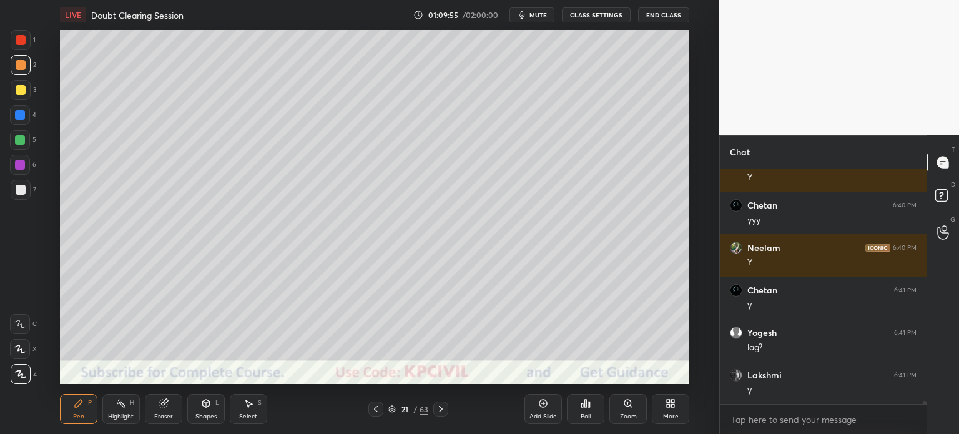
scroll to position [18640, 0]
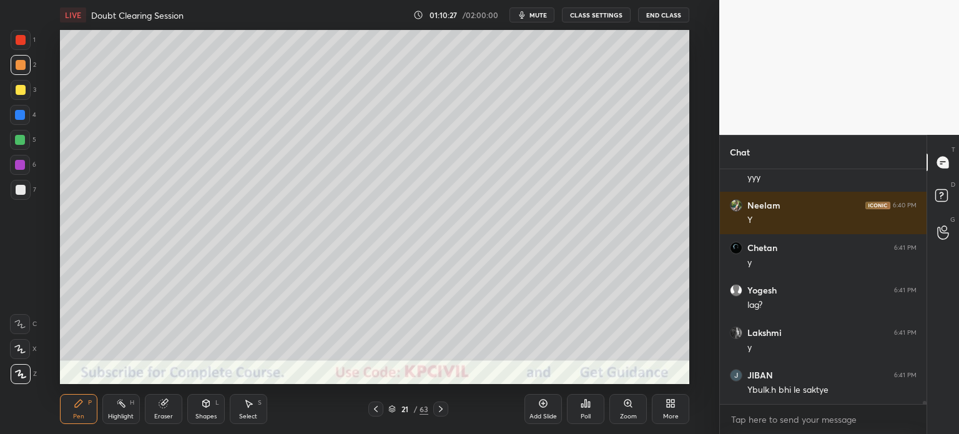
click at [66, 417] on div "Pen P" at bounding box center [78, 409] width 37 height 30
click at [17, 190] on div at bounding box center [21, 190] width 10 height 10
click at [442, 410] on icon at bounding box center [441, 409] width 4 height 6
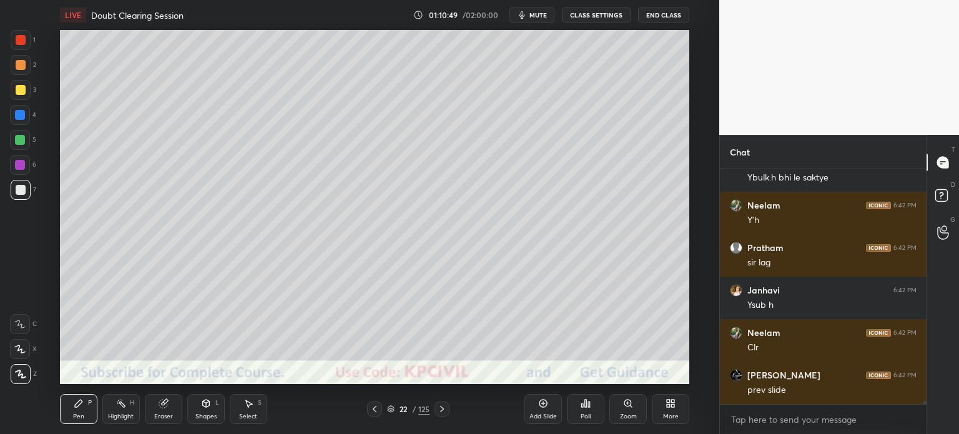
scroll to position [18937, 0]
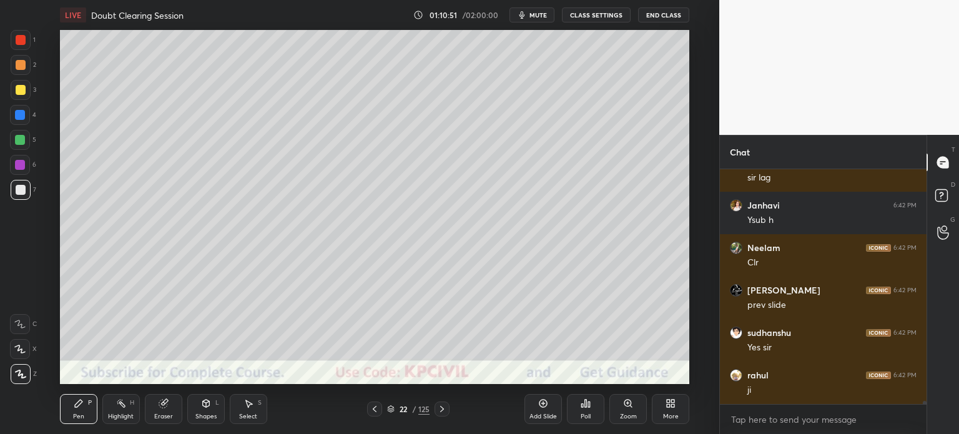
click at [157, 416] on div "Eraser" at bounding box center [163, 416] width 19 height 6
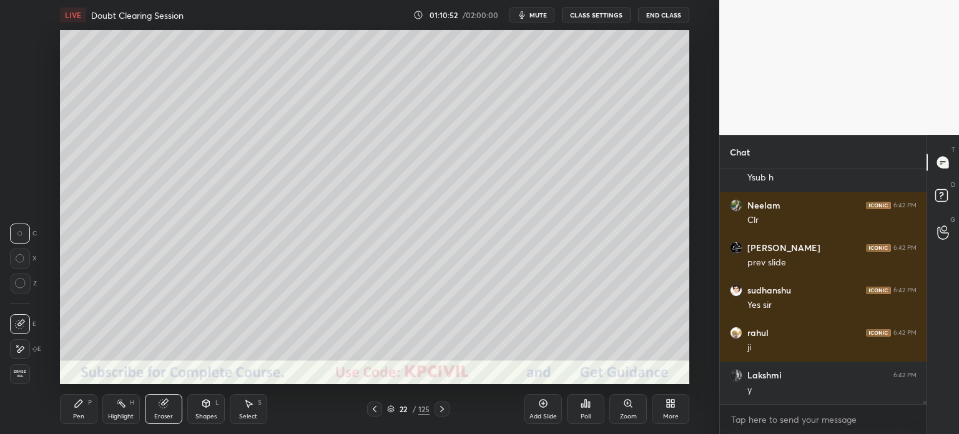
click at [15, 380] on div "Erase all" at bounding box center [20, 374] width 20 height 20
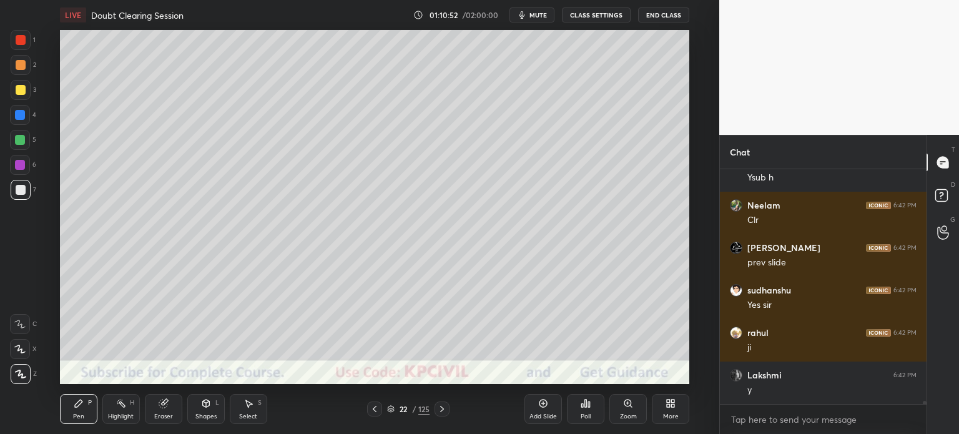
scroll to position [19022, 0]
click at [372, 413] on icon at bounding box center [375, 409] width 10 height 10
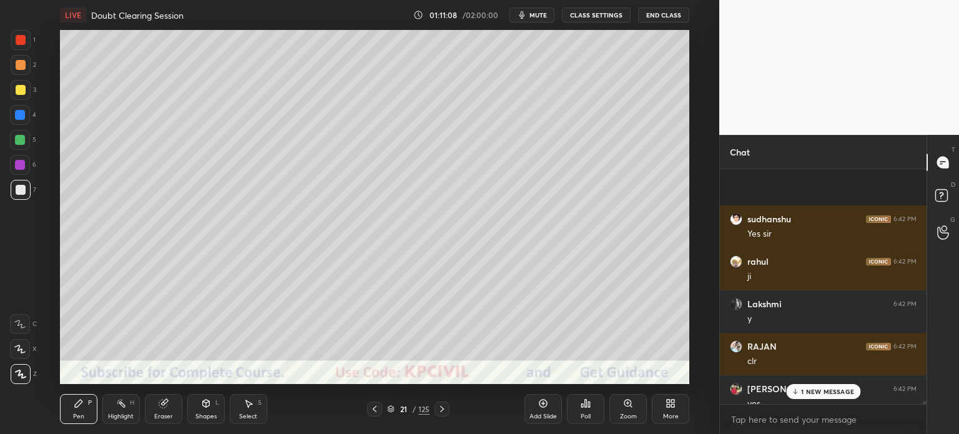
scroll to position [19152, 0]
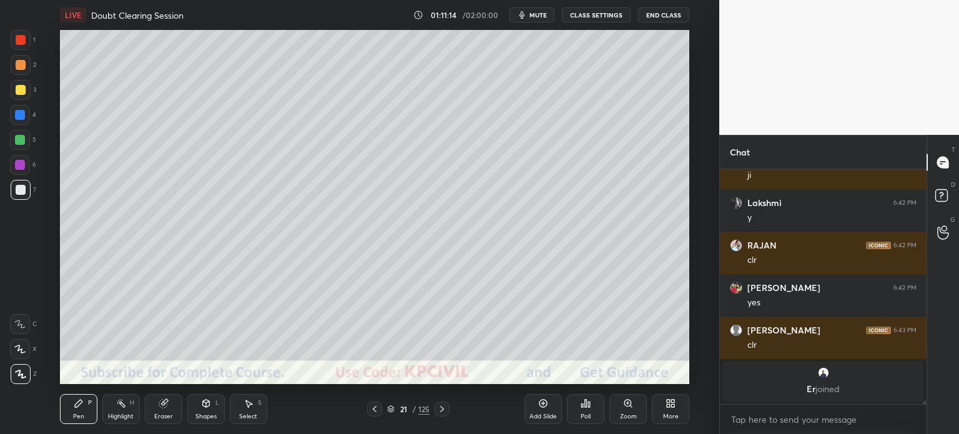
click at [239, 409] on div "Select S" at bounding box center [248, 409] width 37 height 30
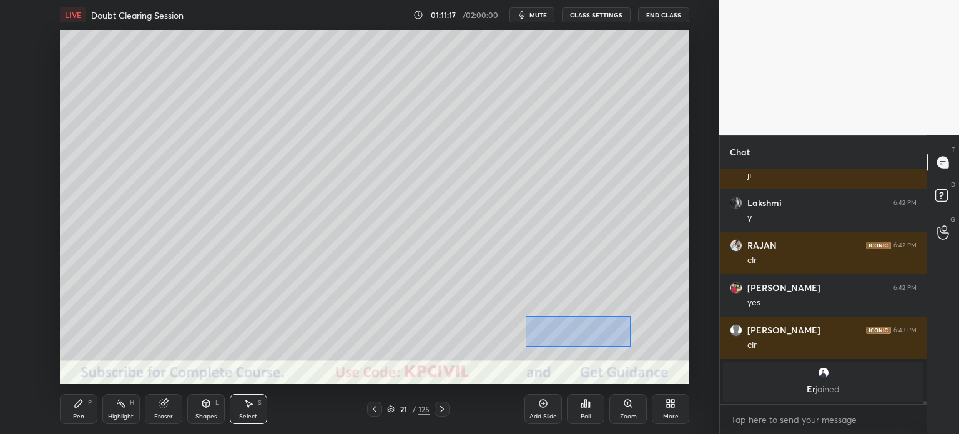
drag, startPoint x: 631, startPoint y: 347, endPoint x: 525, endPoint y: 316, distance: 109.9
click at [525, 316] on div "0 ° Undo Copy Paste here Duplicate Duplicate to new slide Delete" at bounding box center [375, 207] width 630 height 354
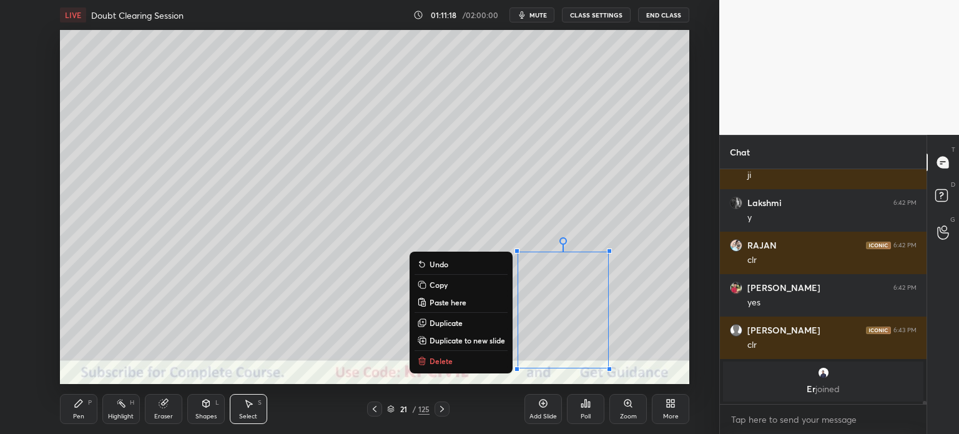
click at [648, 330] on div "0 ° Undo Copy Paste here Duplicate Duplicate to new slide Delete" at bounding box center [375, 207] width 630 height 354
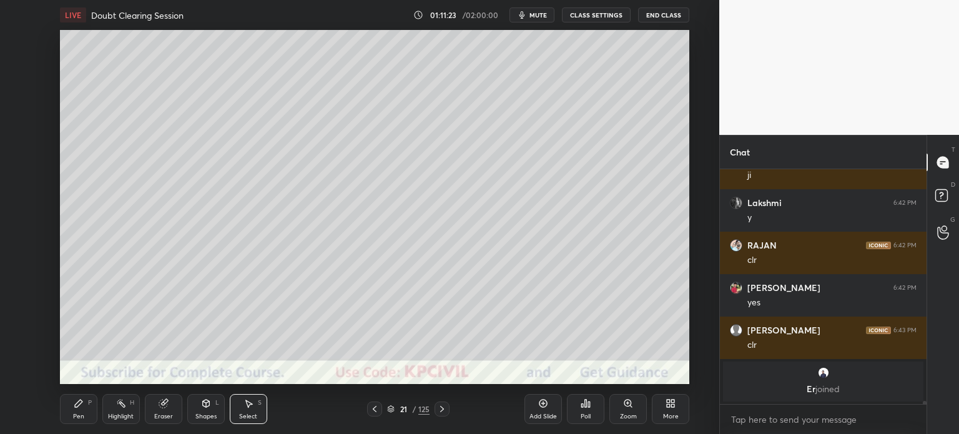
scroll to position [19194, 0]
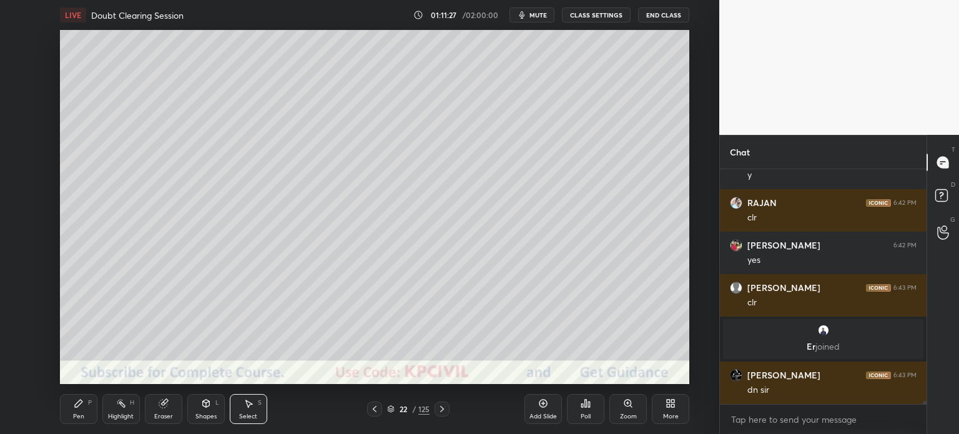
click at [80, 419] on div "Pen" at bounding box center [78, 416] width 11 height 6
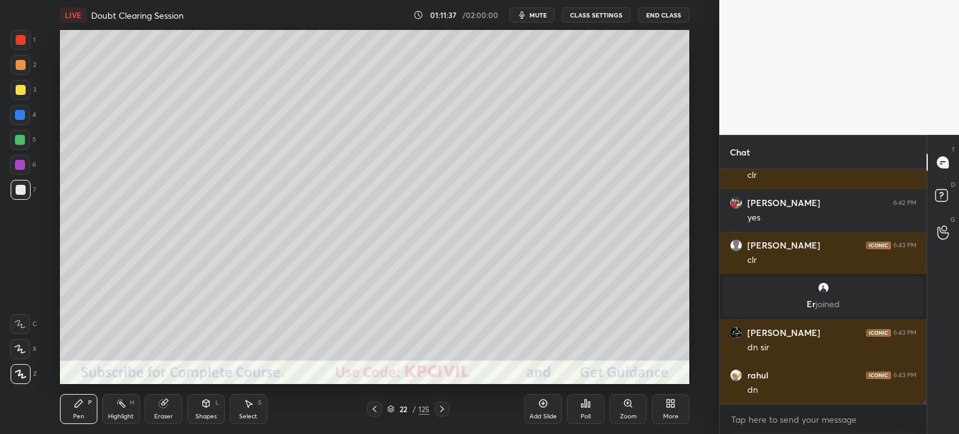
scroll to position [19279, 0]
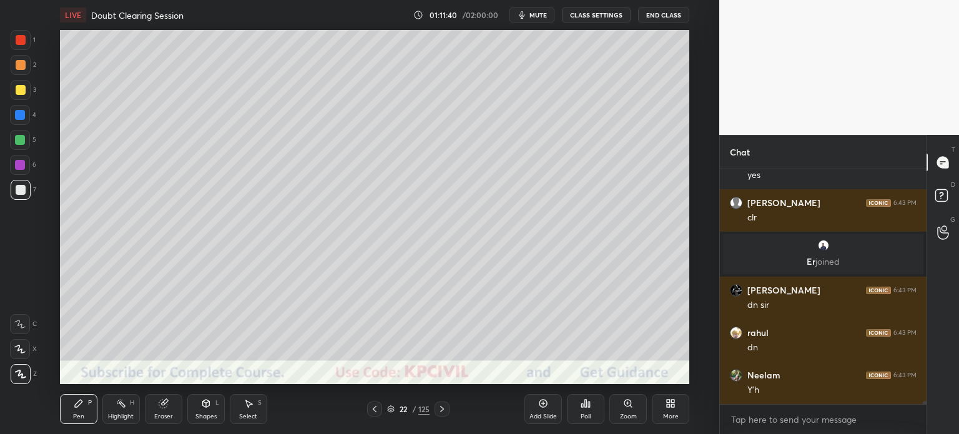
click at [162, 412] on div "Eraser" at bounding box center [163, 409] width 37 height 30
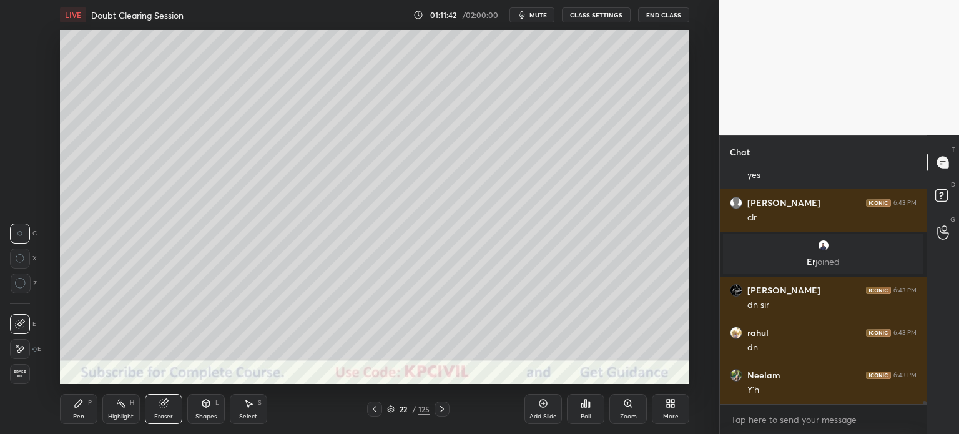
click at [72, 412] on div "Pen P" at bounding box center [78, 409] width 37 height 30
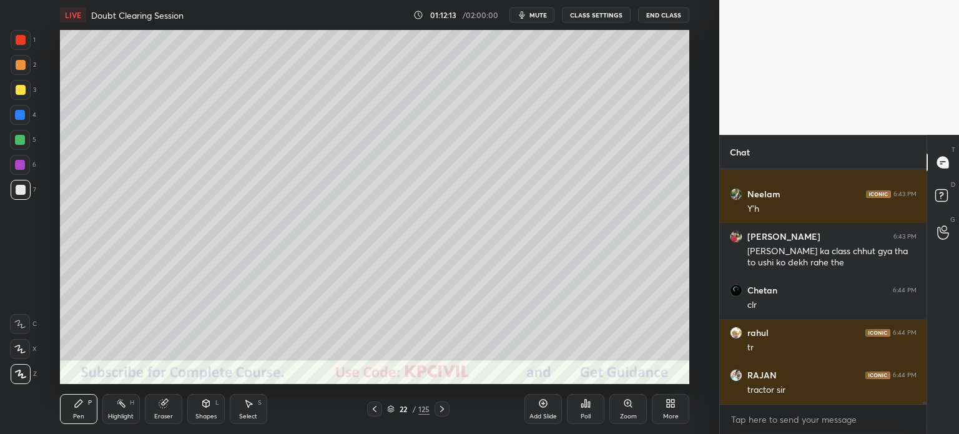
scroll to position [19503, 0]
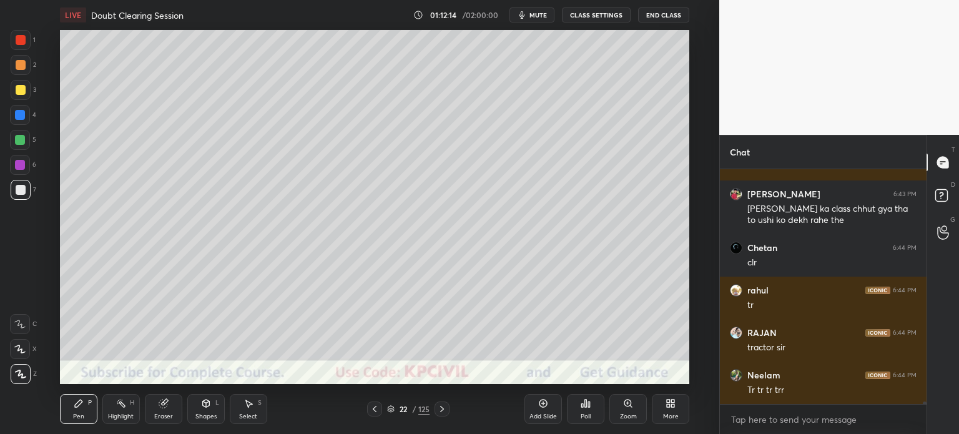
click at [607, 17] on button "CLASS SETTINGS" at bounding box center [596, 14] width 69 height 15
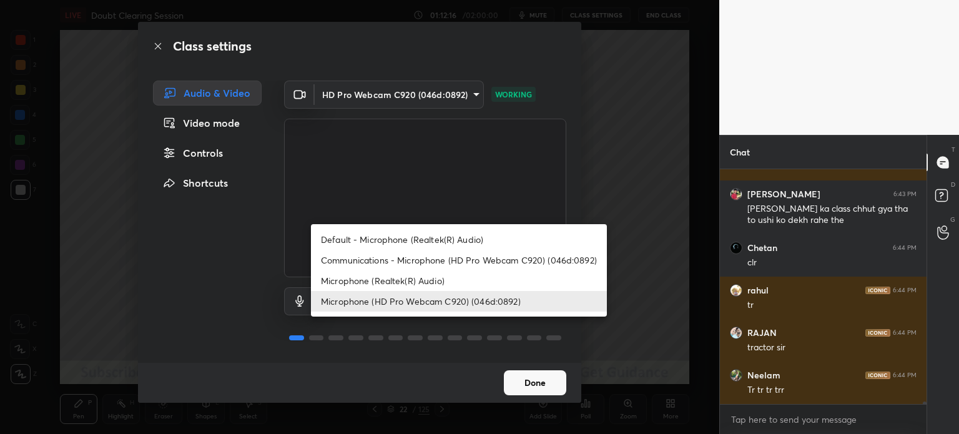
click at [414, 301] on body "1 2 3 4 5 6 7 C X Z C X Z E E Erase all H H LIVE Doubt Clearing Session 01:12:1…" at bounding box center [479, 217] width 959 height 434
click at [430, 238] on li "Default - Microphone (Realtek(R) Audio)" at bounding box center [459, 239] width 296 height 21
type input "default"
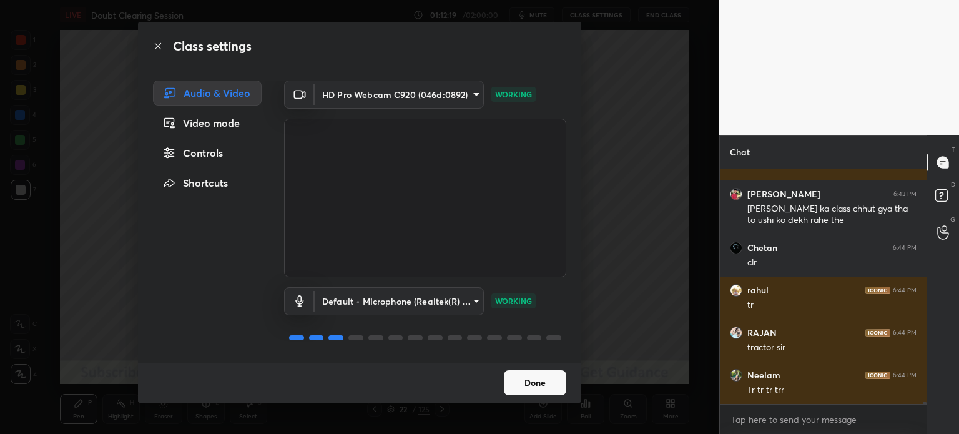
click at [531, 383] on button "Done" at bounding box center [535, 382] width 62 height 25
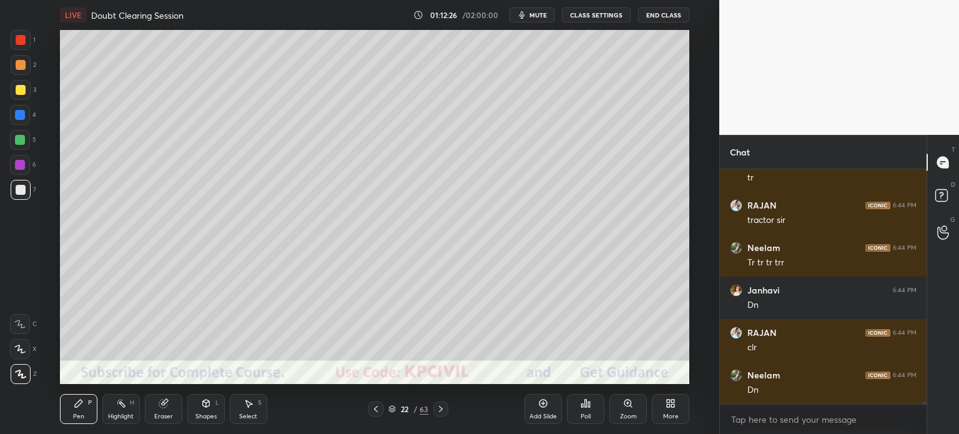
scroll to position [19673, 0]
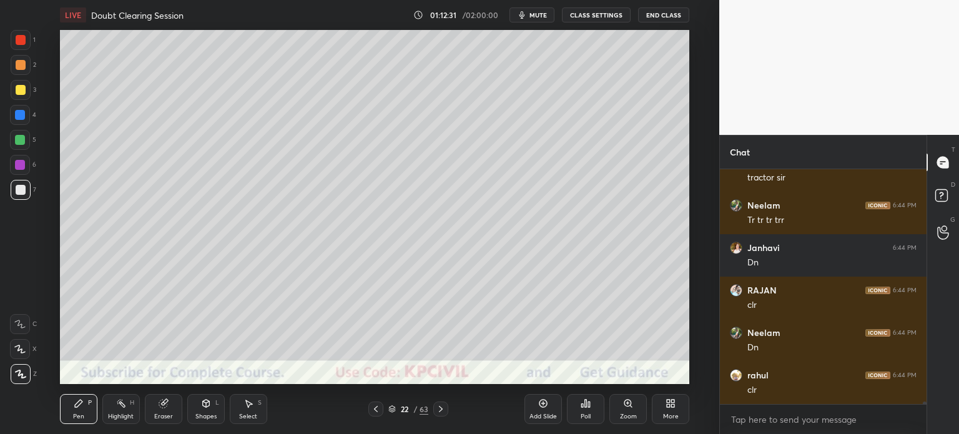
click at [445, 407] on icon at bounding box center [441, 409] width 10 height 10
click at [18, 66] on div at bounding box center [21, 65] width 10 height 10
click at [207, 415] on div "Shapes" at bounding box center [205, 416] width 21 height 6
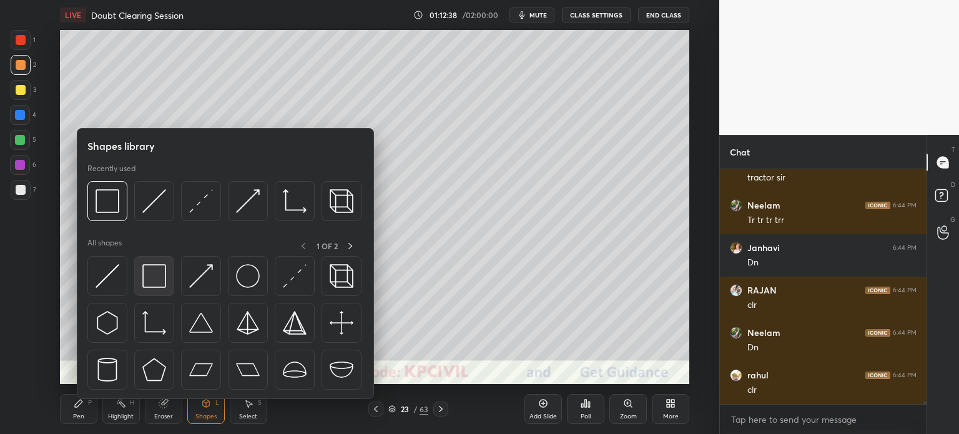
click at [150, 284] on img at bounding box center [154, 276] width 24 height 24
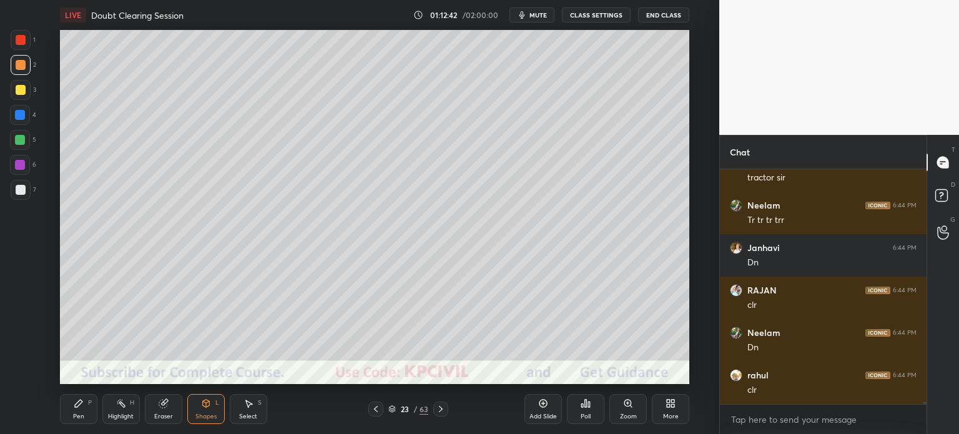
scroll to position [19715, 0]
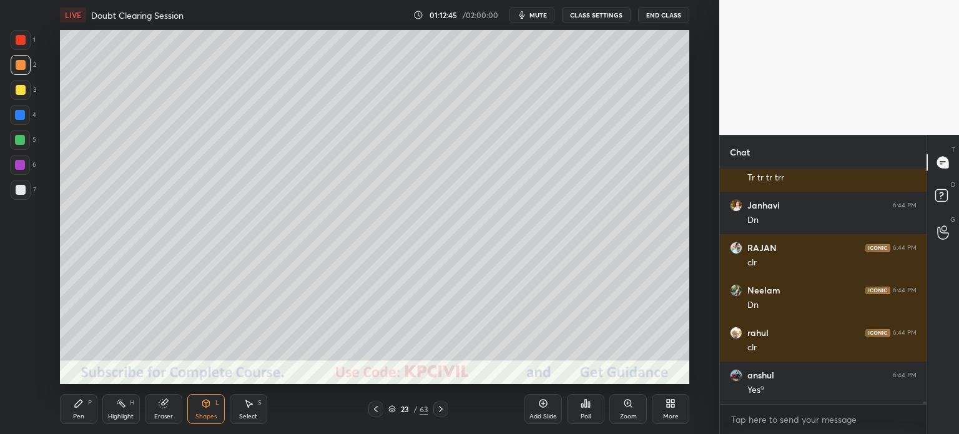
click at [71, 414] on div "Pen P" at bounding box center [78, 409] width 37 height 30
click at [19, 192] on div at bounding box center [21, 190] width 10 height 10
click at [18, 92] on div at bounding box center [21, 90] width 10 height 10
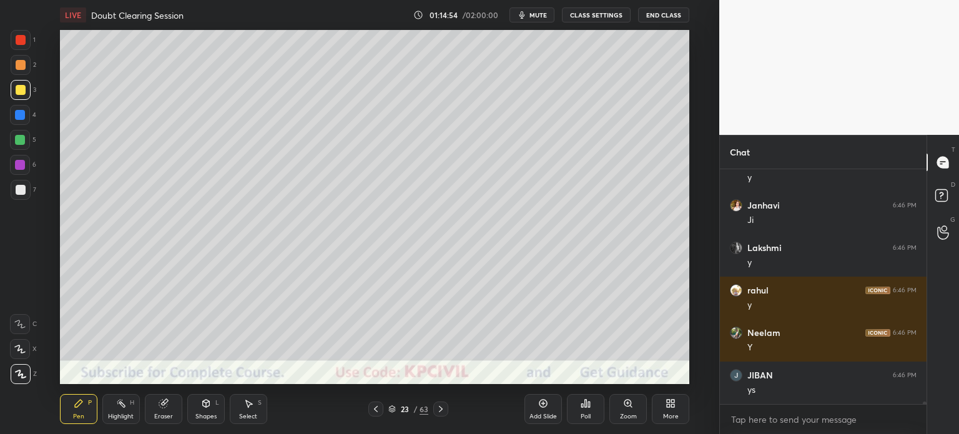
scroll to position [20310, 0]
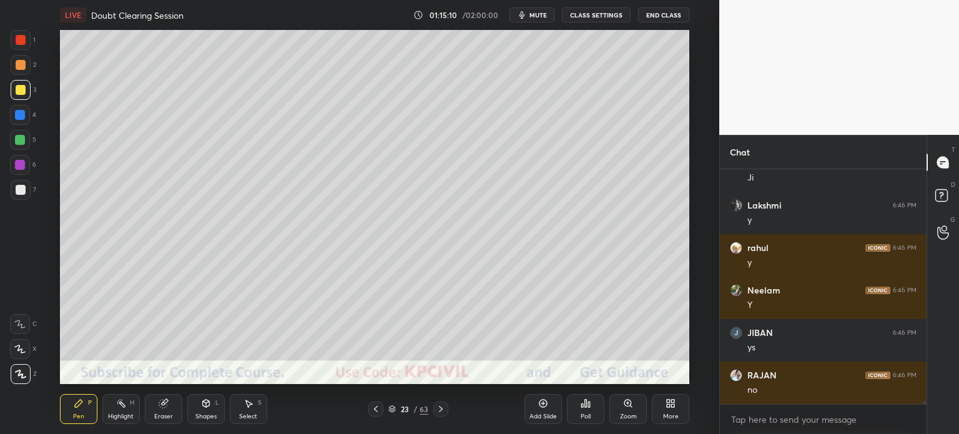
click at [442, 412] on icon at bounding box center [441, 409] width 10 height 10
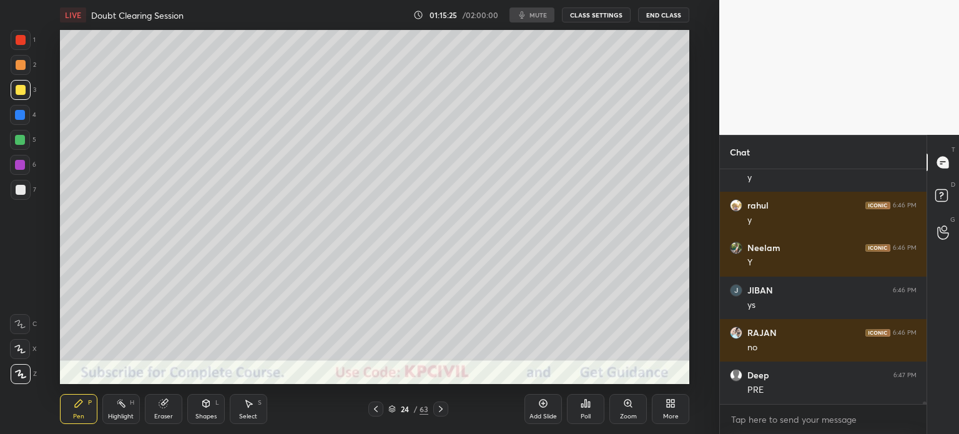
click at [375, 409] on icon at bounding box center [376, 409] width 4 height 6
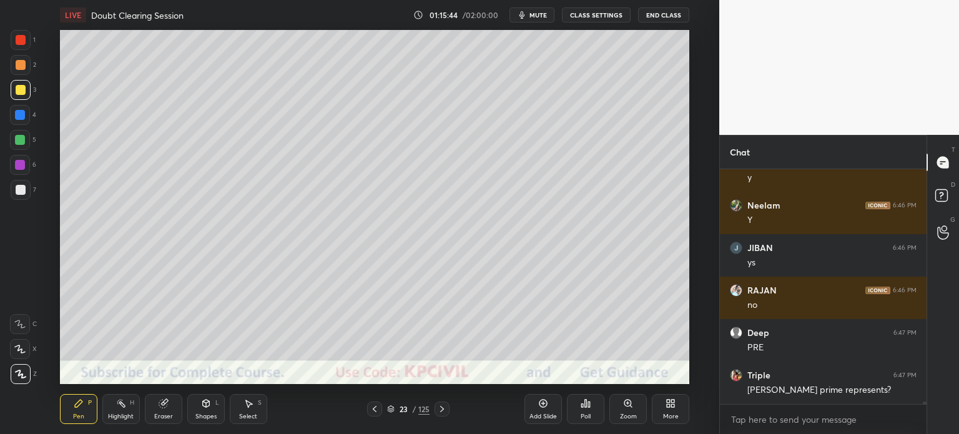
scroll to position [20437, 0]
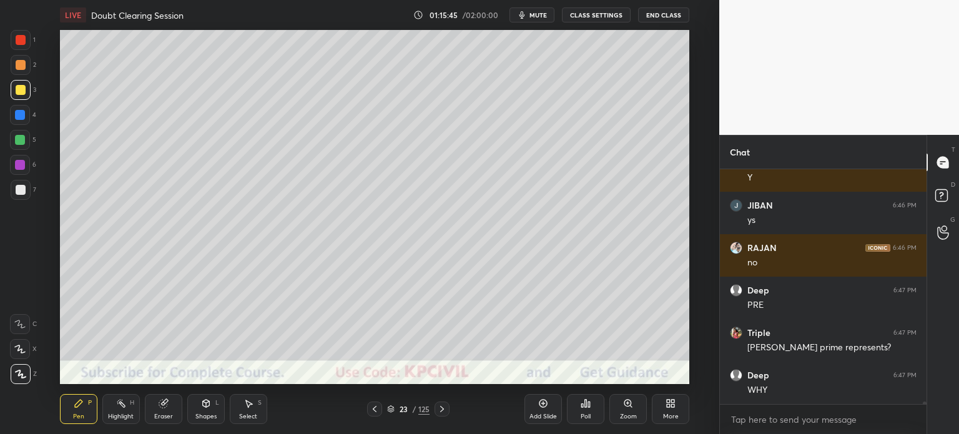
click at [157, 413] on div "Eraser" at bounding box center [163, 416] width 19 height 6
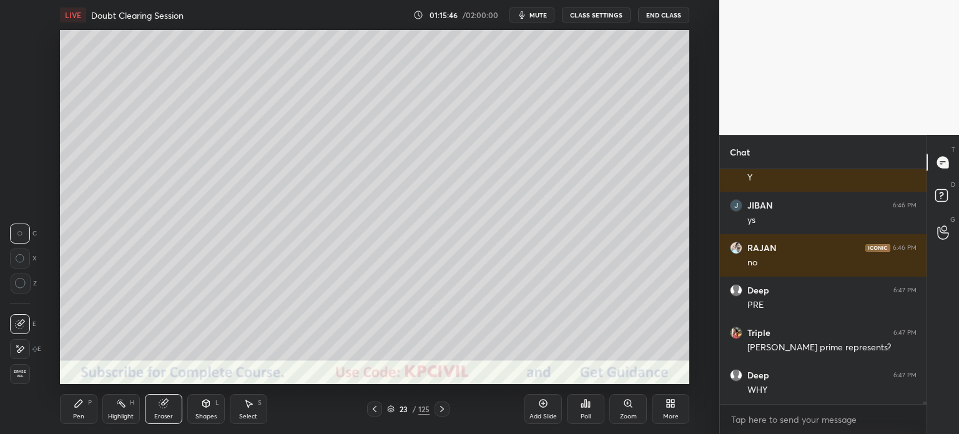
scroll to position [20480, 0]
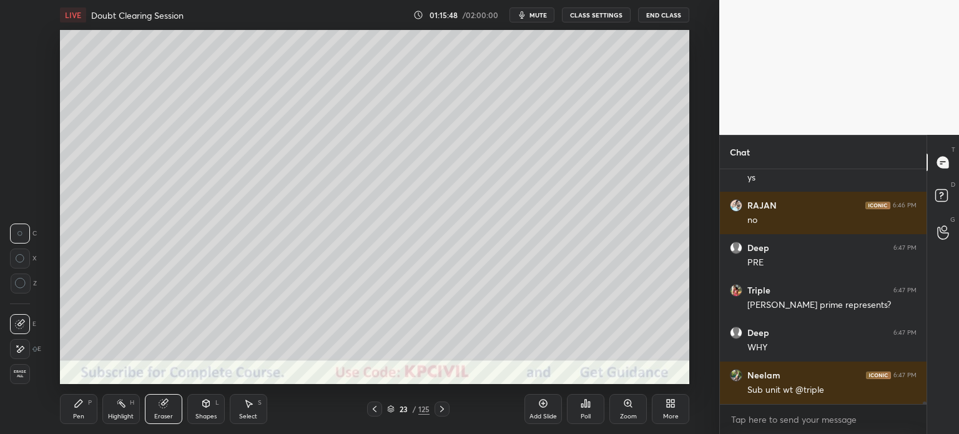
click at [75, 417] on div "Pen" at bounding box center [78, 416] width 11 height 6
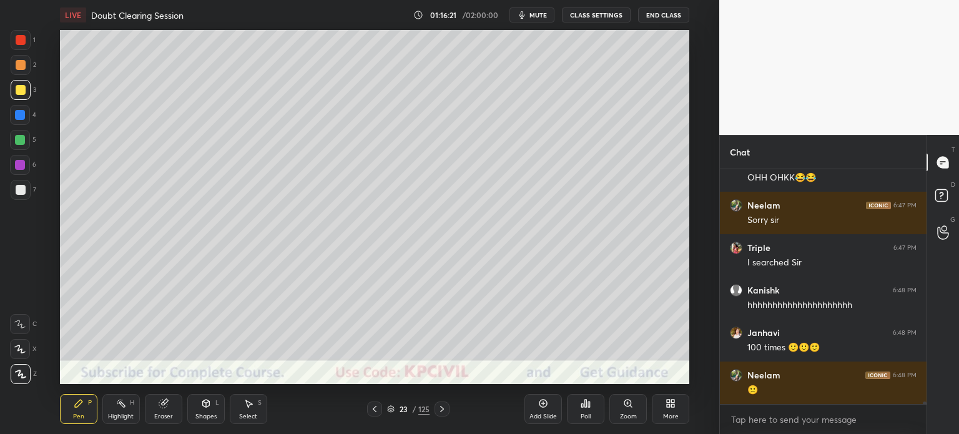
scroll to position [20777, 0]
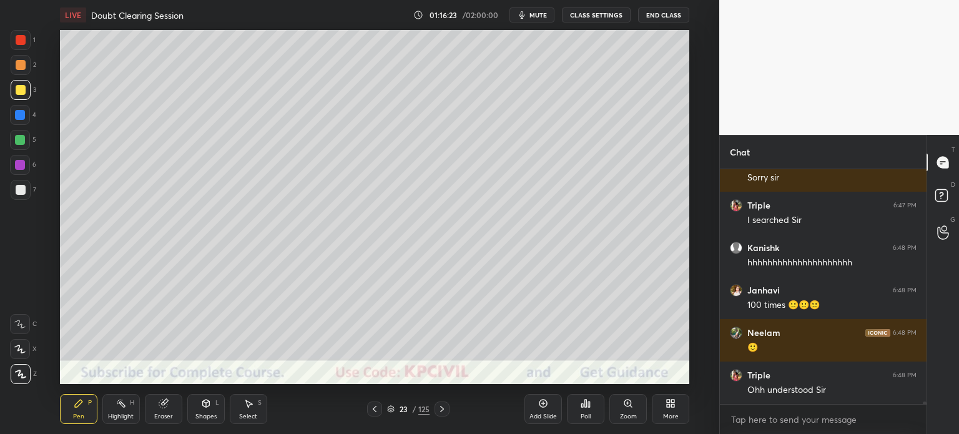
click at [19, 197] on div at bounding box center [21, 190] width 20 height 20
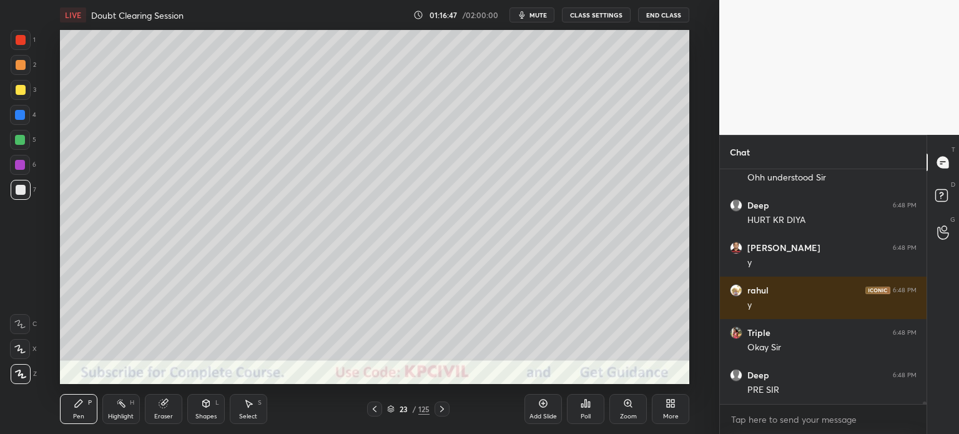
scroll to position [21032, 0]
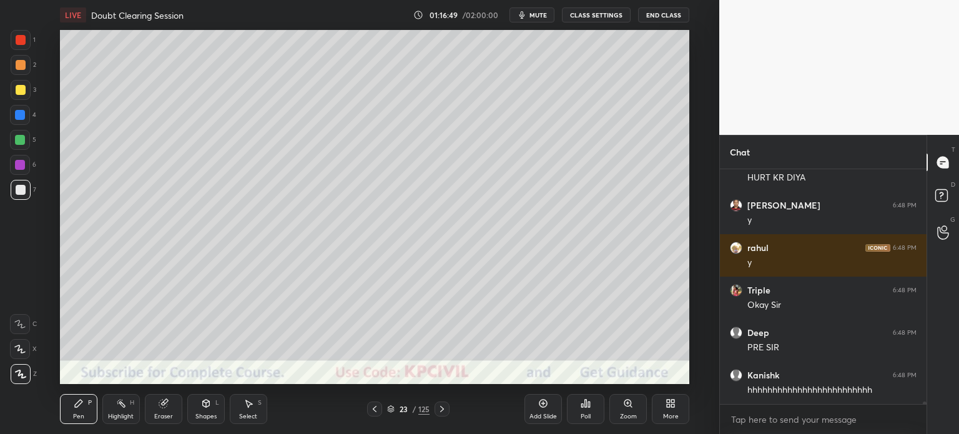
click at [370, 410] on icon at bounding box center [375, 409] width 10 height 10
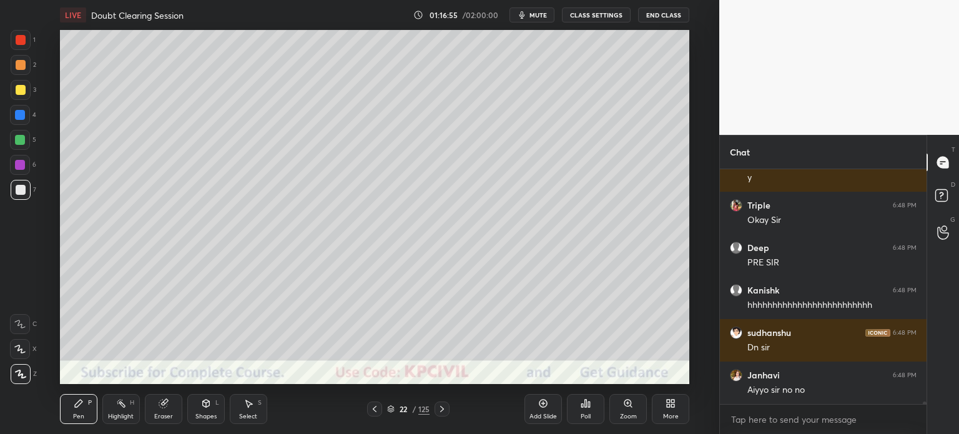
scroll to position [21159, 0]
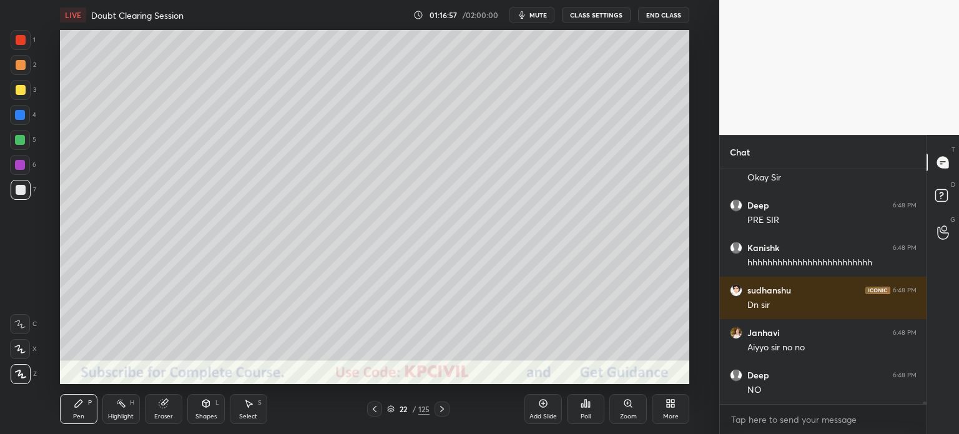
click at [374, 403] on div at bounding box center [374, 409] width 15 height 15
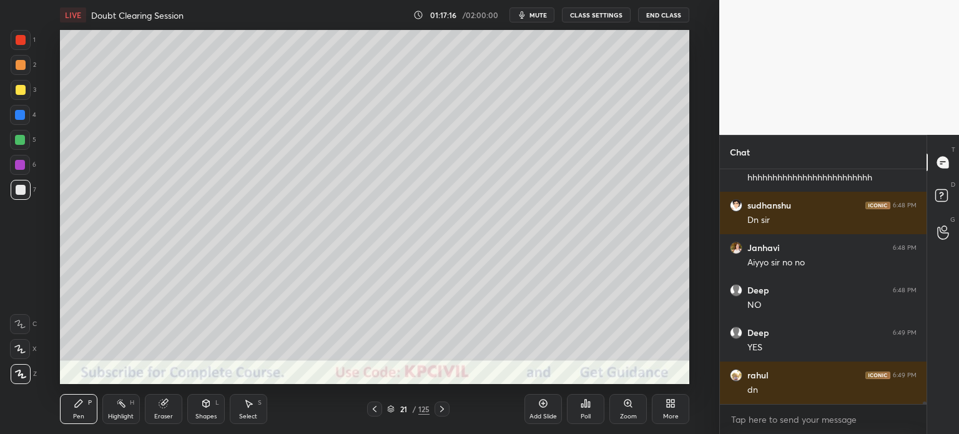
scroll to position [21287, 0]
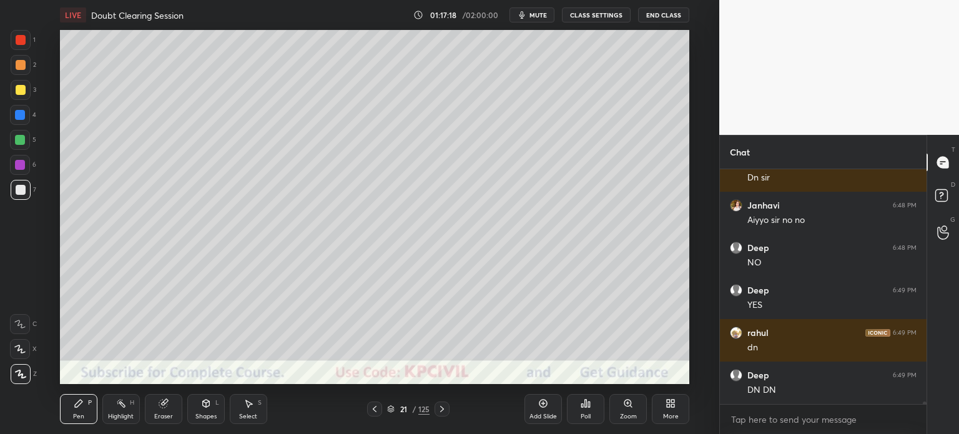
click at [437, 412] on div at bounding box center [442, 409] width 15 height 15
click at [368, 410] on div at bounding box center [374, 409] width 15 height 15
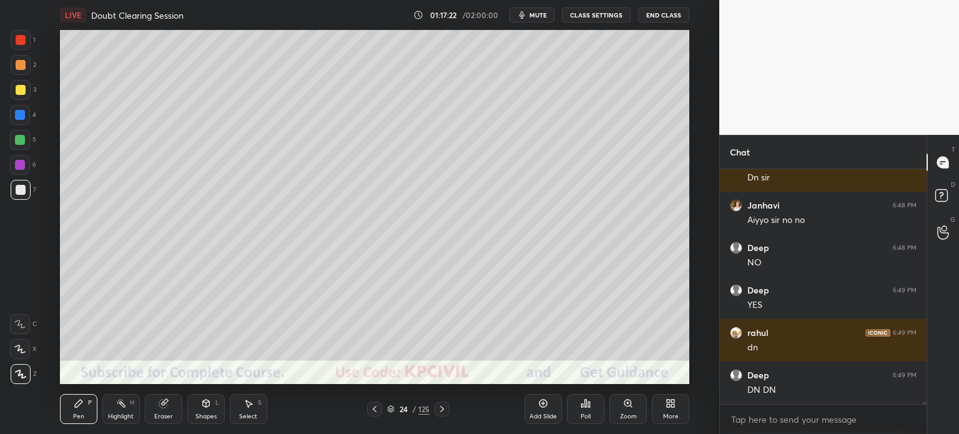
click at [368, 410] on div at bounding box center [374, 409] width 15 height 15
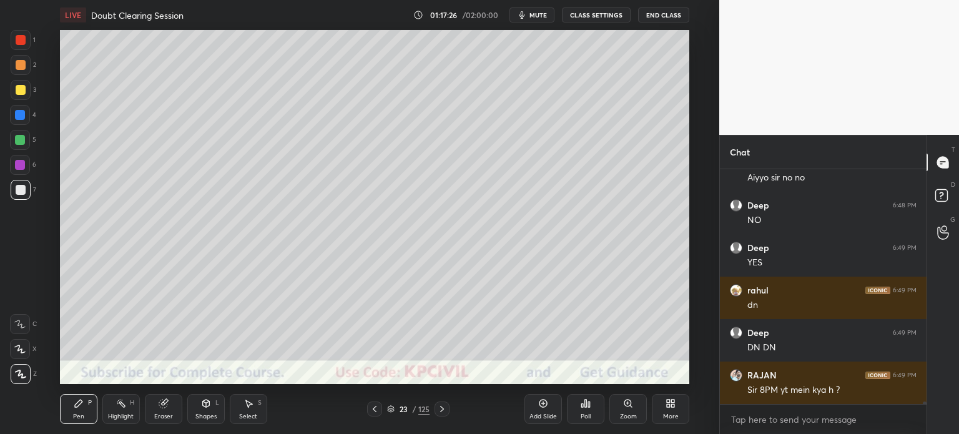
click at [442, 412] on icon at bounding box center [442, 409] width 10 height 10
click at [440, 409] on icon at bounding box center [442, 409] width 10 height 10
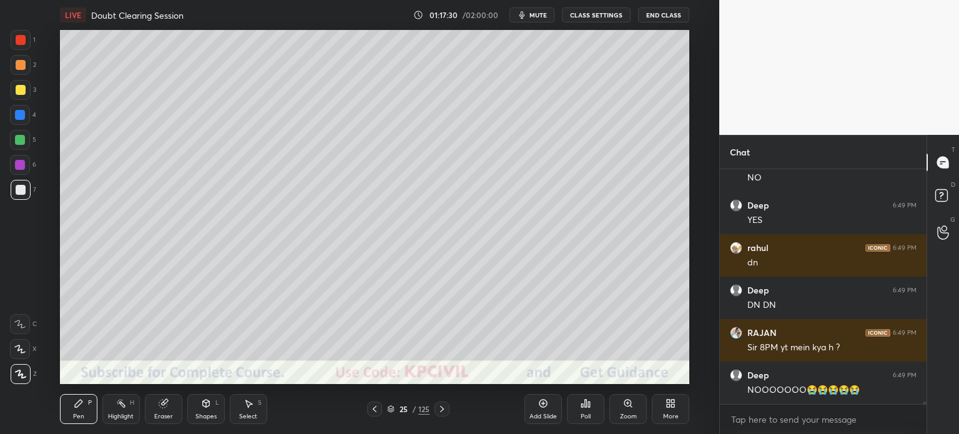
click at [374, 411] on icon at bounding box center [375, 409] width 10 height 10
click at [439, 406] on icon at bounding box center [442, 409] width 10 height 10
click at [17, 91] on div at bounding box center [21, 90] width 10 height 10
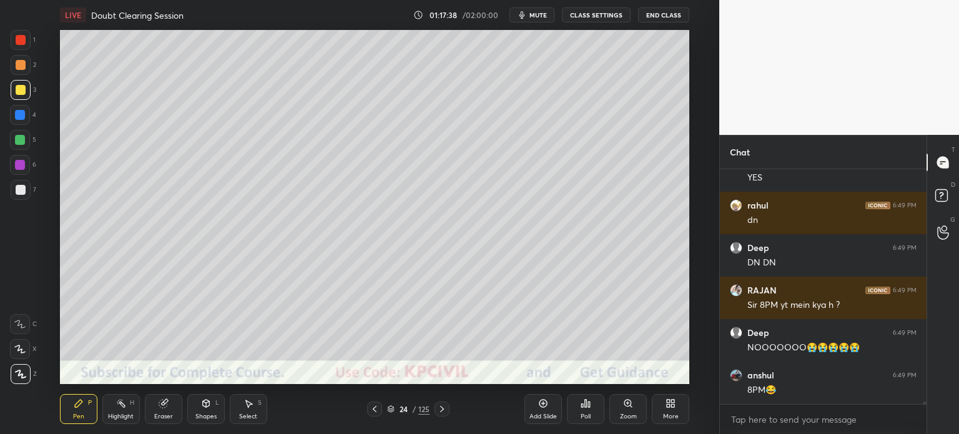
click at [155, 413] on div "Eraser" at bounding box center [163, 416] width 19 height 6
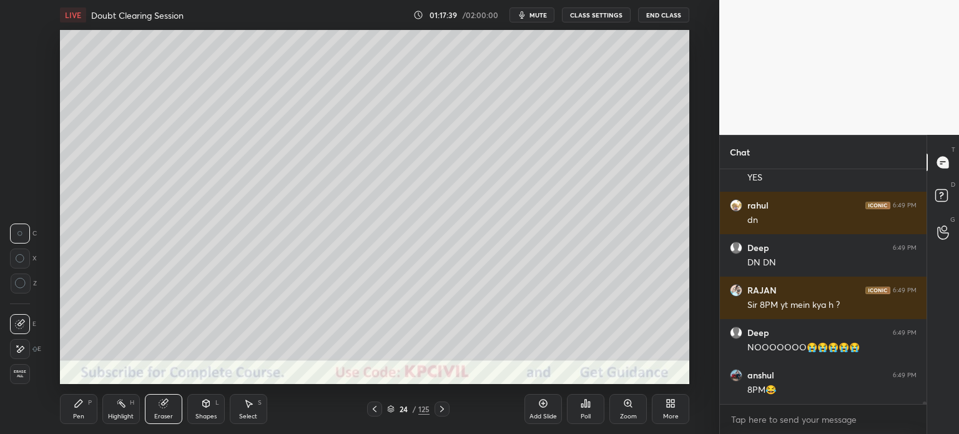
click at [15, 380] on div "Erase all" at bounding box center [20, 374] width 20 height 20
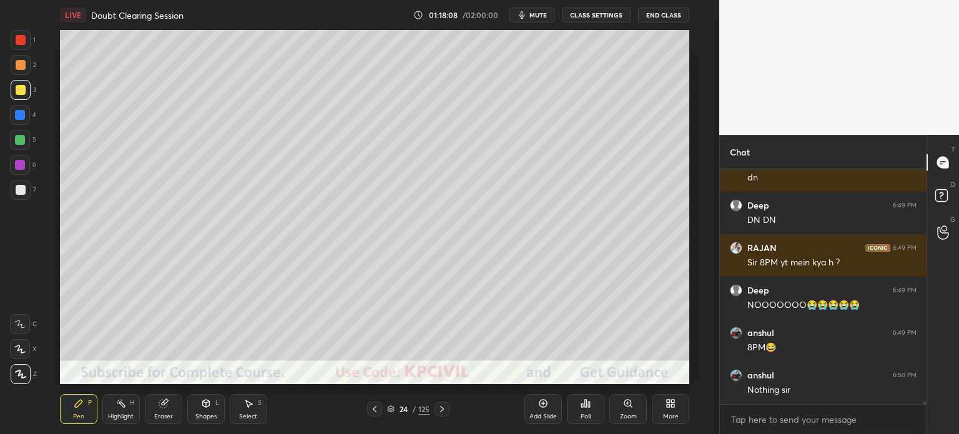
scroll to position [21499, 0]
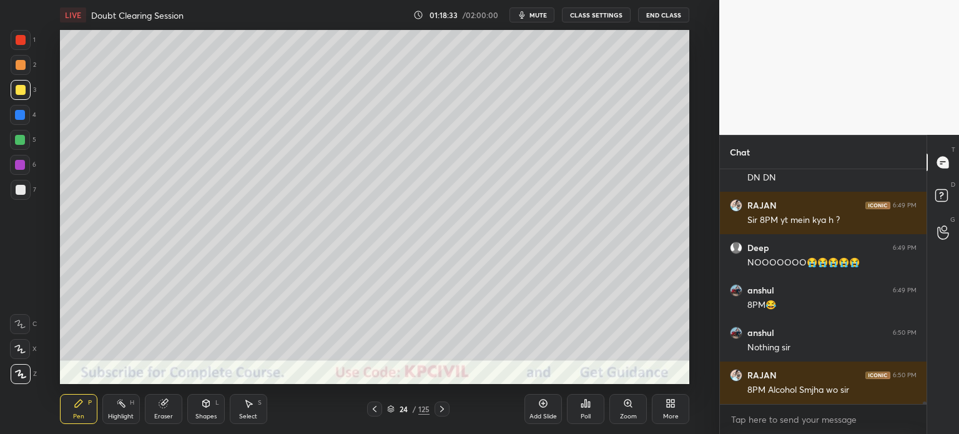
click at [19, 67] on div at bounding box center [21, 65] width 10 height 10
click at [12, 195] on div at bounding box center [21, 190] width 20 height 20
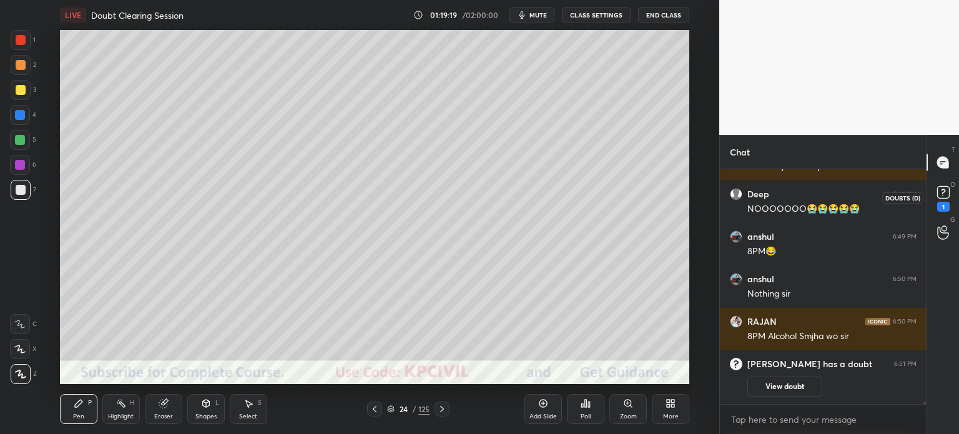
click at [947, 192] on rect at bounding box center [943, 193] width 12 height 12
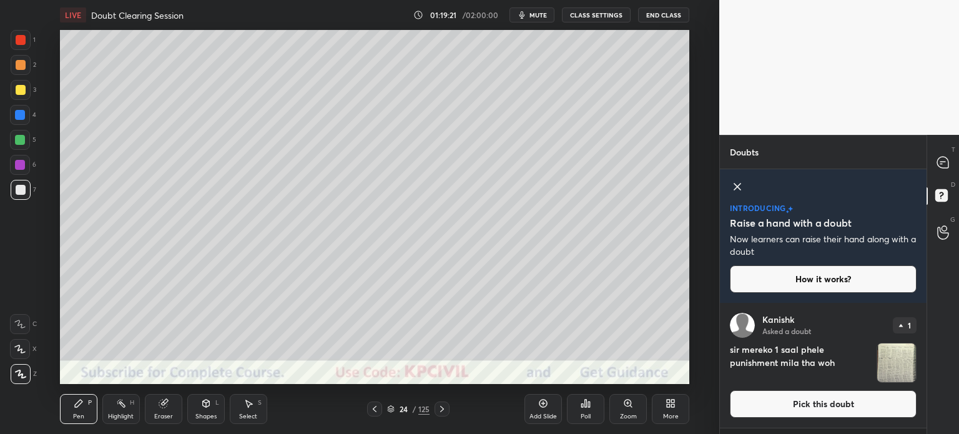
click at [837, 403] on button "Pick this doubt" at bounding box center [823, 403] width 187 height 27
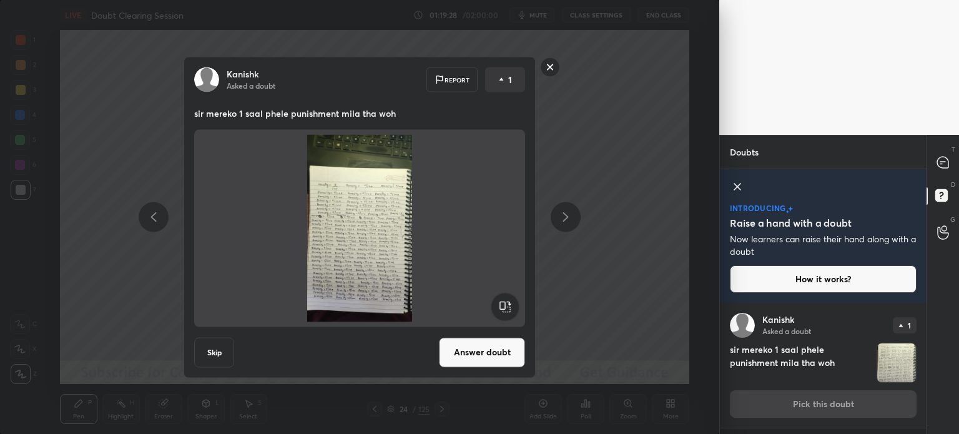
click at [551, 69] on rect at bounding box center [550, 66] width 19 height 19
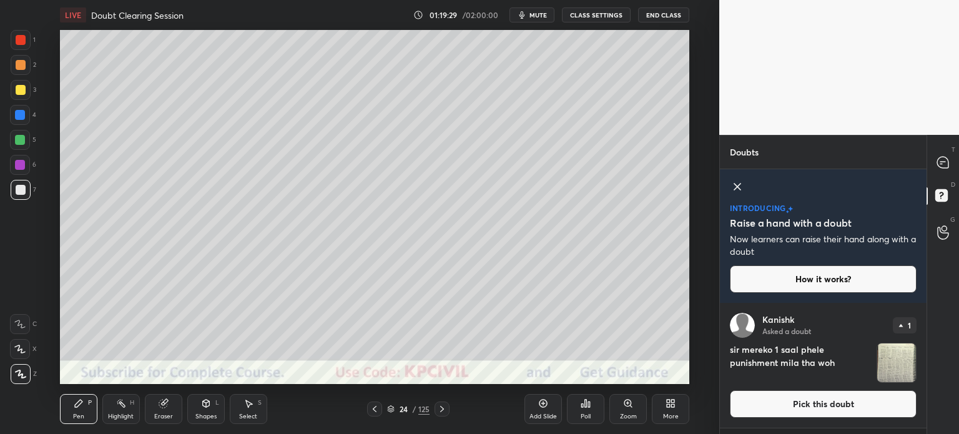
click at [938, 174] on div "T Messages (T)" at bounding box center [943, 162] width 32 height 35
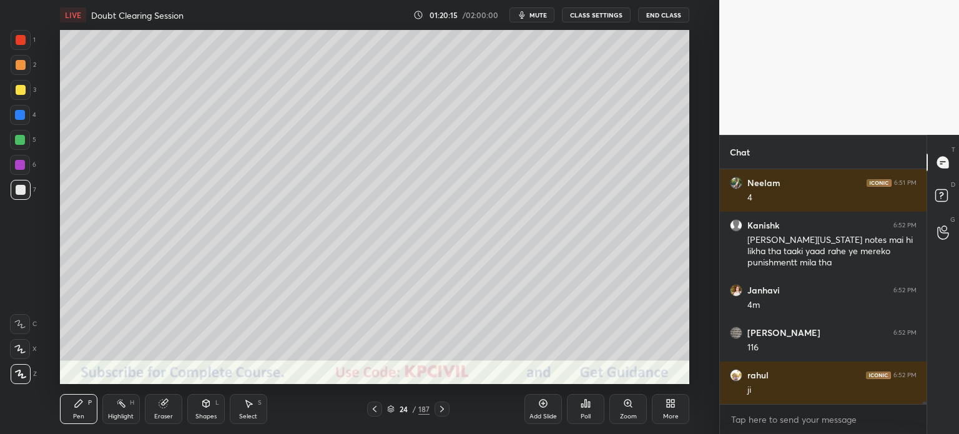
scroll to position [20560, 0]
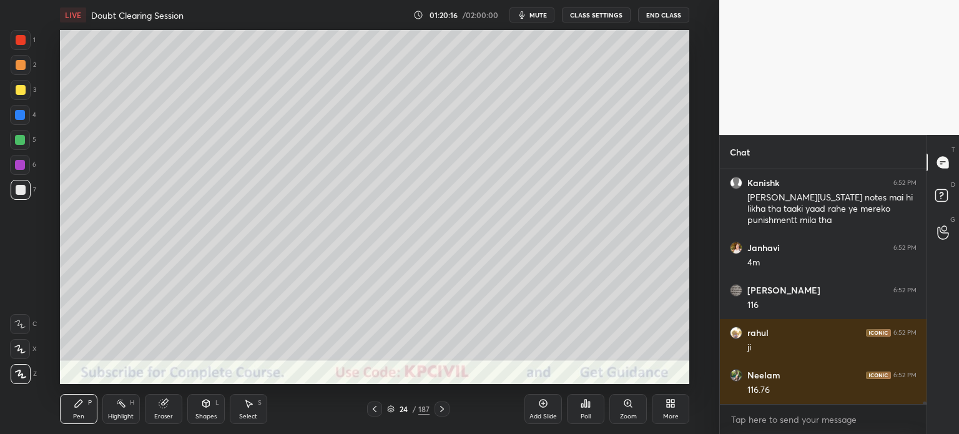
click at [16, 93] on div at bounding box center [21, 90] width 10 height 10
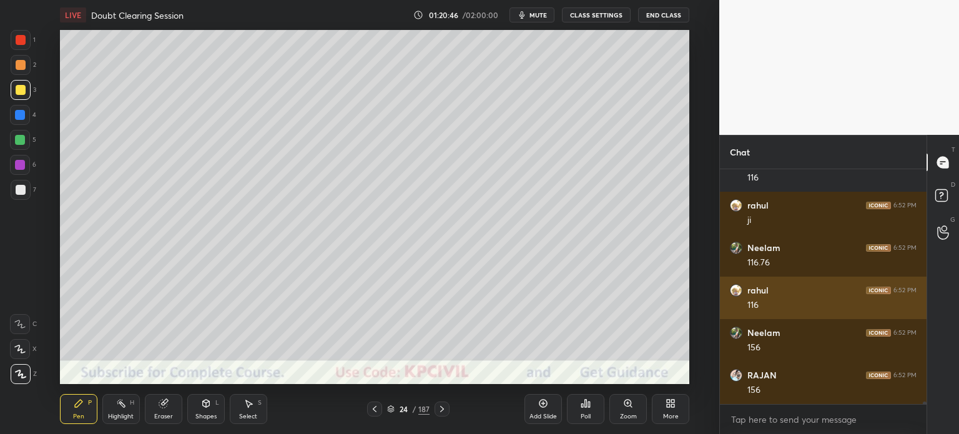
scroll to position [20729, 0]
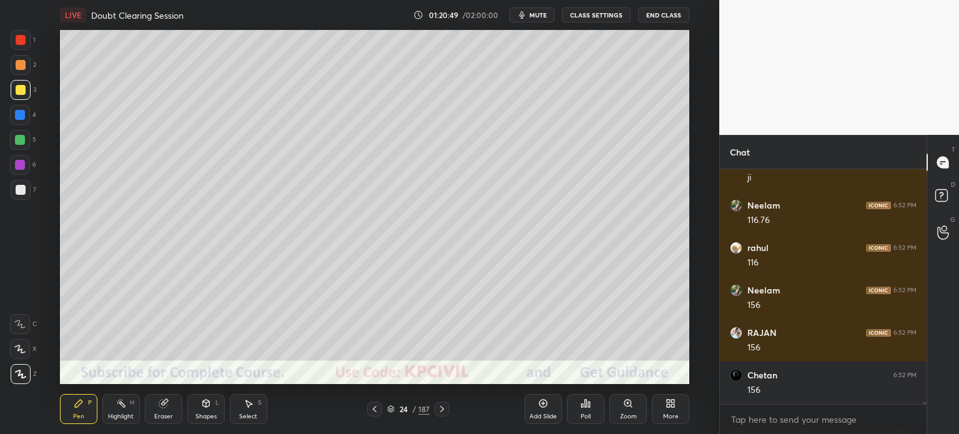
click at [19, 194] on div at bounding box center [21, 190] width 10 height 10
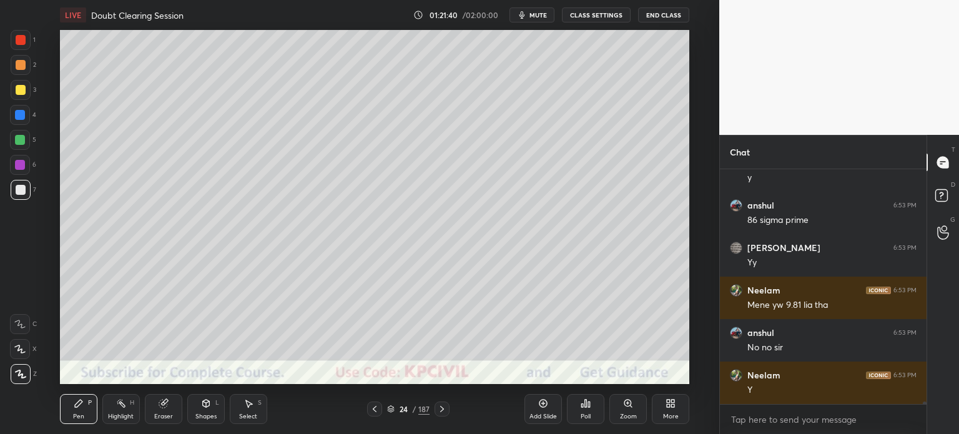
scroll to position [4, 4]
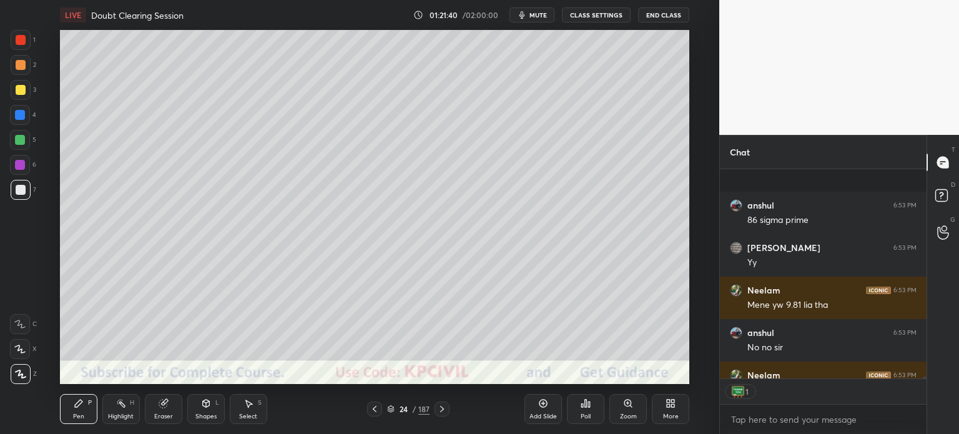
click at [443, 402] on div at bounding box center [442, 409] width 15 height 15
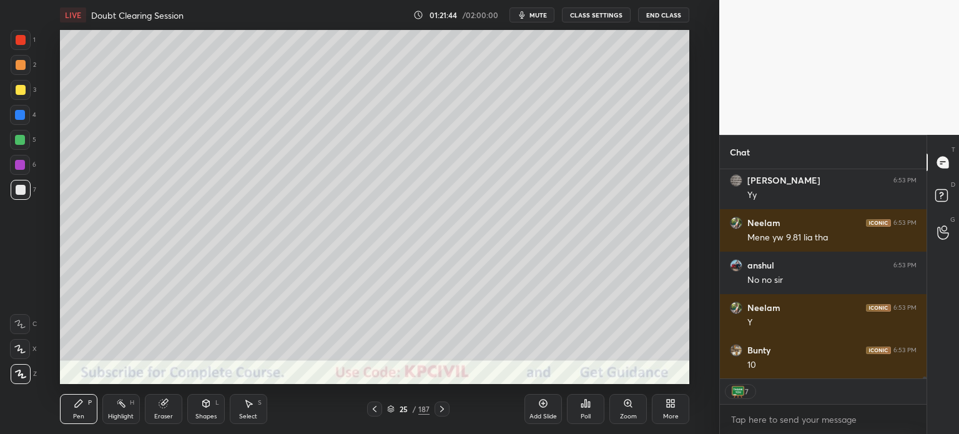
click at [15, 71] on div at bounding box center [21, 65] width 20 height 20
click at [16, 197] on div at bounding box center [21, 190] width 20 height 20
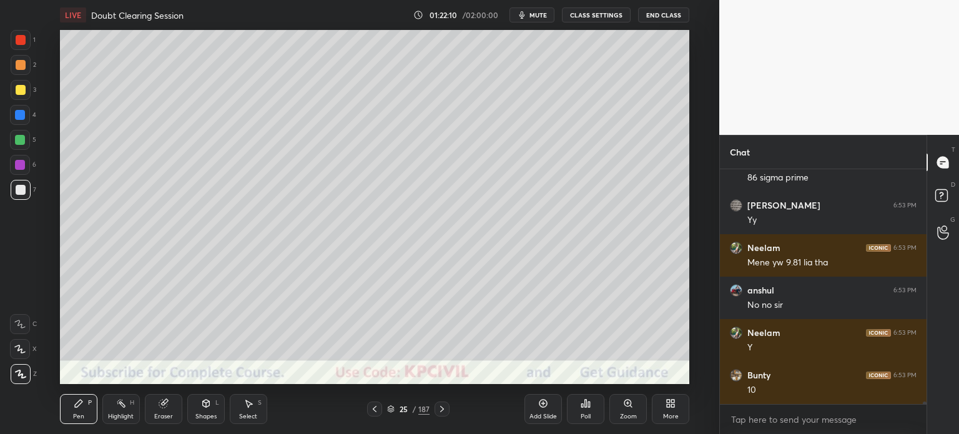
scroll to position [231, 203]
click at [249, 412] on div "Select S" at bounding box center [248, 409] width 37 height 30
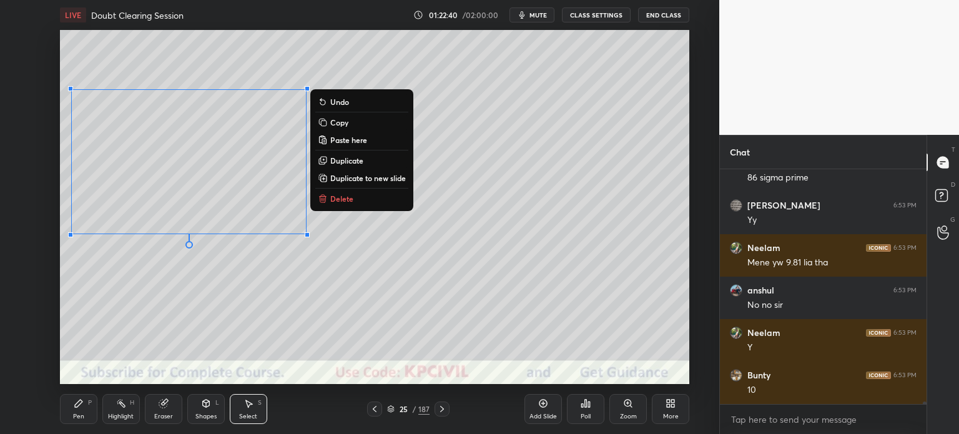
click at [343, 162] on p "Duplicate" at bounding box center [346, 161] width 33 height 10
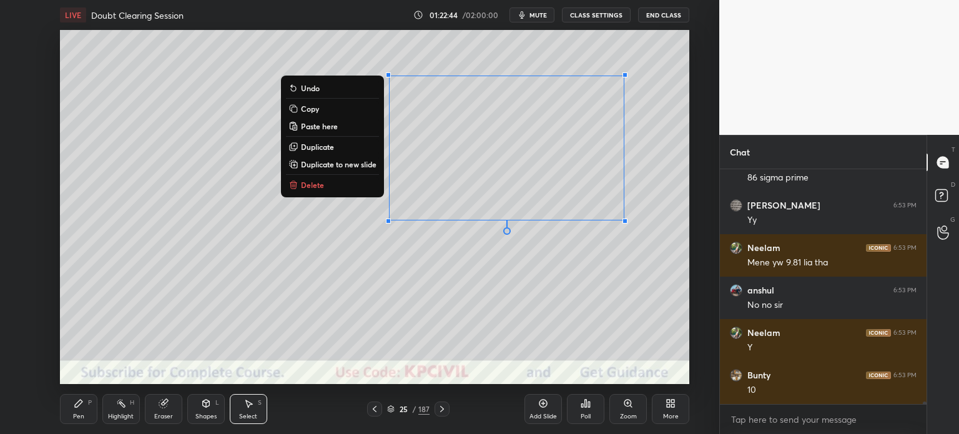
click at [157, 413] on div "Eraser" at bounding box center [163, 416] width 19 height 6
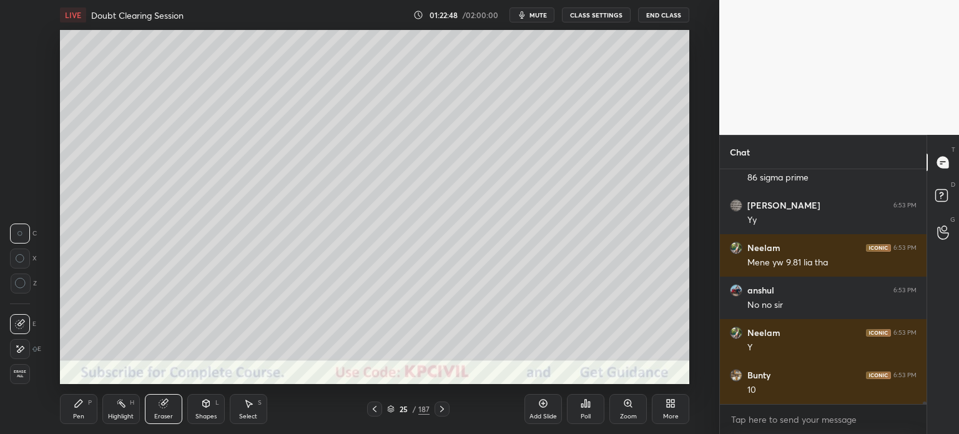
click at [72, 412] on div "Pen P" at bounding box center [78, 409] width 37 height 30
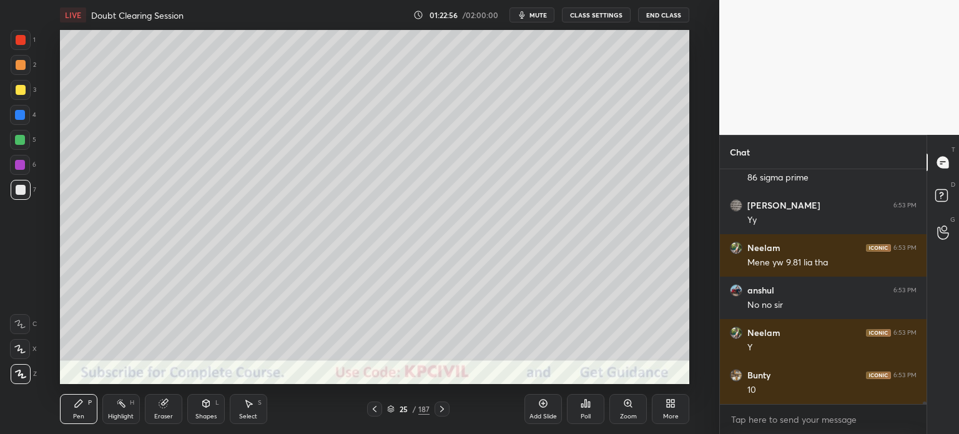
click at [21, 94] on div at bounding box center [21, 90] width 10 height 10
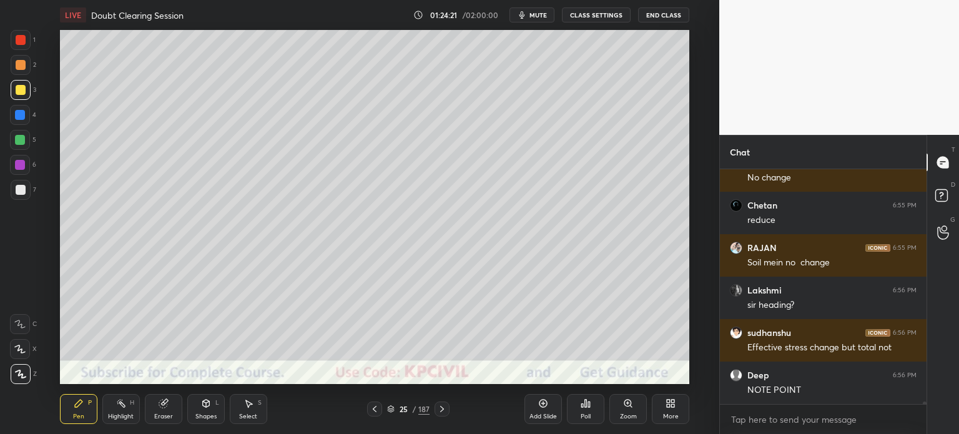
scroll to position [21664, 0]
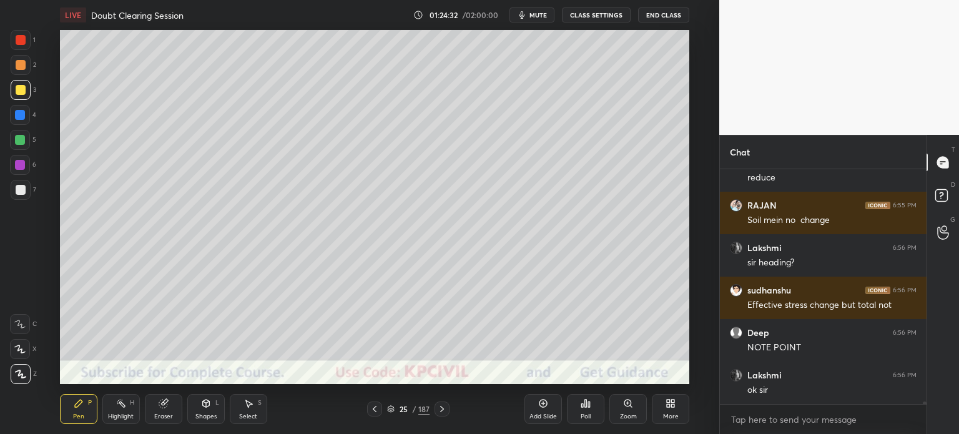
click at [17, 191] on div at bounding box center [21, 190] width 10 height 10
click at [20, 91] on div at bounding box center [21, 90] width 10 height 10
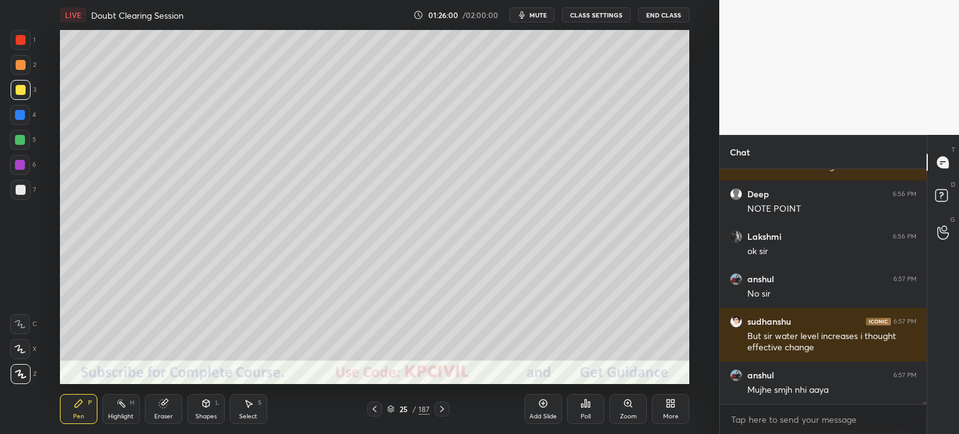
scroll to position [21845, 0]
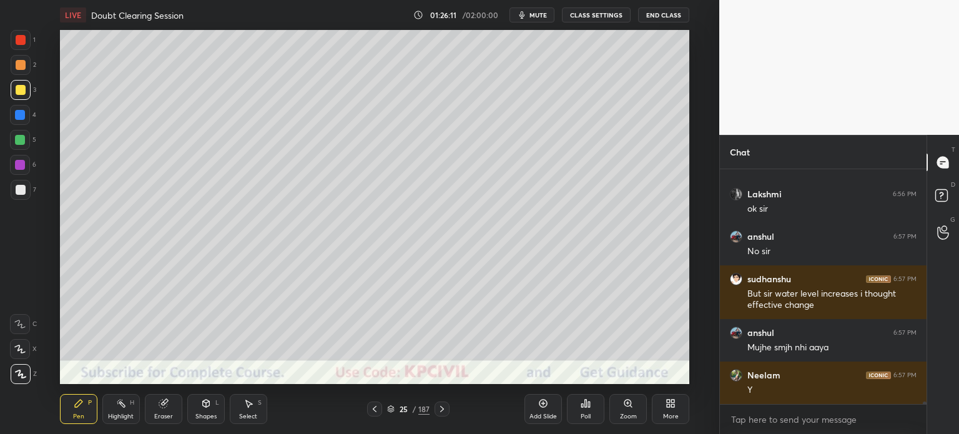
click at [245, 413] on div "Select" at bounding box center [248, 416] width 18 height 6
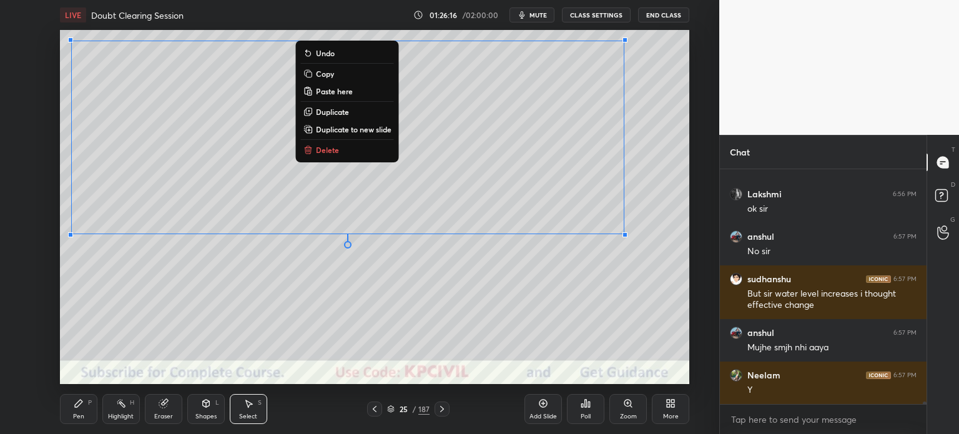
scroll to position [21887, 0]
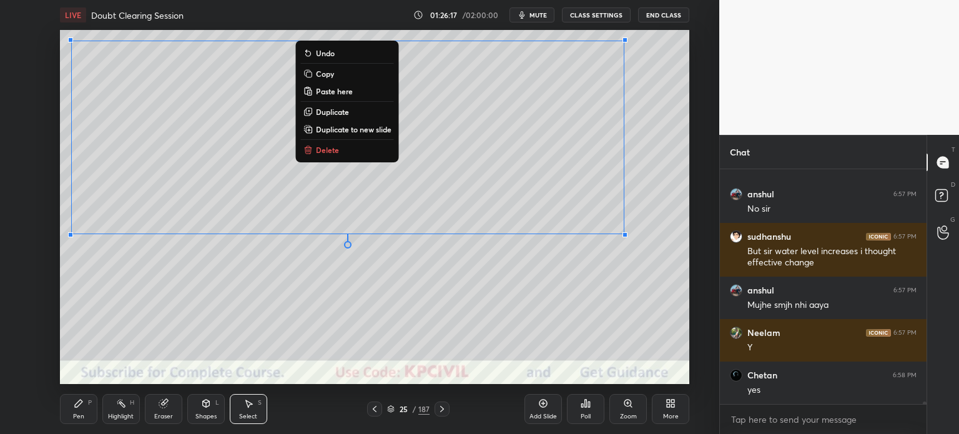
click at [73, 42] on div at bounding box center [70, 39] width 5 height 5
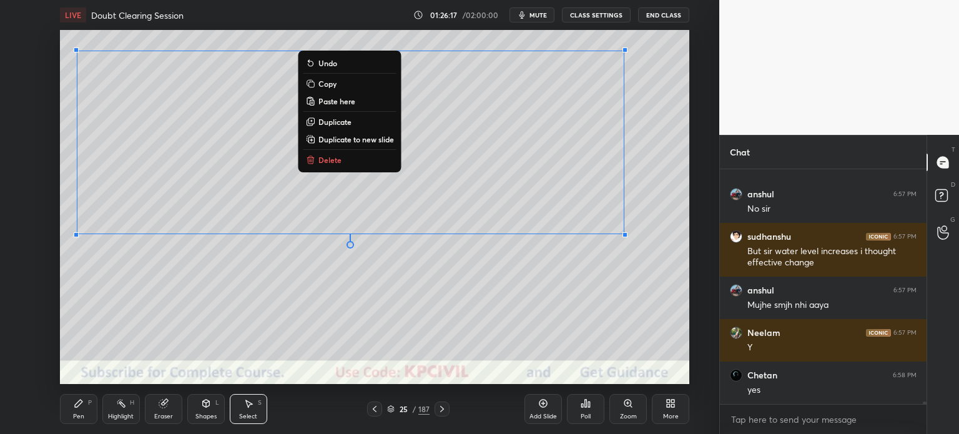
scroll to position [21930, 0]
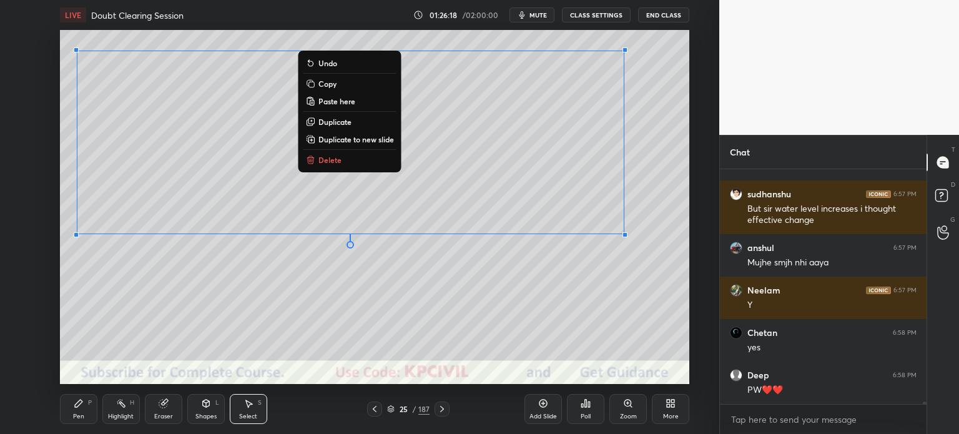
click at [82, 287] on div "0 ° Undo Copy Paste here Duplicate Duplicate to new slide Delete" at bounding box center [375, 207] width 630 height 354
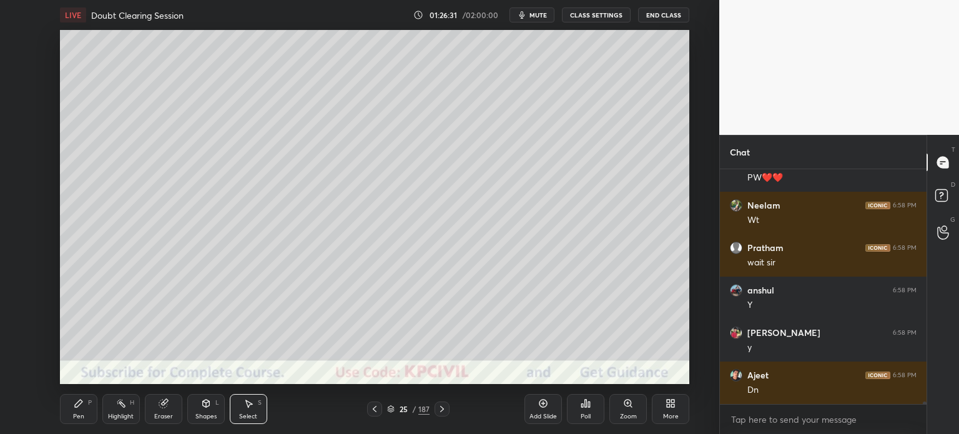
scroll to position [22185, 0]
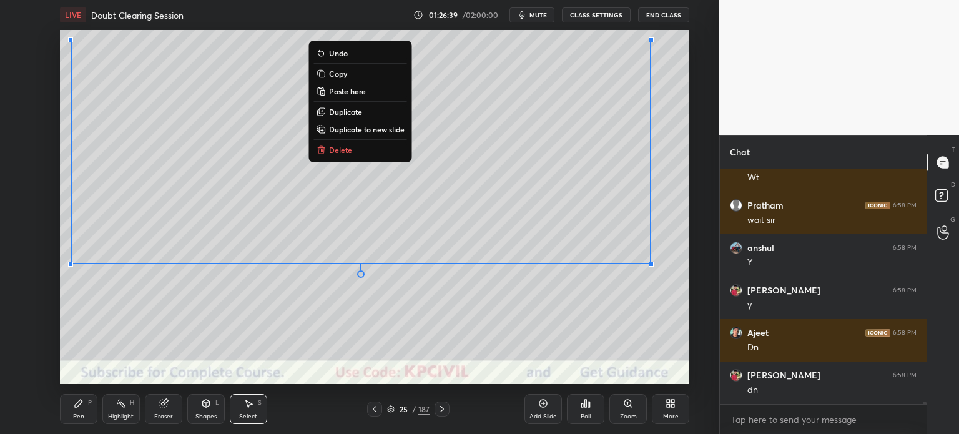
click at [344, 69] on p "Copy" at bounding box center [338, 74] width 18 height 10
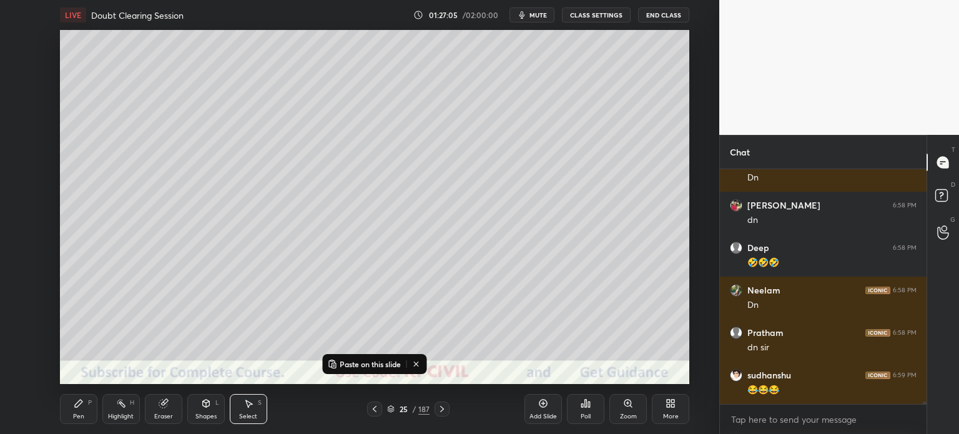
scroll to position [22397, 0]
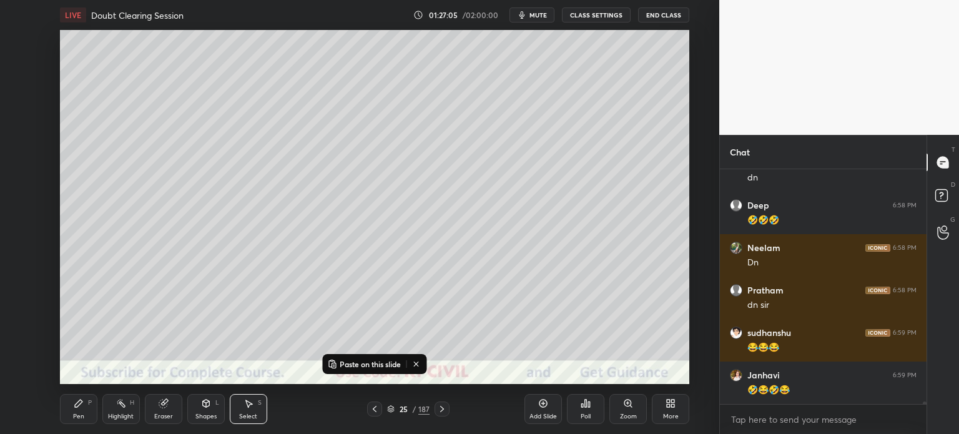
click at [445, 407] on icon at bounding box center [442, 409] width 10 height 10
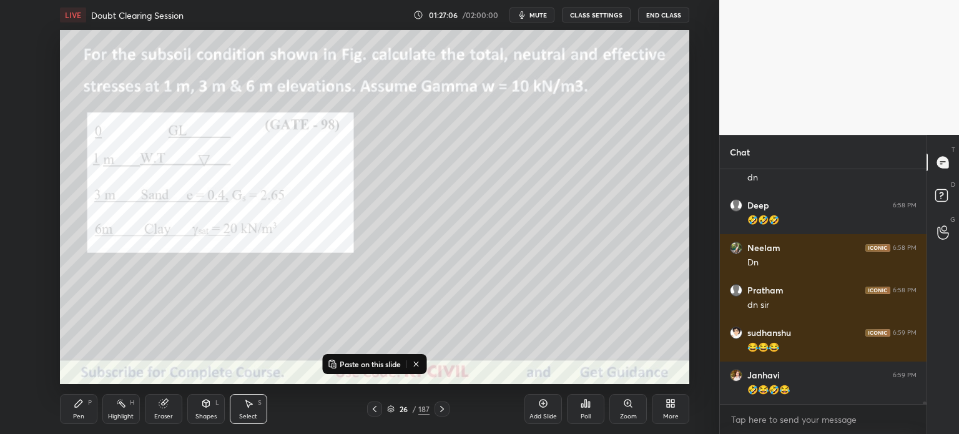
scroll to position [22439, 0]
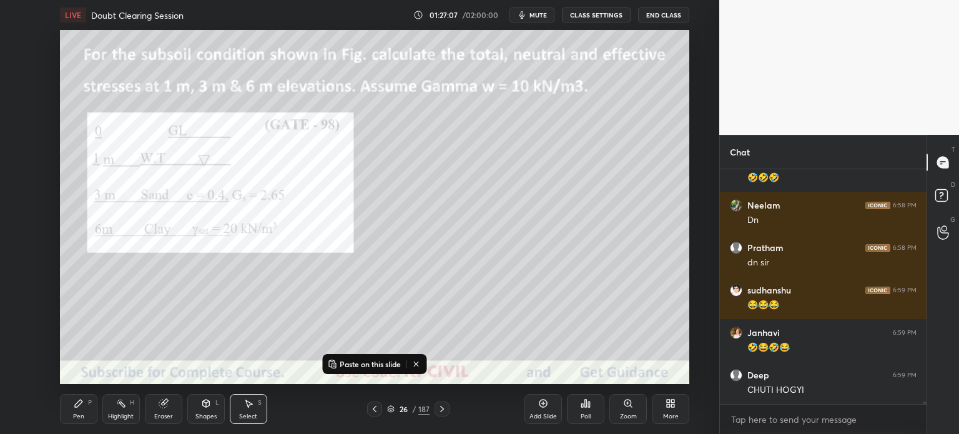
click at [375, 408] on icon at bounding box center [375, 409] width 4 height 6
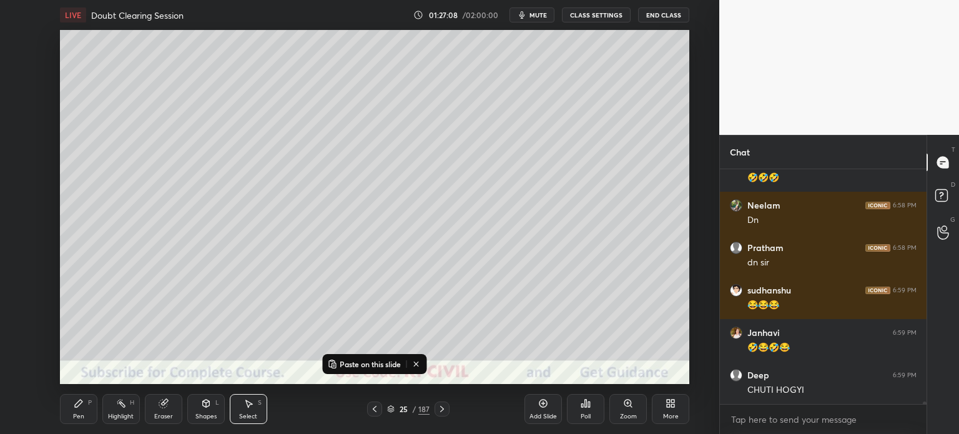
click at [543, 411] on div "Add Slide" at bounding box center [543, 409] width 37 height 30
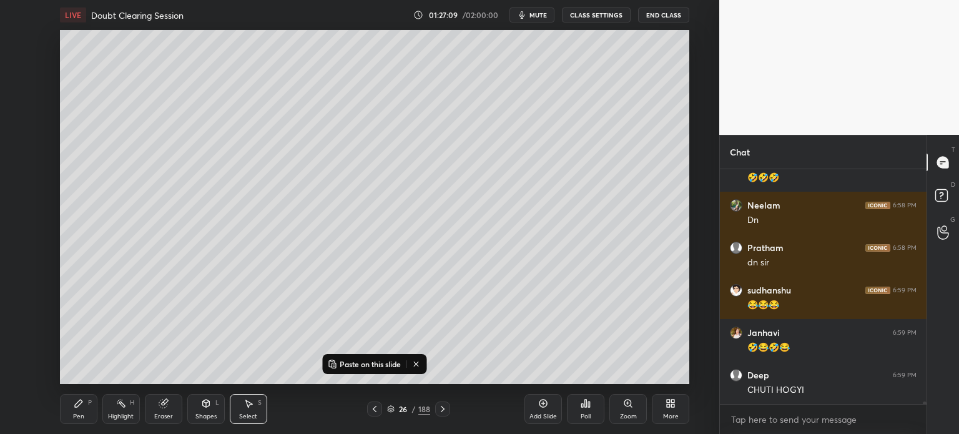
scroll to position [22482, 0]
click at [387, 364] on p "Paste on this slide" at bounding box center [370, 364] width 61 height 10
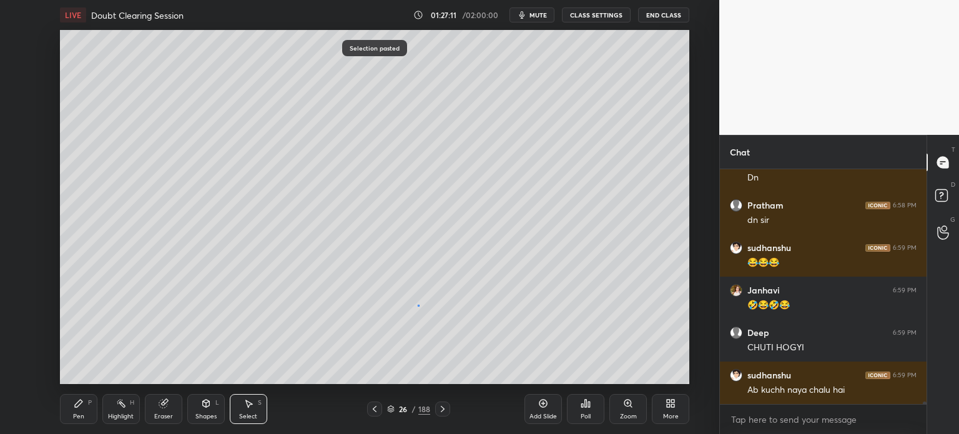
click at [418, 305] on div "0 ° Undo Copy Paste here Duplicate Duplicate to new slide Delete" at bounding box center [375, 207] width 630 height 354
click at [70, 418] on div "Pen P" at bounding box center [78, 409] width 37 height 30
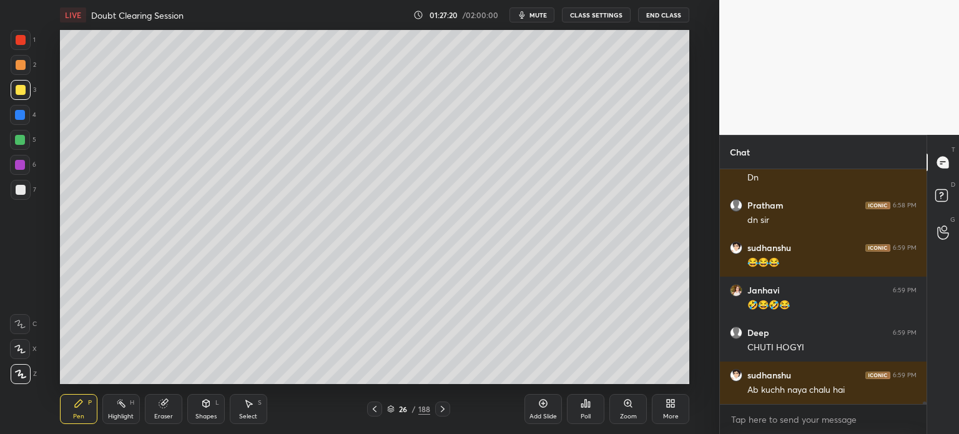
click at [16, 192] on div at bounding box center [21, 190] width 10 height 10
click at [162, 415] on div "Eraser" at bounding box center [163, 416] width 19 height 6
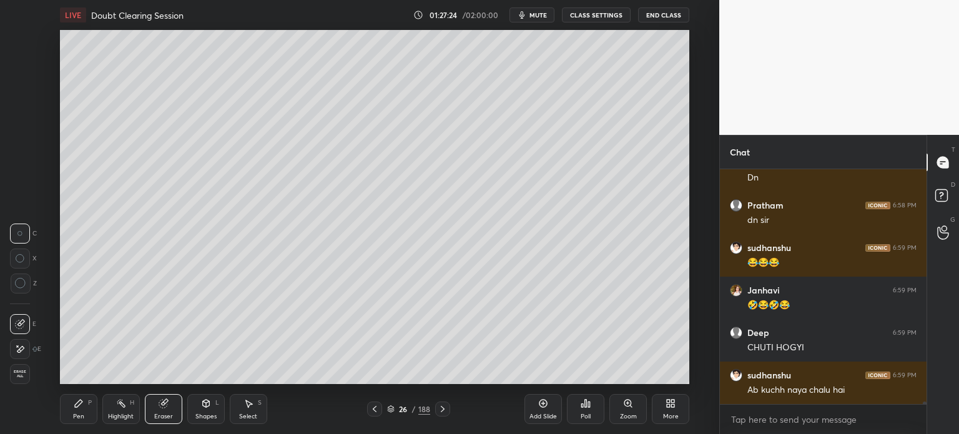
click at [67, 415] on div "Pen P" at bounding box center [78, 409] width 37 height 30
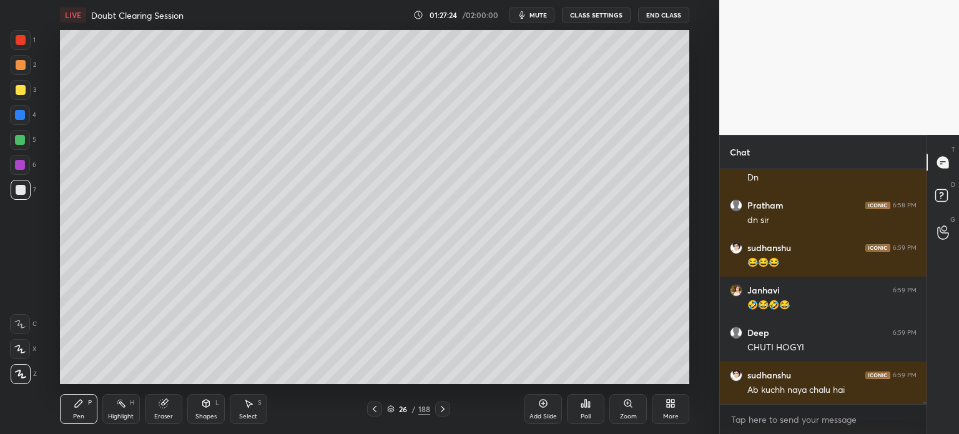
click at [78, 413] on div "Pen" at bounding box center [78, 416] width 11 height 6
click at [80, 410] on div "Pen P" at bounding box center [78, 409] width 37 height 30
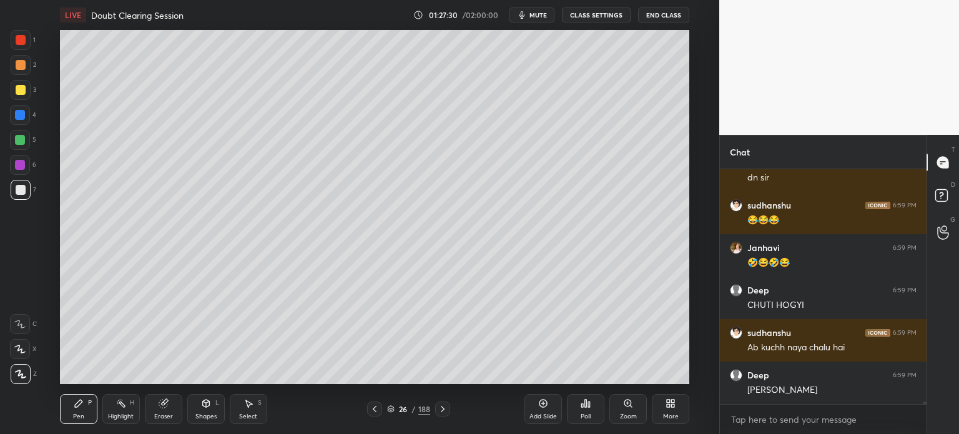
click at [152, 415] on div "Eraser" at bounding box center [163, 409] width 37 height 30
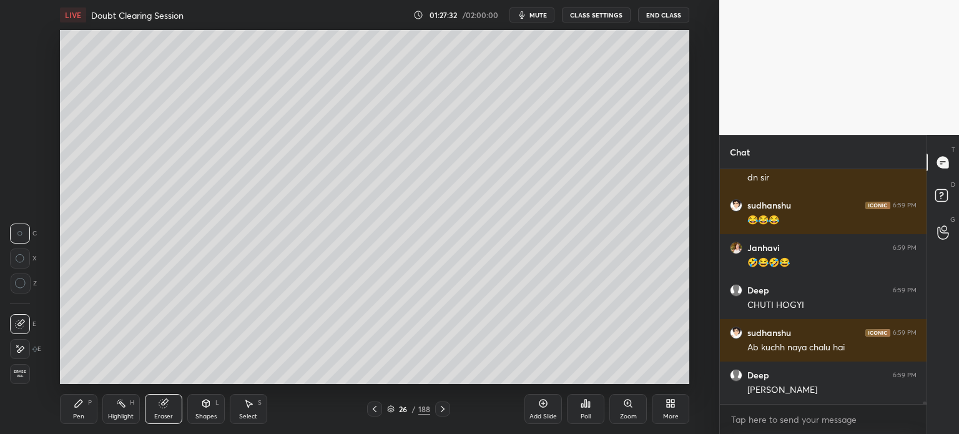
click at [77, 412] on div "Pen P" at bounding box center [78, 409] width 37 height 30
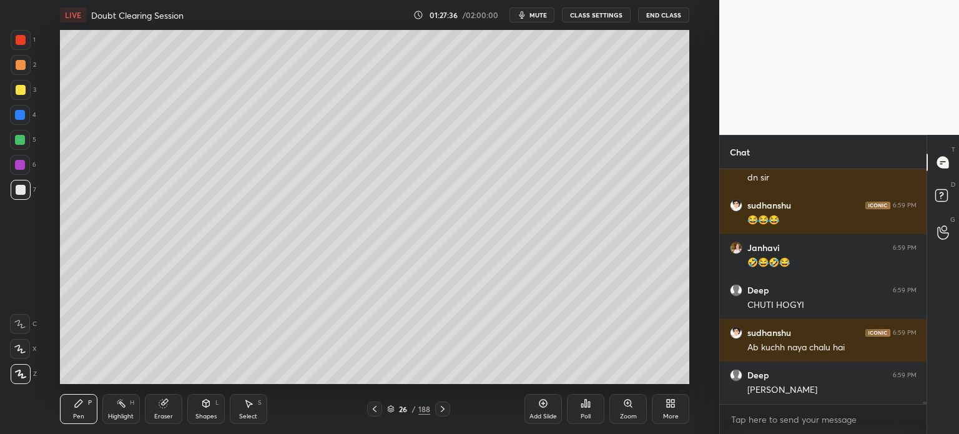
click at [162, 410] on div "Eraser" at bounding box center [163, 409] width 37 height 30
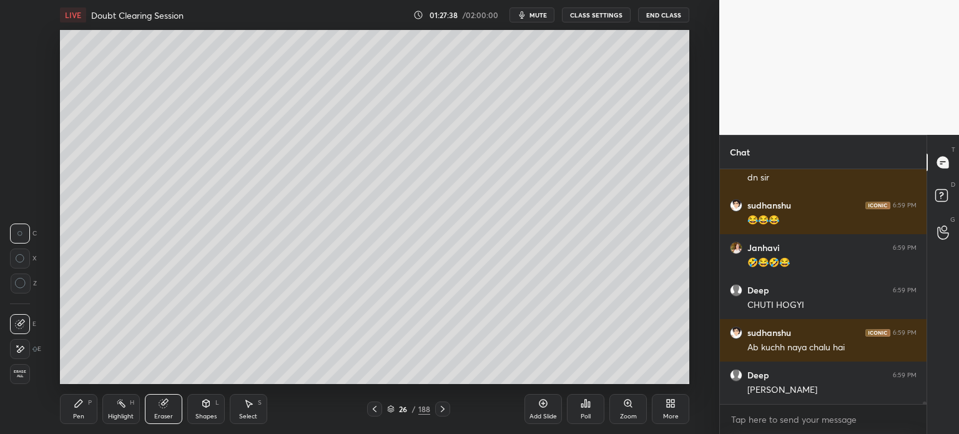
click at [79, 419] on div "Pen" at bounding box center [78, 416] width 11 height 6
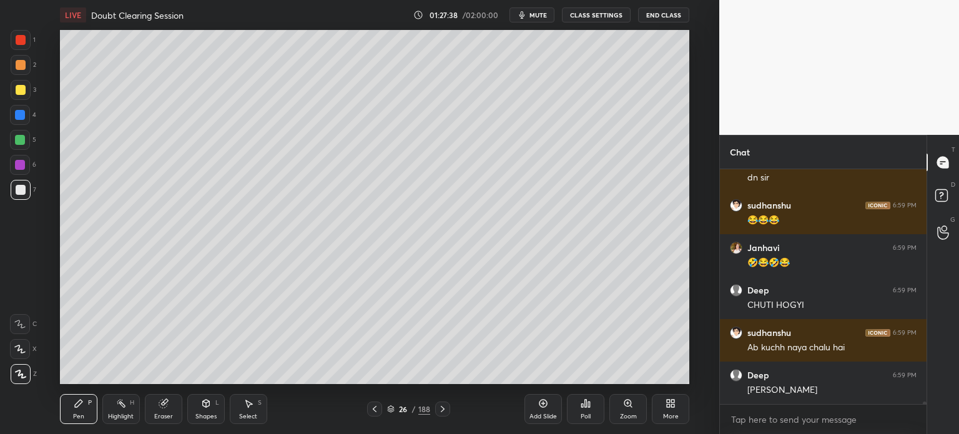
click at [82, 415] on div "Pen" at bounding box center [78, 416] width 11 height 6
click at [202, 415] on div "Shapes" at bounding box center [205, 416] width 21 height 6
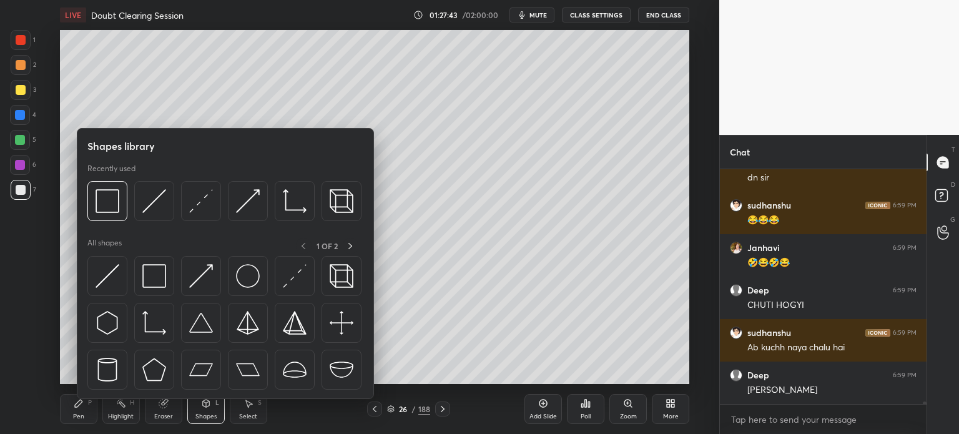
click at [156, 415] on div "Eraser" at bounding box center [163, 416] width 19 height 6
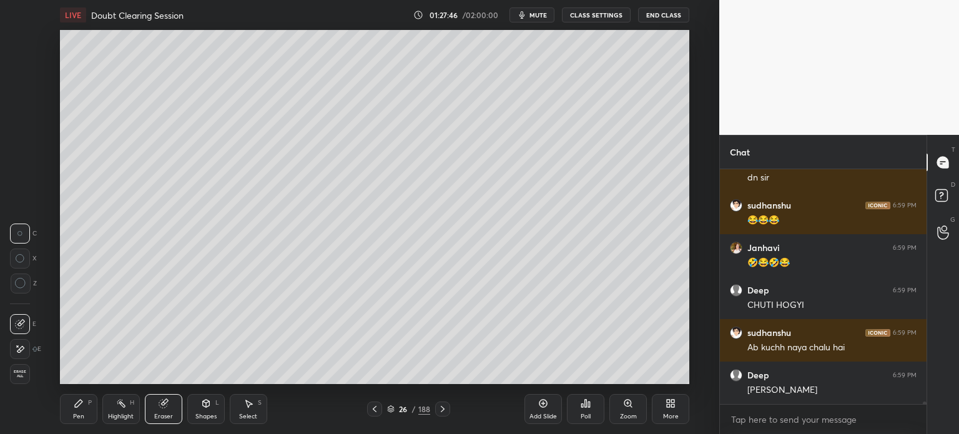
click at [72, 422] on div "Pen P" at bounding box center [78, 409] width 37 height 30
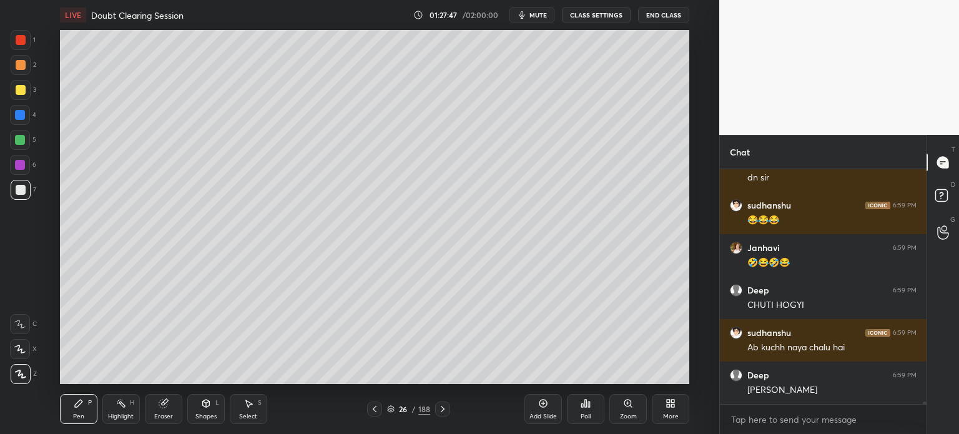
click at [16, 194] on div at bounding box center [21, 190] width 10 height 10
click at [13, 91] on div at bounding box center [21, 90] width 20 height 20
click at [157, 415] on div "Eraser" at bounding box center [163, 416] width 19 height 6
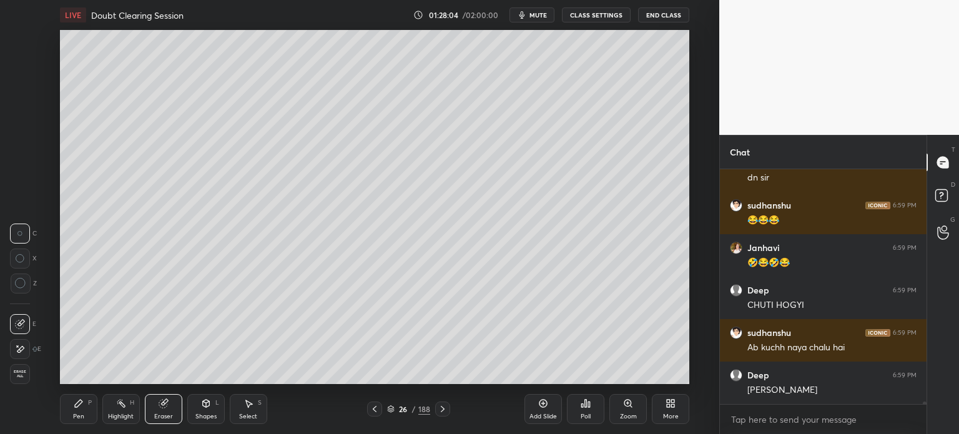
click at [72, 422] on div "Pen P" at bounding box center [78, 409] width 37 height 30
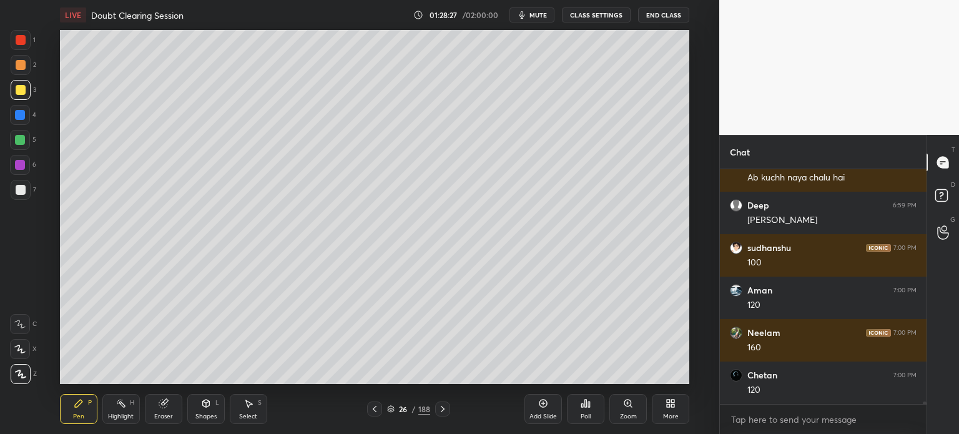
scroll to position [22737, 0]
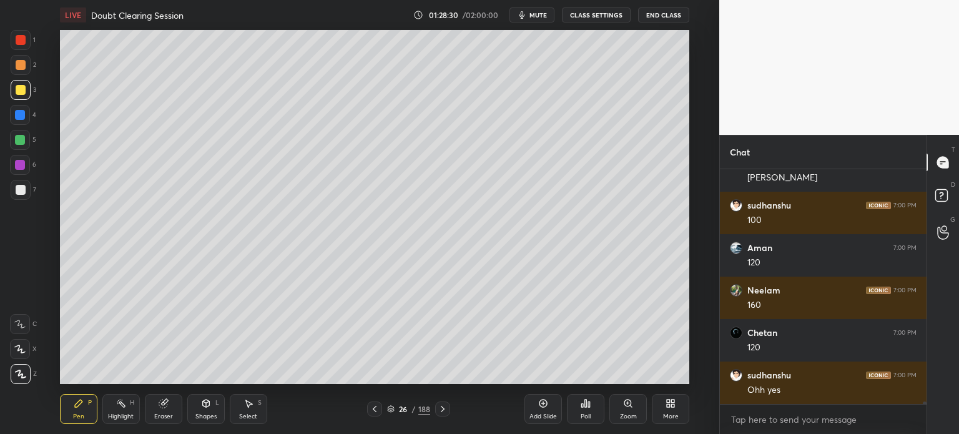
click at [158, 412] on div "Eraser" at bounding box center [163, 409] width 37 height 30
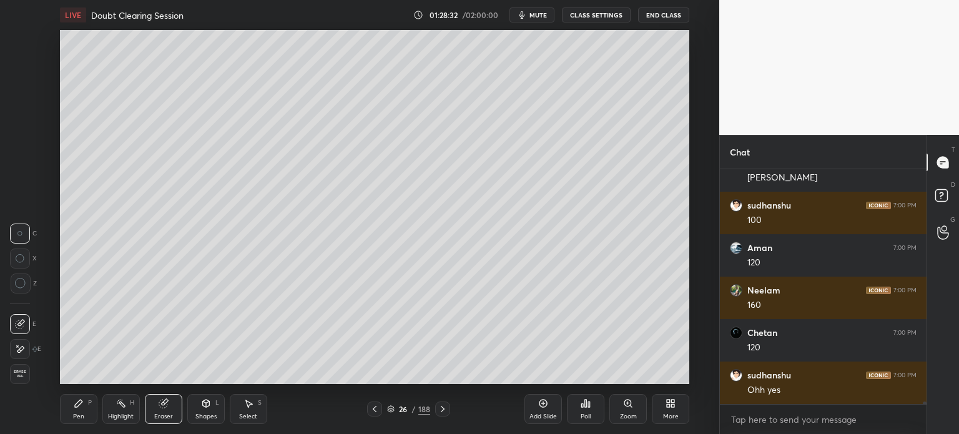
click at [70, 417] on div "Pen P" at bounding box center [78, 409] width 37 height 30
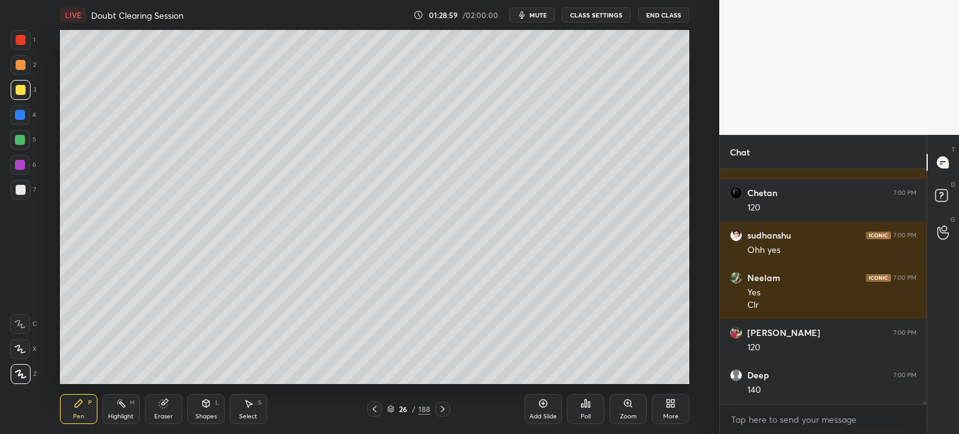
scroll to position [22919, 0]
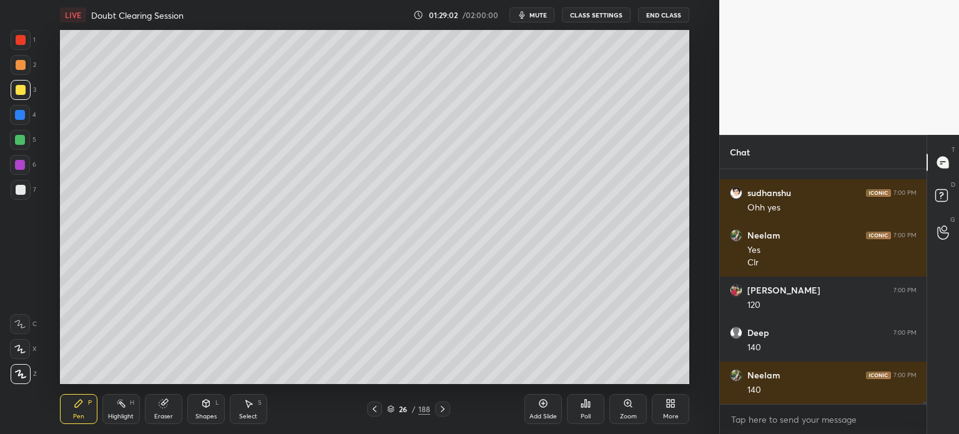
click at [16, 193] on div at bounding box center [21, 190] width 10 height 10
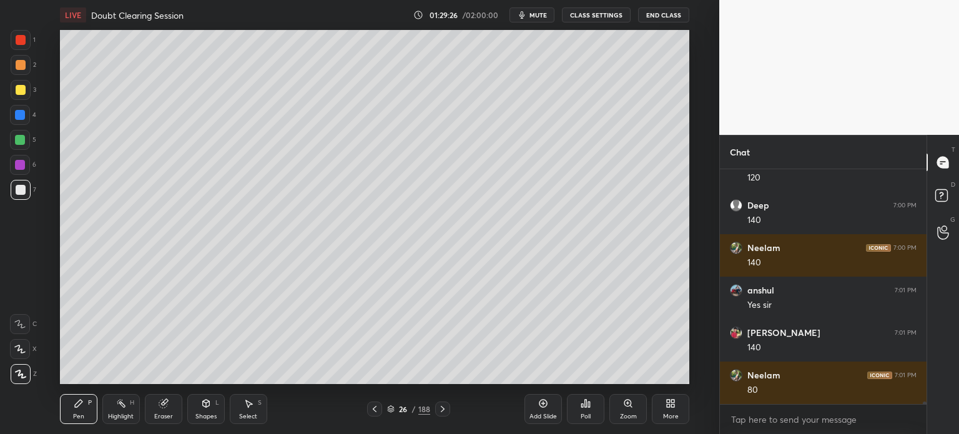
scroll to position [23089, 0]
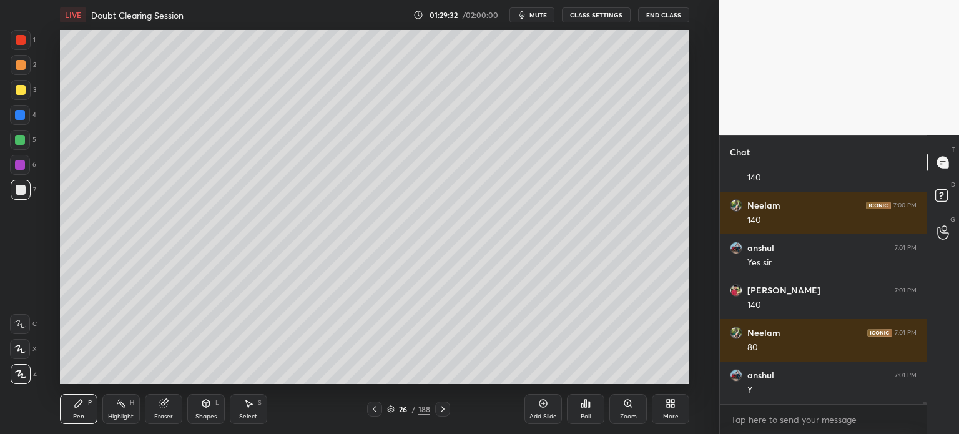
click at [19, 67] on div at bounding box center [21, 65] width 10 height 10
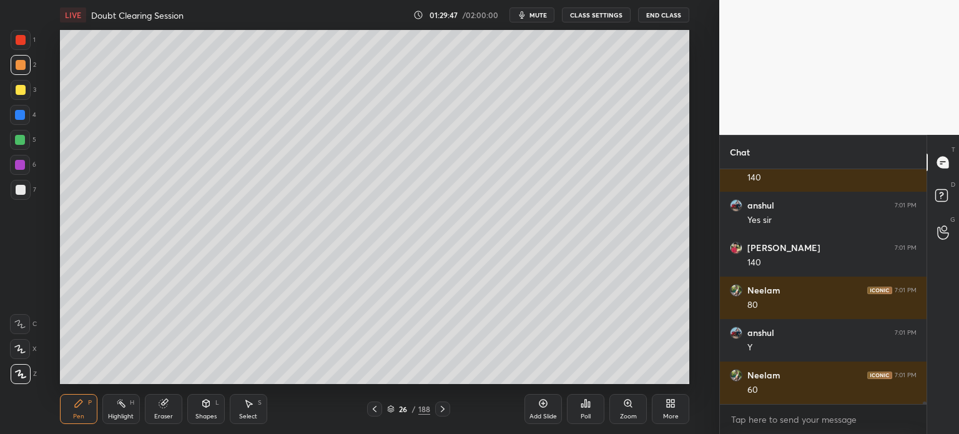
scroll to position [23174, 0]
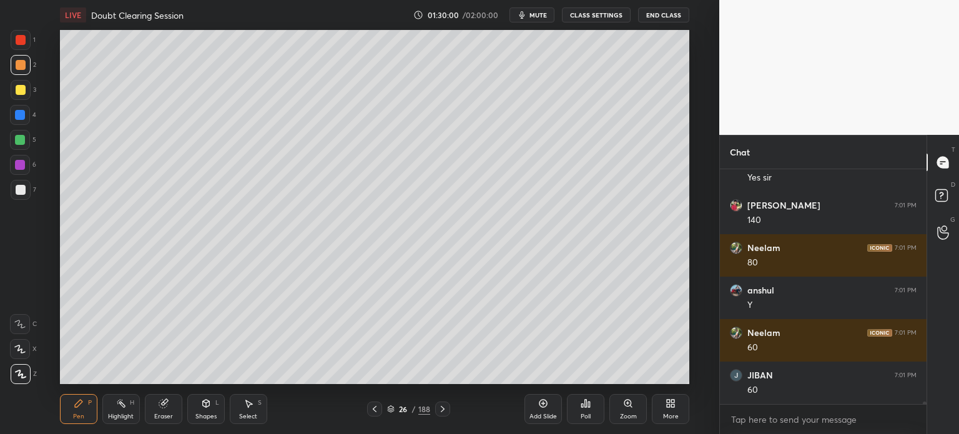
click at [121, 409] on div "Highlight H" at bounding box center [120, 409] width 37 height 30
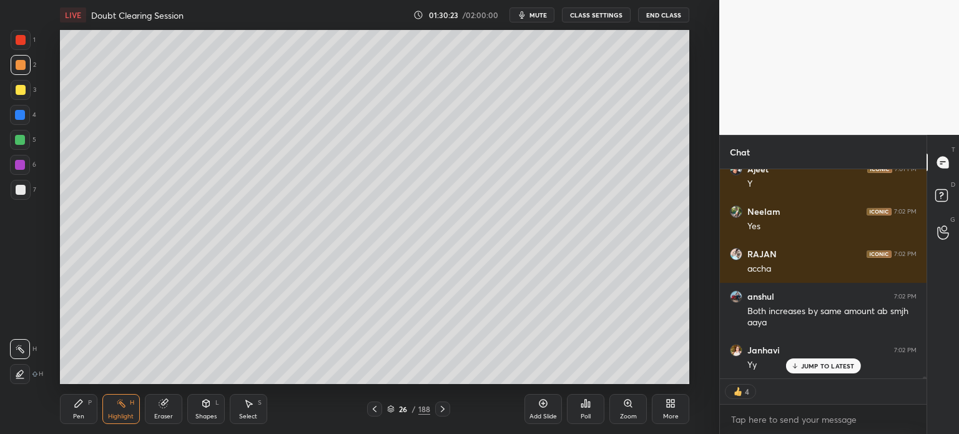
scroll to position [23465, 0]
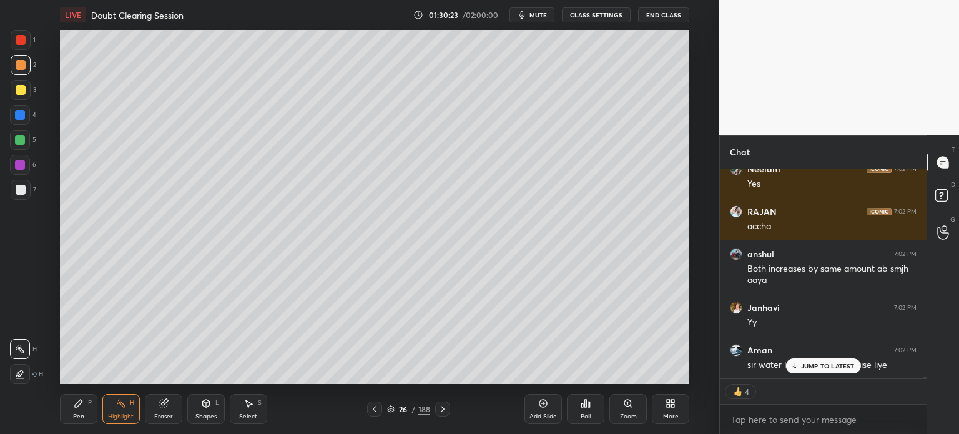
click at [376, 408] on icon at bounding box center [375, 409] width 10 height 10
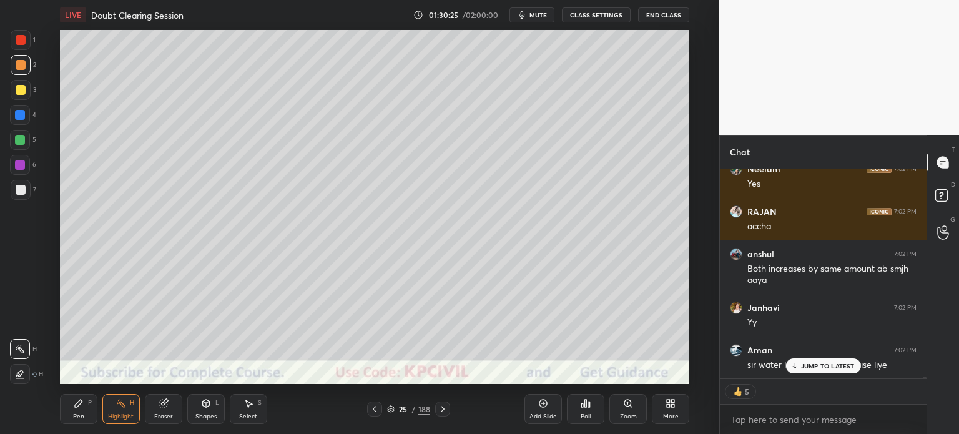
click at [803, 364] on p "JUMP TO LATEST" at bounding box center [828, 365] width 54 height 7
click at [445, 410] on icon at bounding box center [443, 409] width 10 height 10
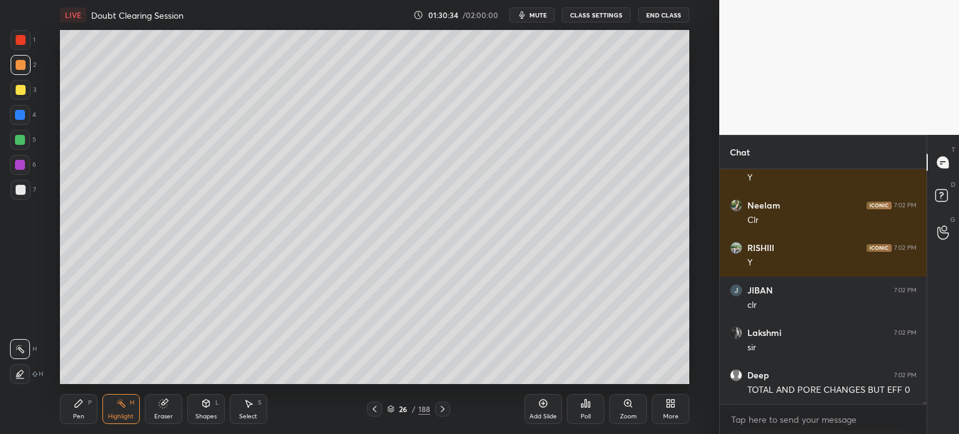
scroll to position [23780, 0]
click at [16, 377] on icon at bounding box center [20, 374] width 10 height 10
click at [14, 191] on div at bounding box center [21, 190] width 20 height 20
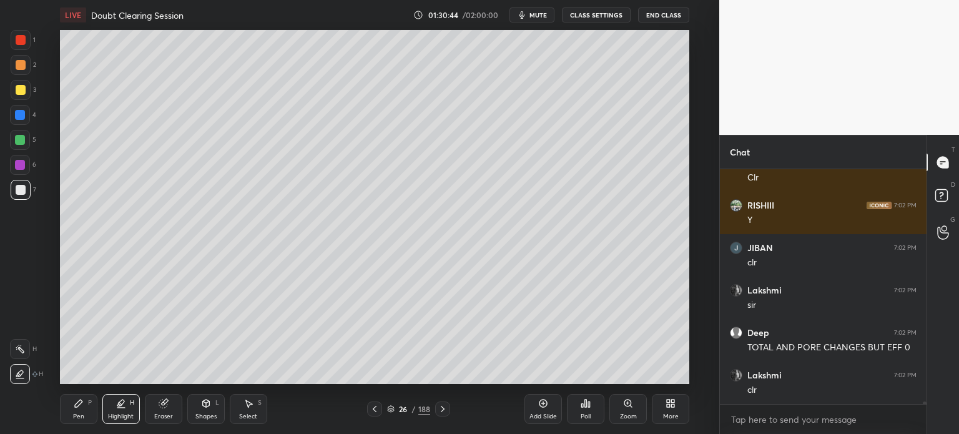
click at [69, 416] on div "Pen P" at bounding box center [78, 409] width 37 height 30
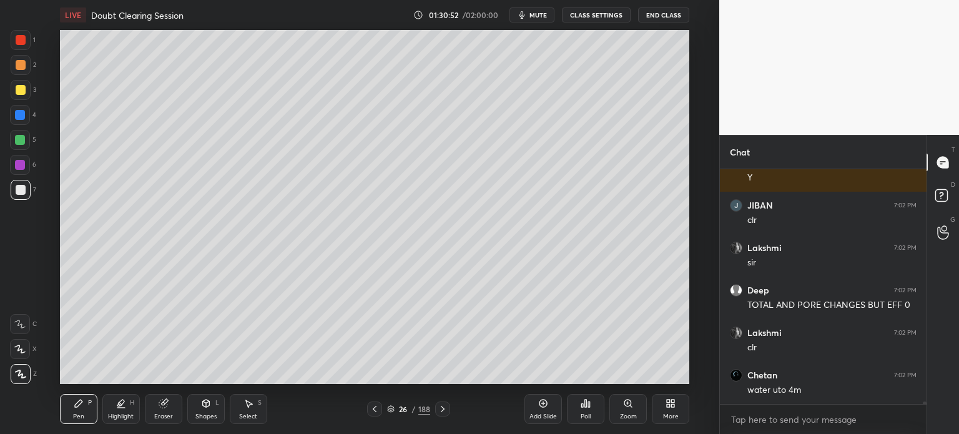
click at [117, 417] on div "Highlight" at bounding box center [121, 416] width 26 height 6
click at [15, 352] on icon at bounding box center [20, 349] width 10 height 10
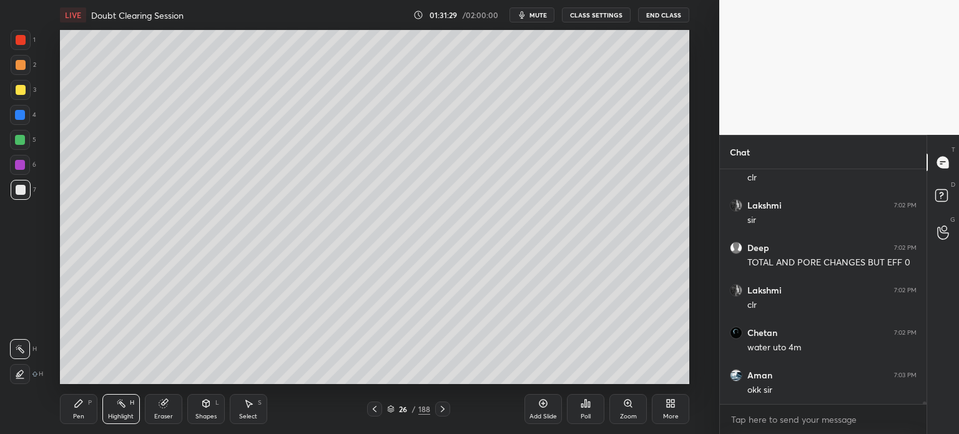
click at [377, 410] on icon at bounding box center [375, 409] width 10 height 10
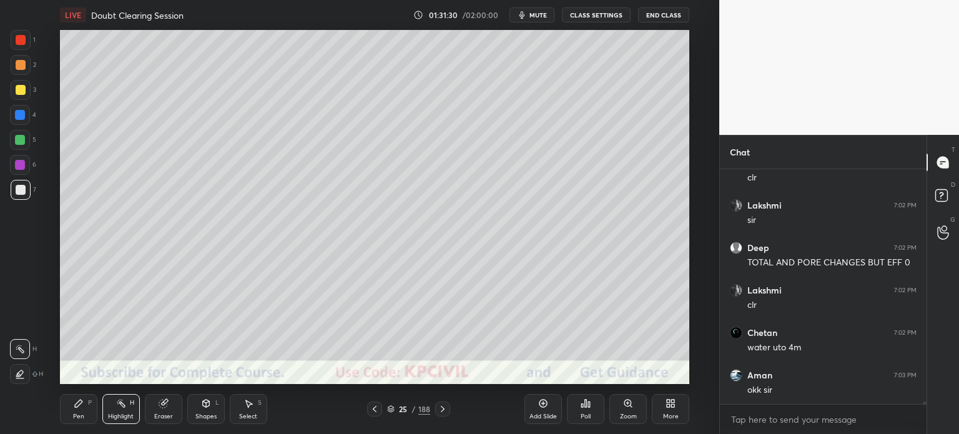
click at [430, 413] on div "25 / 188" at bounding box center [408, 409] width 83 height 15
click at [437, 412] on div at bounding box center [442, 409] width 15 height 15
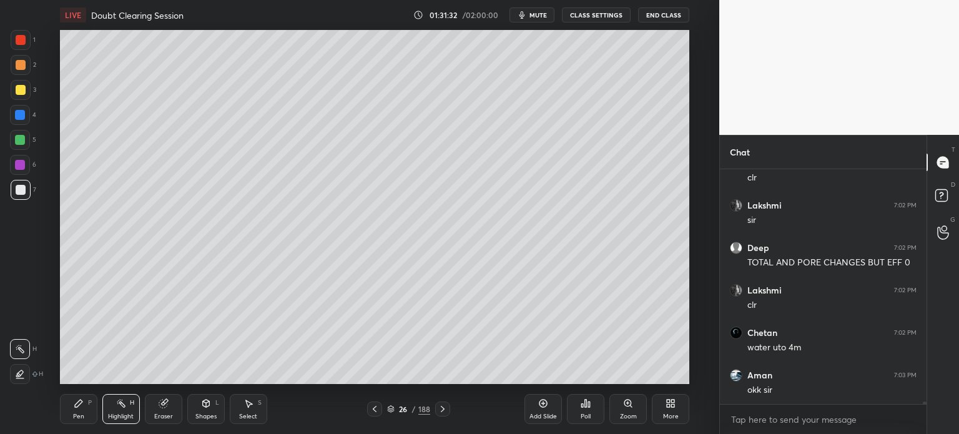
scroll to position [23950, 0]
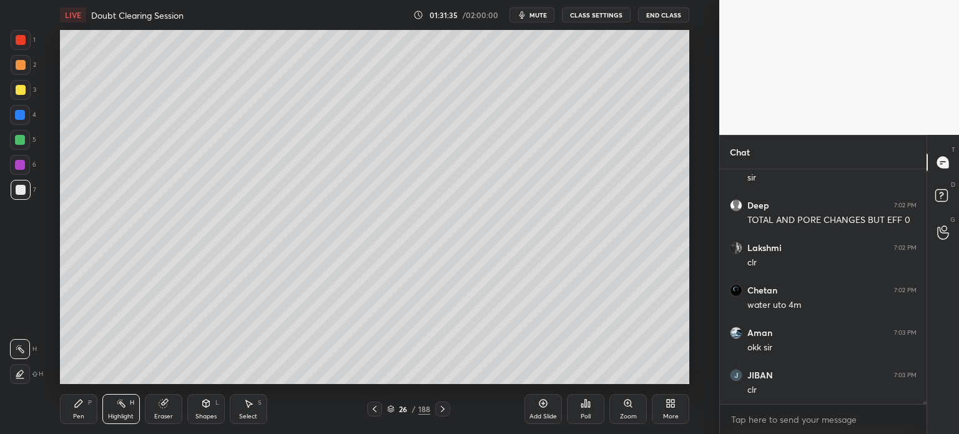
click at [437, 412] on div at bounding box center [442, 409] width 15 height 15
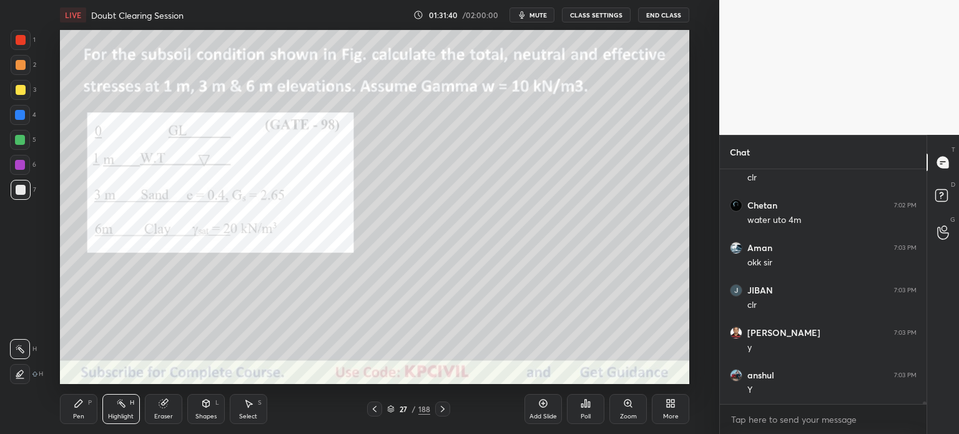
scroll to position [24077, 0]
click at [368, 414] on div at bounding box center [374, 409] width 15 height 15
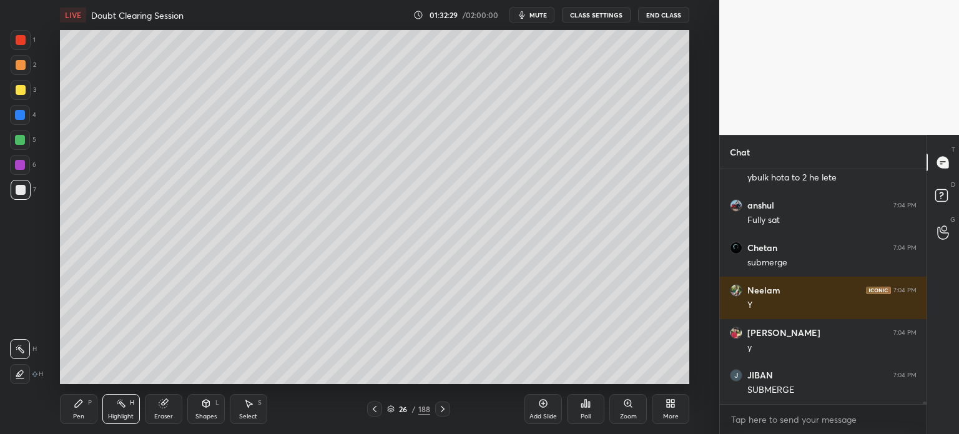
scroll to position [24332, 0]
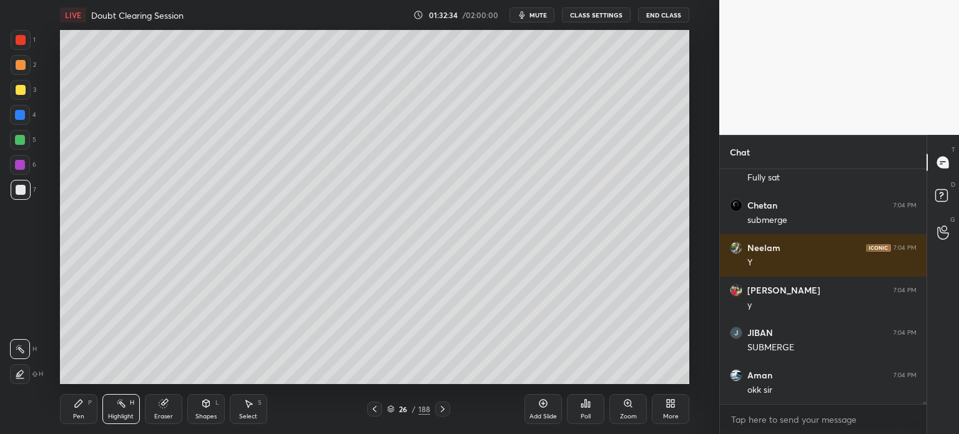
click at [445, 404] on icon at bounding box center [443, 409] width 10 height 10
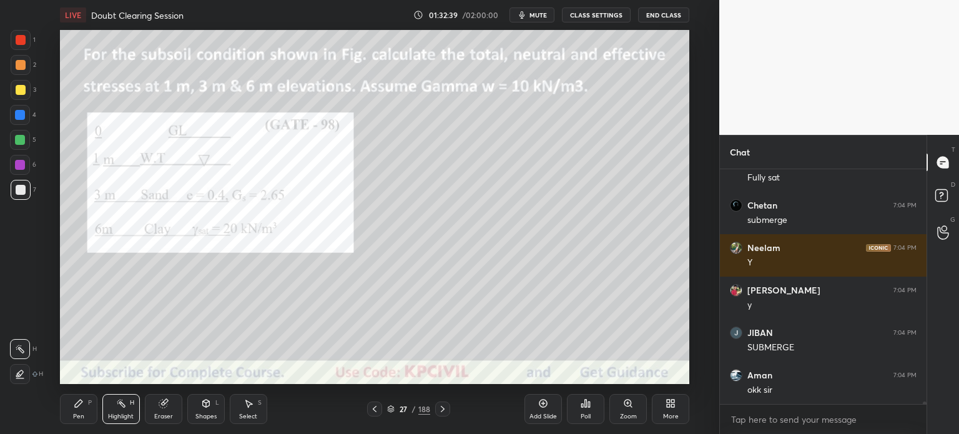
click at [16, 62] on div at bounding box center [21, 65] width 10 height 10
click at [19, 41] on div at bounding box center [21, 40] width 10 height 10
click at [72, 420] on div "Pen P" at bounding box center [78, 409] width 37 height 30
click at [16, 94] on div at bounding box center [21, 90] width 10 height 10
click at [18, 37] on div at bounding box center [21, 40] width 10 height 10
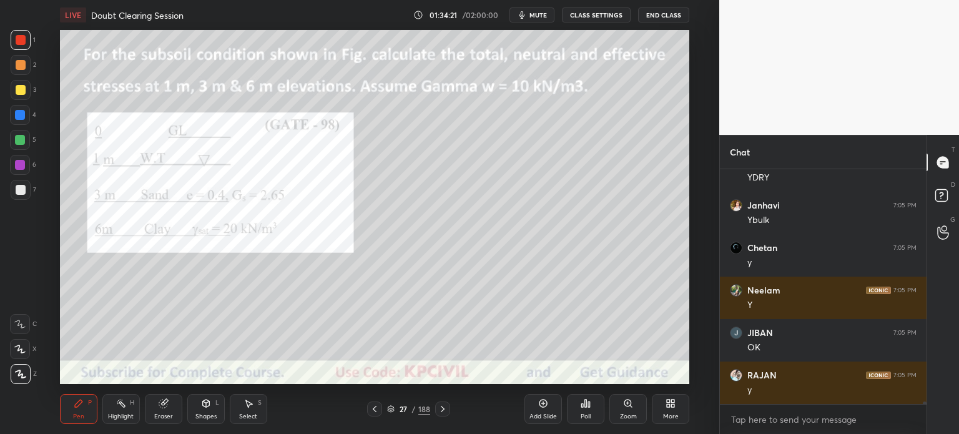
scroll to position [24756, 0]
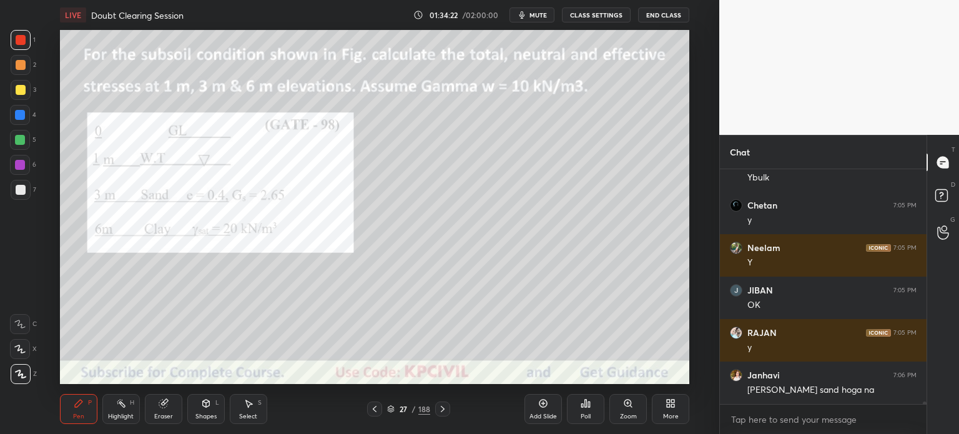
click at [19, 194] on div at bounding box center [21, 190] width 10 height 10
click at [151, 422] on div "Eraser" at bounding box center [163, 409] width 37 height 30
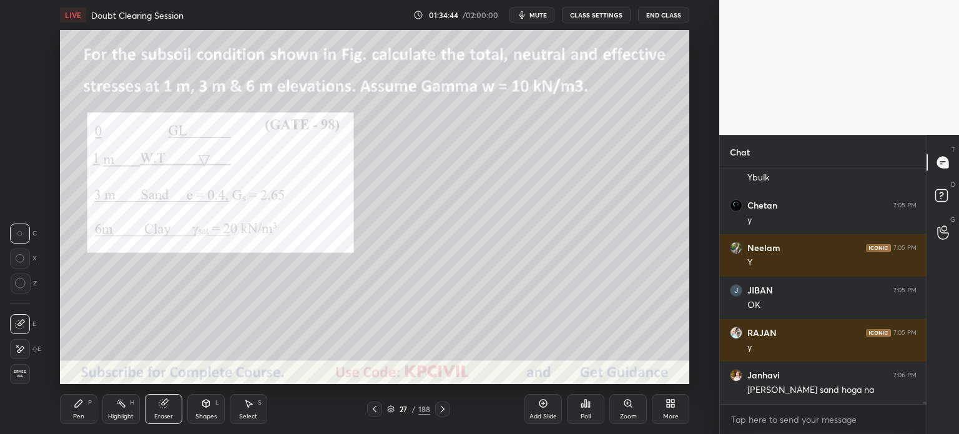
click at [73, 420] on div "Pen" at bounding box center [78, 416] width 11 height 6
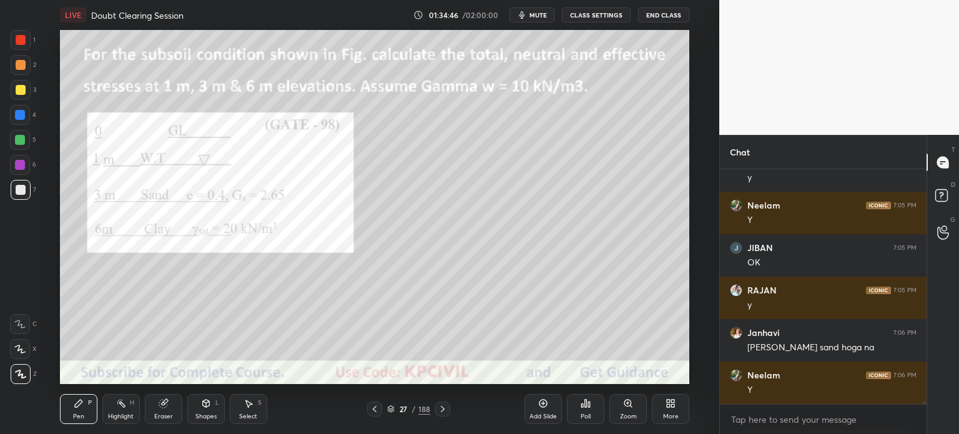
scroll to position [24841, 0]
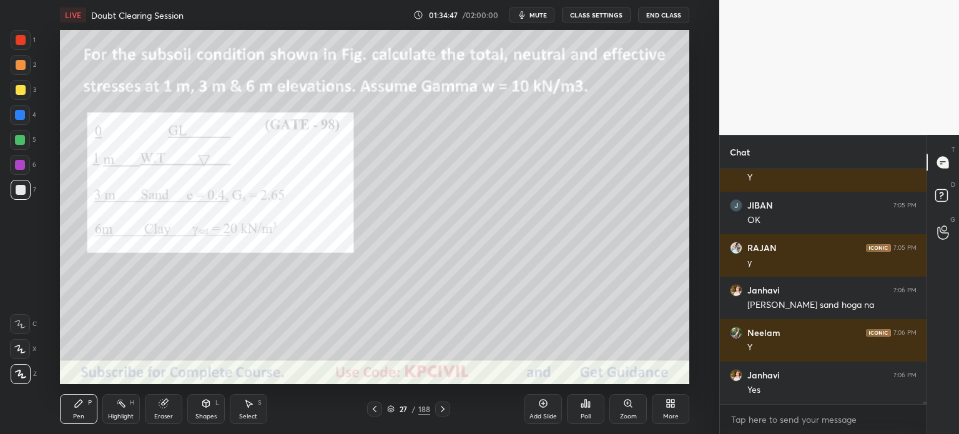
click at [17, 116] on div at bounding box center [20, 115] width 10 height 10
click at [19, 42] on div at bounding box center [21, 40] width 10 height 10
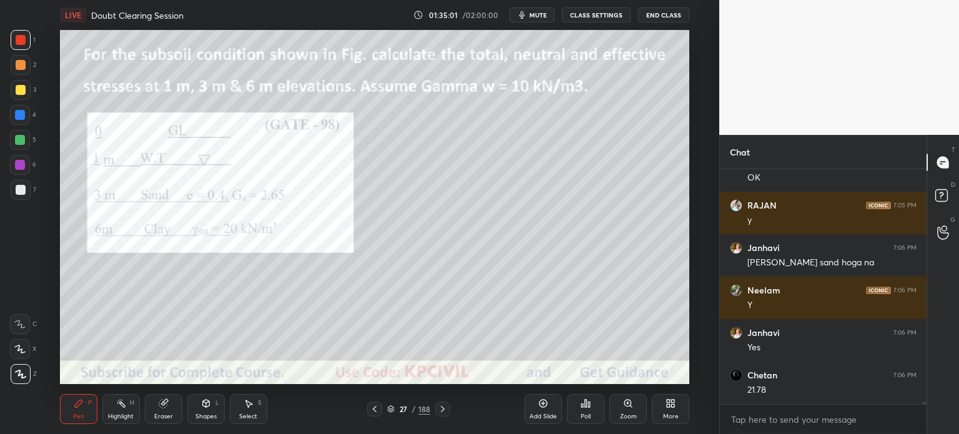
scroll to position [24926, 0]
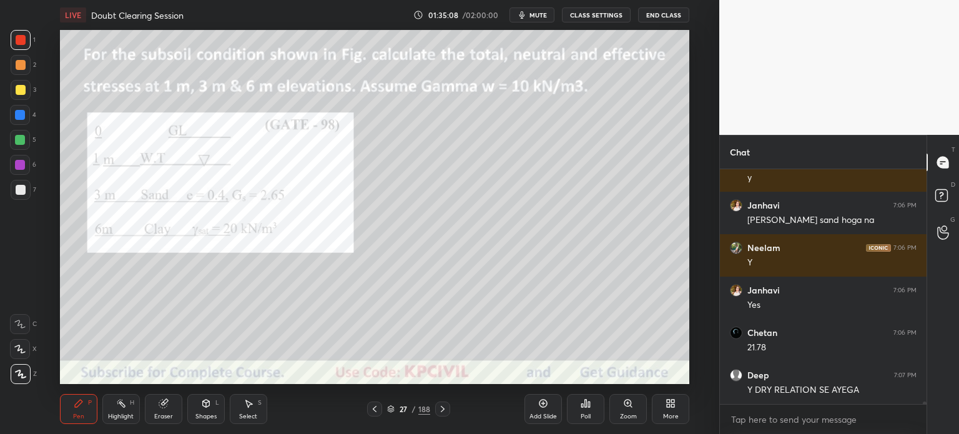
click at [19, 192] on div at bounding box center [21, 190] width 10 height 10
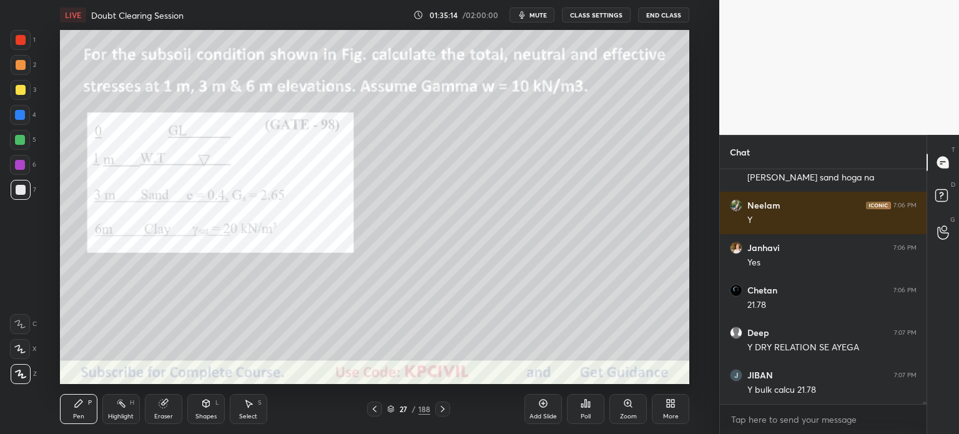
scroll to position [25011, 0]
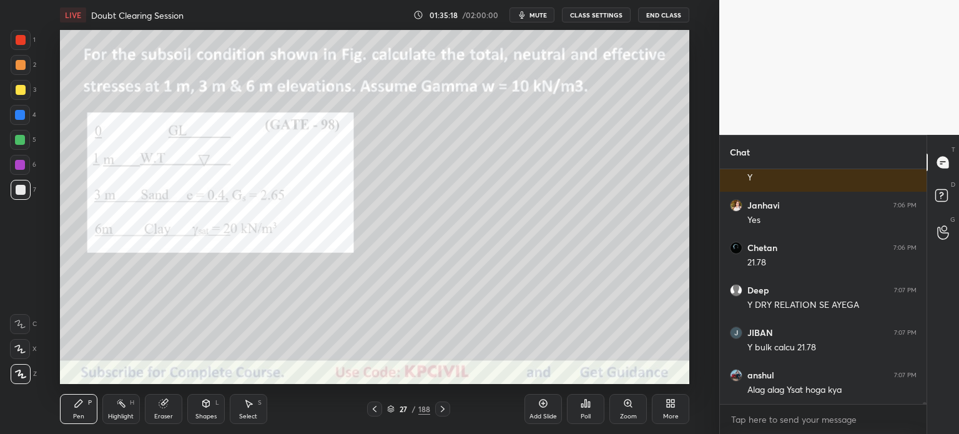
click at [22, 42] on div at bounding box center [21, 40] width 10 height 10
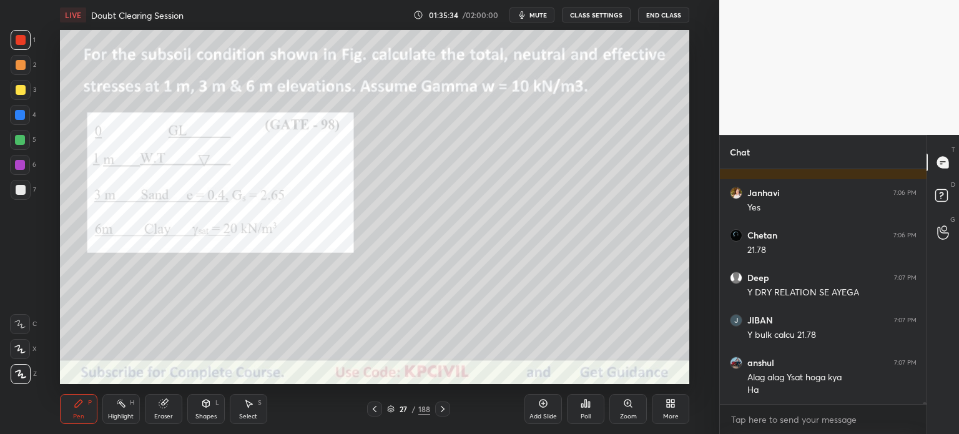
click at [158, 414] on div "Eraser" at bounding box center [163, 416] width 19 height 6
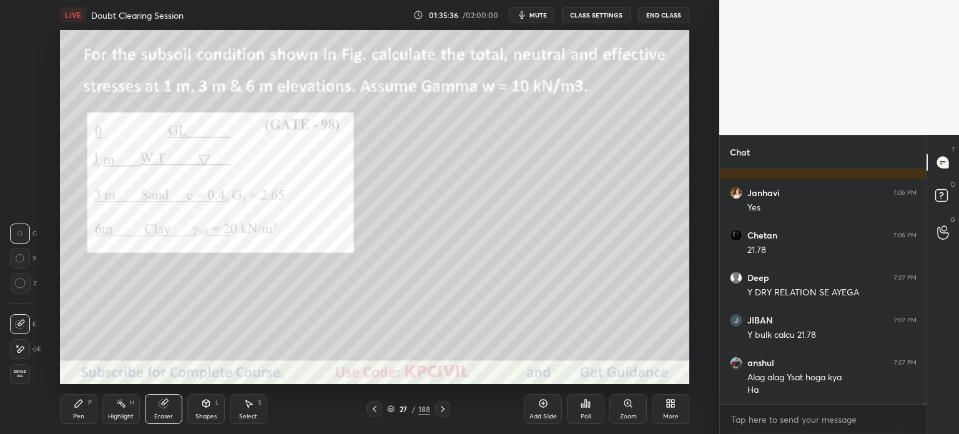
click at [73, 415] on div "Pen" at bounding box center [78, 416] width 11 height 6
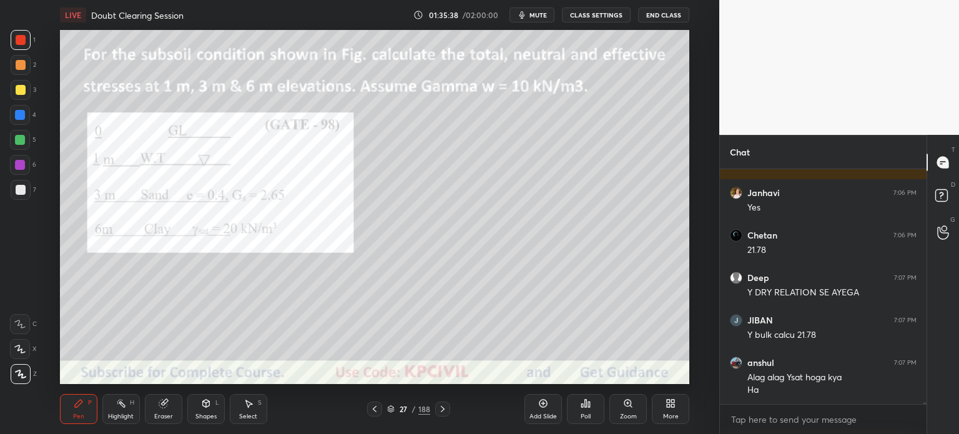
scroll to position [25066, 0]
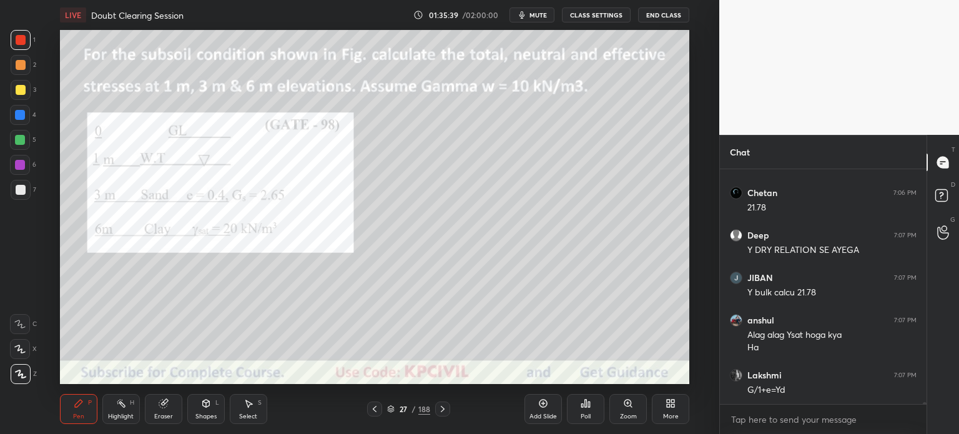
click at [16, 189] on div at bounding box center [21, 190] width 10 height 10
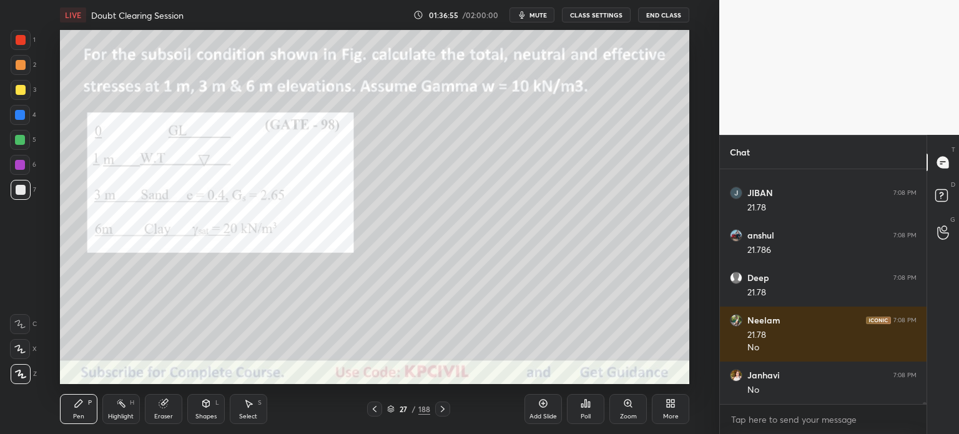
scroll to position [25601, 0]
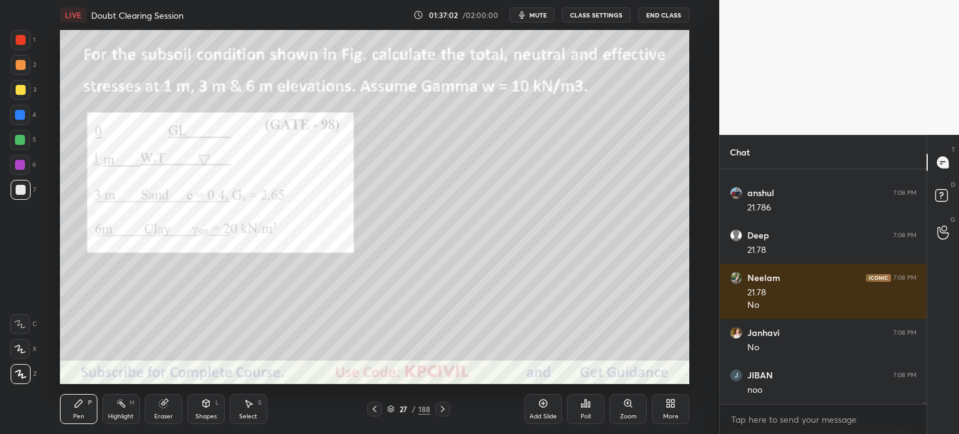
click at [22, 62] on div at bounding box center [21, 65] width 10 height 10
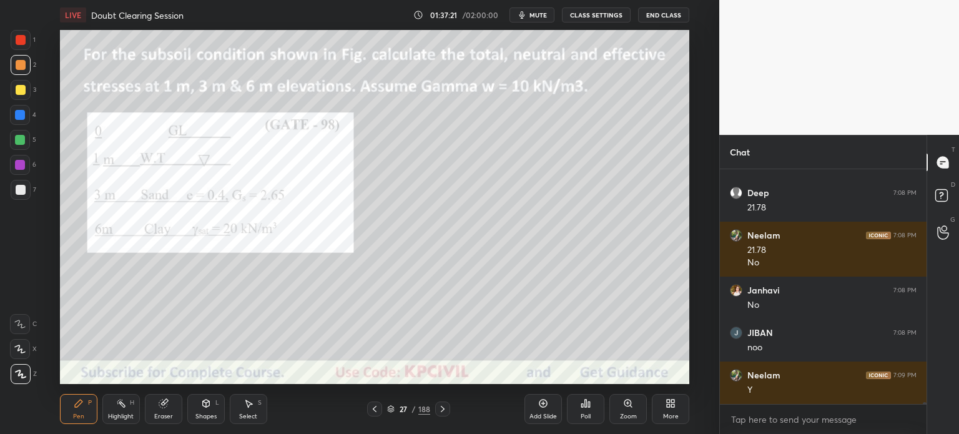
click at [17, 91] on div at bounding box center [21, 90] width 10 height 10
click at [19, 109] on div at bounding box center [20, 115] width 20 height 20
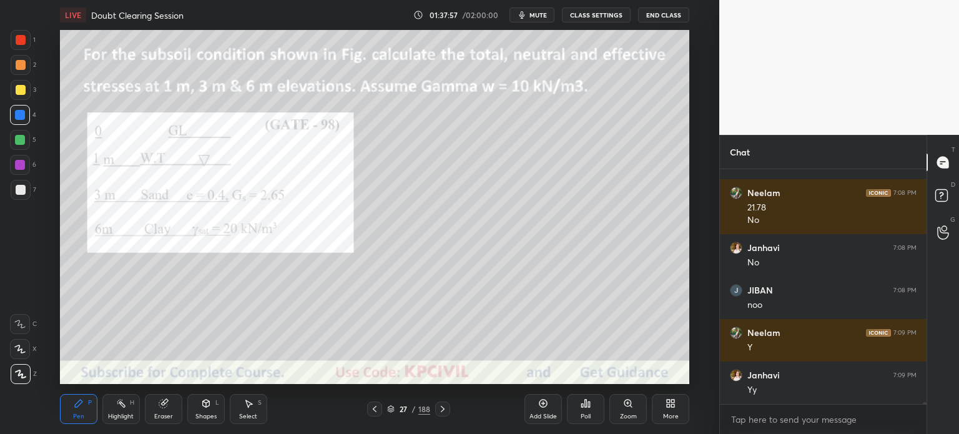
scroll to position [25728, 0]
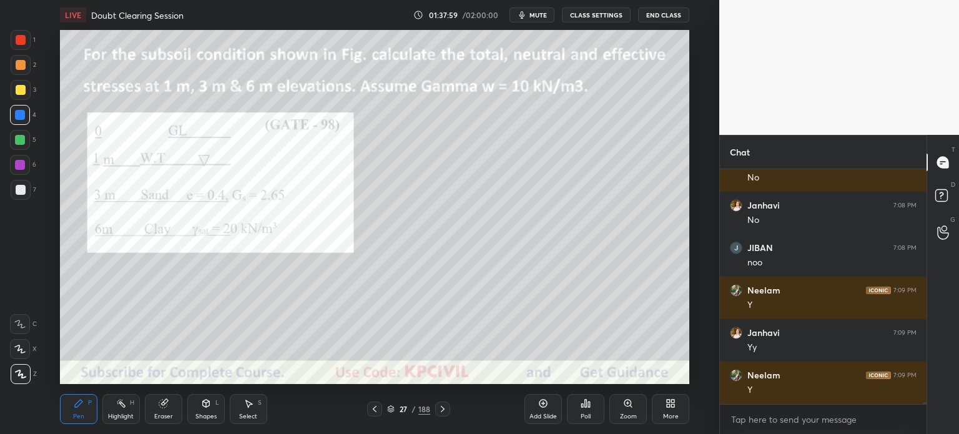
click at [13, 194] on div at bounding box center [21, 190] width 20 height 20
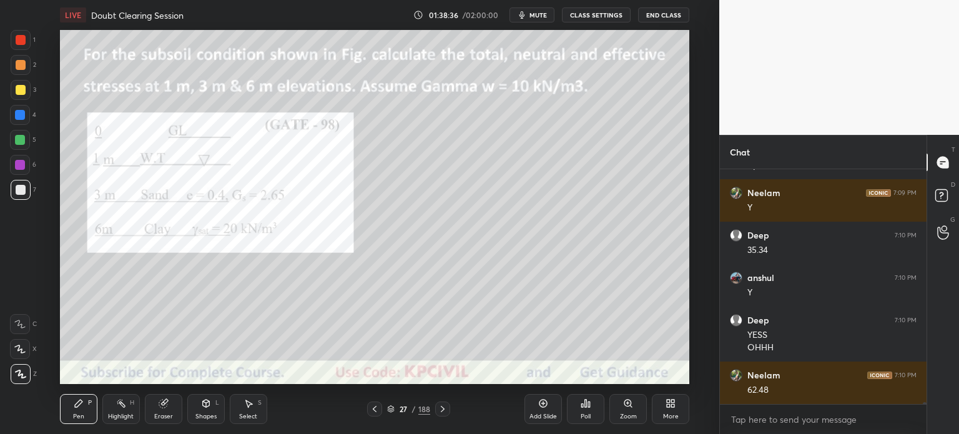
scroll to position [25953, 0]
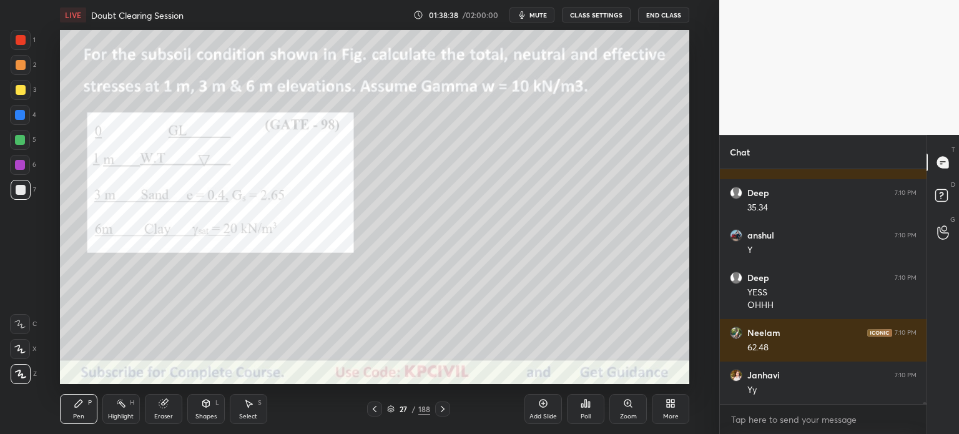
click at [162, 414] on div "Eraser" at bounding box center [163, 416] width 19 height 6
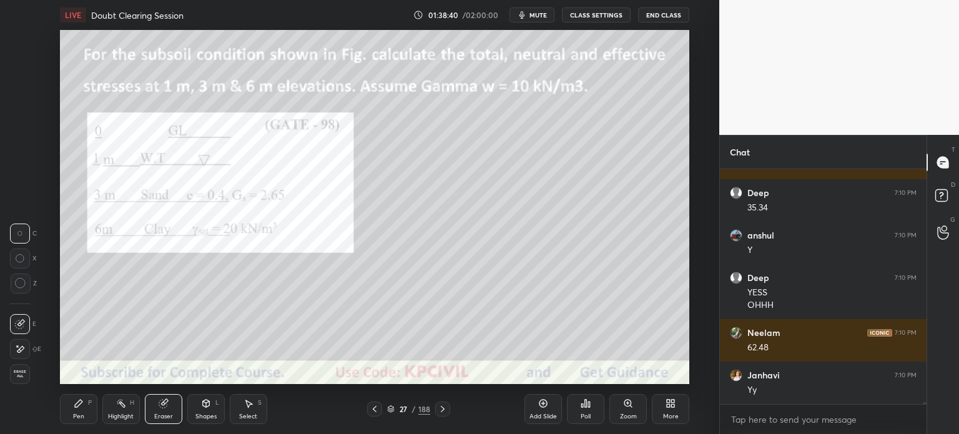
click at [77, 415] on div "Pen" at bounding box center [78, 416] width 11 height 6
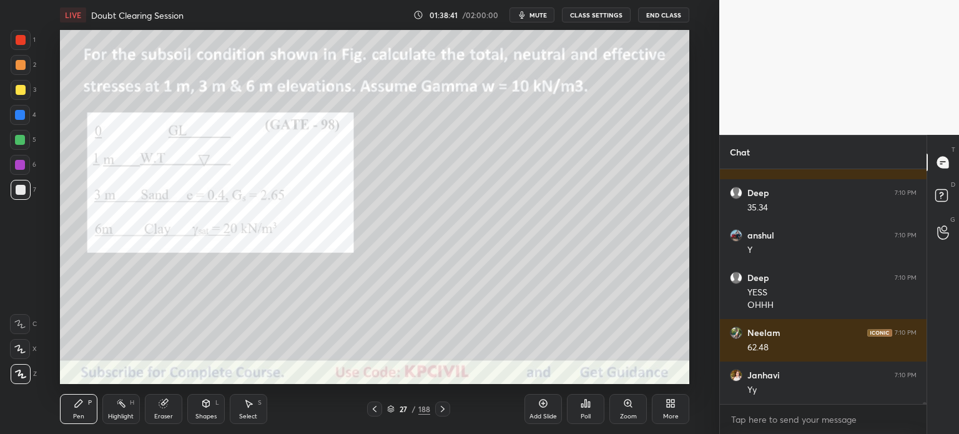
click at [241, 411] on div "Select S" at bounding box center [248, 409] width 37 height 30
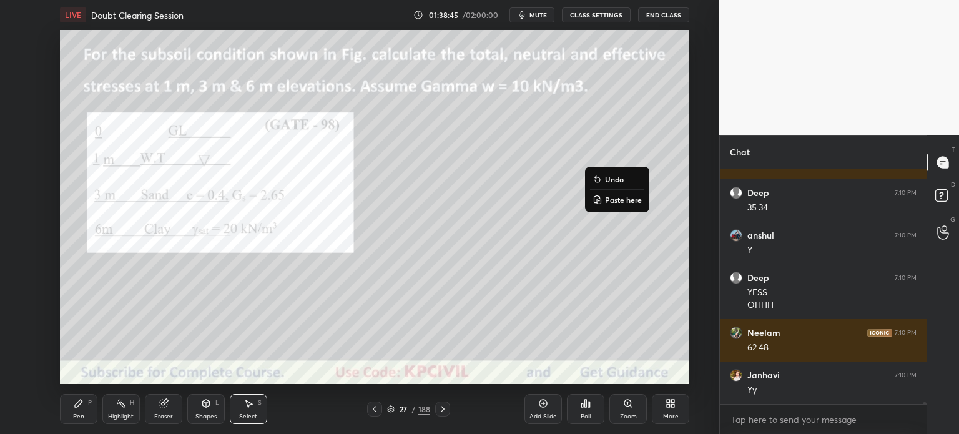
click at [75, 408] on icon at bounding box center [79, 403] width 10 height 10
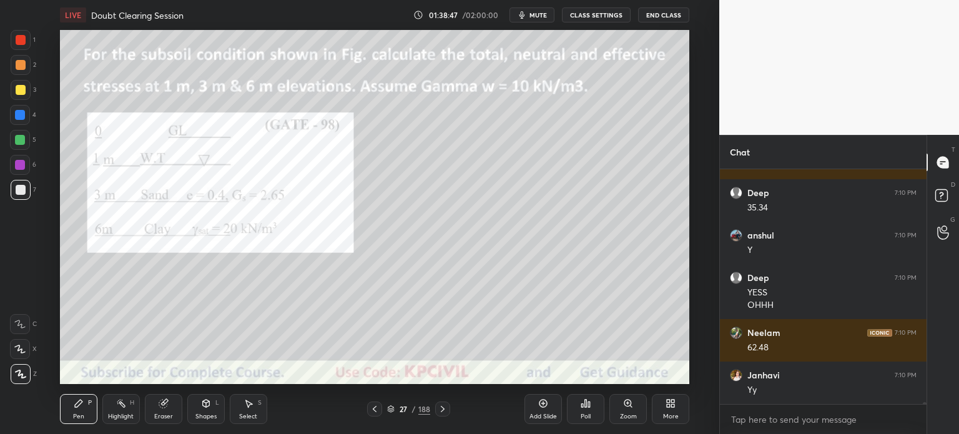
scroll to position [25996, 0]
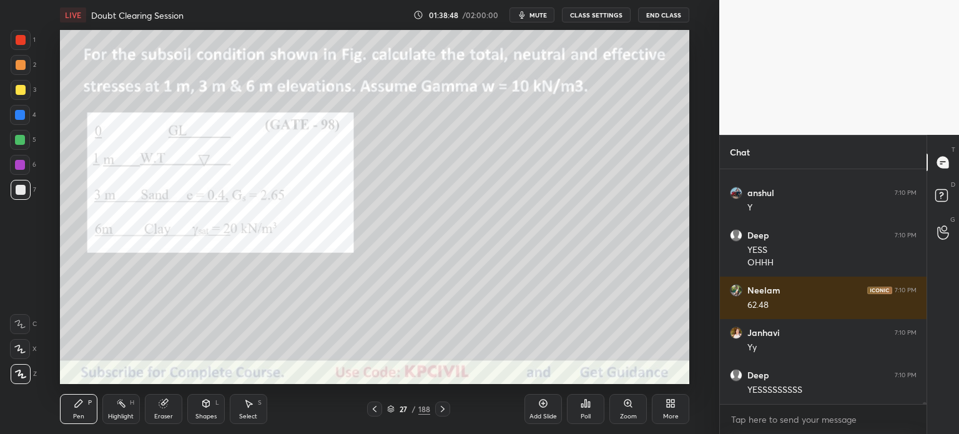
click at [693, 170] on div "Setting up your live class Poll for secs No correct answer Start poll" at bounding box center [374, 207] width 669 height 354
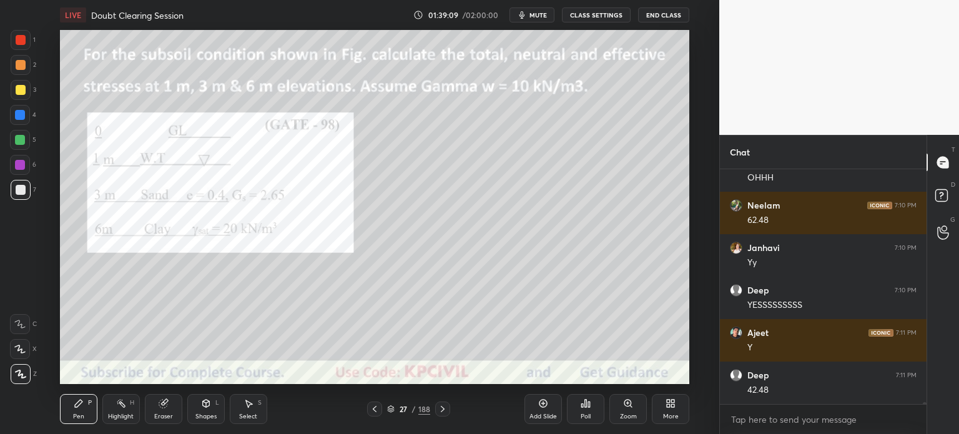
scroll to position [26123, 0]
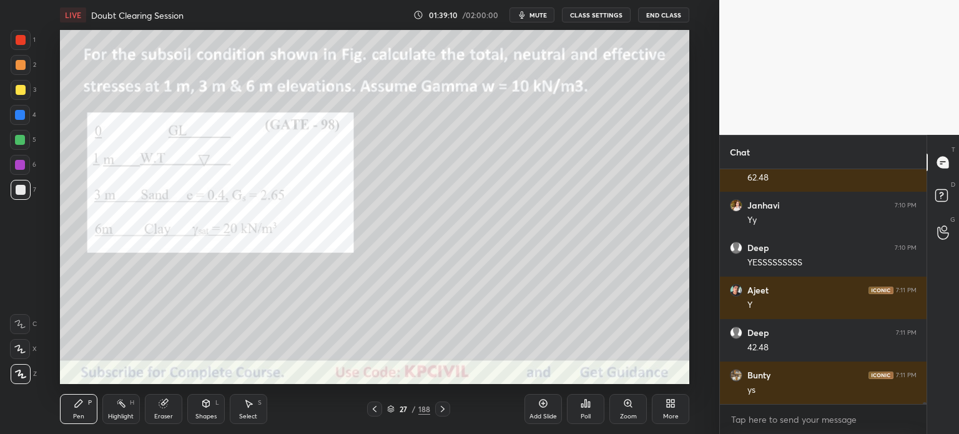
click at [18, 39] on div at bounding box center [21, 40] width 10 height 10
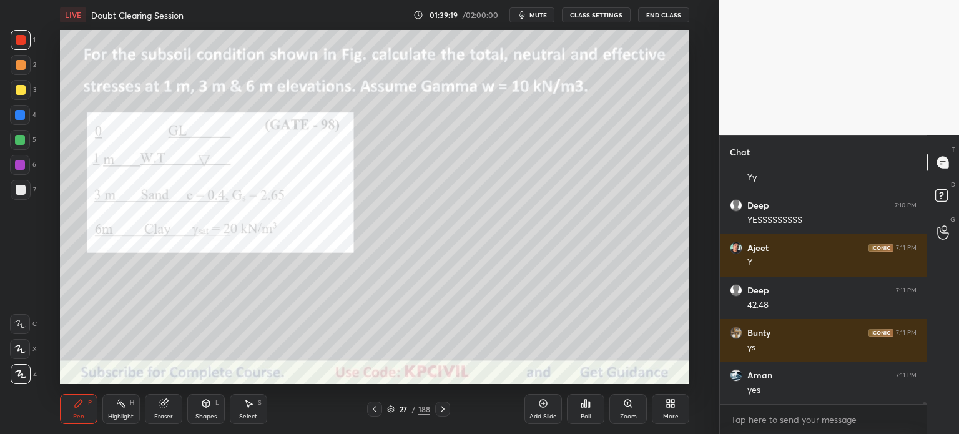
click at [17, 89] on div at bounding box center [21, 90] width 10 height 10
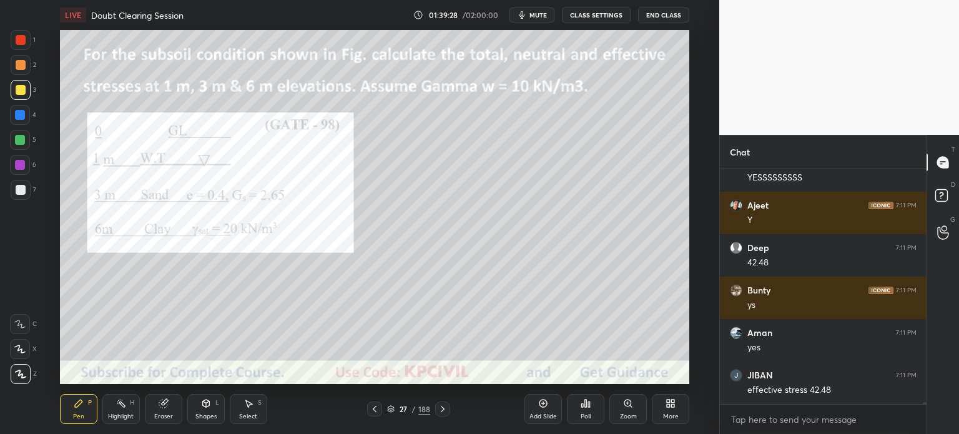
click at [17, 114] on div at bounding box center [20, 115] width 10 height 10
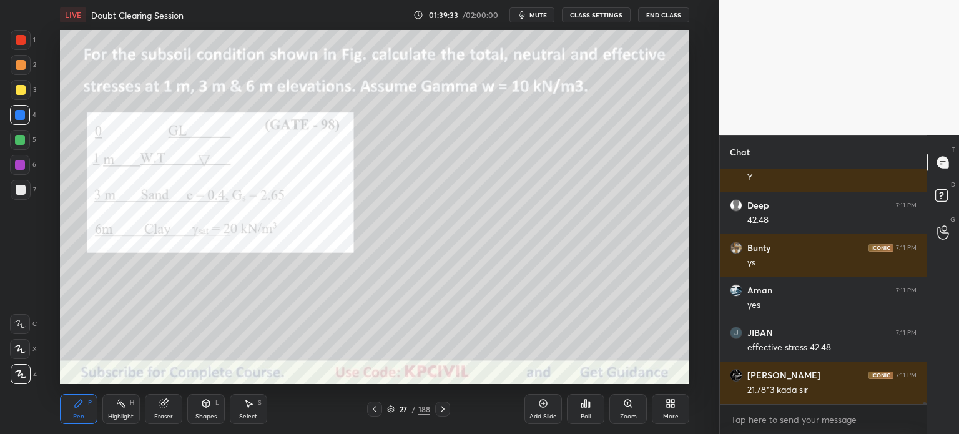
click at [14, 194] on div at bounding box center [21, 190] width 20 height 20
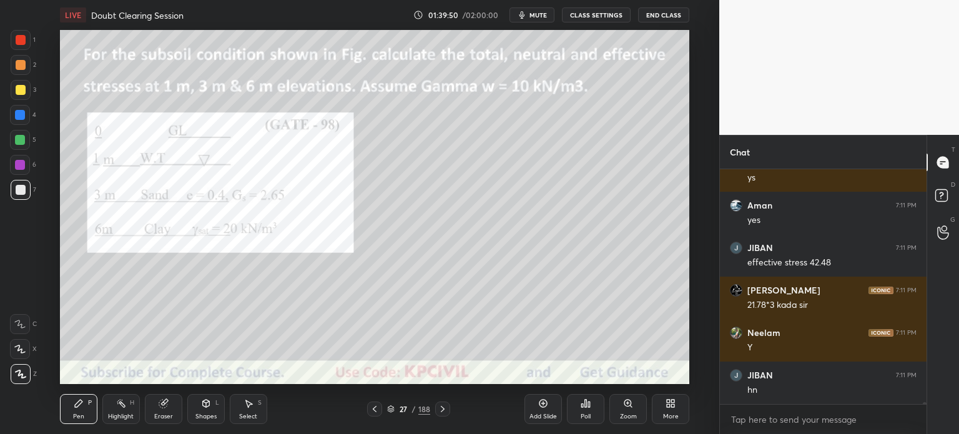
click at [17, 114] on div at bounding box center [20, 115] width 10 height 10
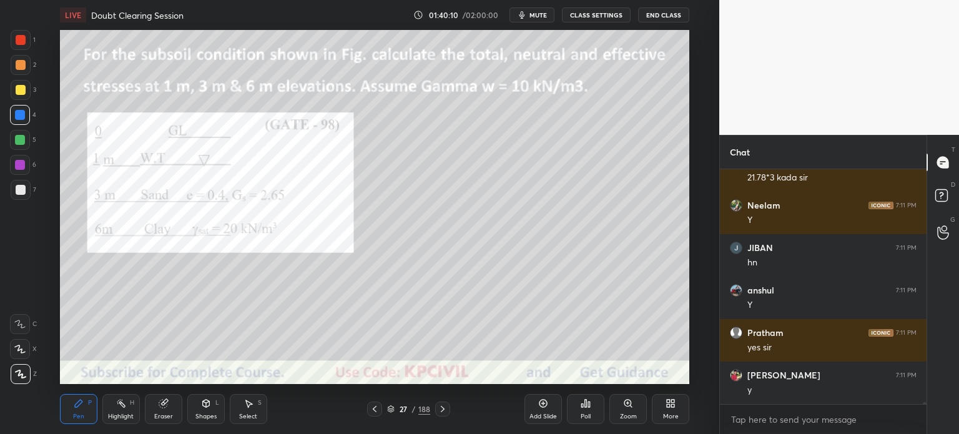
scroll to position [26505, 0]
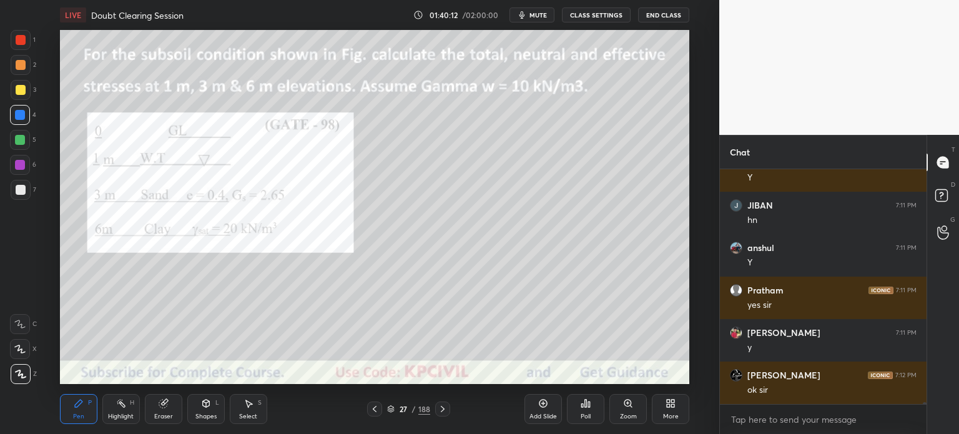
click at [14, 192] on div at bounding box center [21, 190] width 20 height 20
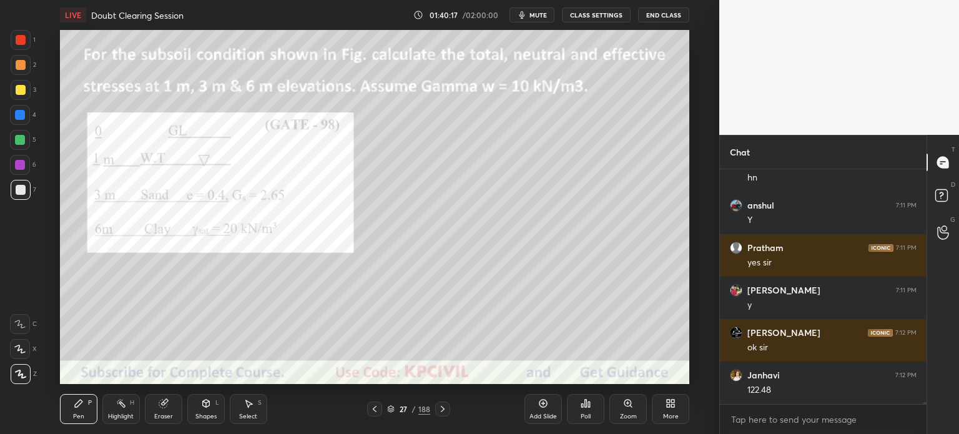
click at [164, 412] on div "Eraser" at bounding box center [163, 409] width 37 height 30
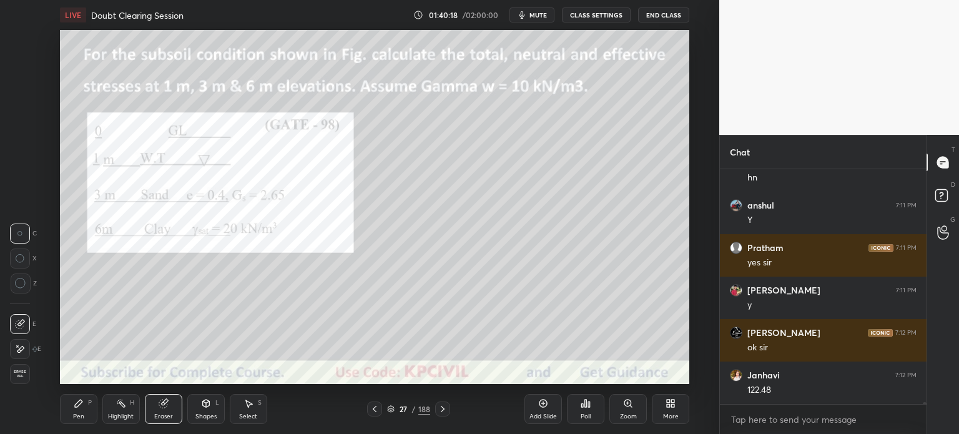
click at [73, 420] on div "Pen" at bounding box center [78, 416] width 11 height 6
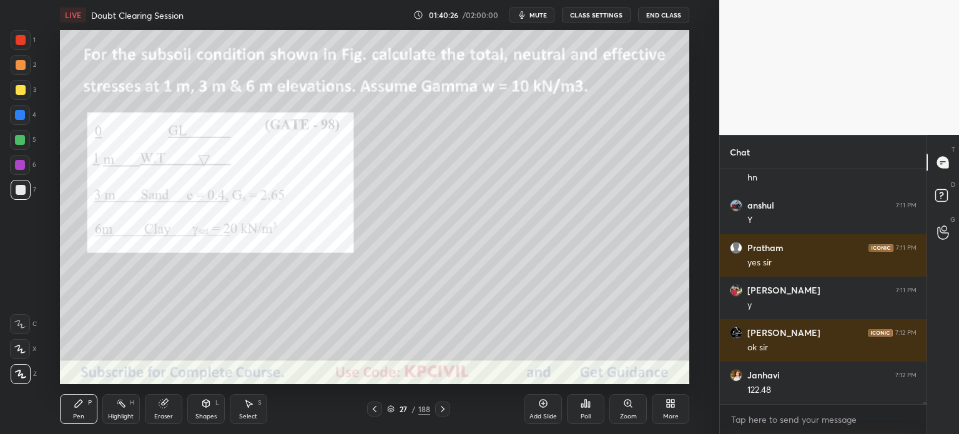
click at [16, 87] on div at bounding box center [21, 90] width 10 height 10
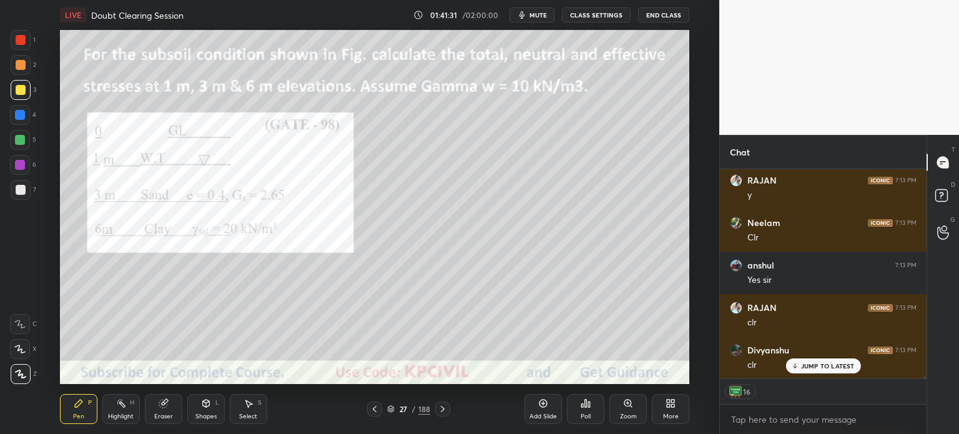
scroll to position [27210, 0]
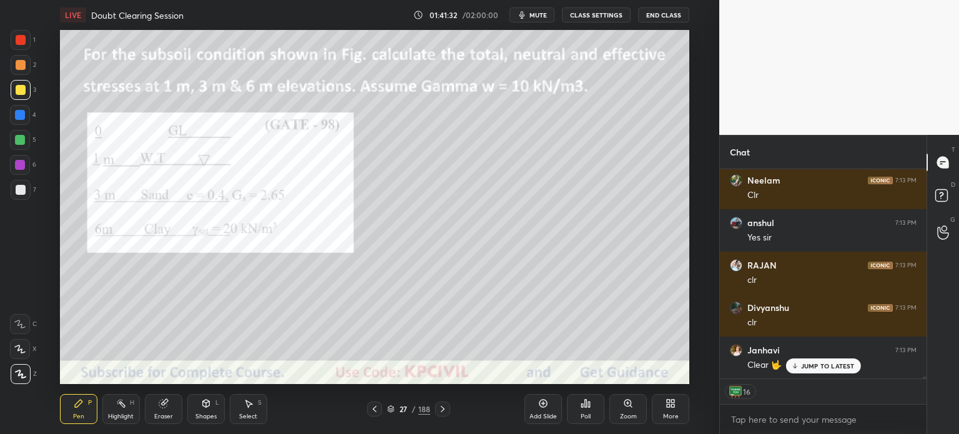
click at [817, 366] on p "JUMP TO LATEST" at bounding box center [828, 365] width 54 height 7
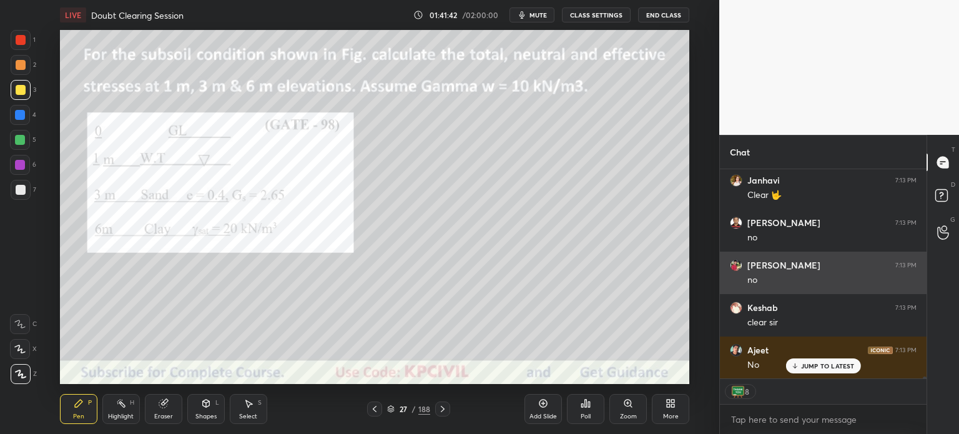
scroll to position [27422, 0]
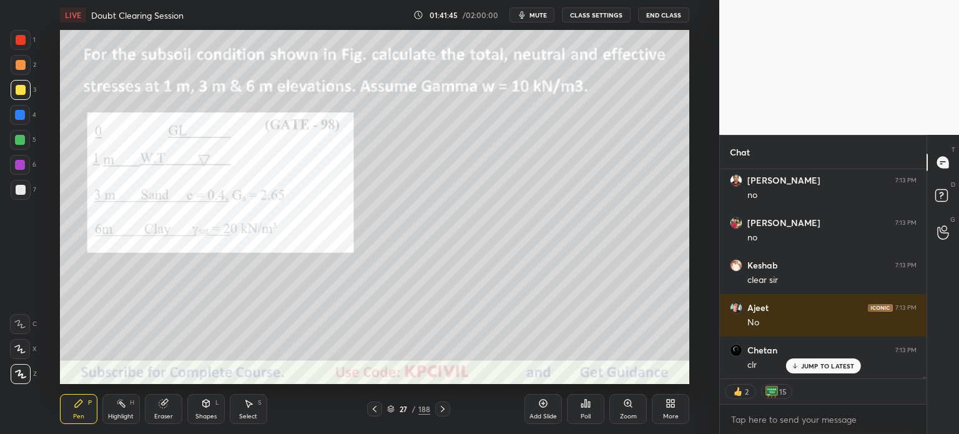
click at [390, 408] on icon at bounding box center [391, 407] width 6 height 3
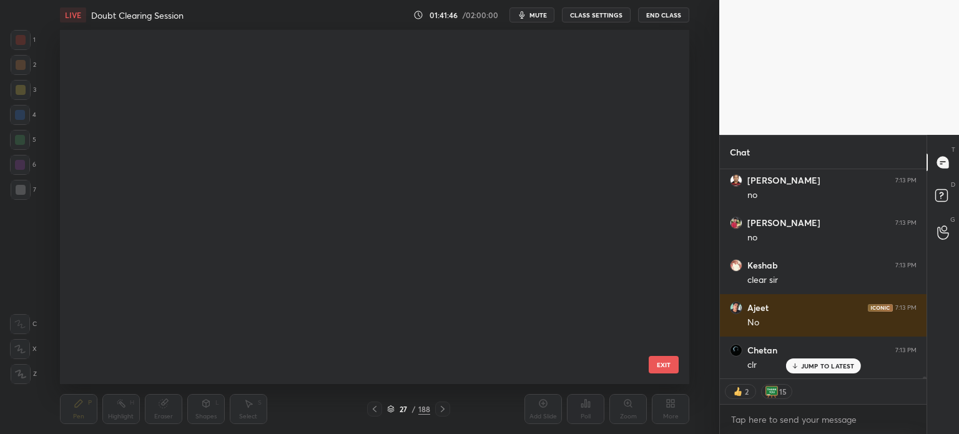
scroll to position [350, 624]
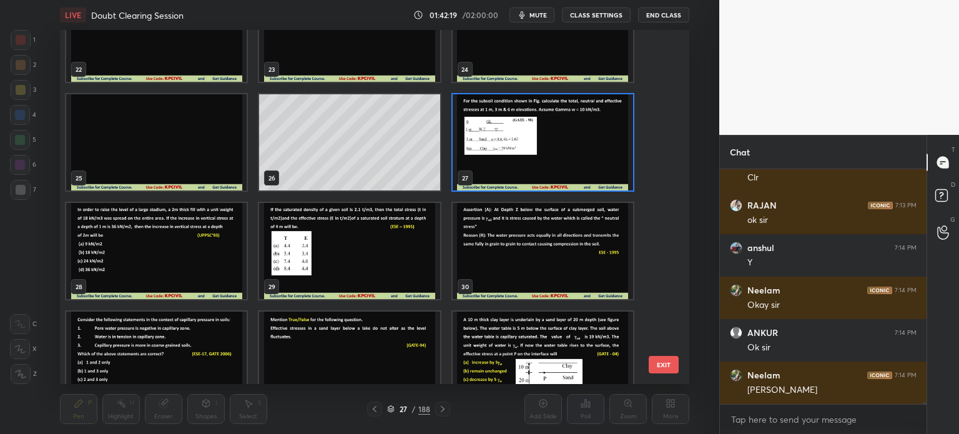
click at [516, 157] on img "grid" at bounding box center [542, 142] width 180 height 96
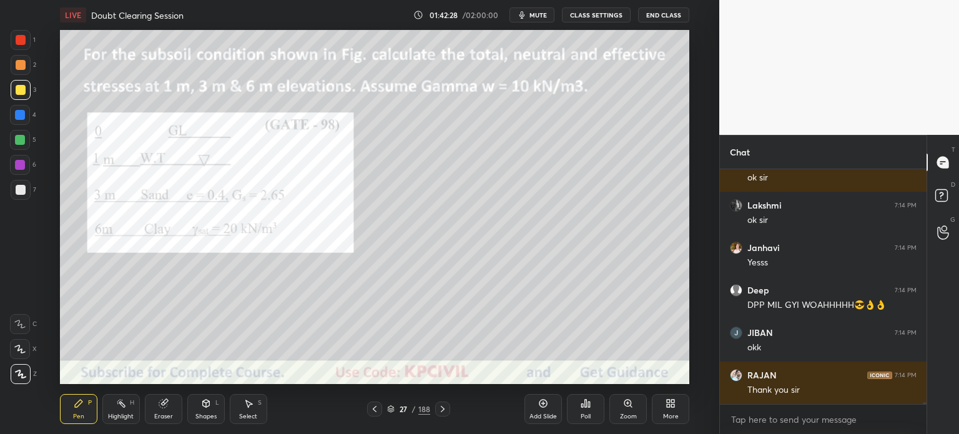
click at [391, 411] on icon at bounding box center [390, 408] width 7 height 7
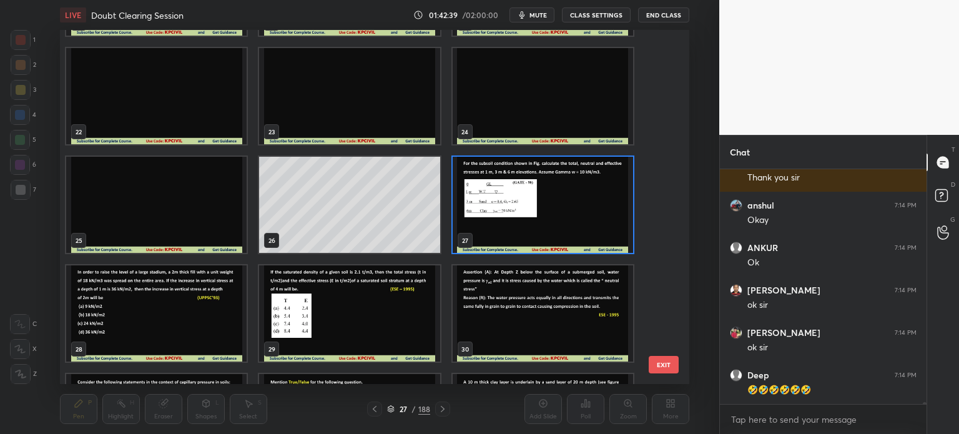
click at [622, 209] on img "grid" at bounding box center [542, 205] width 180 height 96
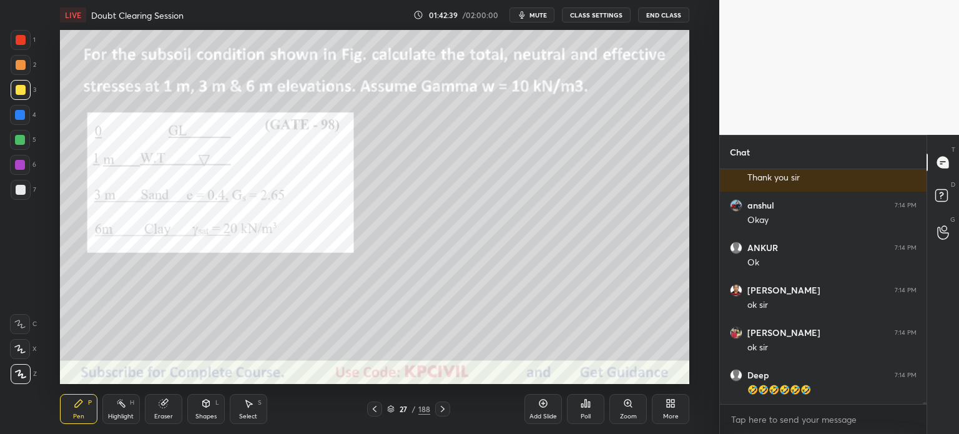
click at [622, 209] on img "grid" at bounding box center [542, 205] width 180 height 96
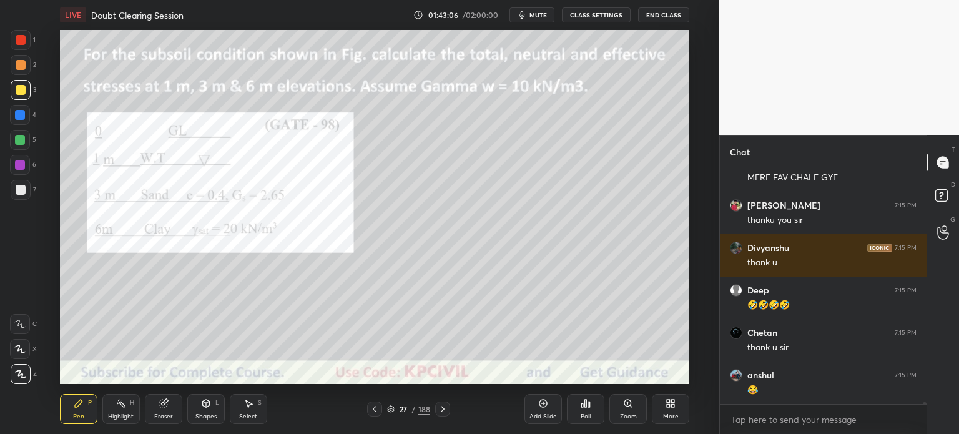
click at [653, 17] on button "End Class" at bounding box center [663, 14] width 51 height 15
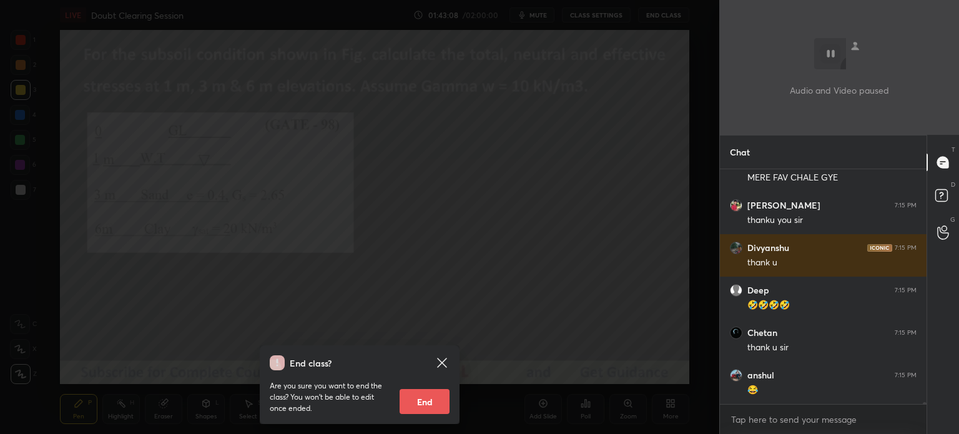
click at [437, 397] on button "End" at bounding box center [425, 401] width 50 height 25
type textarea "x"
